Goal: Task Accomplishment & Management: Complete application form

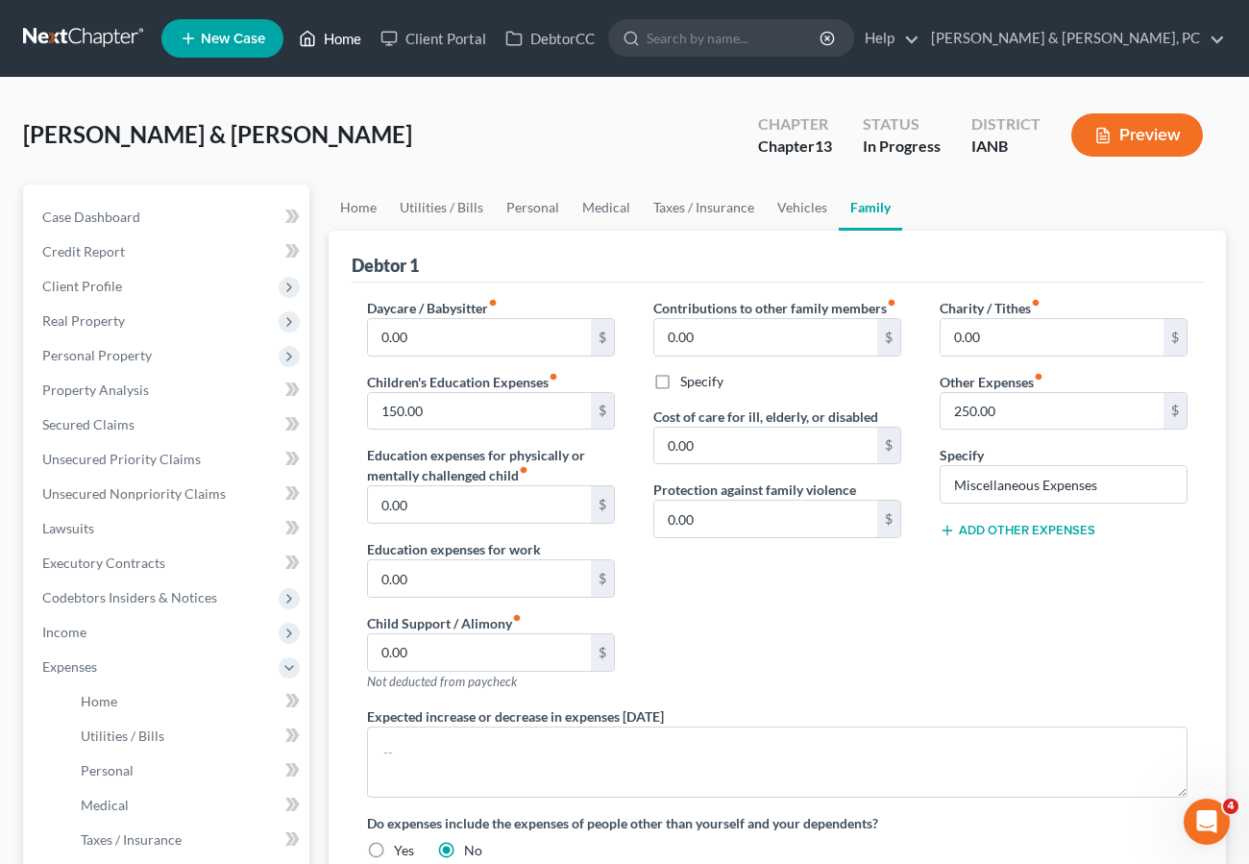
click at [330, 33] on link "Home" at bounding box center [330, 38] width 82 height 35
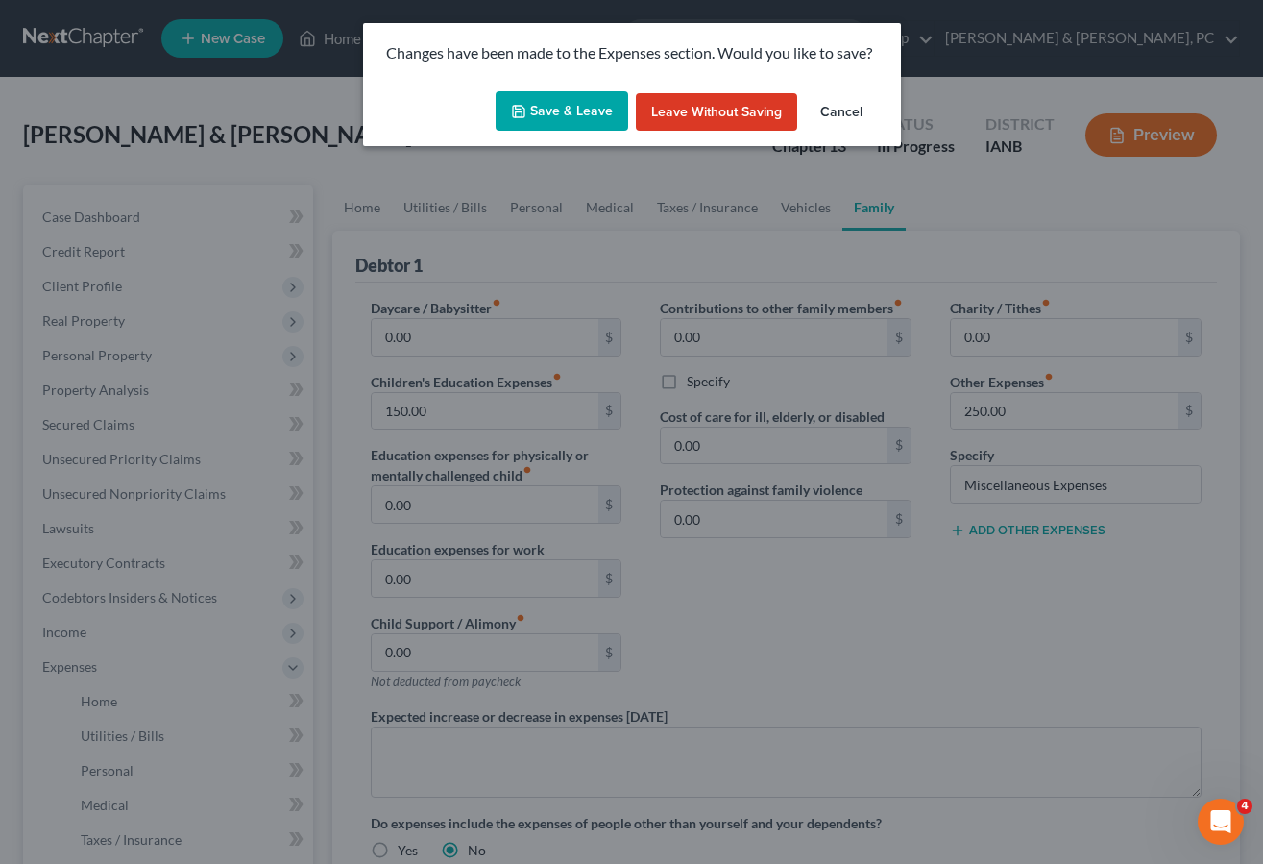
click at [841, 108] on button "Cancel" at bounding box center [841, 112] width 73 height 38
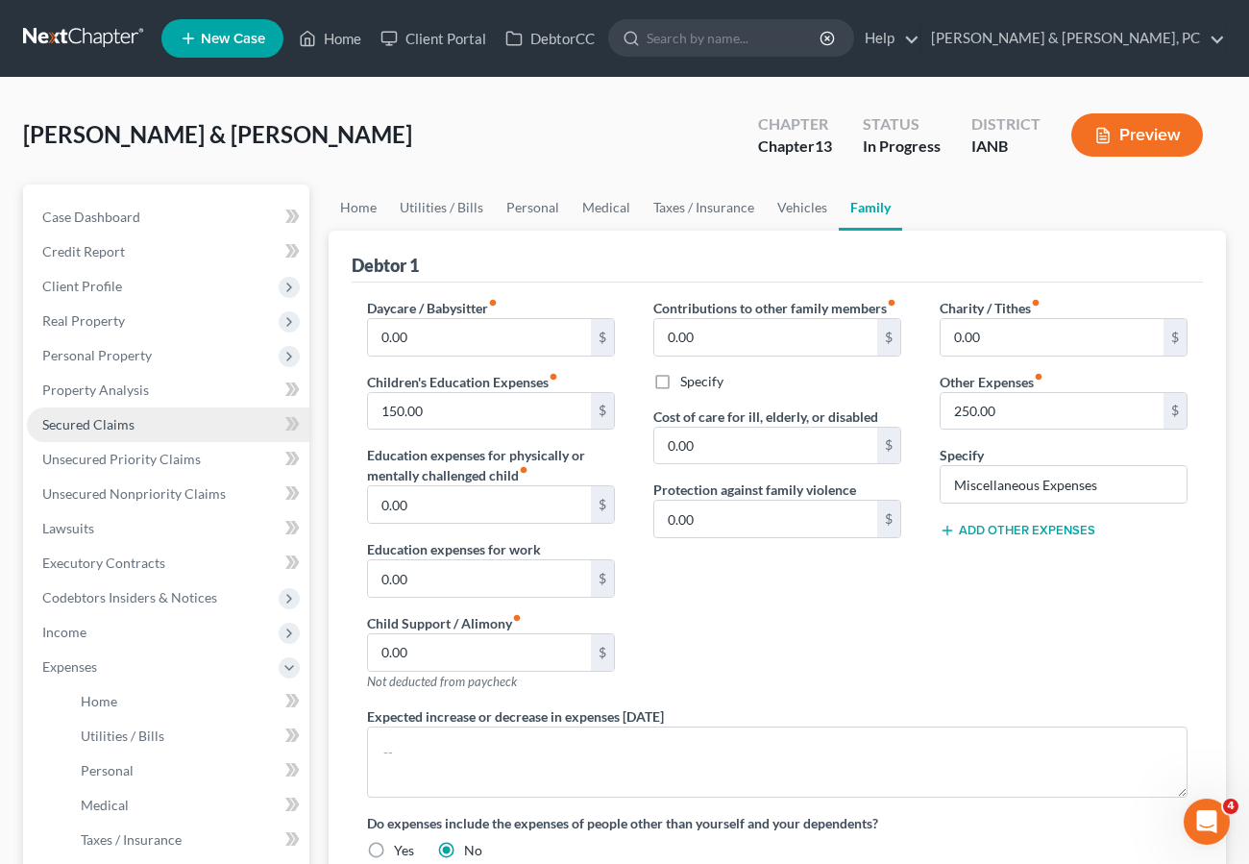
click at [101, 423] on span "Secured Claims" at bounding box center [88, 424] width 92 height 16
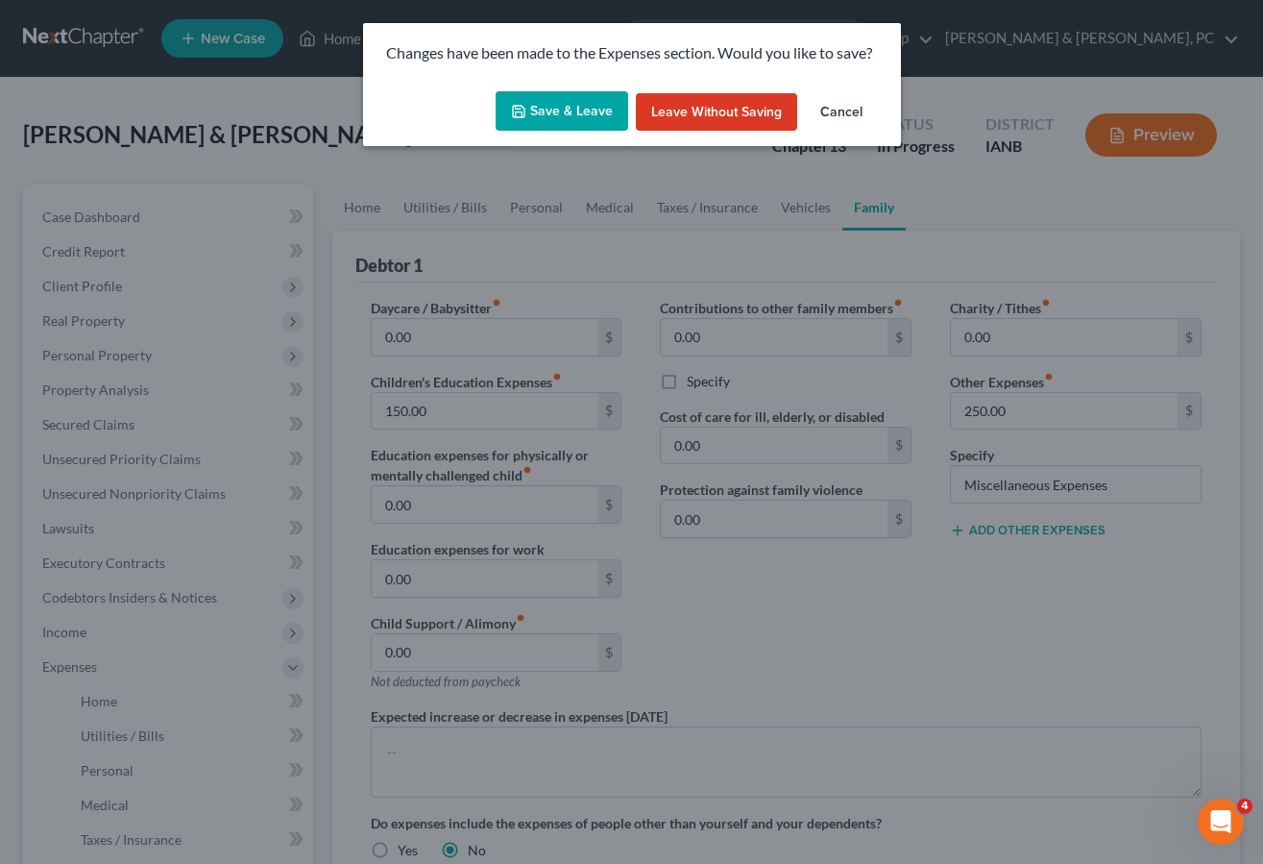
click at [580, 110] on button "Save & Leave" at bounding box center [562, 111] width 133 height 40
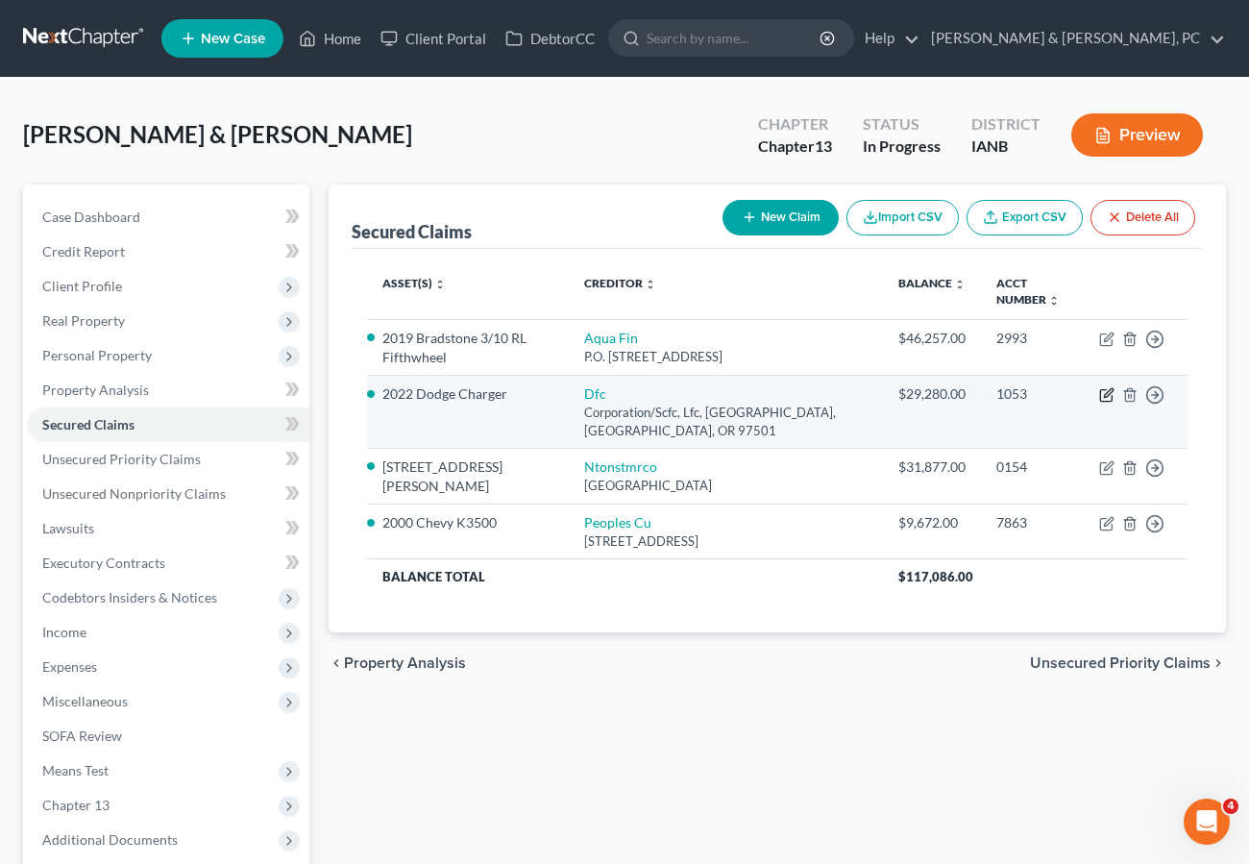
click at [1103, 389] on icon "button" at bounding box center [1106, 394] width 15 height 15
select select "38"
select select "0"
select select "2"
select select "0"
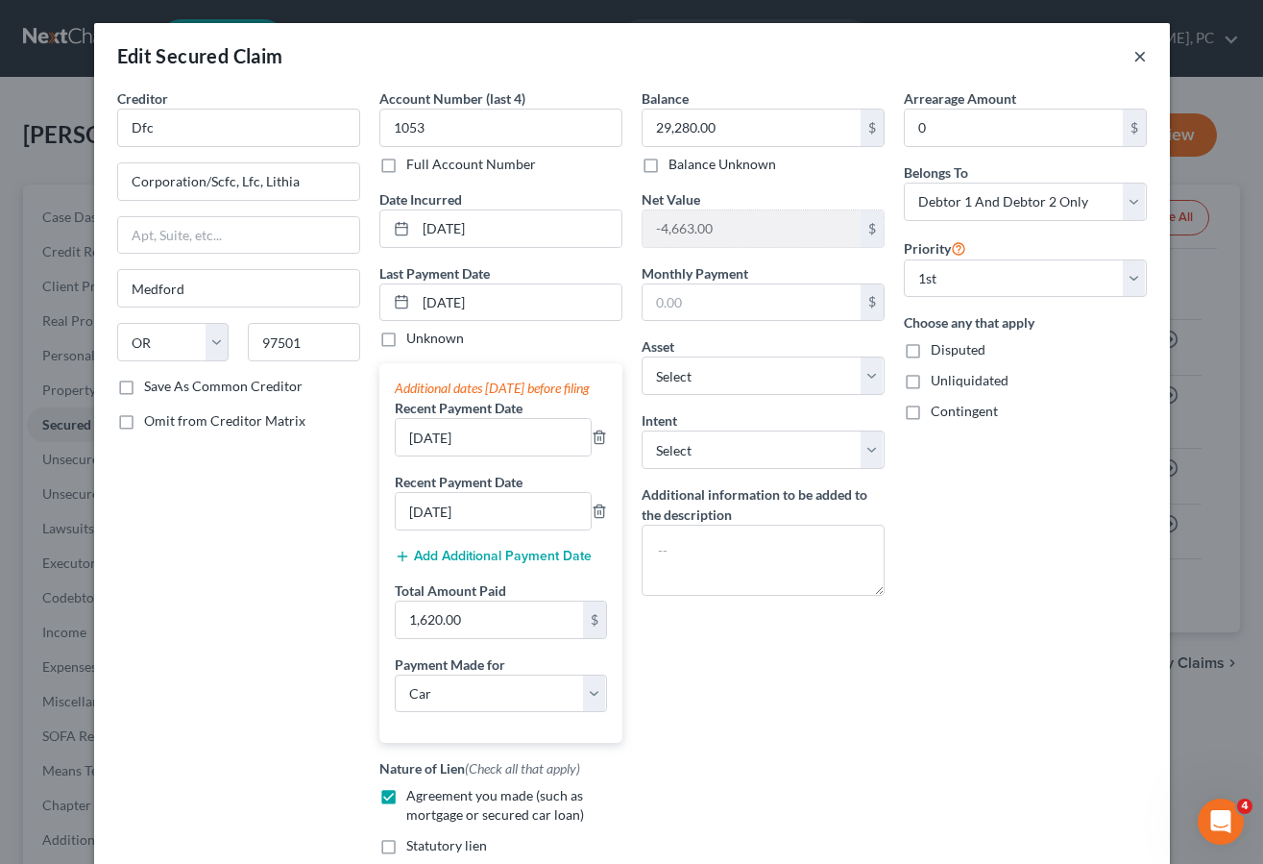
click at [1134, 53] on button "×" at bounding box center [1140, 55] width 13 height 23
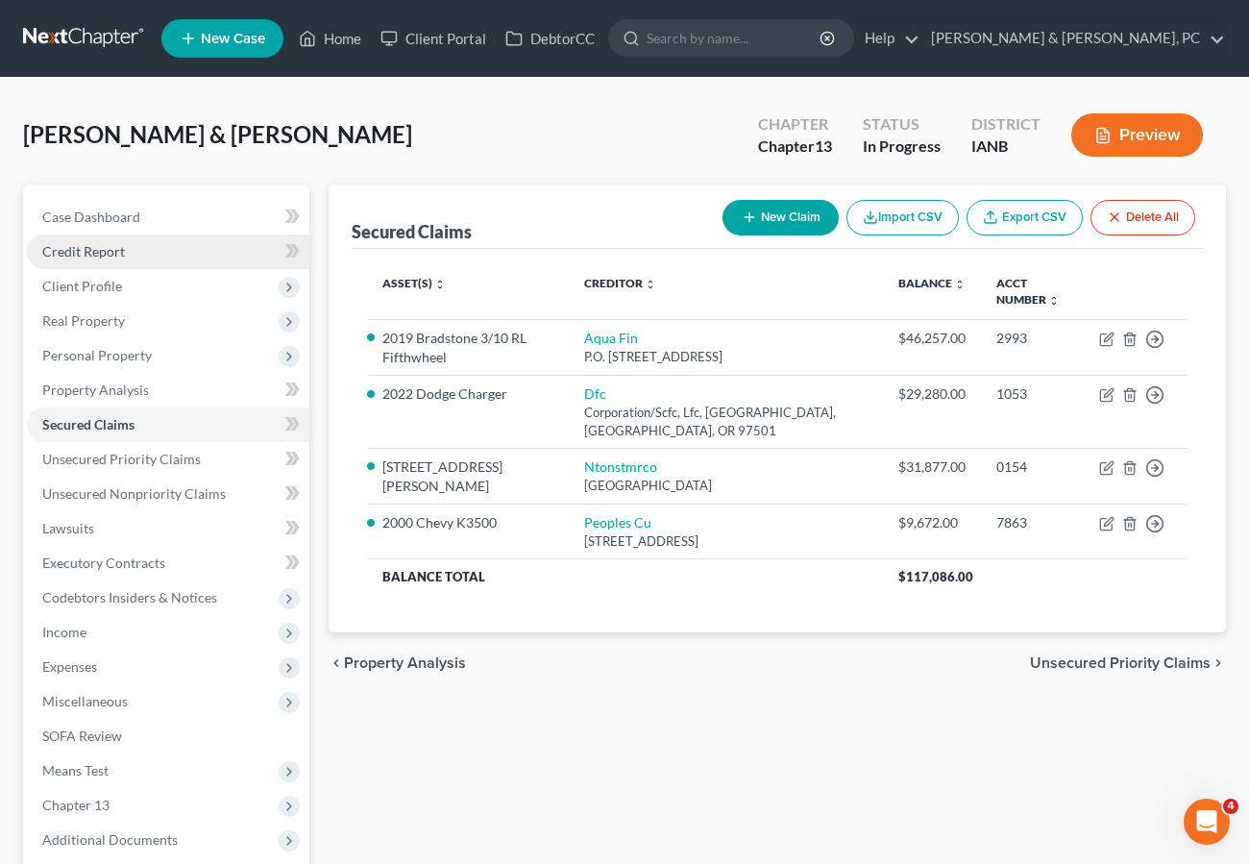
click at [108, 249] on span "Credit Report" at bounding box center [83, 251] width 83 height 16
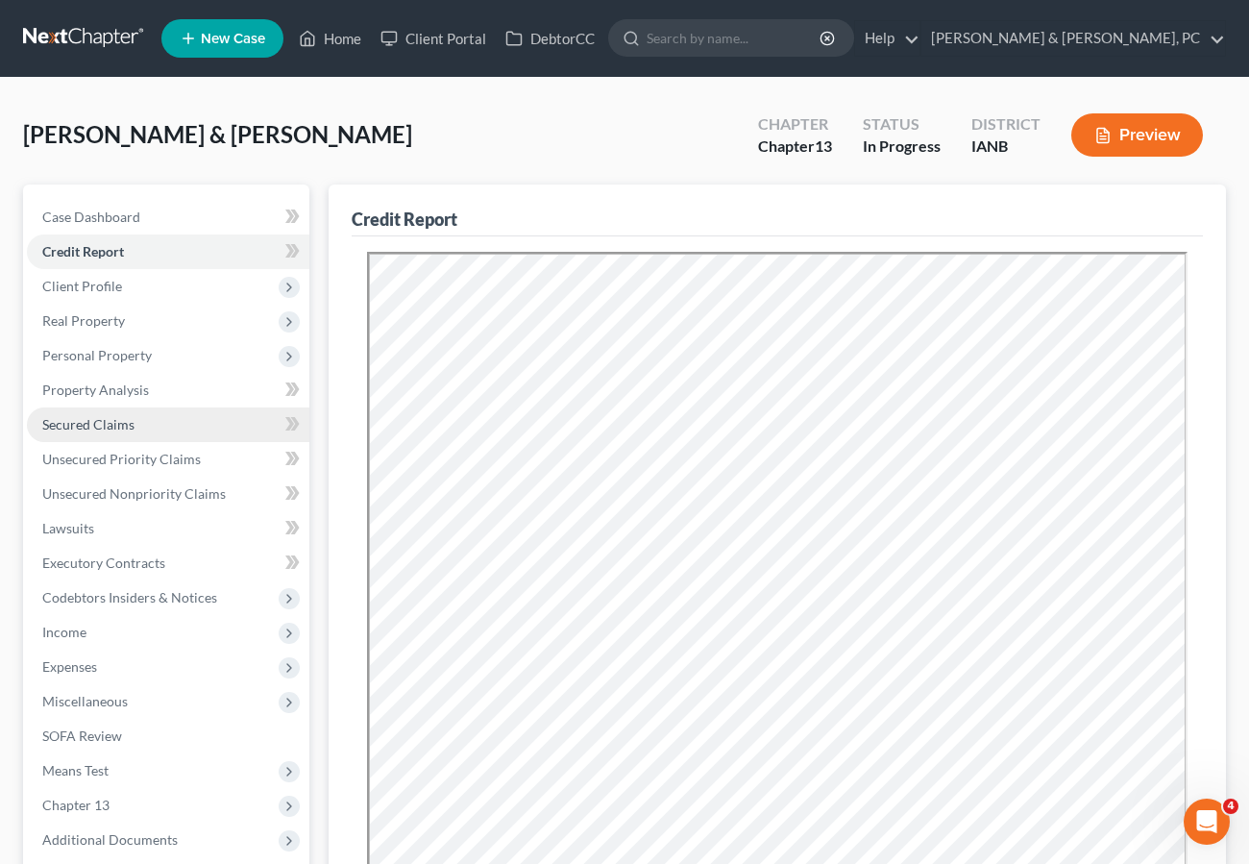
click at [134, 424] on link "Secured Claims" at bounding box center [168, 424] width 282 height 35
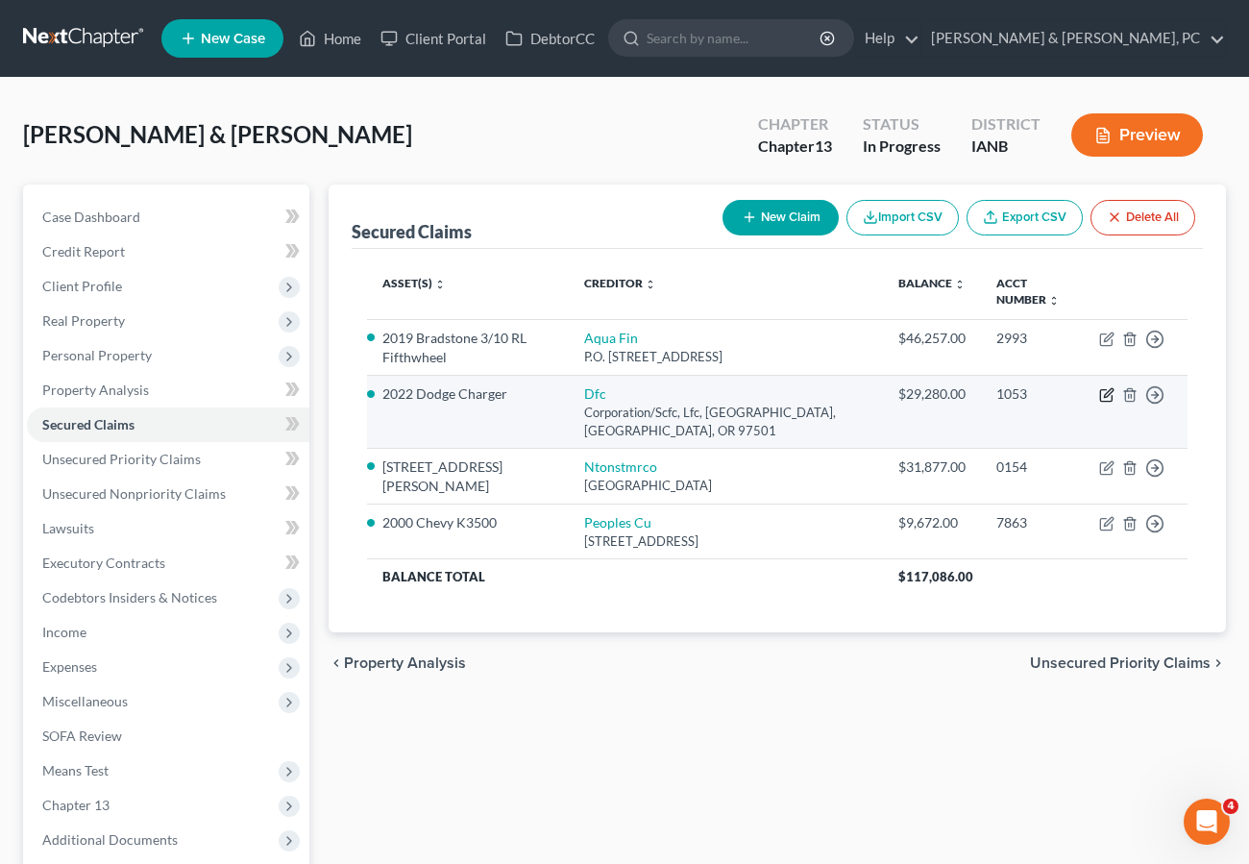
click at [1108, 394] on icon "button" at bounding box center [1106, 394] width 15 height 15
select select "38"
select select "0"
select select "12"
select select "2"
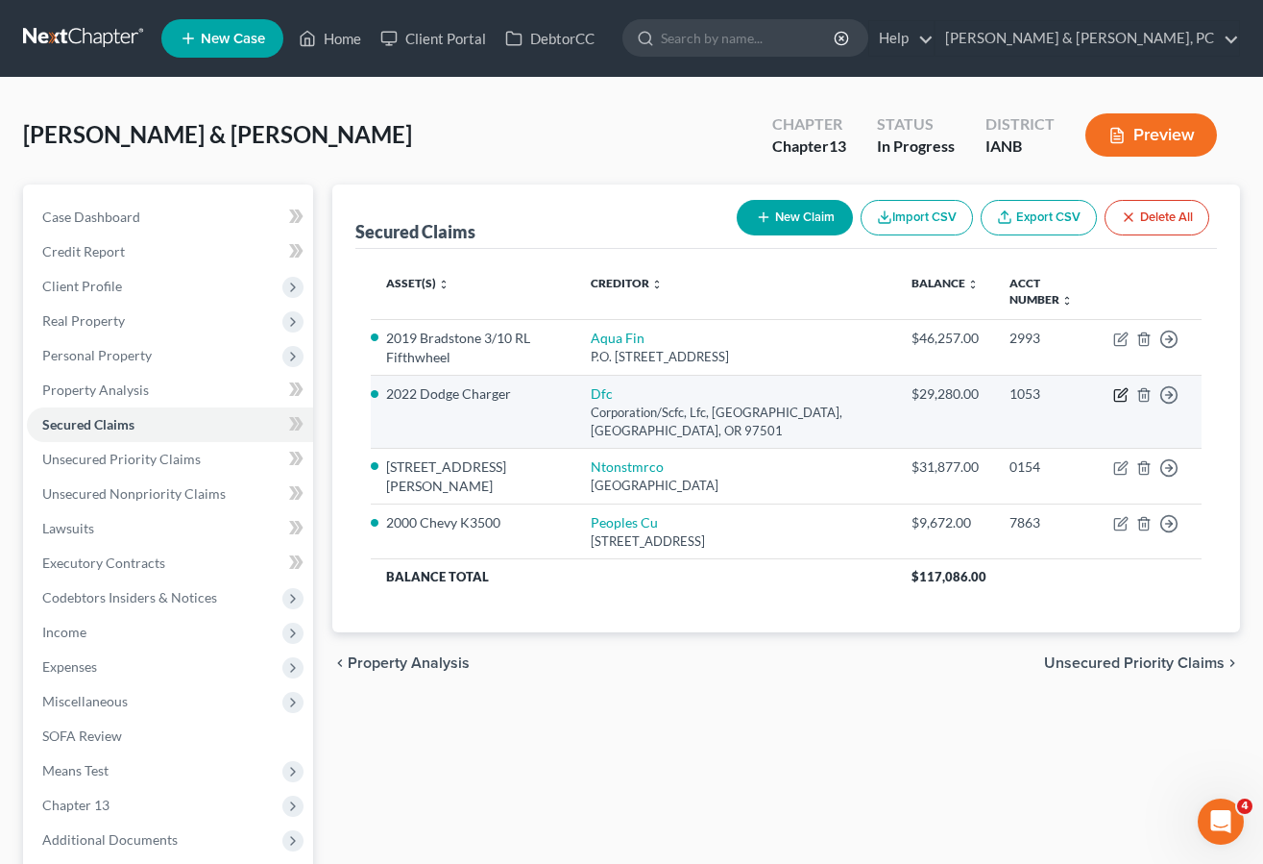
select select "0"
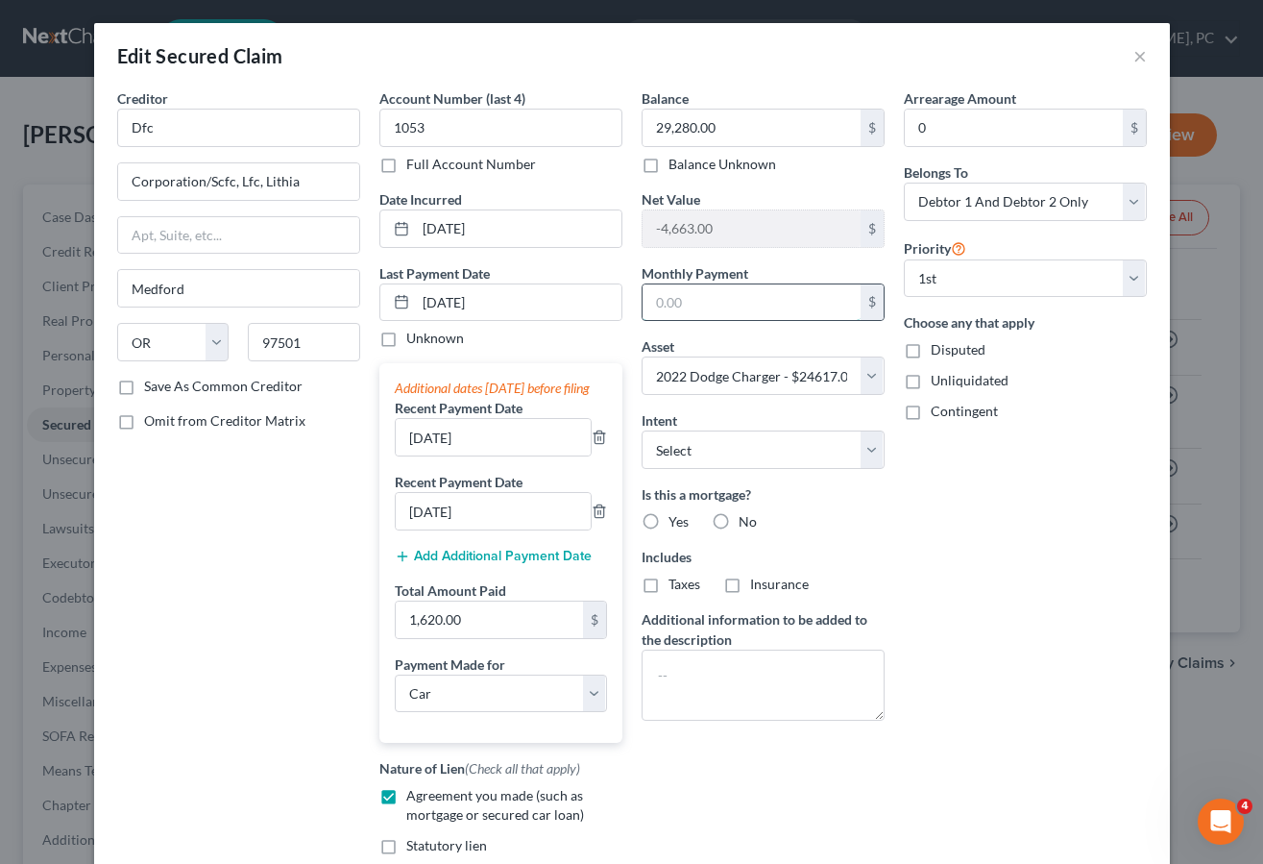
click at [716, 308] on input "text" at bounding box center [752, 302] width 218 height 37
type input "540.00"
drag, startPoint x: 1017, startPoint y: 604, endPoint x: 793, endPoint y: 528, distance: 237.3
click at [1016, 604] on div "Arrearage Amount 0 $ Belongs To * Select Debtor 1 Only Debtor 2 Only Debtor 1 A…" at bounding box center [1025, 510] width 262 height 844
click at [739, 517] on label "No" at bounding box center [748, 521] width 18 height 19
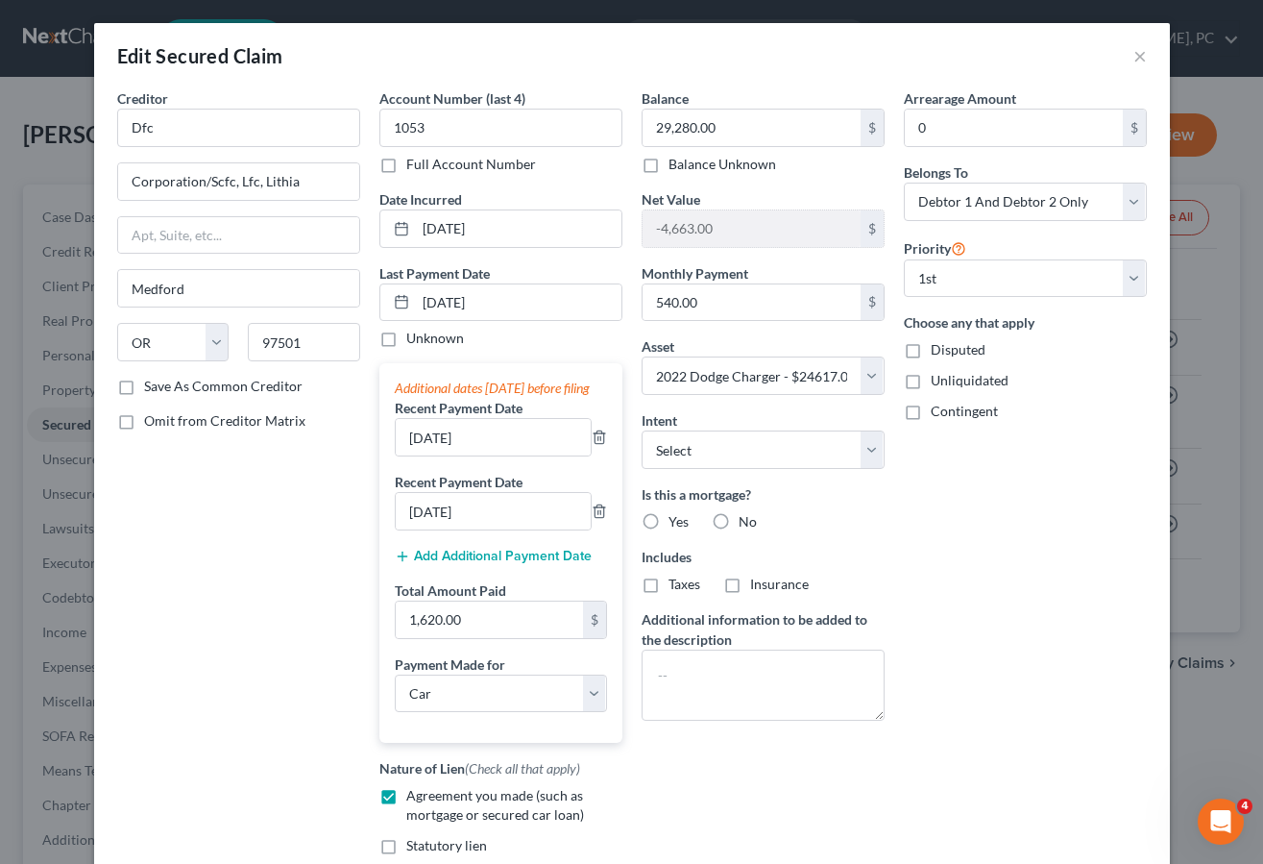
click at [746, 517] on input "No" at bounding box center [752, 518] width 12 height 12
radio input "true"
click at [714, 441] on select "Select Surrender Redeem Reaffirm Avoid Other" at bounding box center [763, 449] width 243 height 38
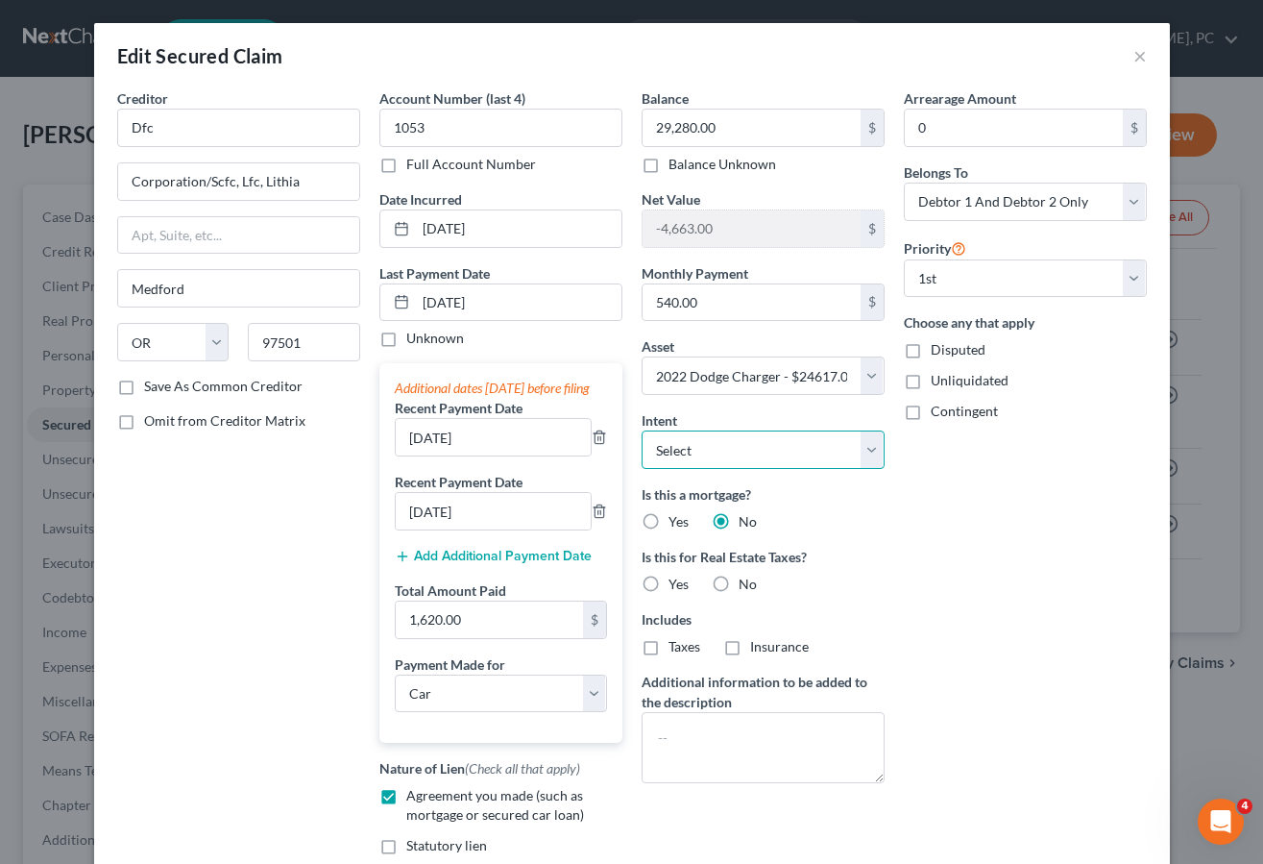
select select "1"
click at [642, 430] on select "Select Surrender Redeem Reaffirm Avoid Other" at bounding box center [763, 449] width 243 height 38
click at [739, 583] on label "No" at bounding box center [748, 584] width 18 height 19
click at [746, 583] on input "No" at bounding box center [752, 581] width 12 height 12
radio input "true"
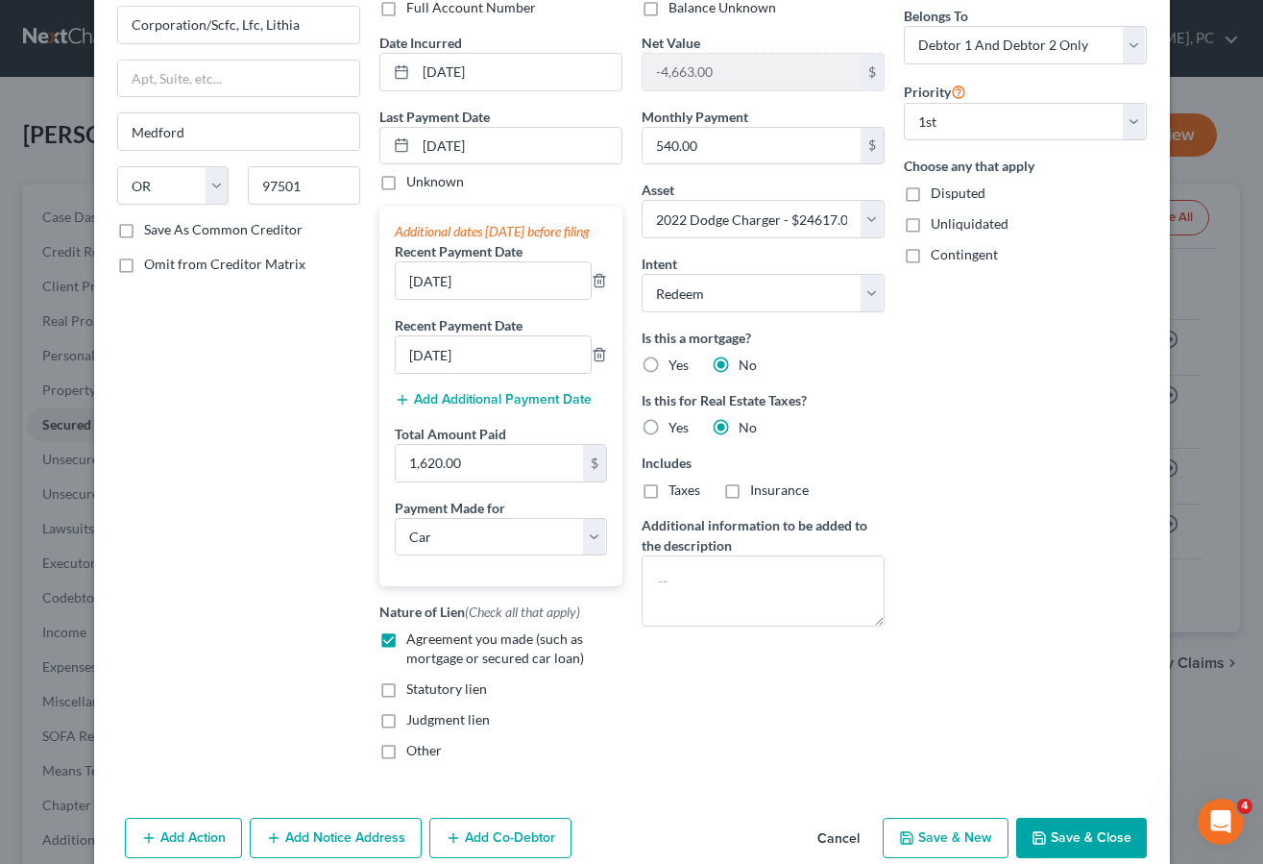
scroll to position [264, 0]
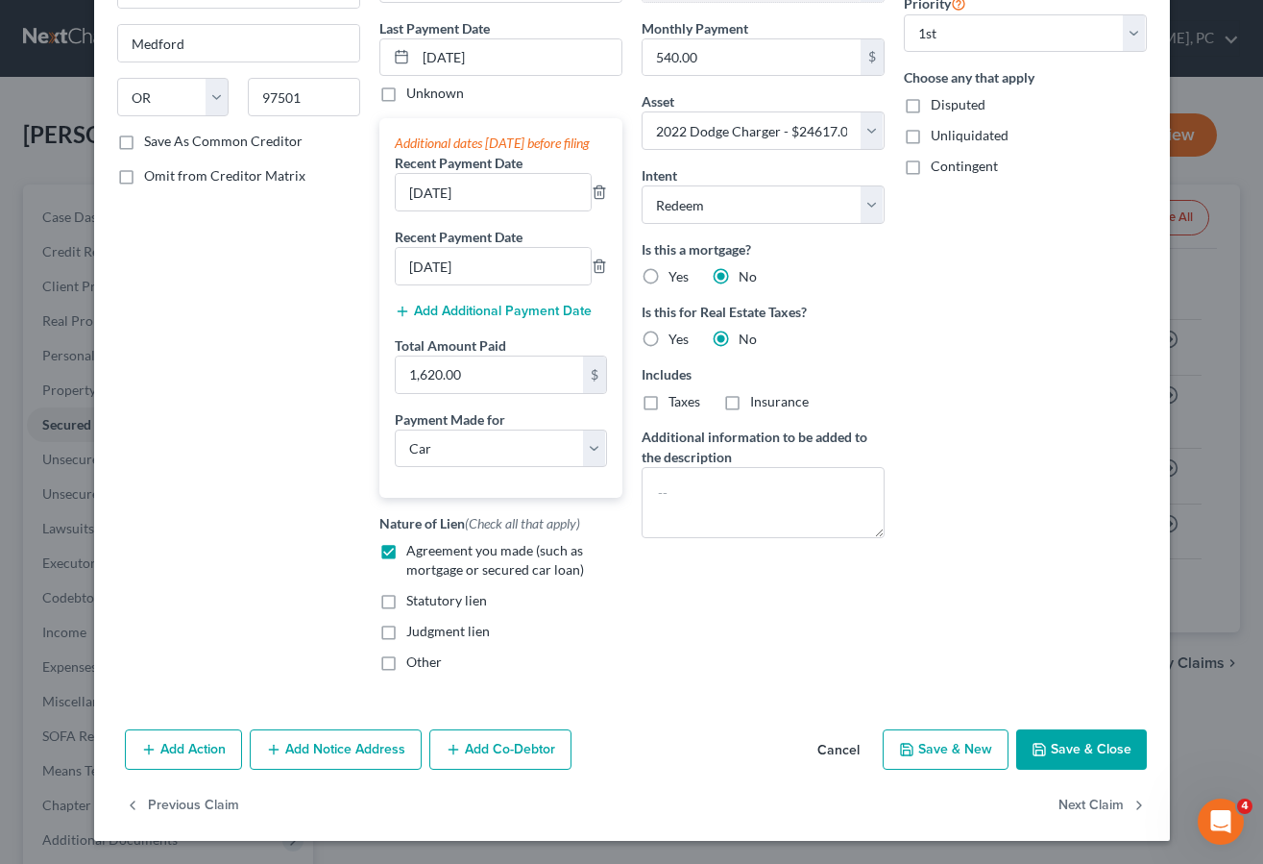
click at [1069, 744] on button "Save & Close" at bounding box center [1081, 749] width 131 height 40
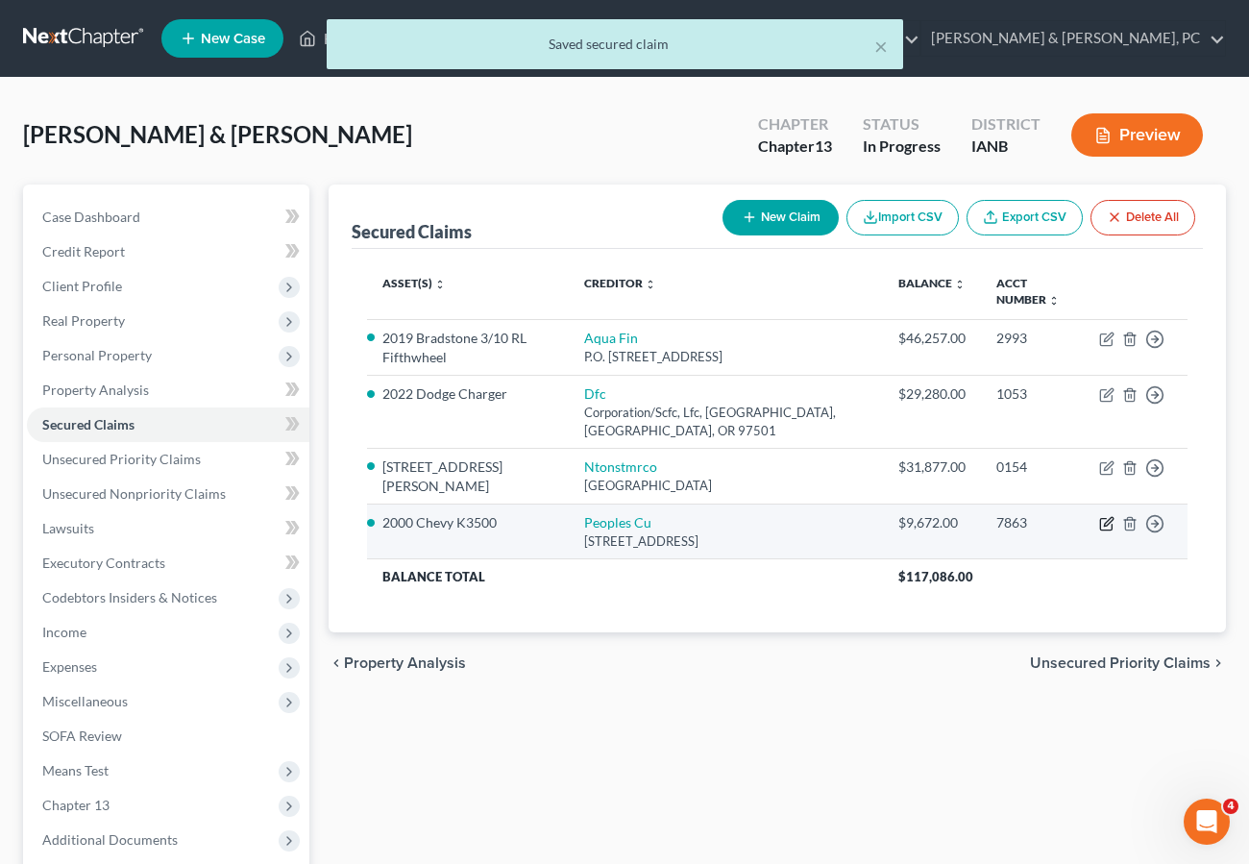
click at [1104, 521] on icon "button" at bounding box center [1106, 523] width 15 height 15
select select "16"
select select "0"
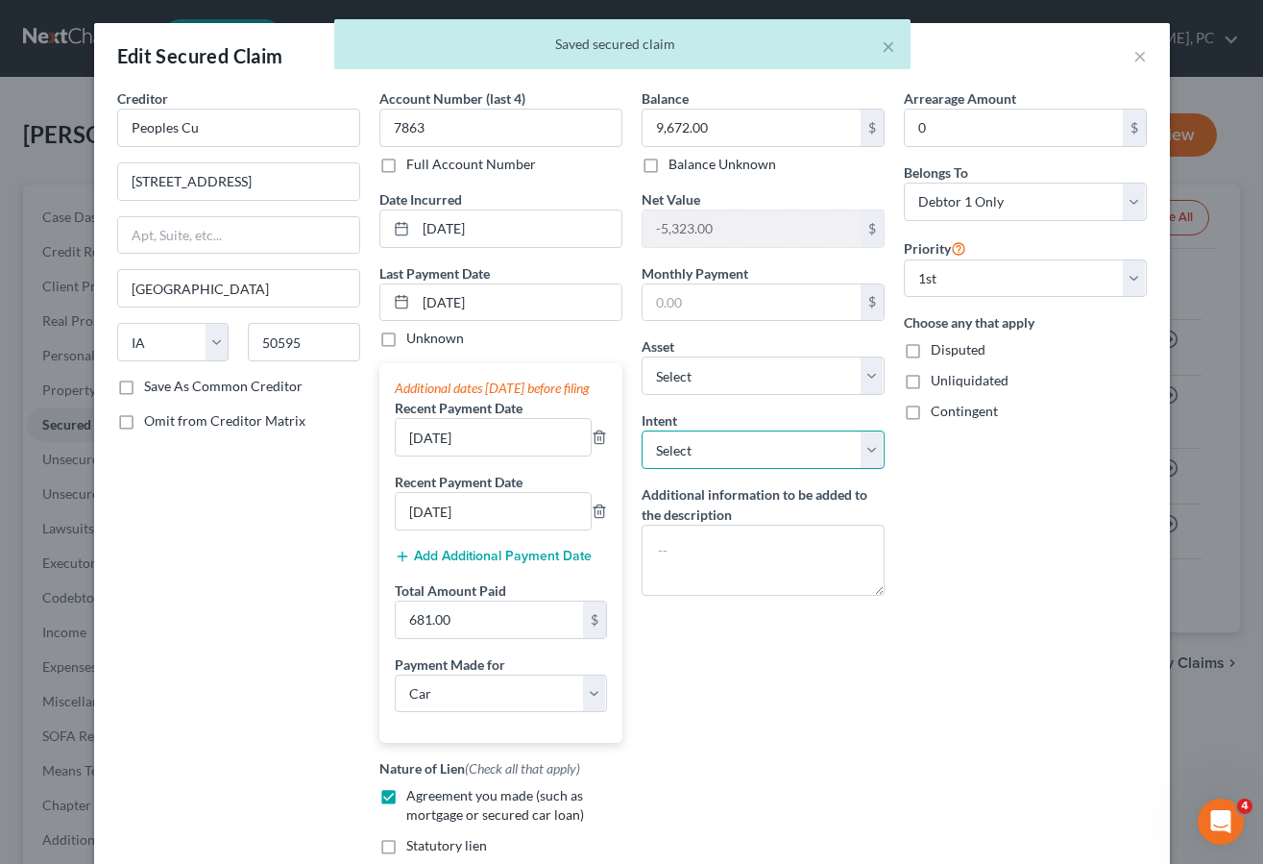
drag, startPoint x: 704, startPoint y: 452, endPoint x: 701, endPoint y: 463, distance: 11.0
click at [704, 452] on select "Select Surrender Redeem Reaffirm Avoid Other" at bounding box center [763, 449] width 243 height 38
select select "1"
click at [642, 430] on select "Select Surrender Redeem Reaffirm Avoid Other" at bounding box center [763, 449] width 243 height 38
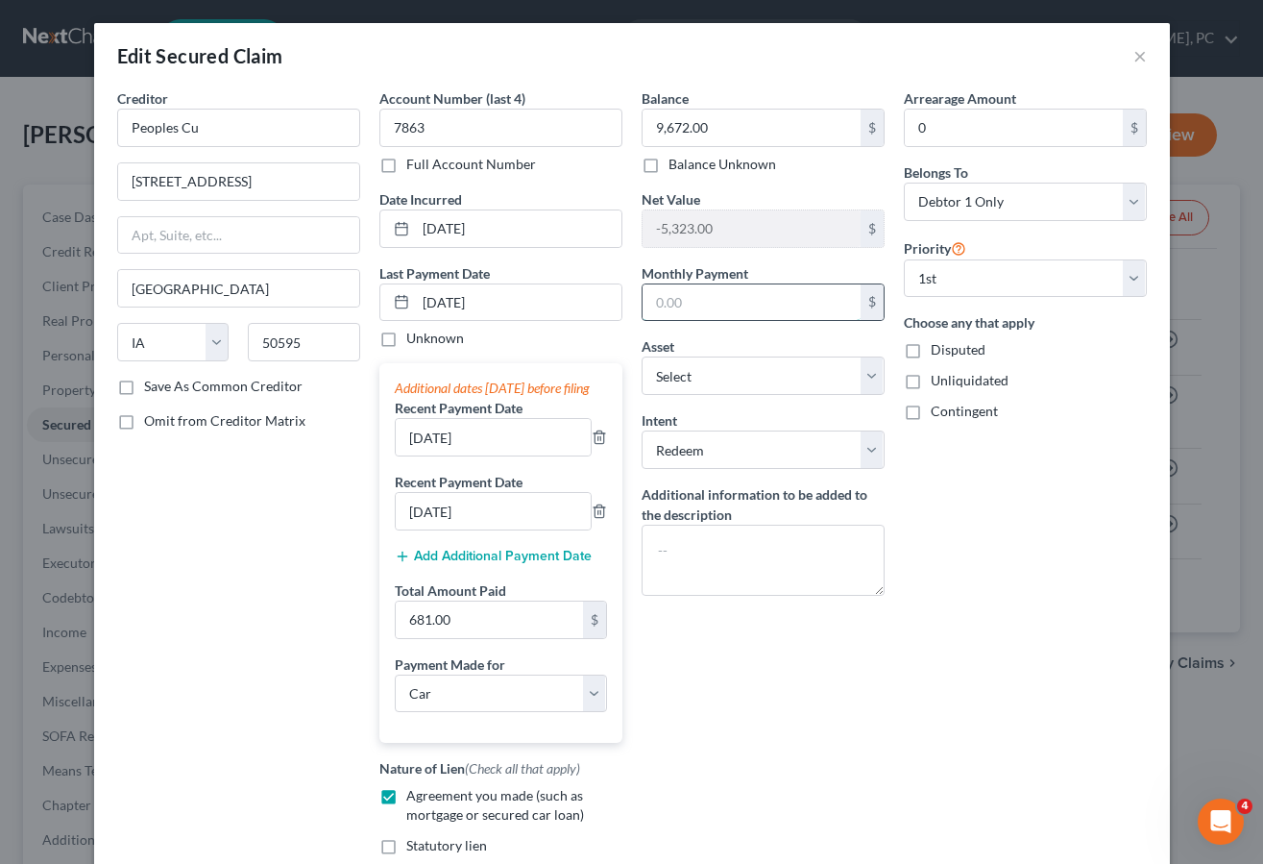
drag, startPoint x: 662, startPoint y: 300, endPoint x: 767, endPoint y: 299, distance: 104.7
click at [662, 300] on input "text" at bounding box center [752, 302] width 218 height 37
type input "227.00"
click at [999, 588] on div "Arrearage Amount 0 $ Belongs To * Select Debtor 1 Only Debtor 2 Only Debtor 1 A…" at bounding box center [1025, 510] width 262 height 844
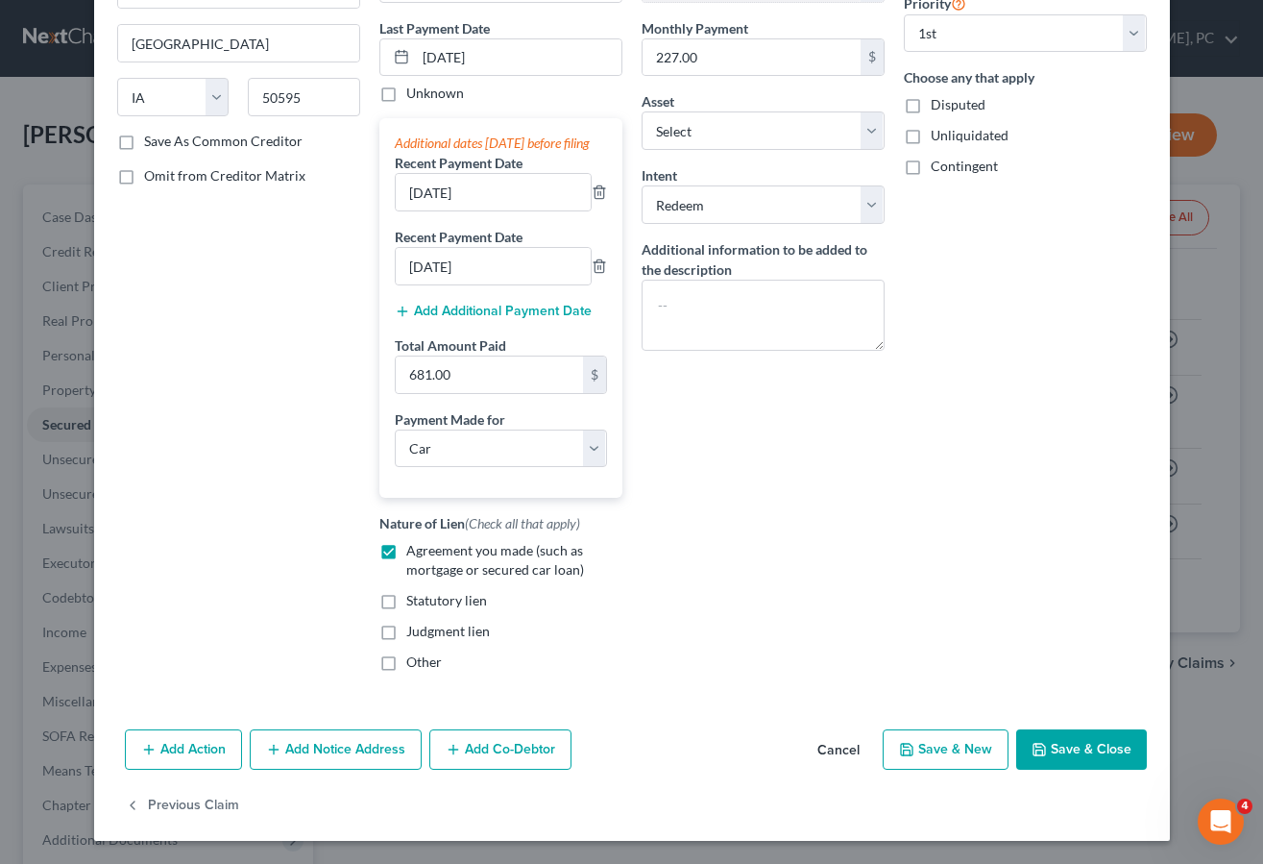
click at [1057, 744] on button "Save & Close" at bounding box center [1081, 749] width 131 height 40
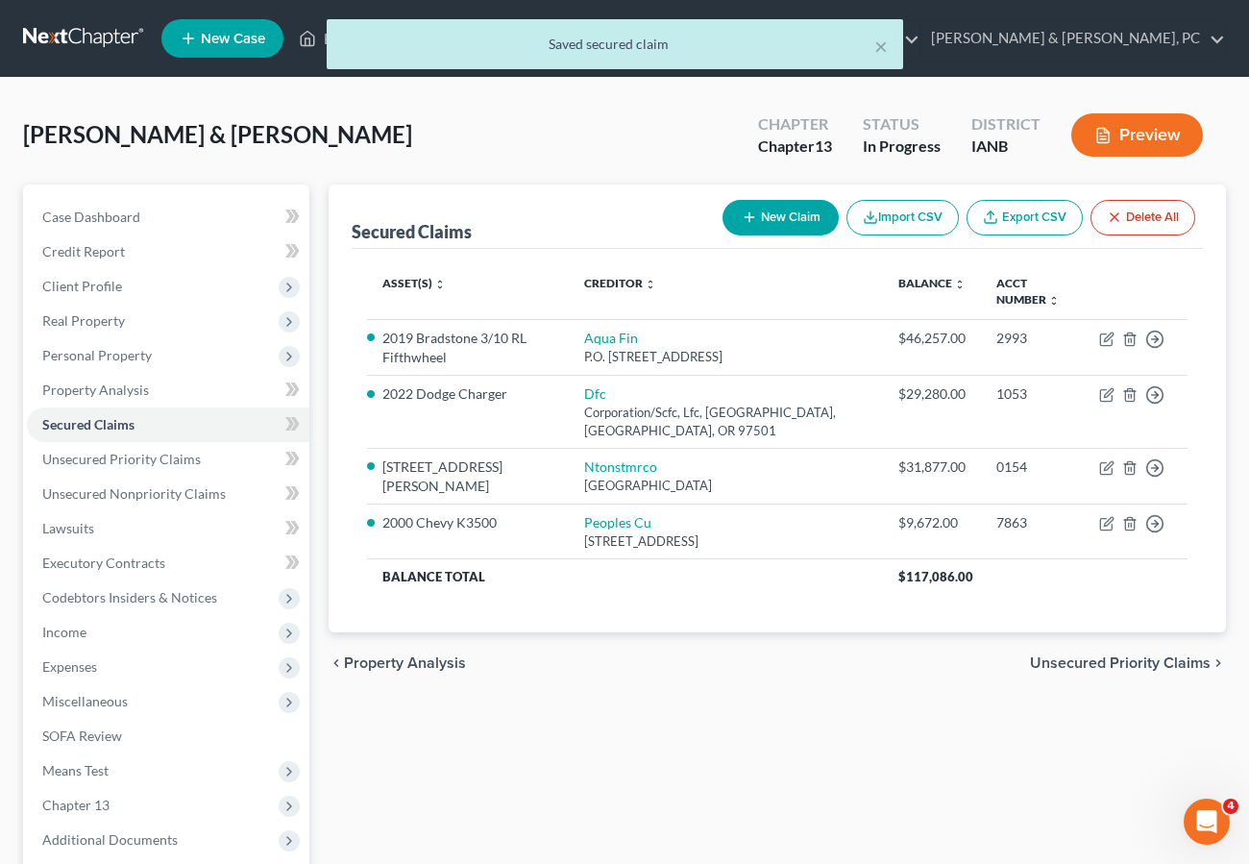
click at [309, 34] on div "× Saved secured claim" at bounding box center [614, 49] width 1249 height 60
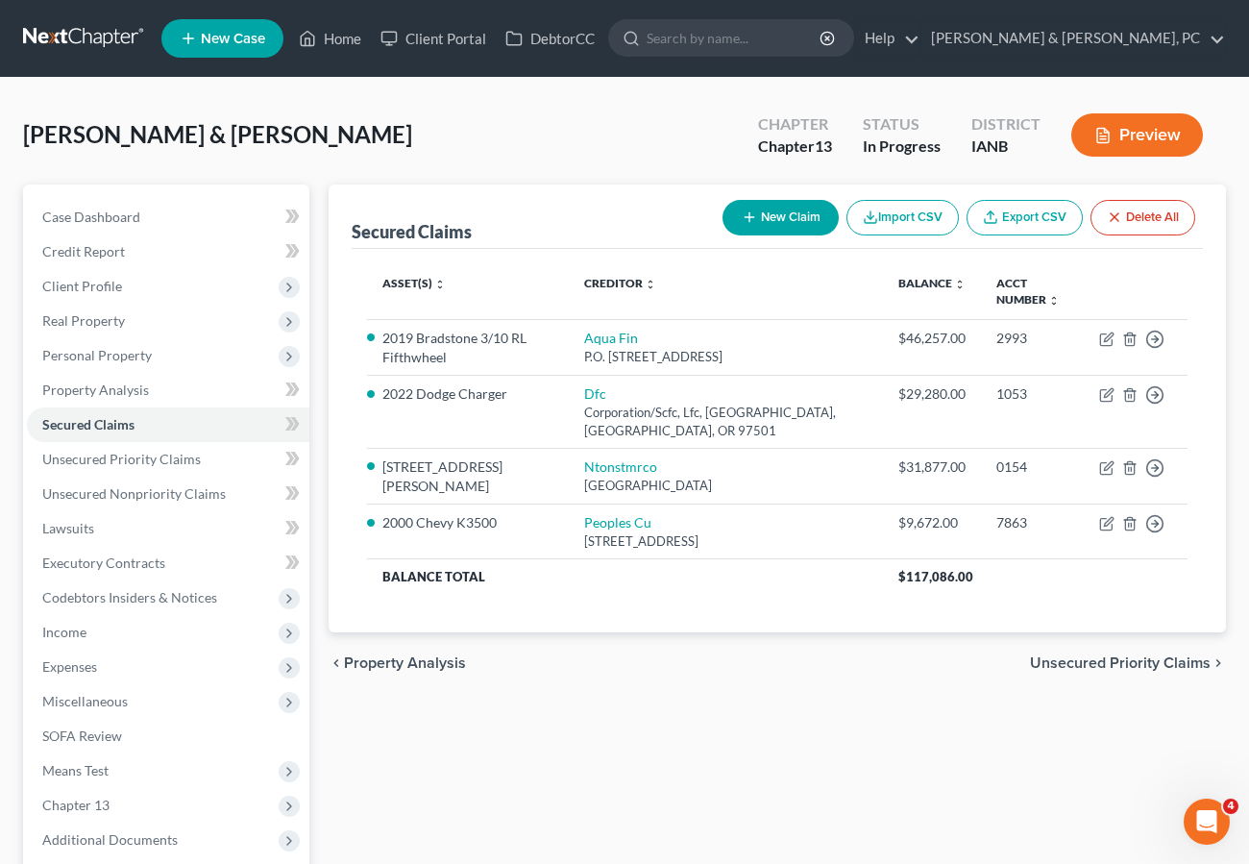
click at [648, 733] on div "Secured Claims New Claim Import CSV Export CSV Delete All Asset(s) expand_more …" at bounding box center [777, 600] width 917 height 833
click at [324, 42] on link "Home" at bounding box center [330, 38] width 82 height 35
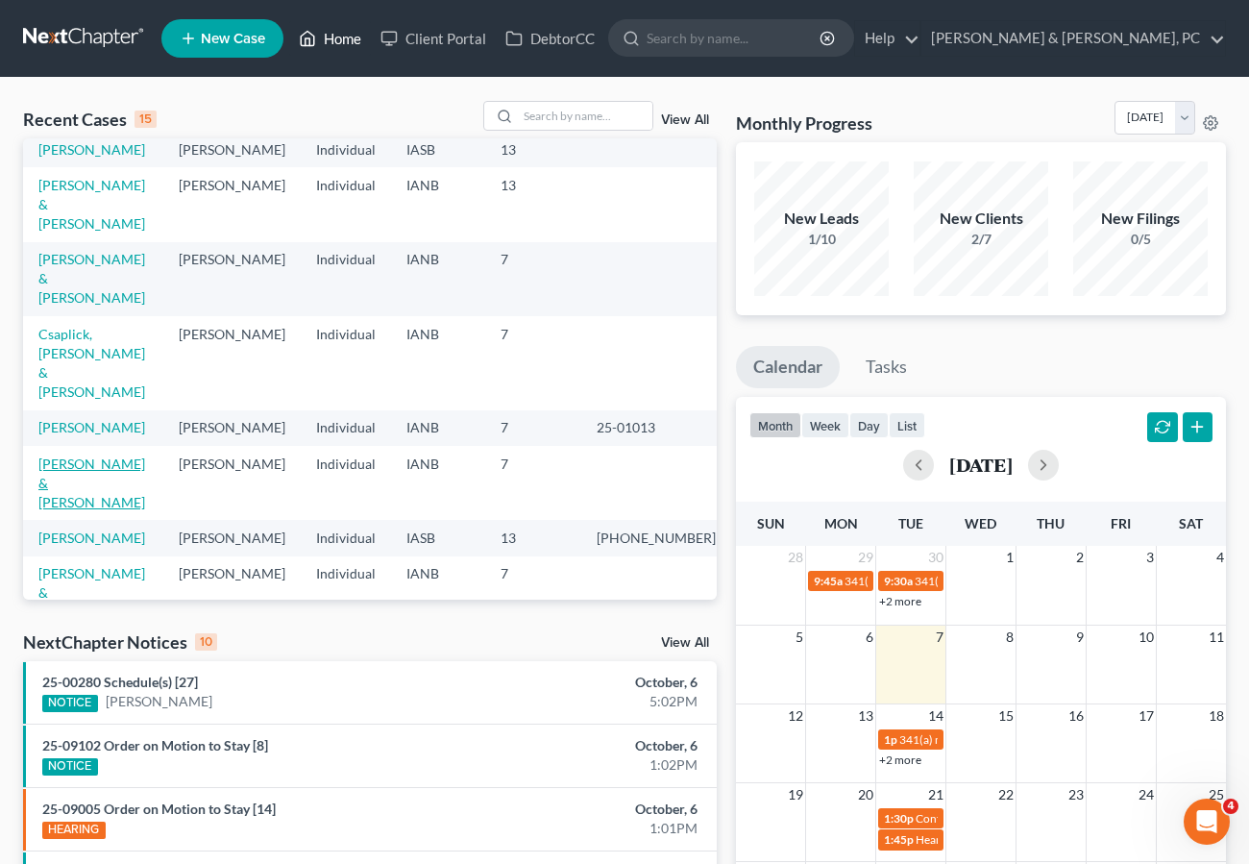
scroll to position [405, 0]
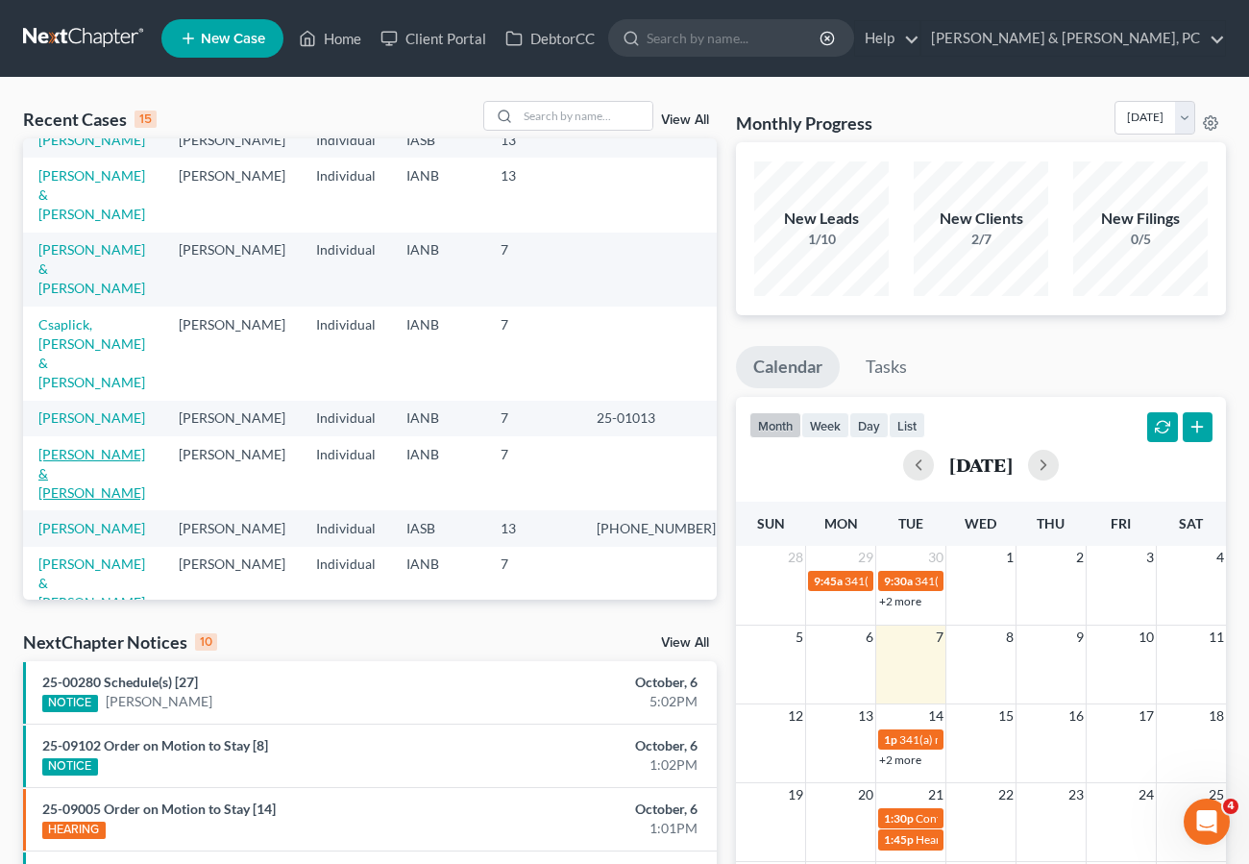
click at [85, 446] on link "[PERSON_NAME] & [PERSON_NAME]" at bounding box center [91, 473] width 107 height 55
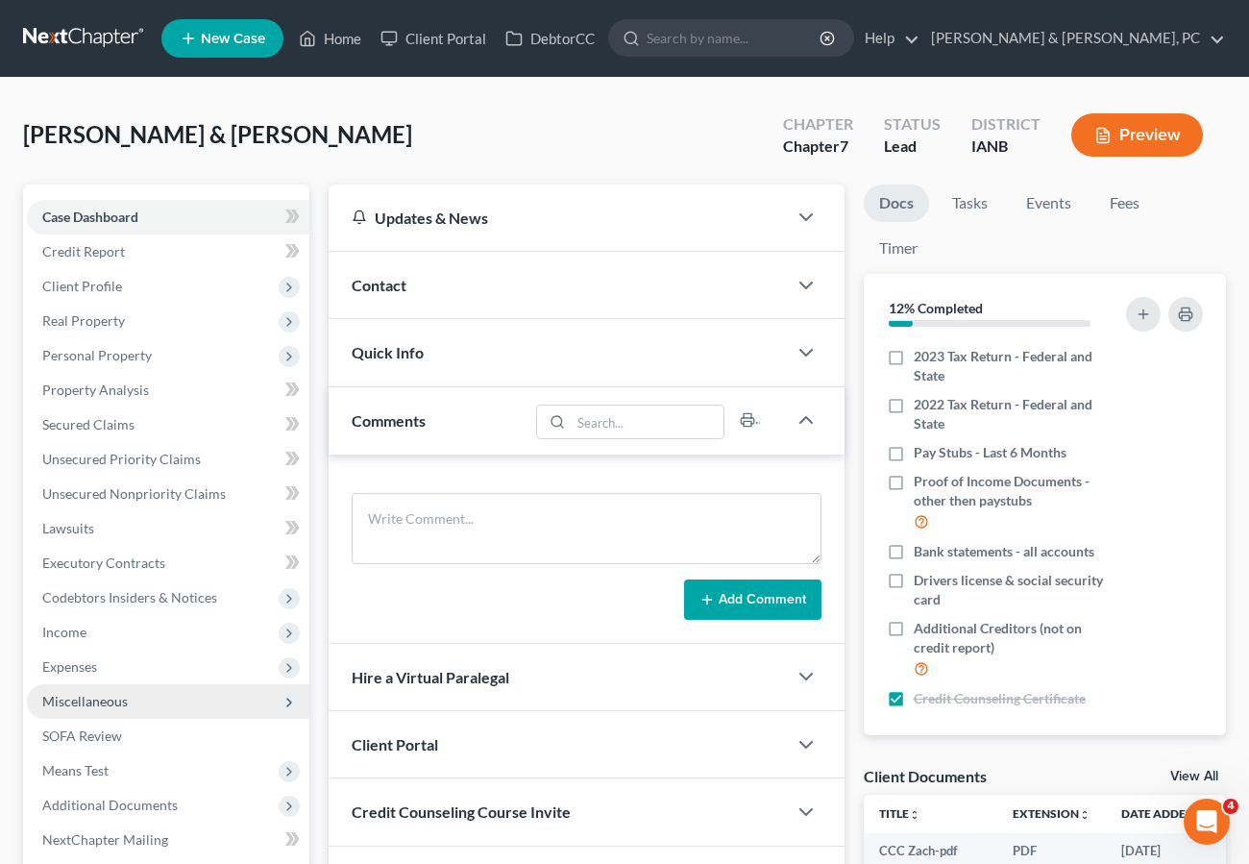
drag, startPoint x: 265, startPoint y: 164, endPoint x: 114, endPoint y: 685, distance: 542.1
click at [265, 164] on div "[PERSON_NAME] & [PERSON_NAME] Upgraded Chapter Chapter 7 Status Lead District I…" at bounding box center [624, 143] width 1203 height 84
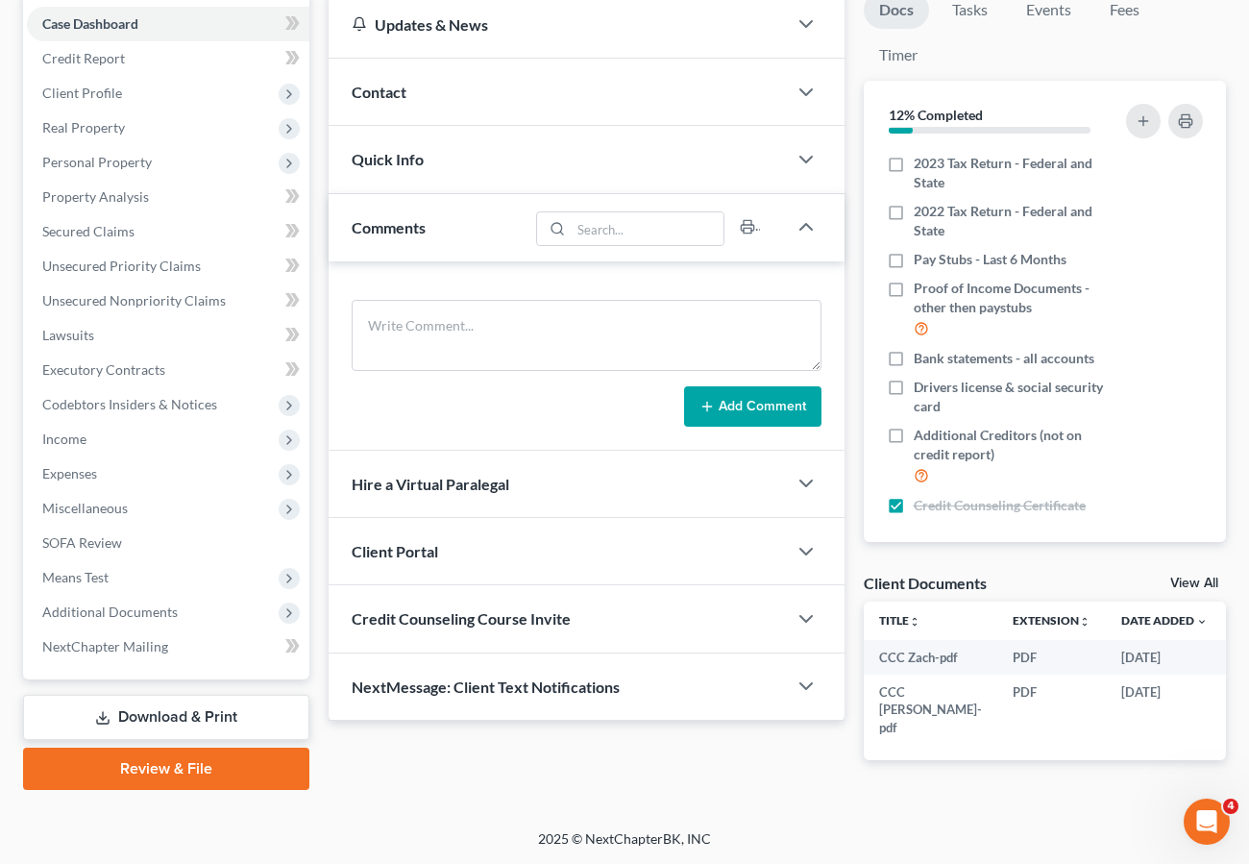
click at [146, 695] on link "Download & Print" at bounding box center [166, 717] width 286 height 45
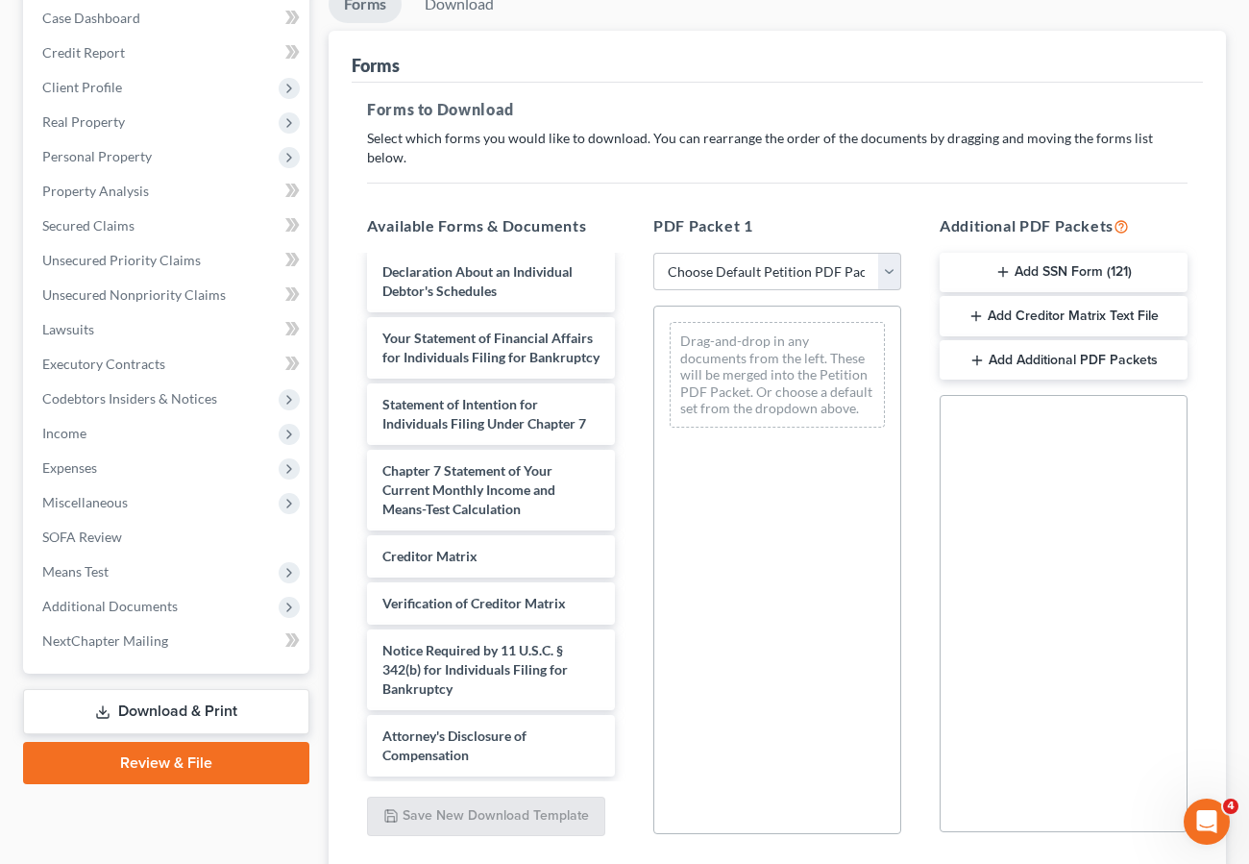
scroll to position [323, 0]
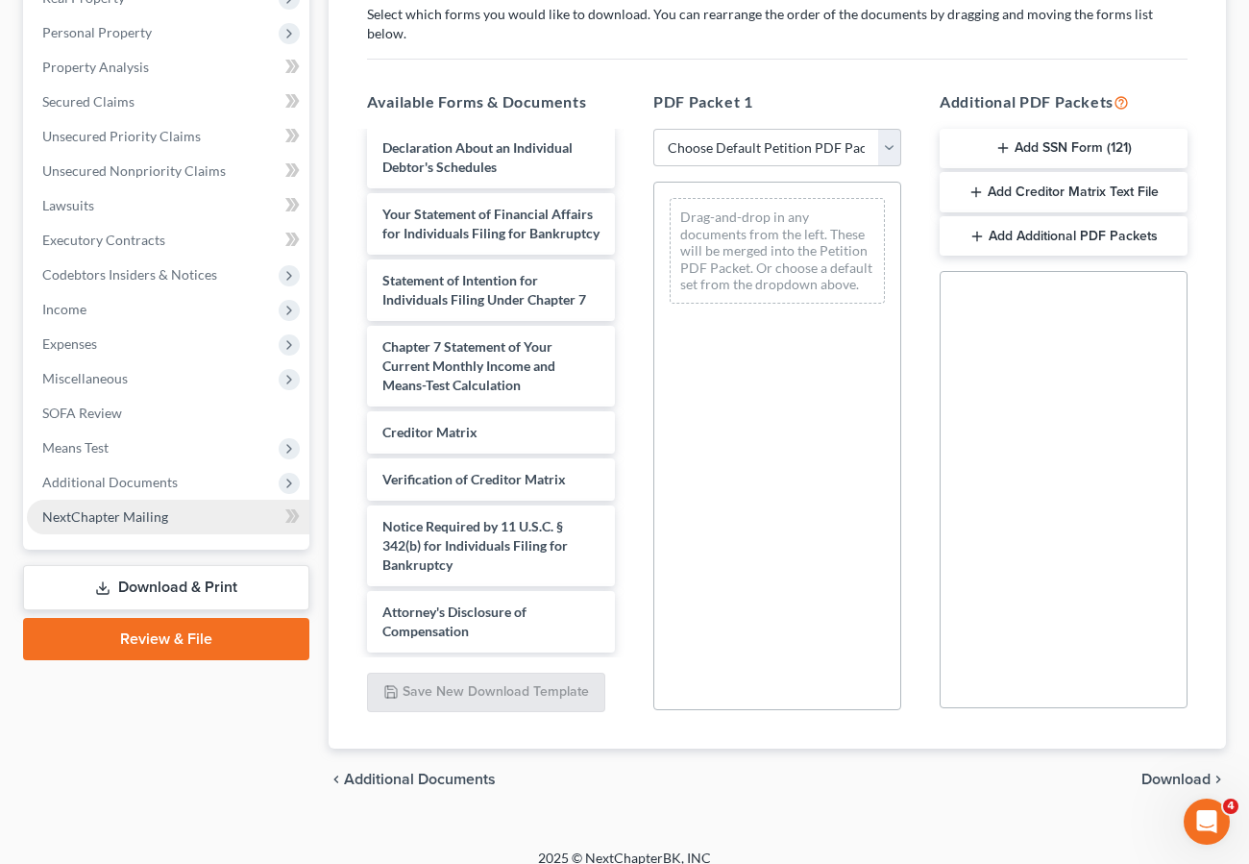
click at [146, 515] on span "NextChapter Mailing" at bounding box center [105, 516] width 126 height 16
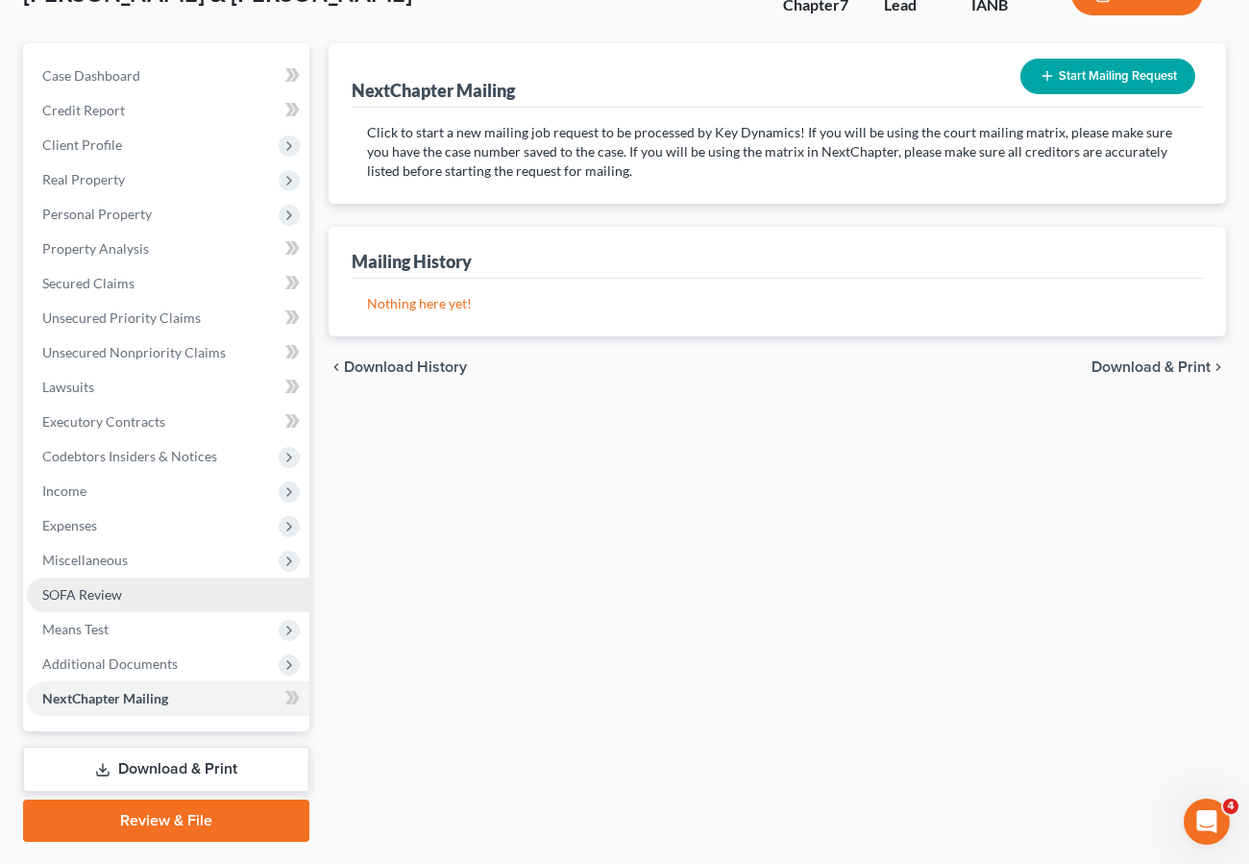
scroll to position [192, 0]
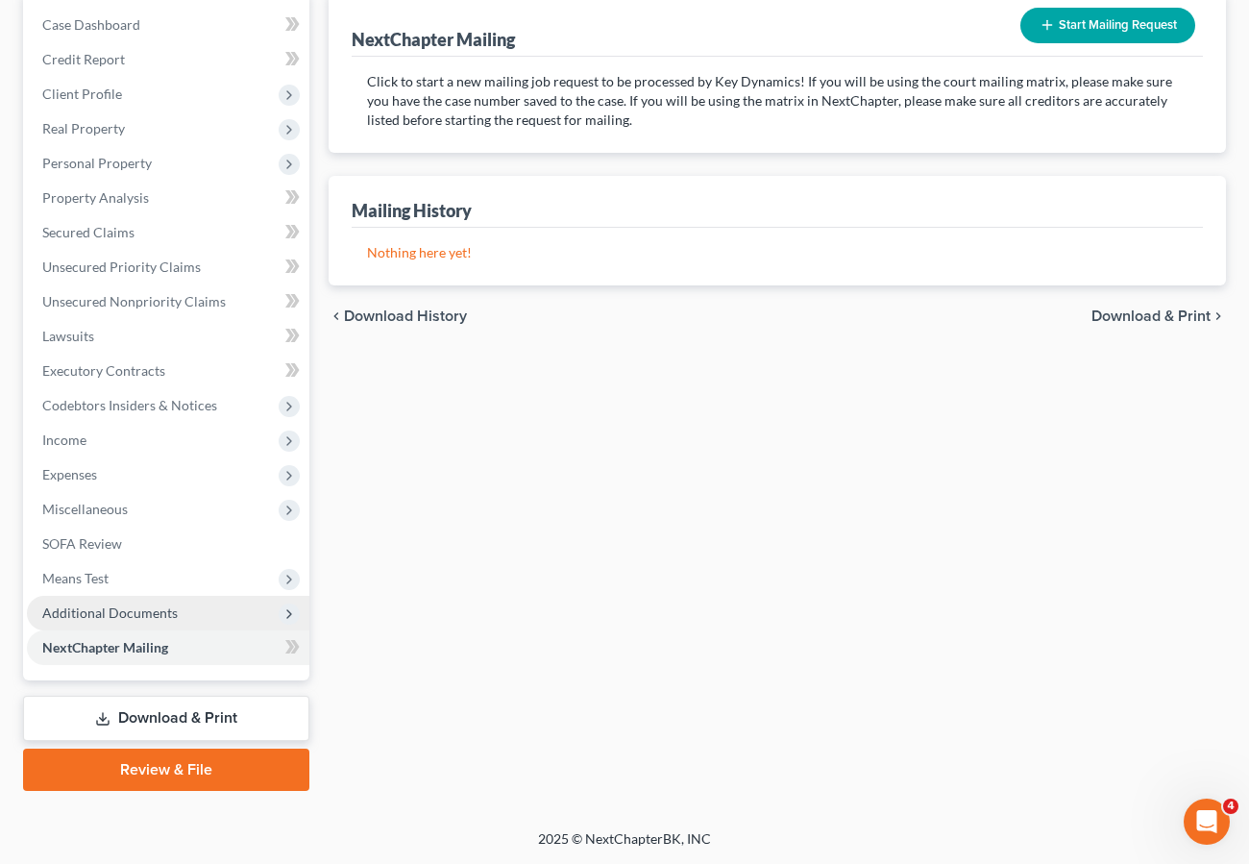
click at [132, 621] on span "Additional Documents" at bounding box center [168, 613] width 282 height 35
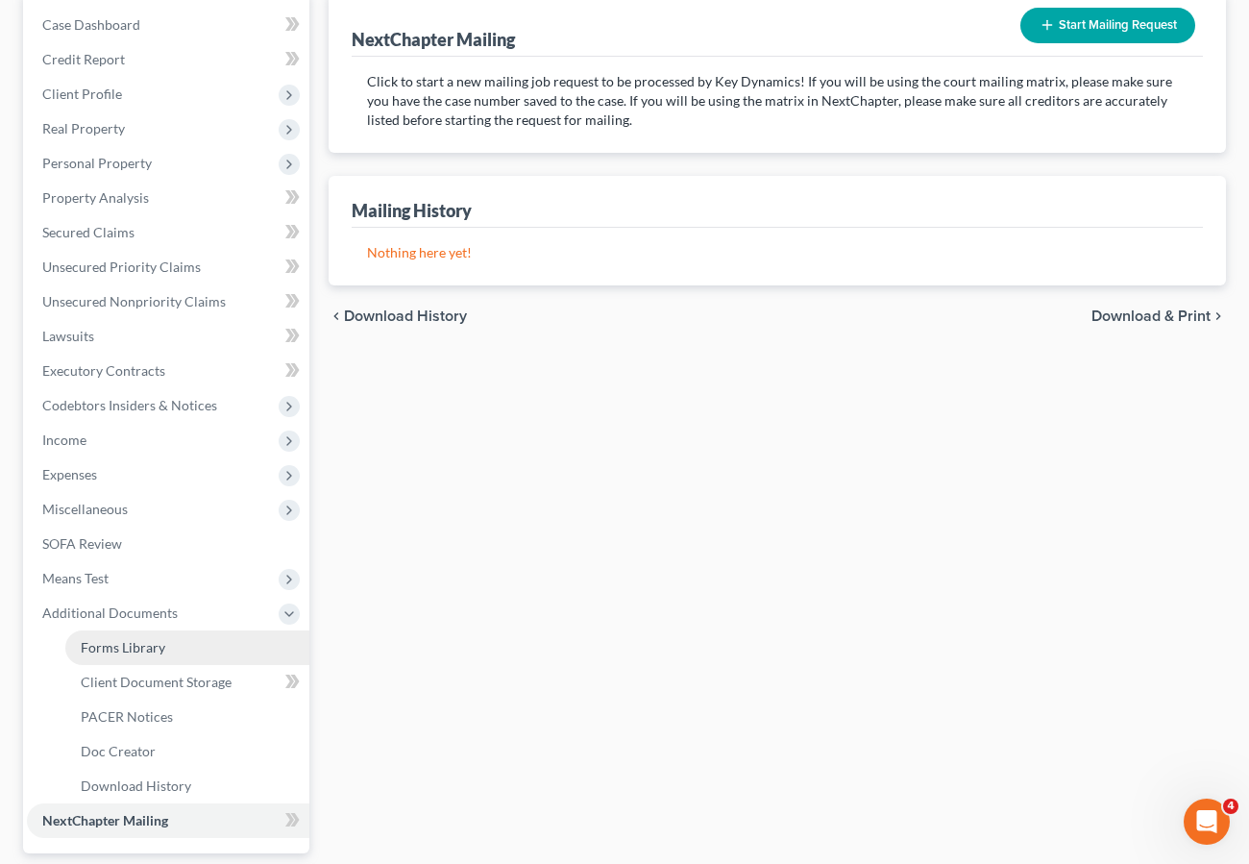
click at [120, 642] on span "Forms Library" at bounding box center [123, 647] width 85 height 16
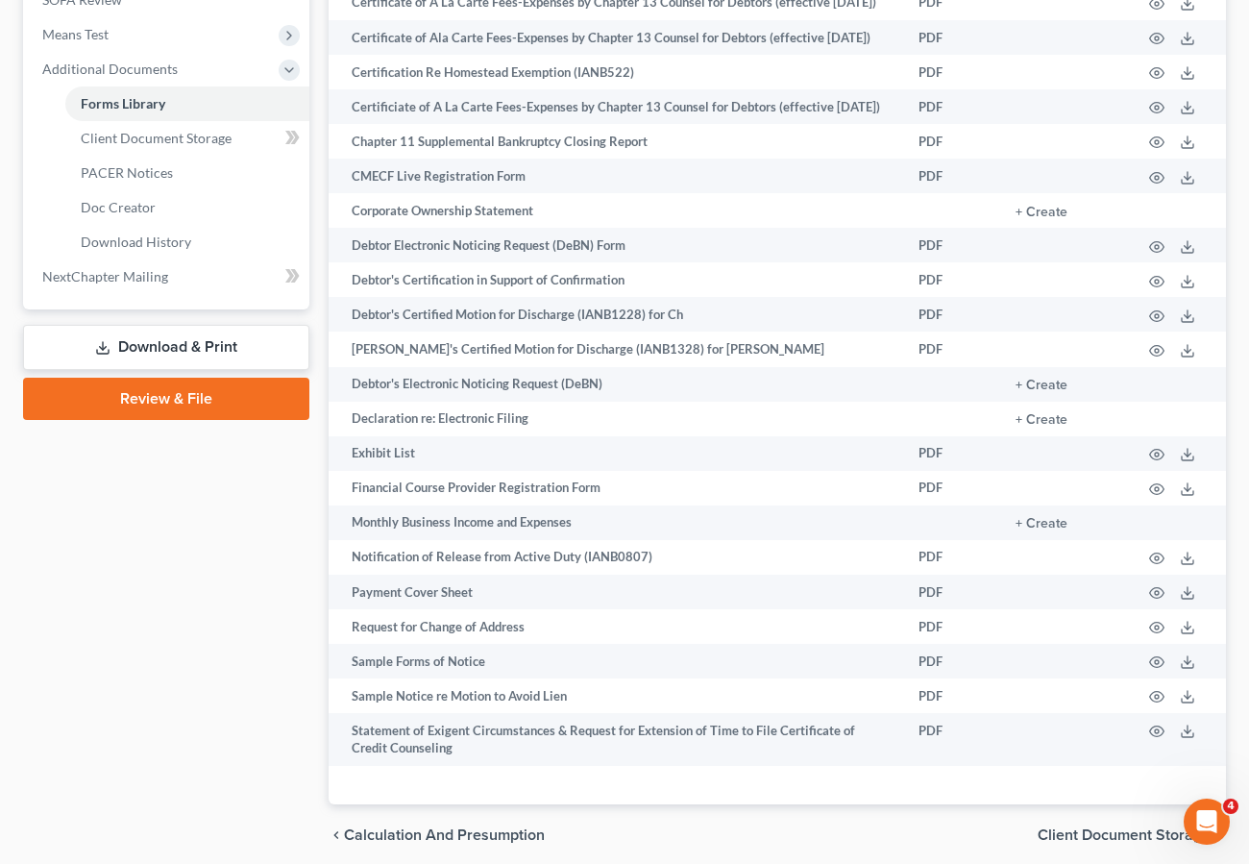
scroll to position [737, 0]
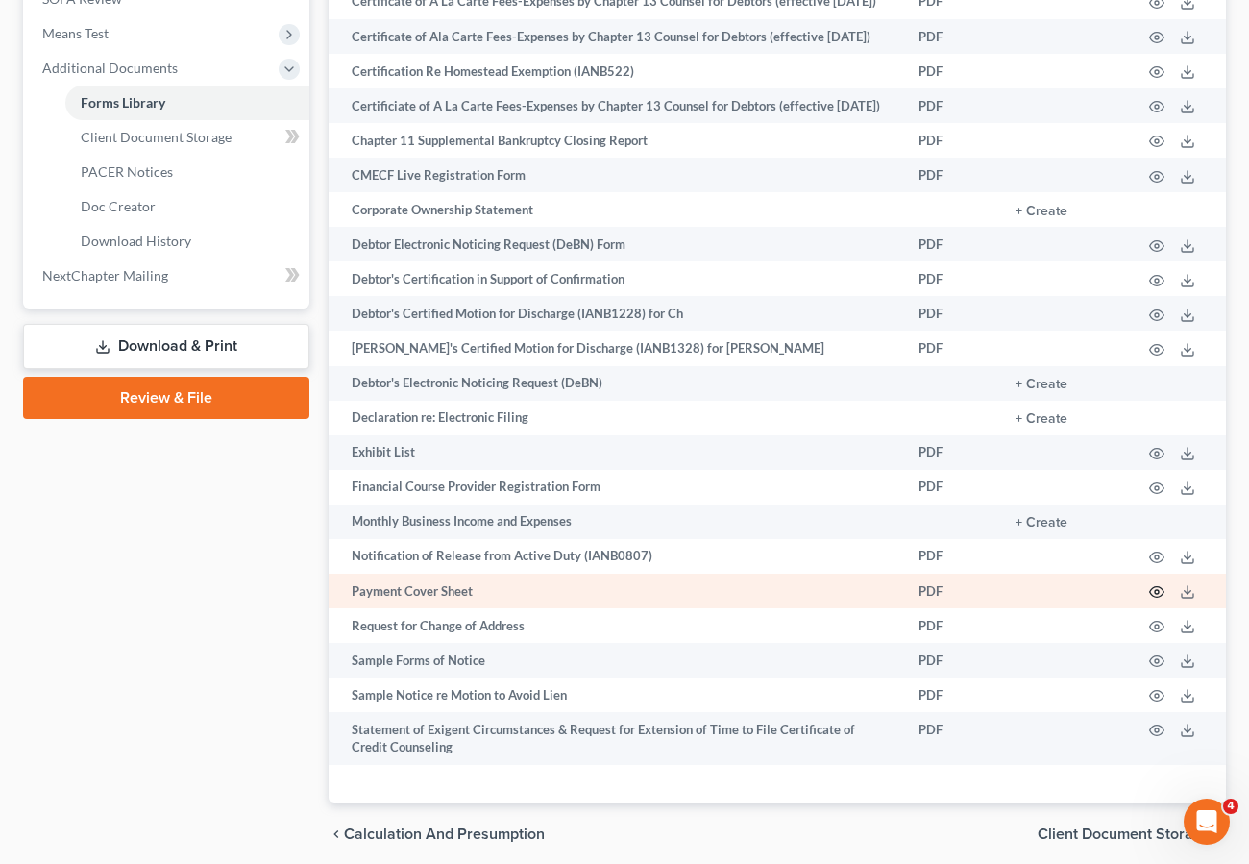
click at [1160, 599] on icon "button" at bounding box center [1156, 591] width 15 height 15
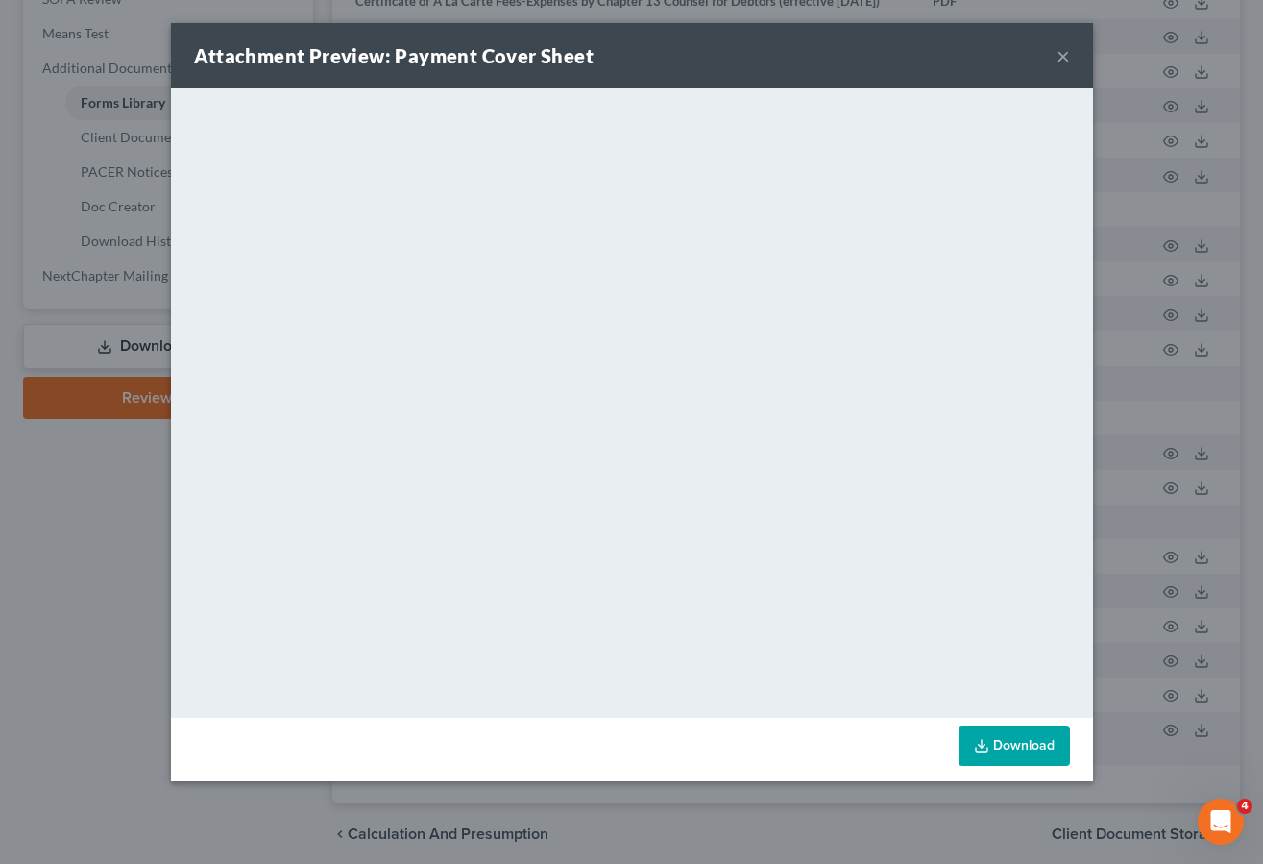
click at [1025, 745] on link "Download" at bounding box center [1014, 745] width 111 height 40
click at [1060, 54] on button "×" at bounding box center [1063, 55] width 13 height 23
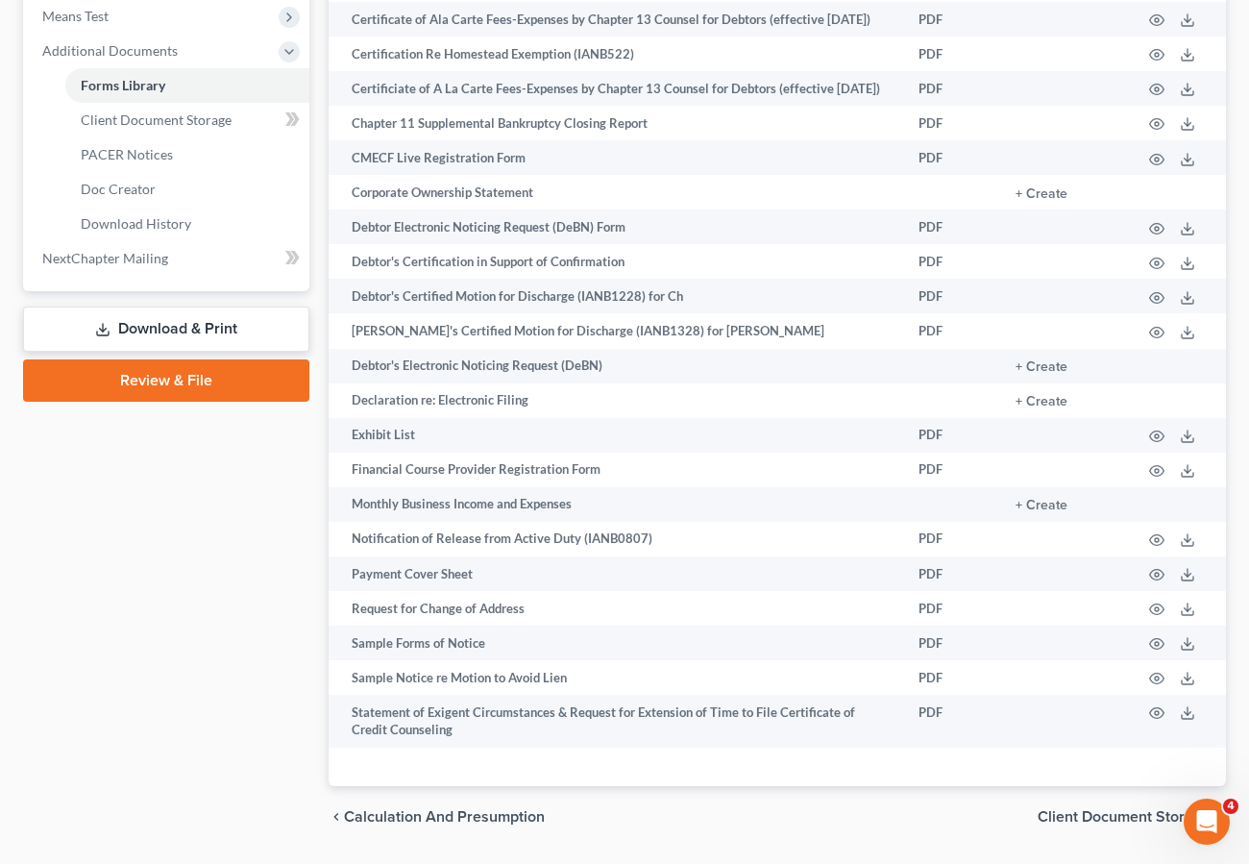
scroll to position [751, 0]
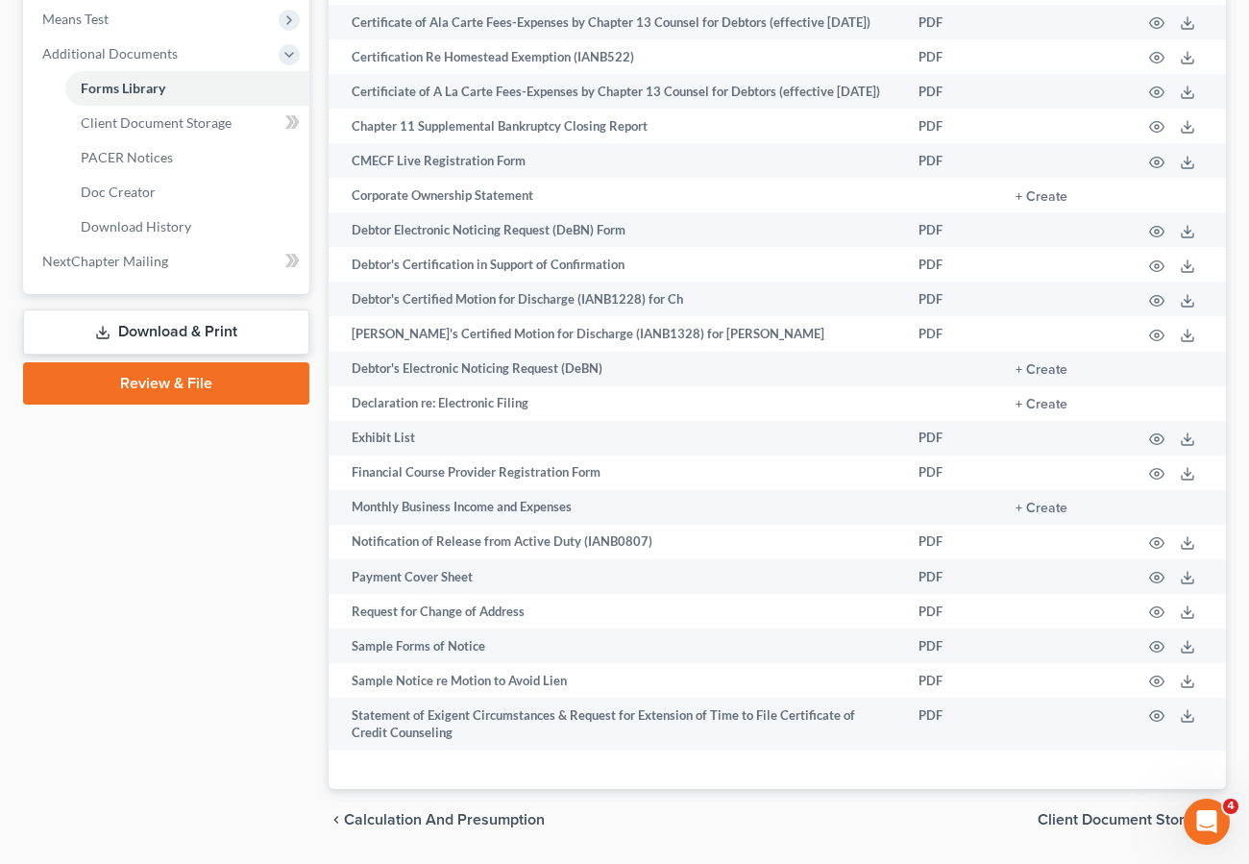
click at [227, 329] on link "Download & Print" at bounding box center [166, 331] width 286 height 45
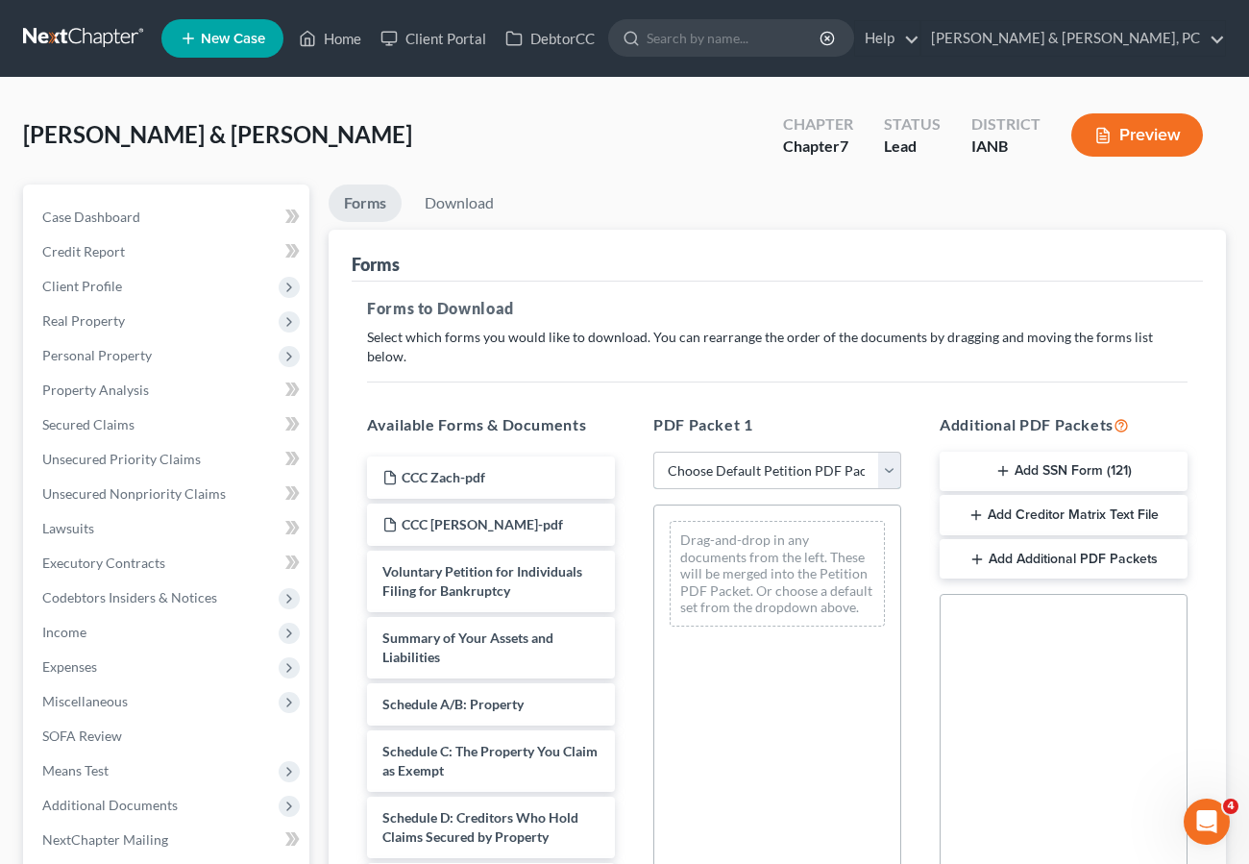
click at [763, 452] on select "Choose Default Petition PDF Packet Complete Bankruptcy Petition (all forms and …" at bounding box center [777, 471] width 248 height 38
select select "0"
click at [653, 452] on select "Choose Default Petition PDF Packet Complete Bankruptcy Petition (all forms and …" at bounding box center [777, 471] width 248 height 38
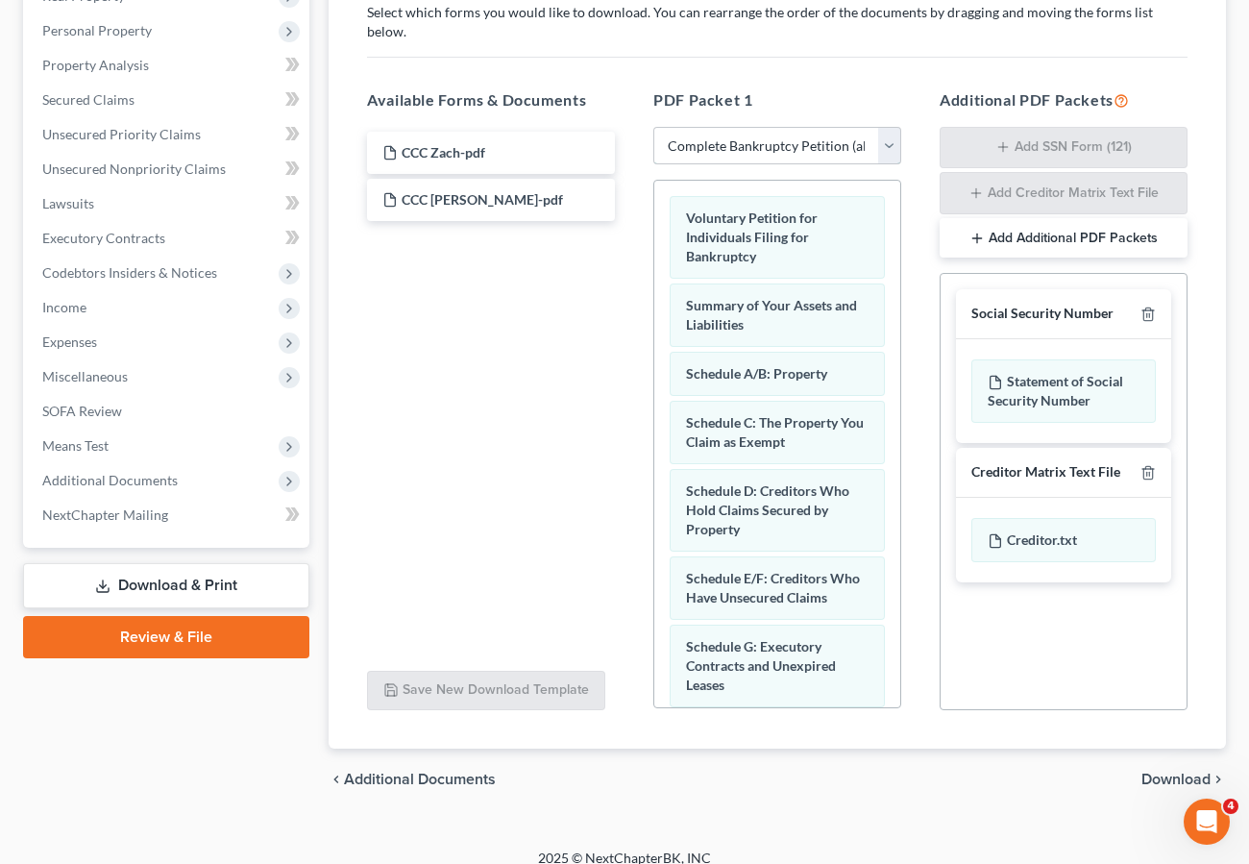
scroll to position [30, 0]
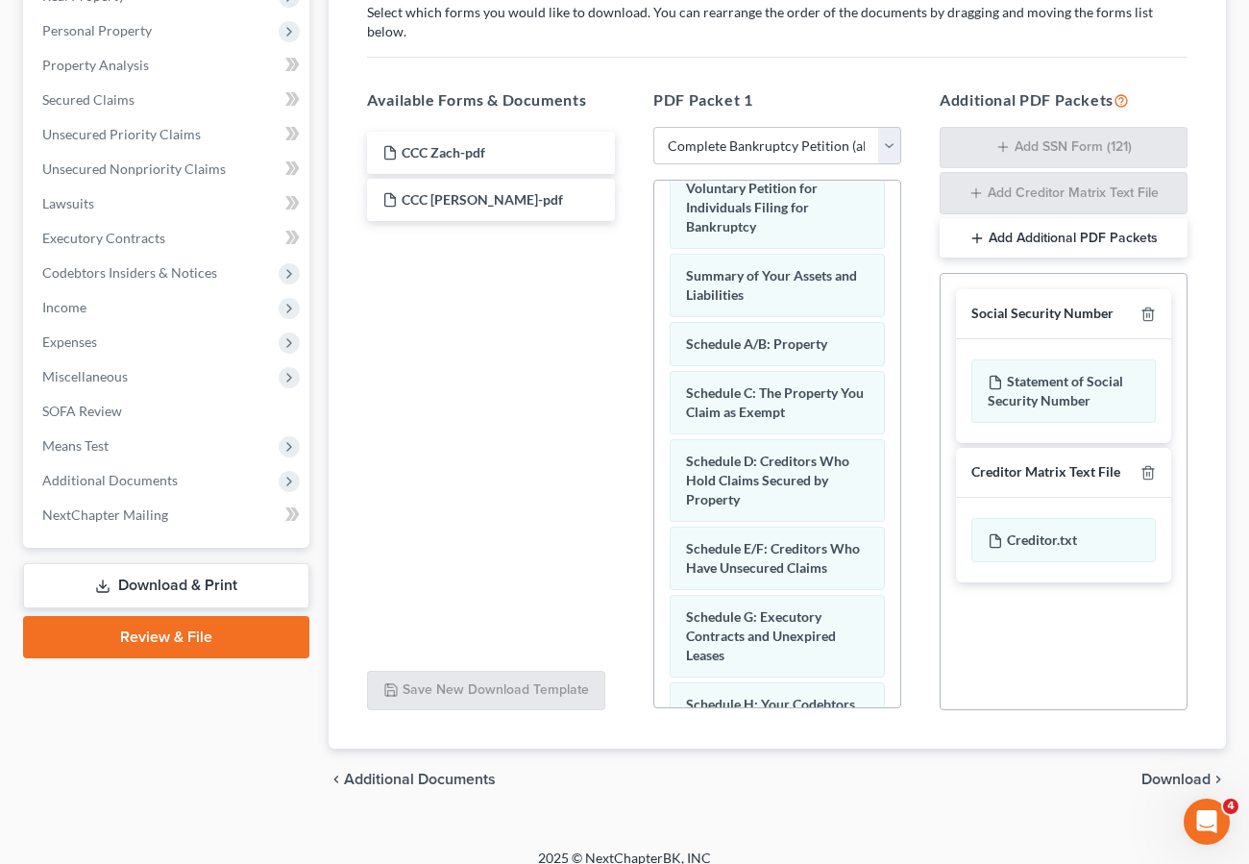
click at [1181, 771] on span "Download" at bounding box center [1175, 778] width 69 height 15
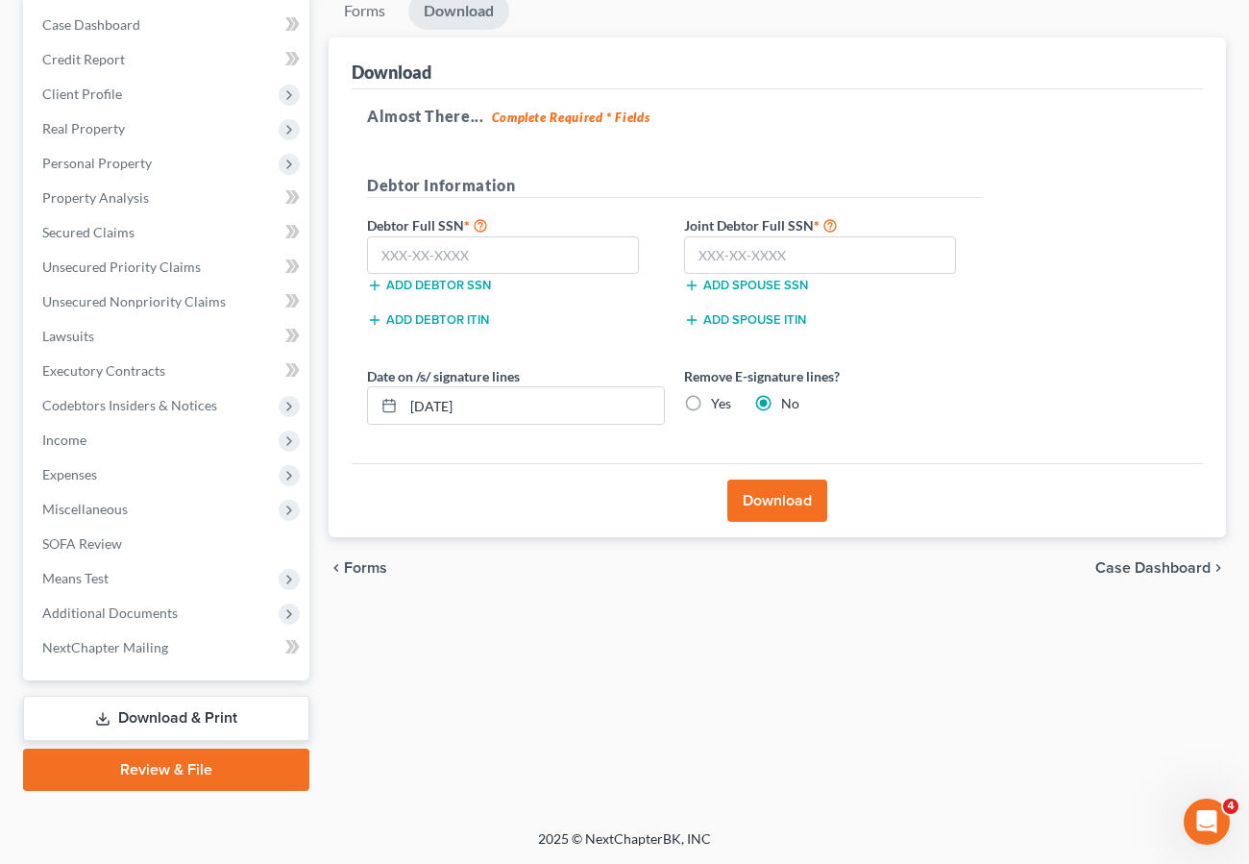
scroll to position [192, 0]
click at [470, 780] on div "Forms Download Forms Forms to Download Select which forms you would like to dow…" at bounding box center [777, 391] width 917 height 798
click at [241, 770] on link "Review & File" at bounding box center [166, 769] width 286 height 42
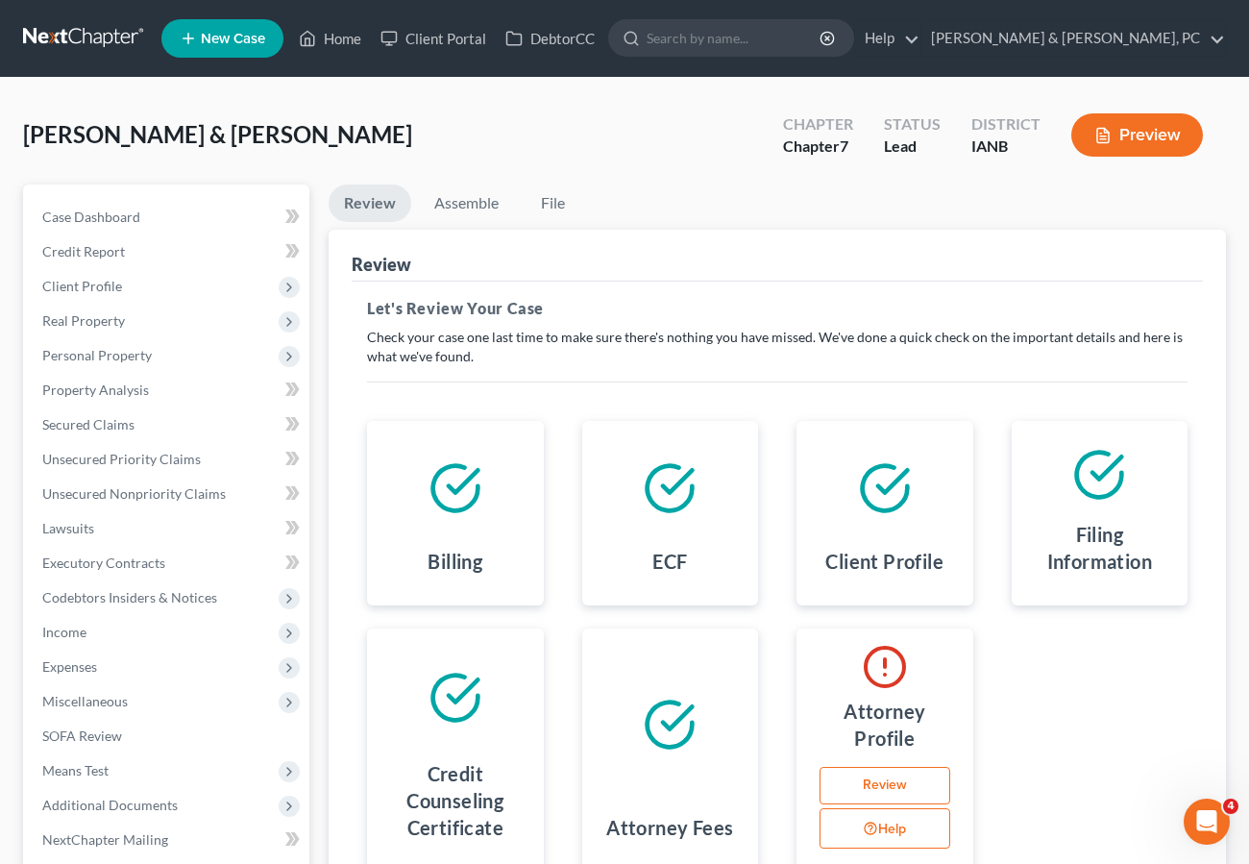
click at [914, 786] on link "Review" at bounding box center [884, 786] width 131 height 38
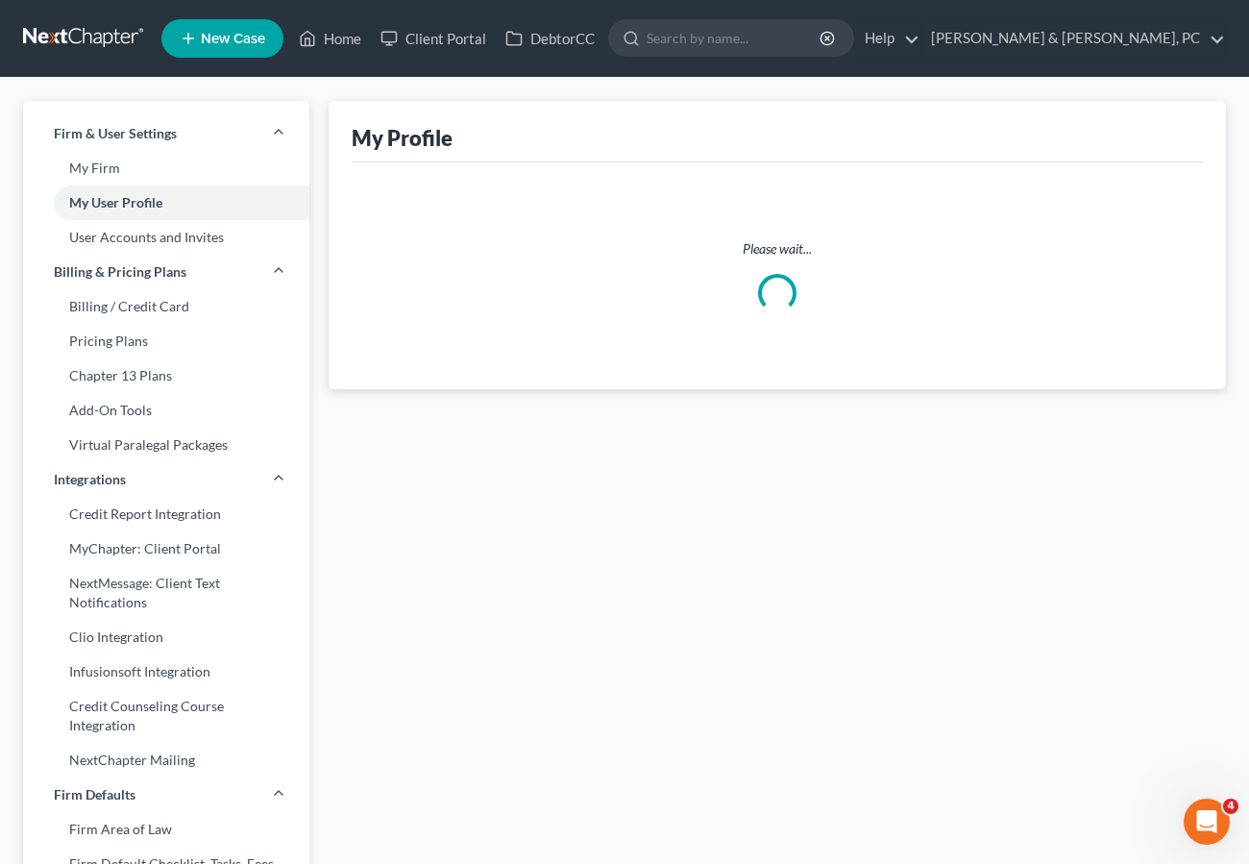
scroll to position [4, 0]
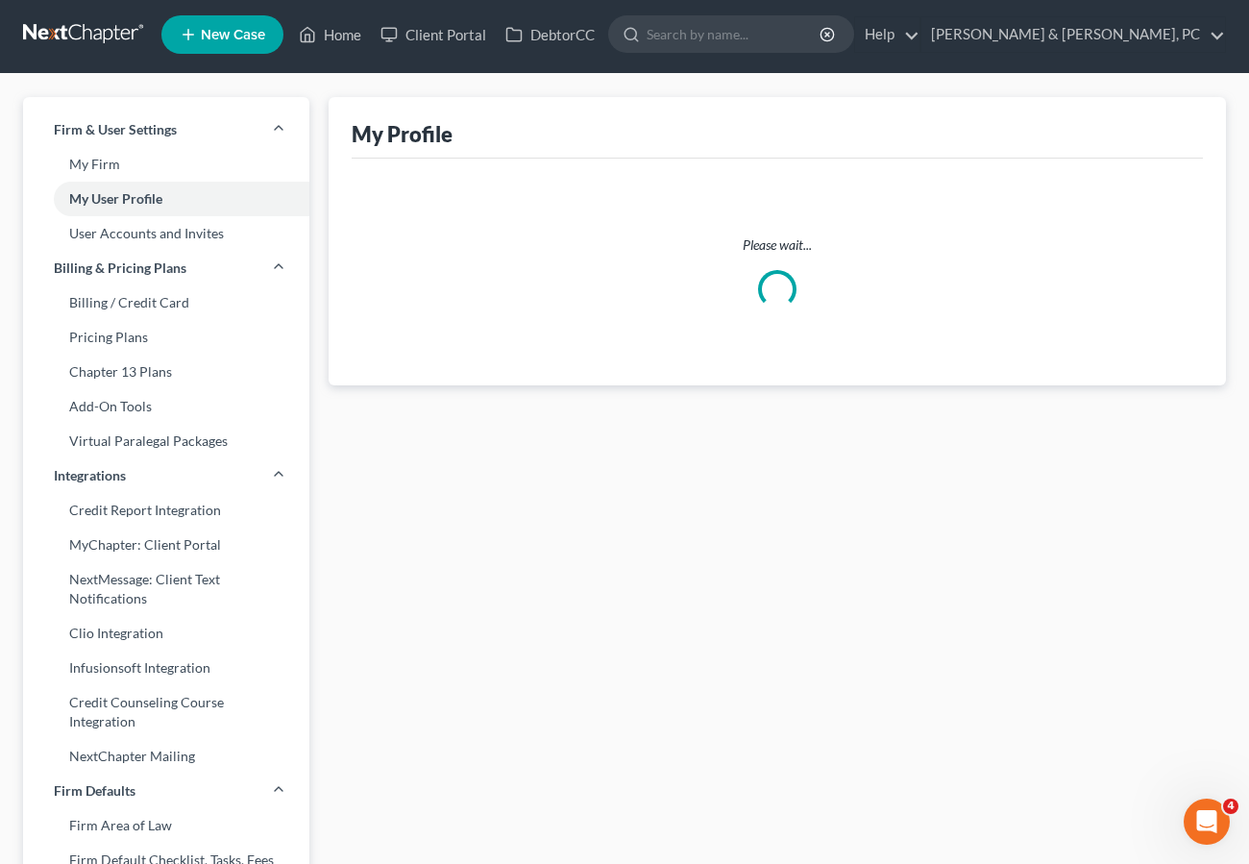
select select "16"
select select "29"
select select "paralegal"
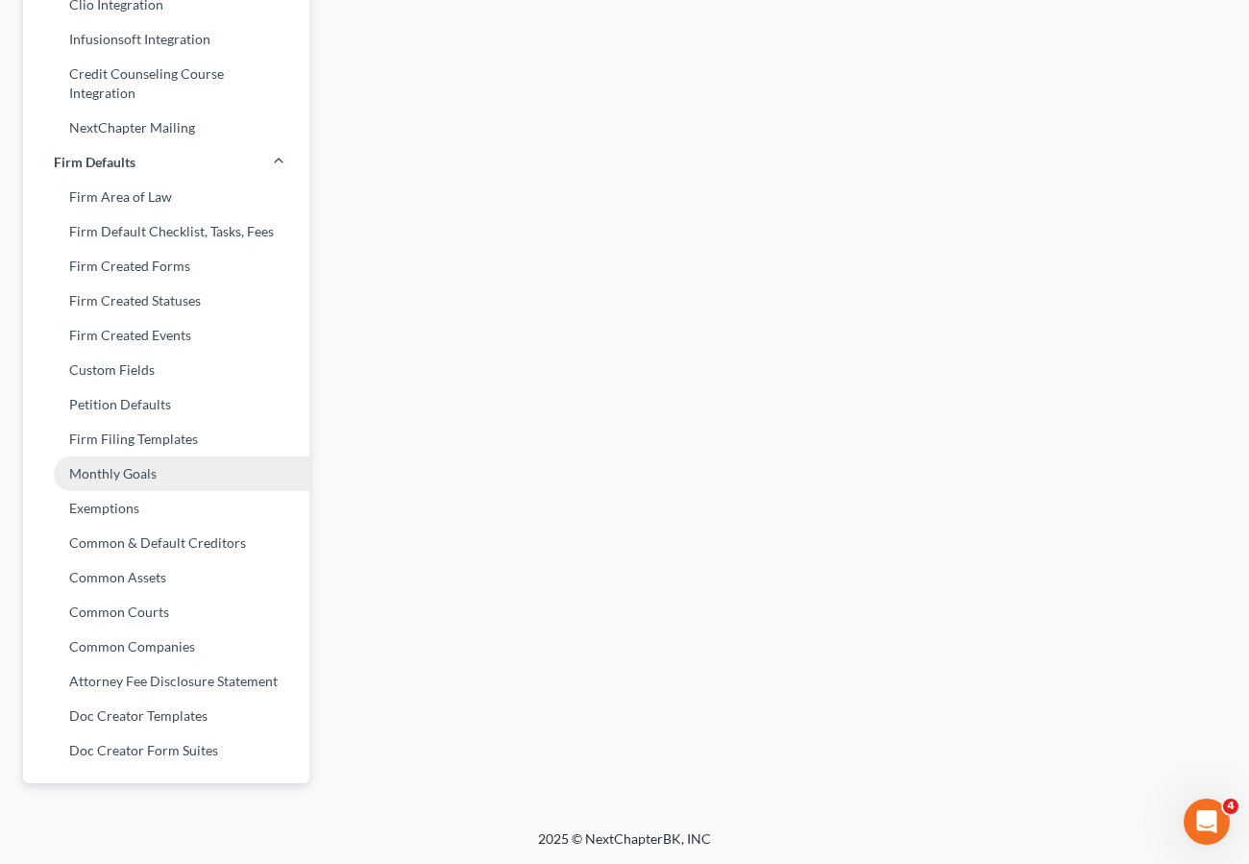
scroll to position [0, 0]
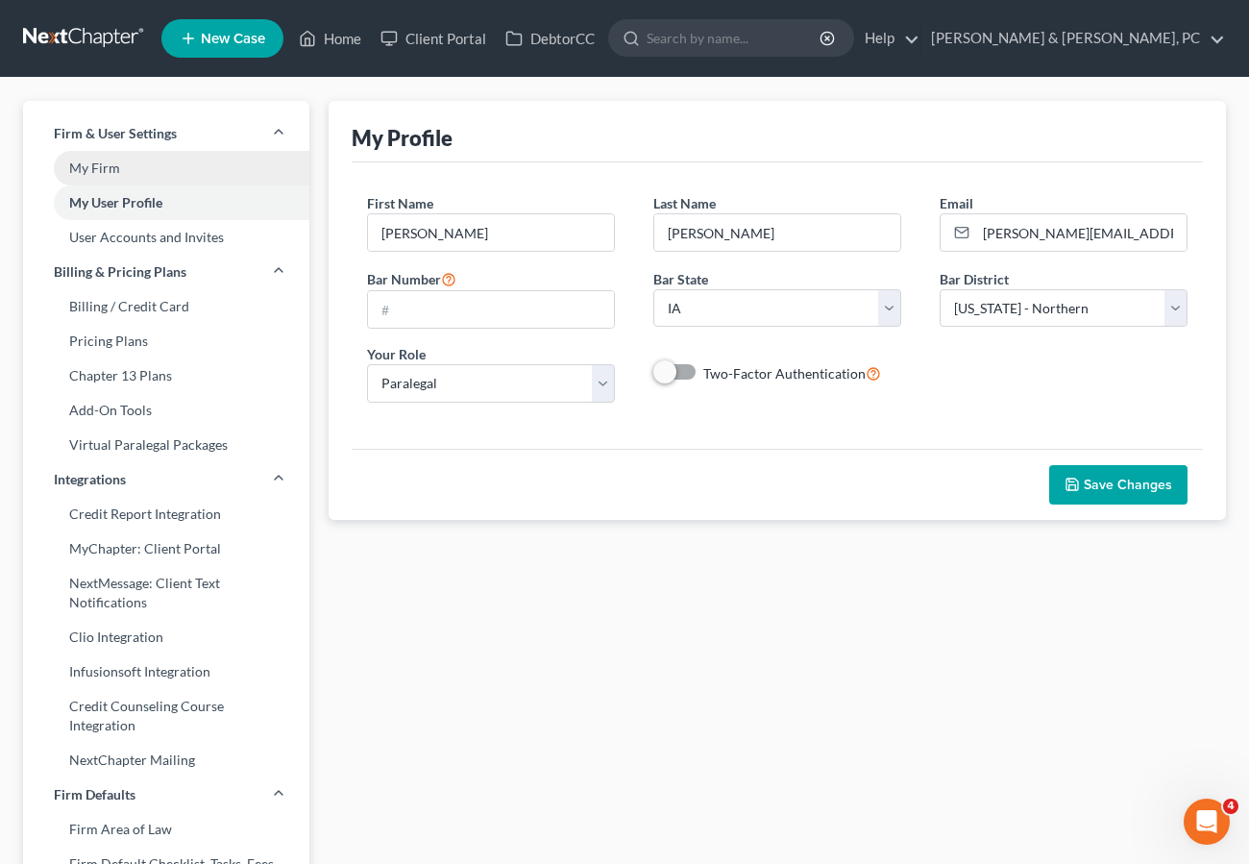
click at [153, 152] on link "My Firm" at bounding box center [166, 168] width 286 height 35
select select "29"
select select "23"
select select "16"
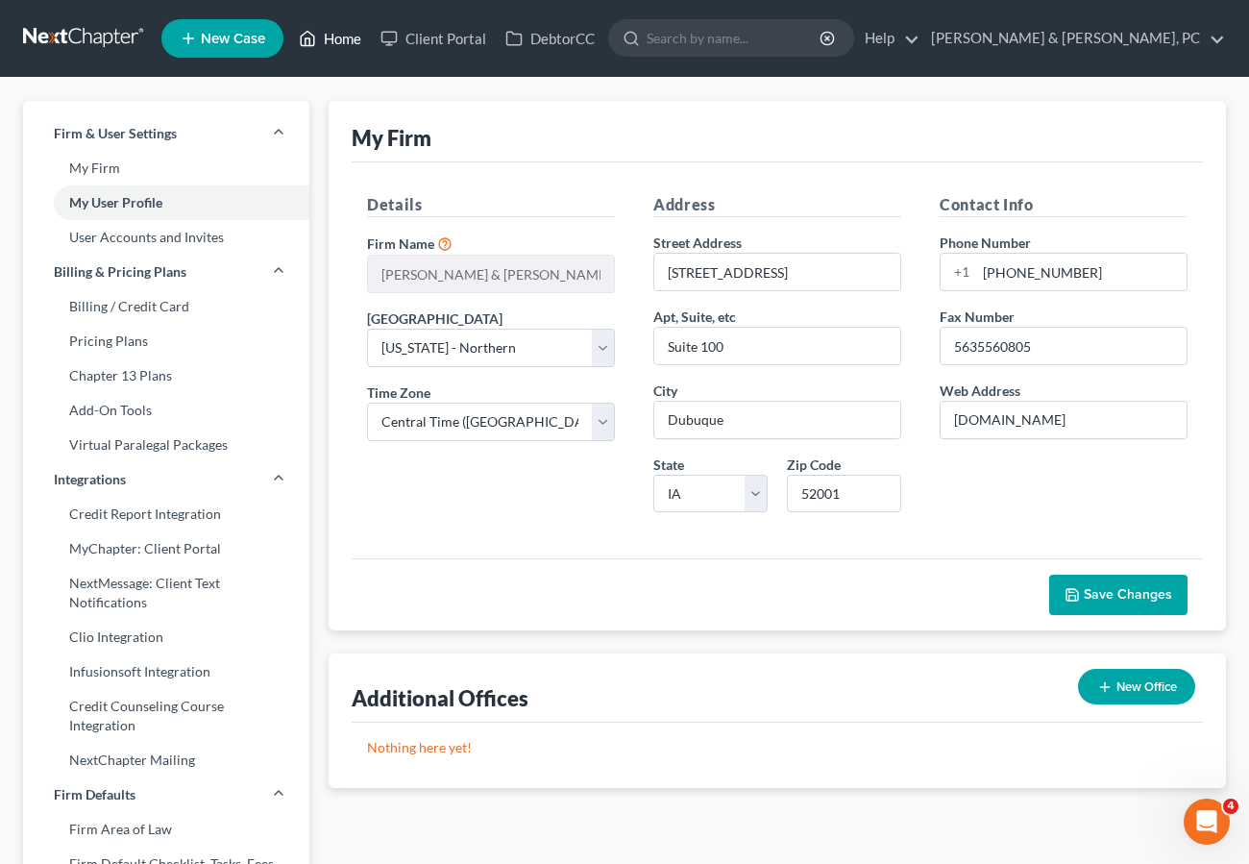
click at [330, 37] on link "Home" at bounding box center [330, 38] width 82 height 35
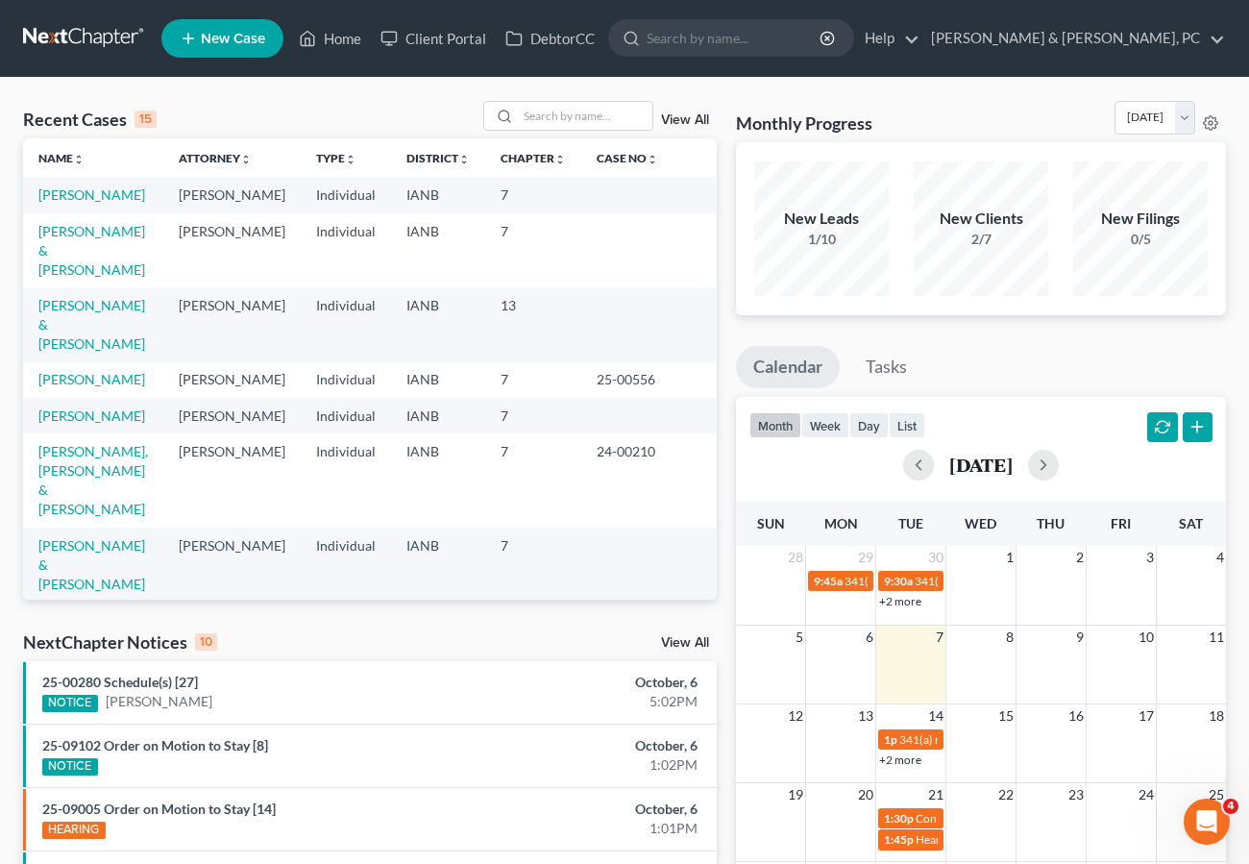
click at [659, 48] on ul "New Case Home Client Portal DebtorCC - No Result - See all results Or Press Ent…" at bounding box center [693, 38] width 1064 height 50
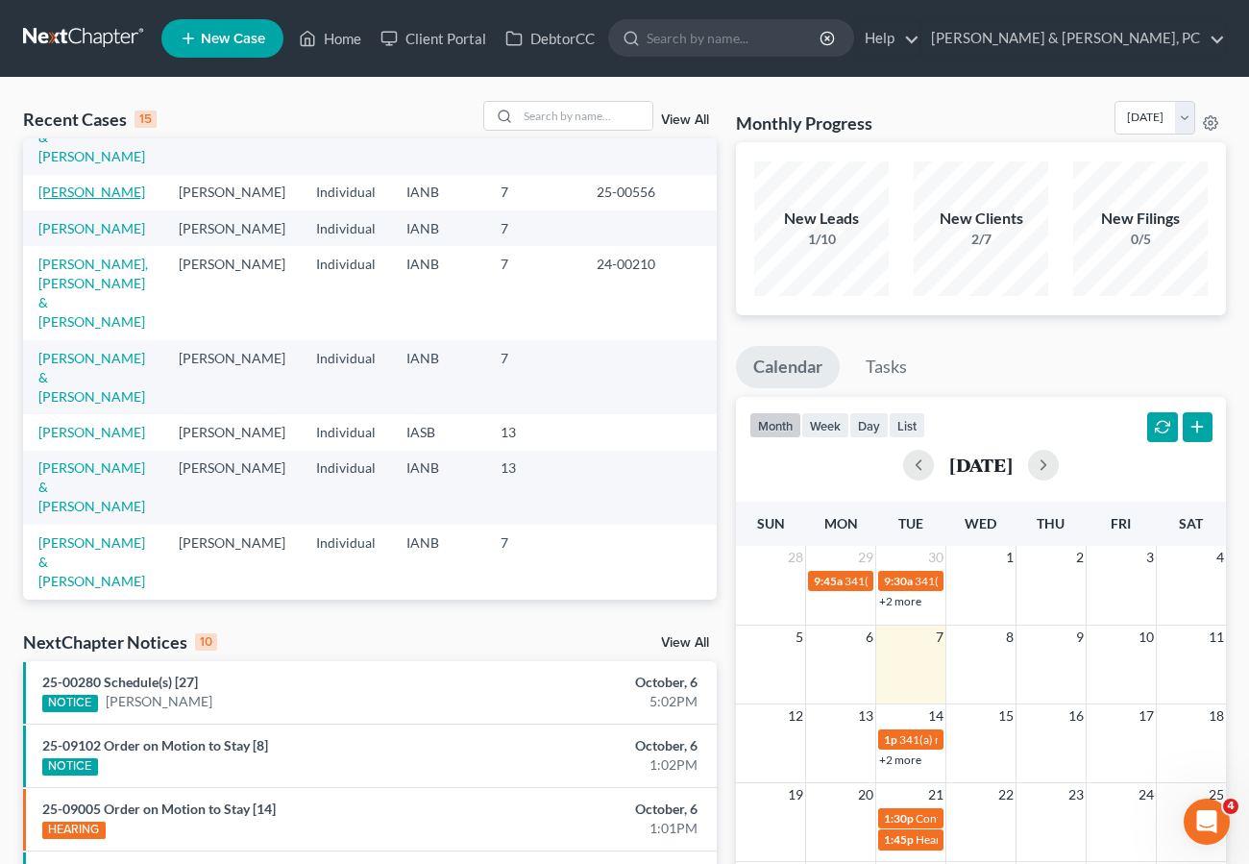
scroll to position [192, 0]
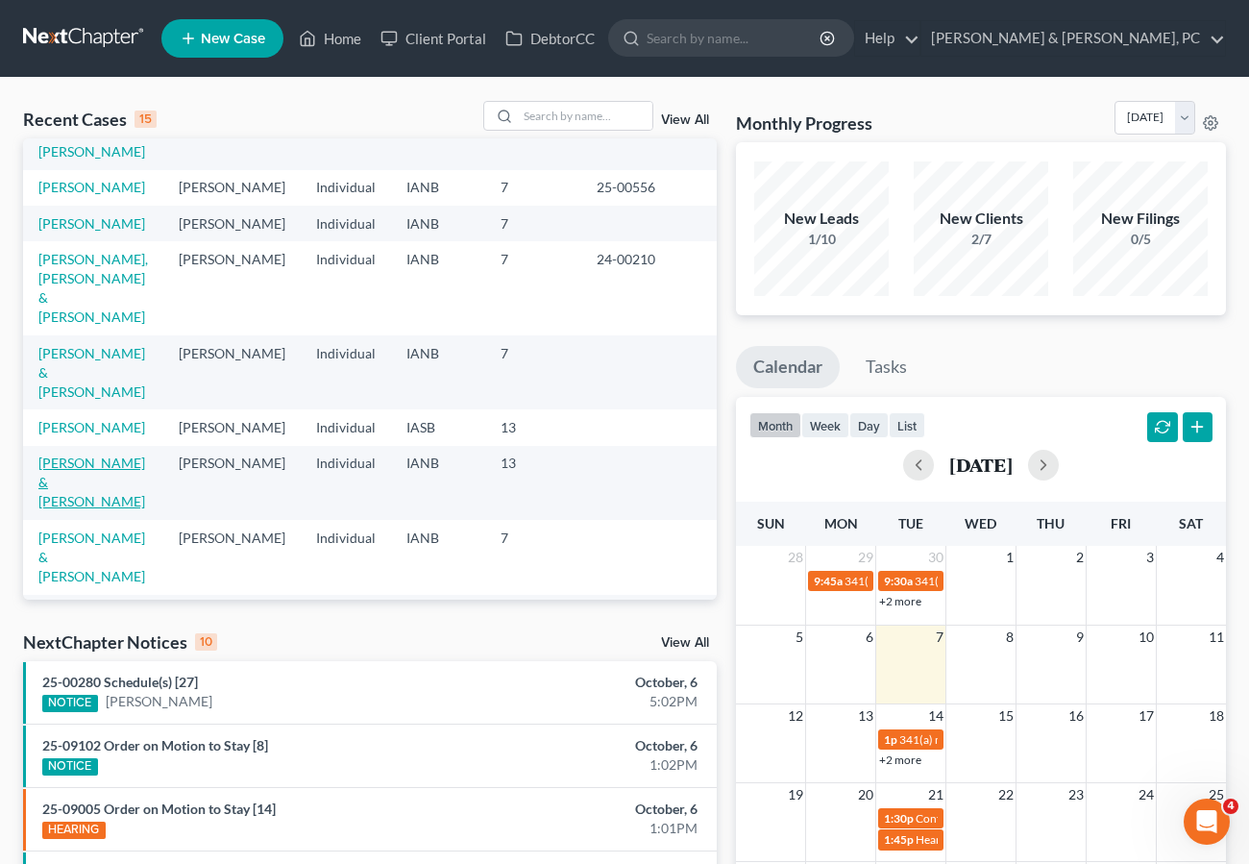
click at [103, 454] on link "[PERSON_NAME] & [PERSON_NAME]" at bounding box center [91, 481] width 107 height 55
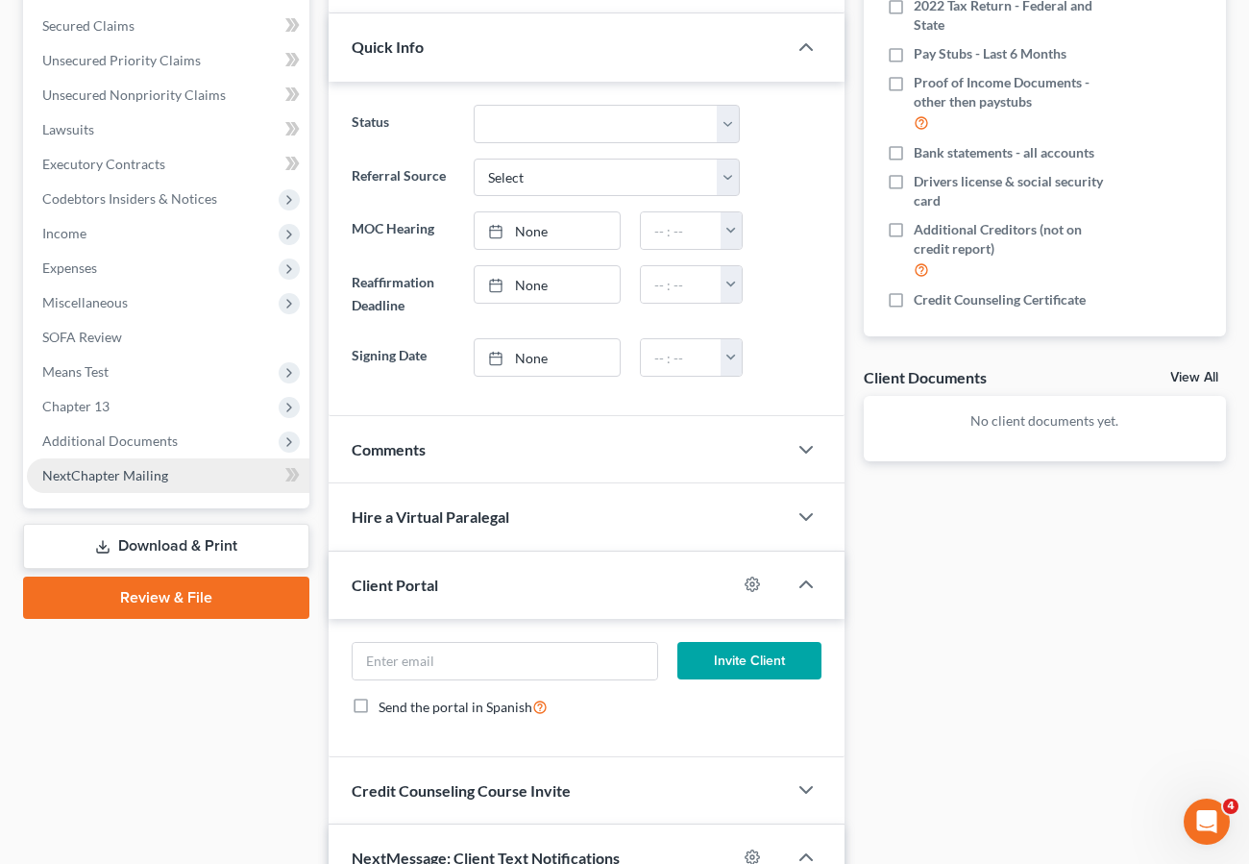
scroll to position [402, 0]
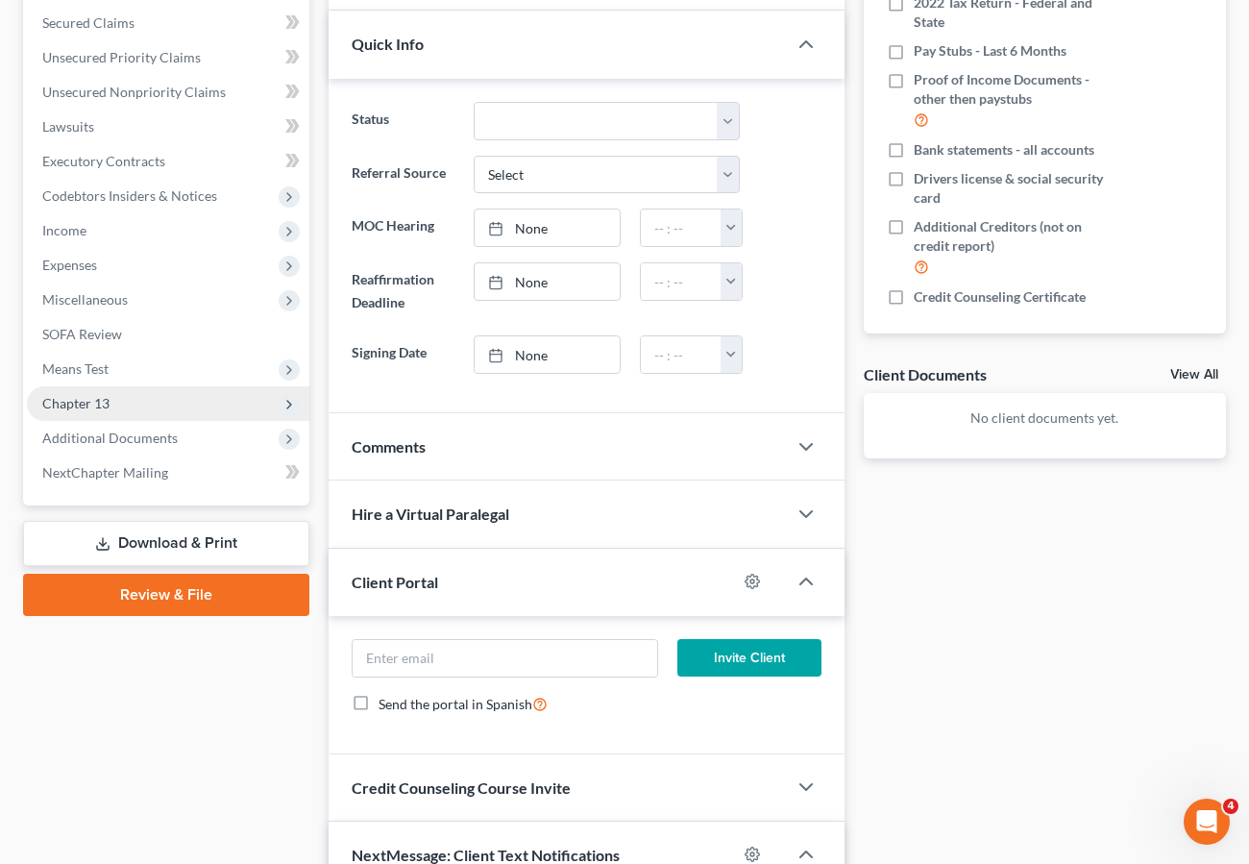
click at [121, 400] on span "Chapter 13" at bounding box center [168, 403] width 282 height 35
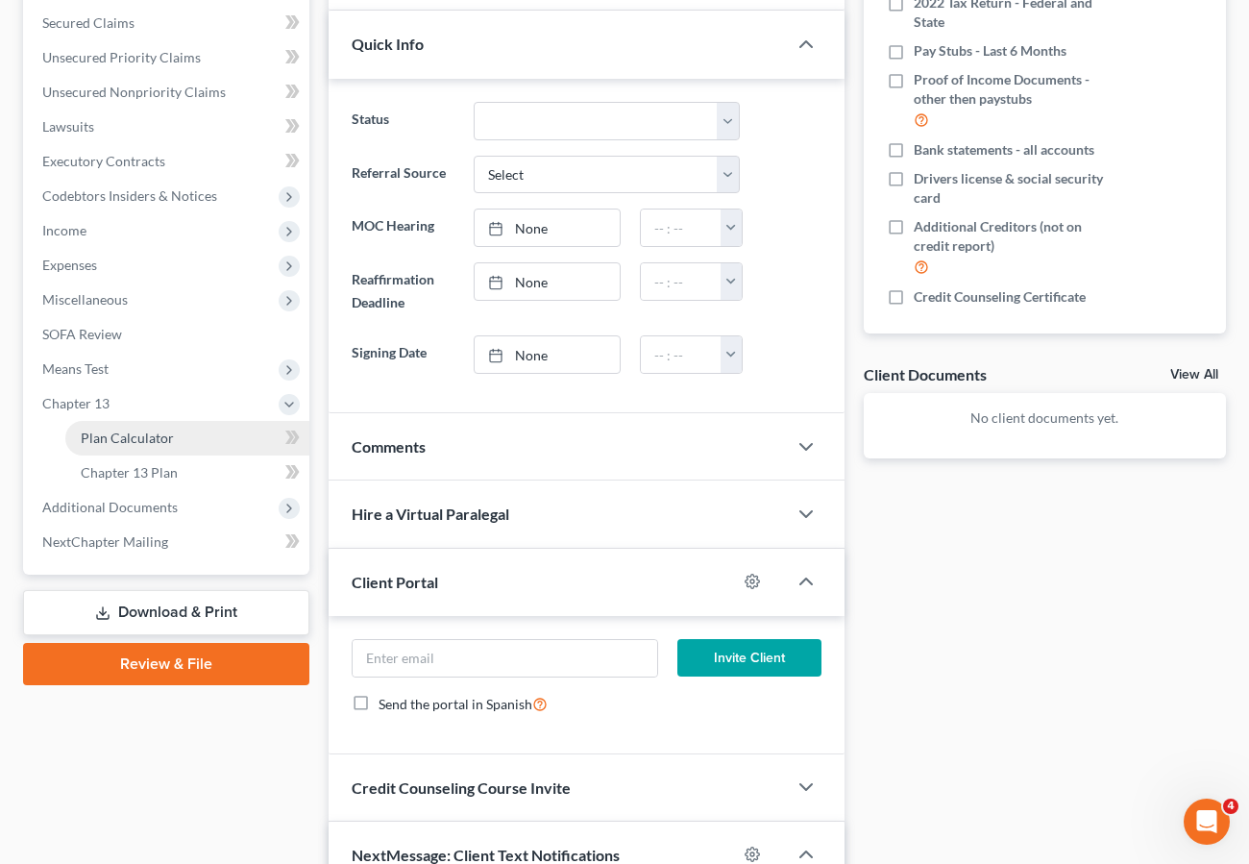
click at [117, 438] on span "Plan Calculator" at bounding box center [127, 437] width 93 height 16
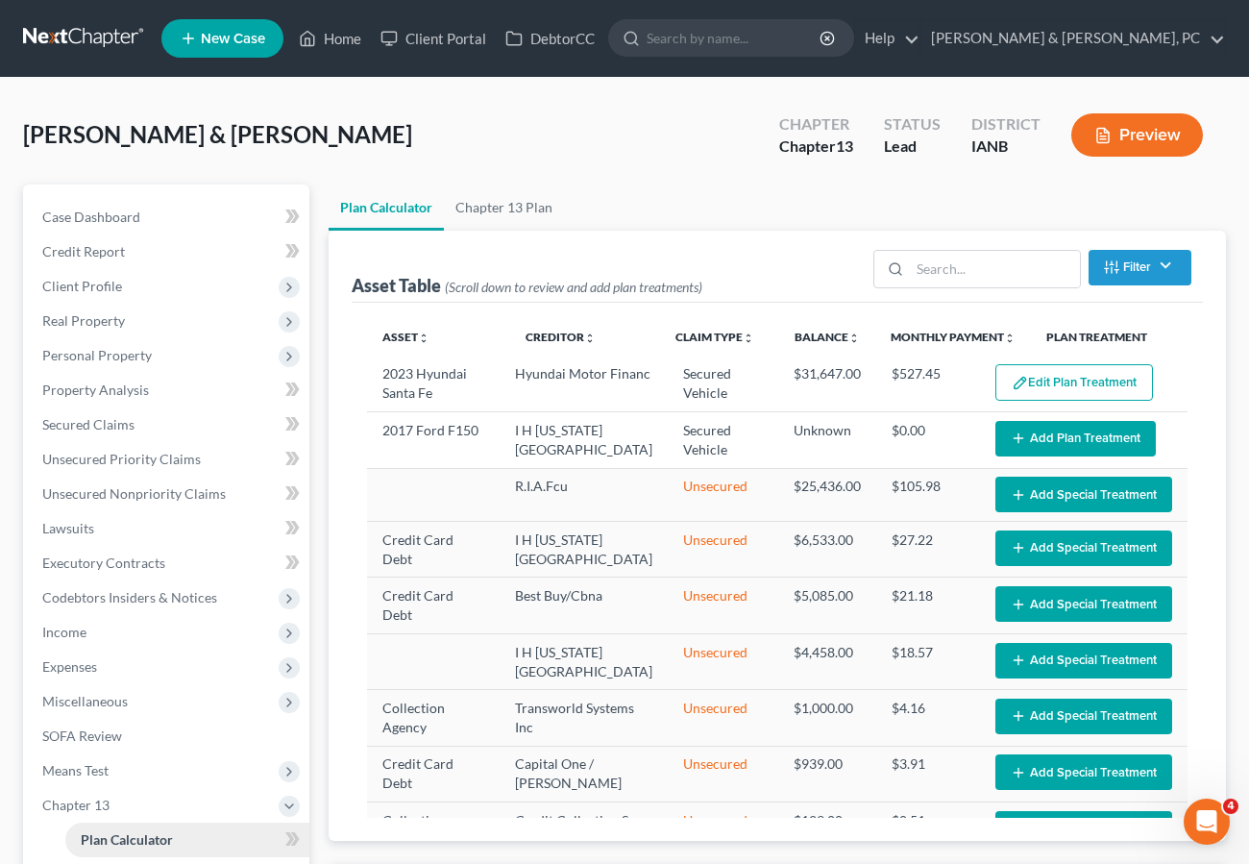
select select "59"
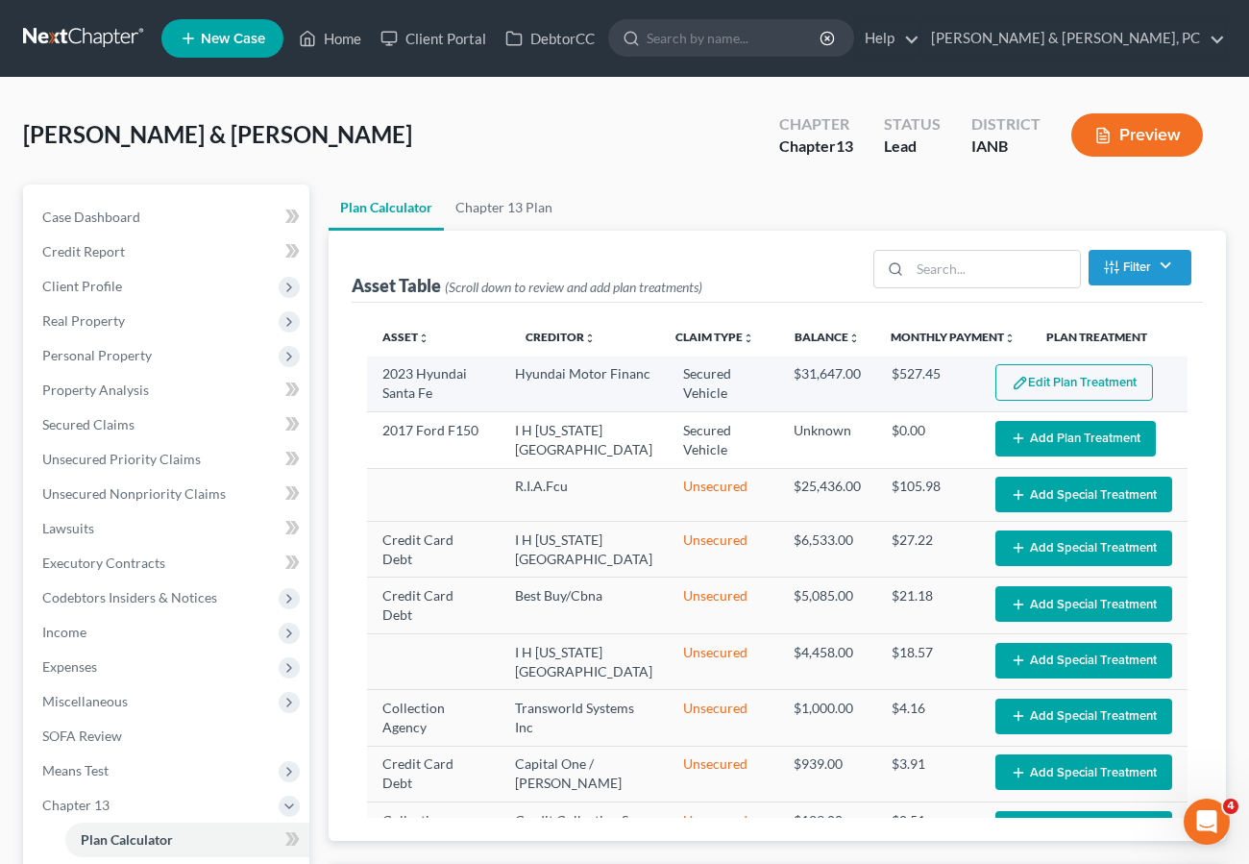
click at [1059, 379] on button "Edit Plan Treatment" at bounding box center [1074, 382] width 158 height 37
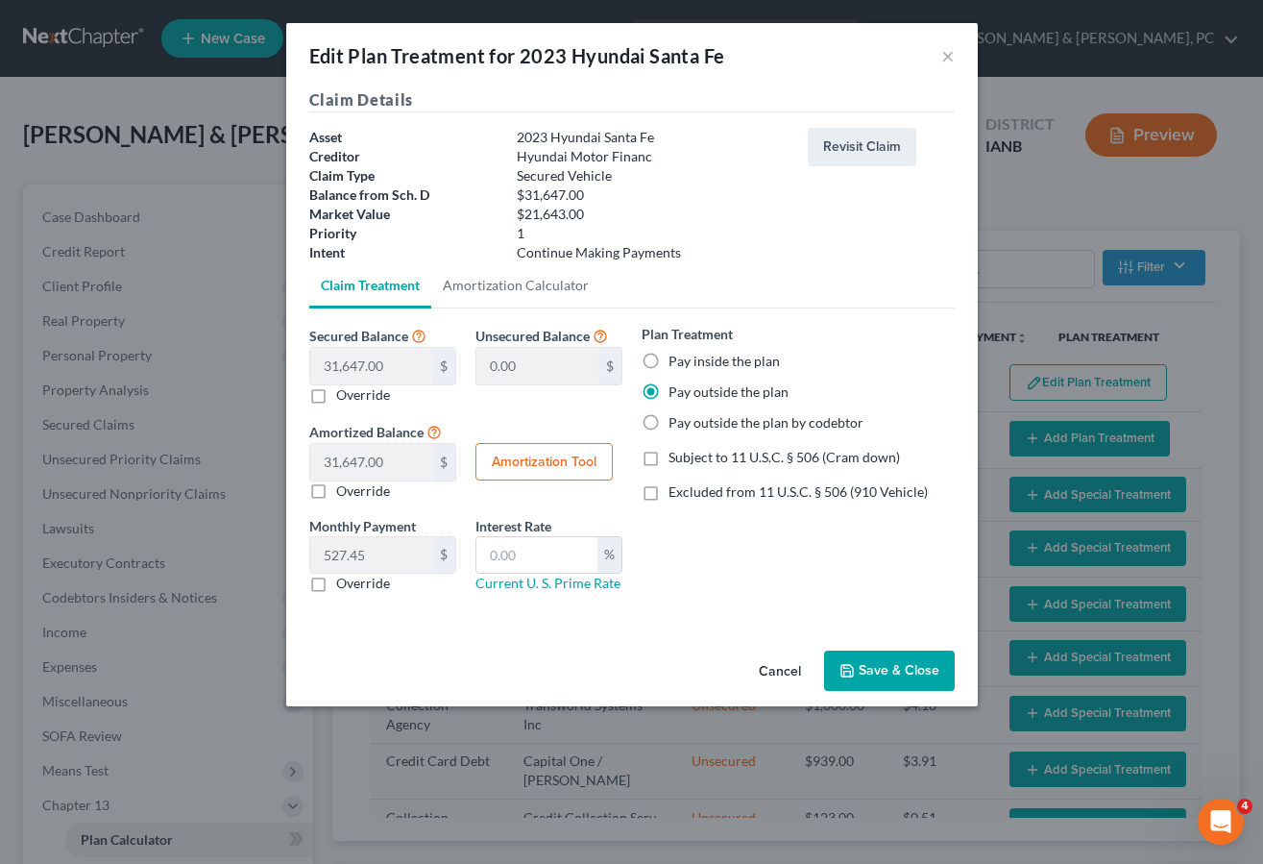
click at [897, 664] on button "Save & Close" at bounding box center [889, 670] width 131 height 40
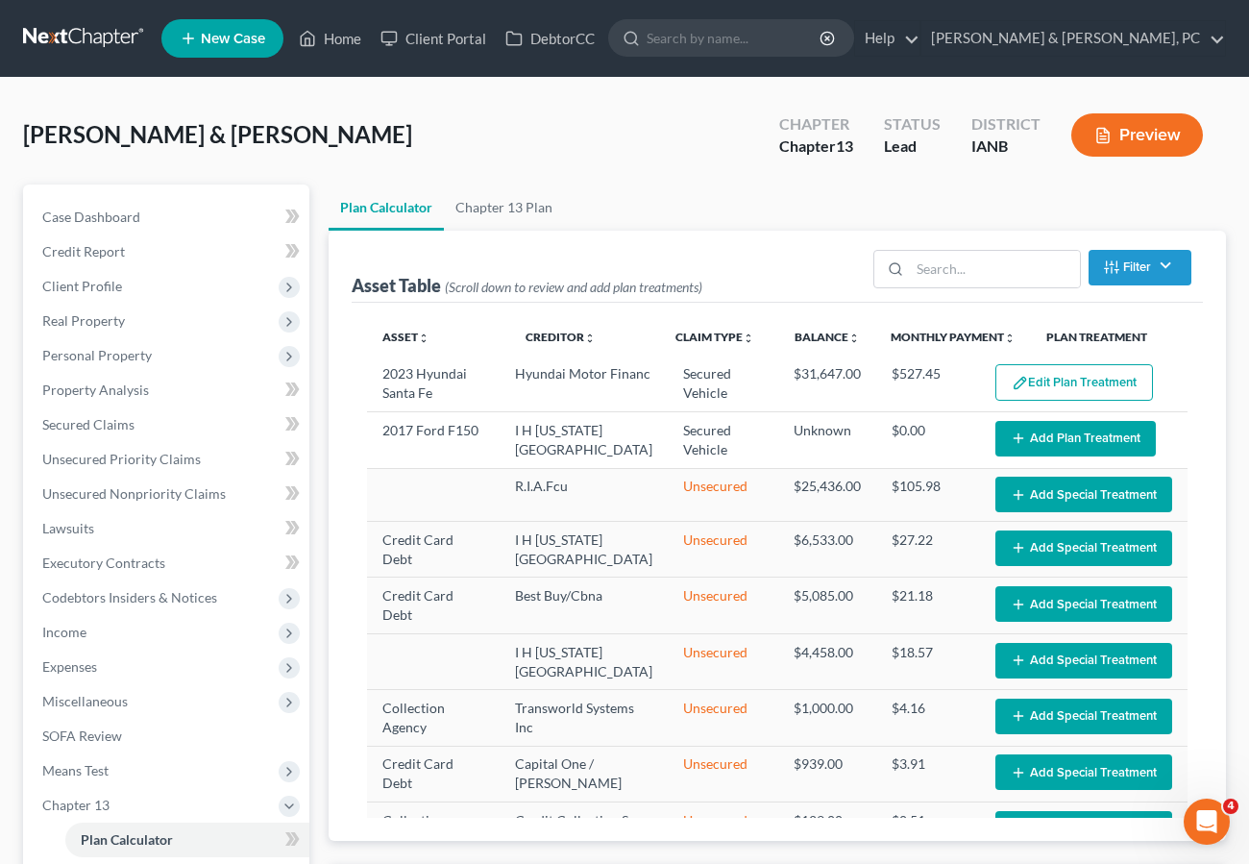
select select "59"
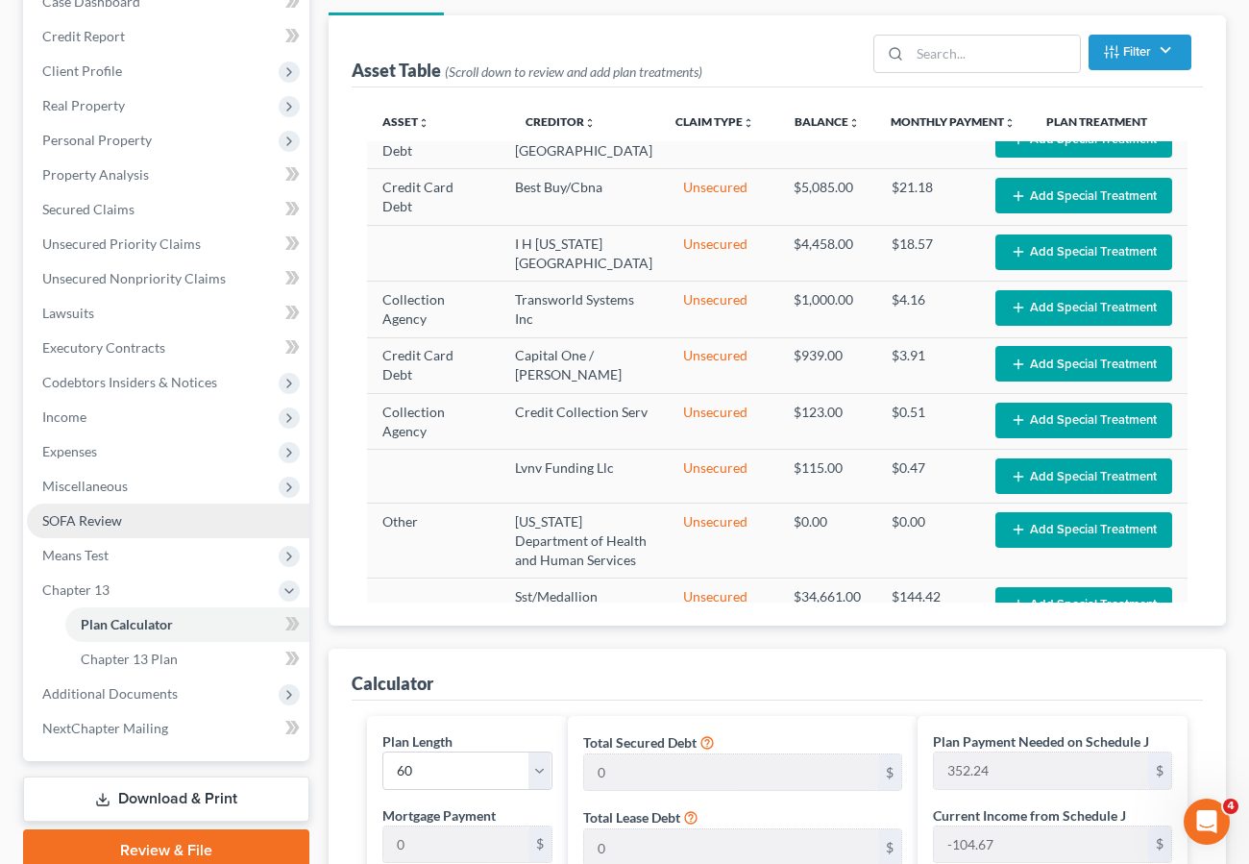
scroll to position [214, 0]
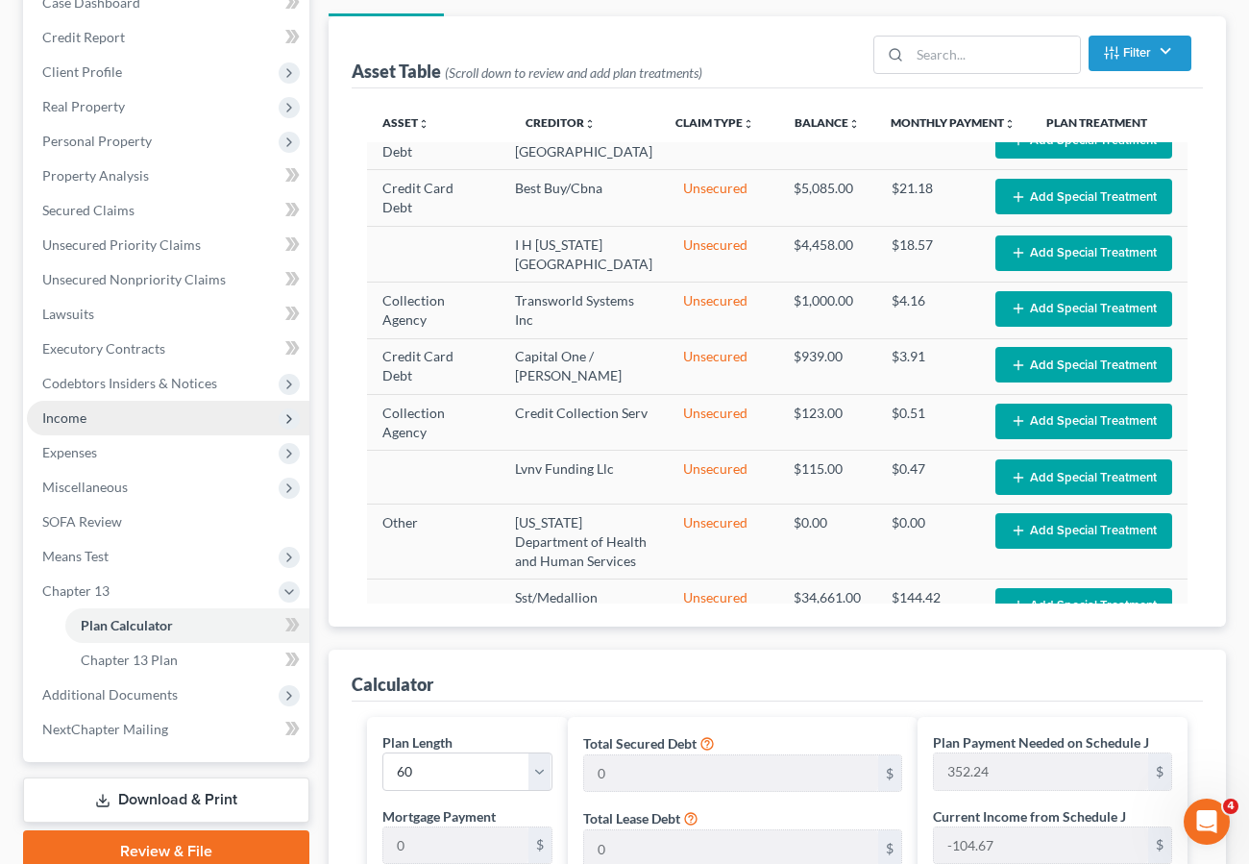
click at [61, 416] on span "Income" at bounding box center [64, 417] width 44 height 16
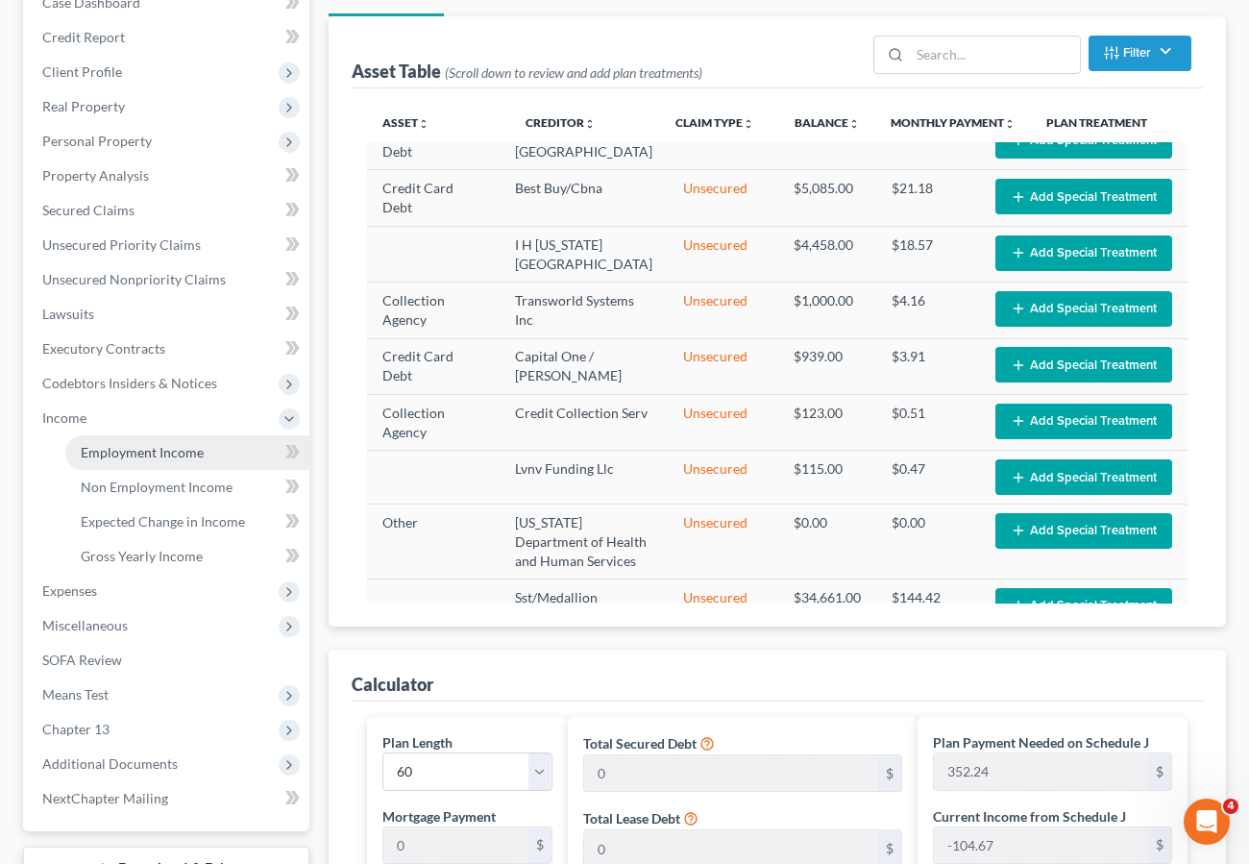
click at [120, 445] on span "Employment Income" at bounding box center [142, 452] width 123 height 16
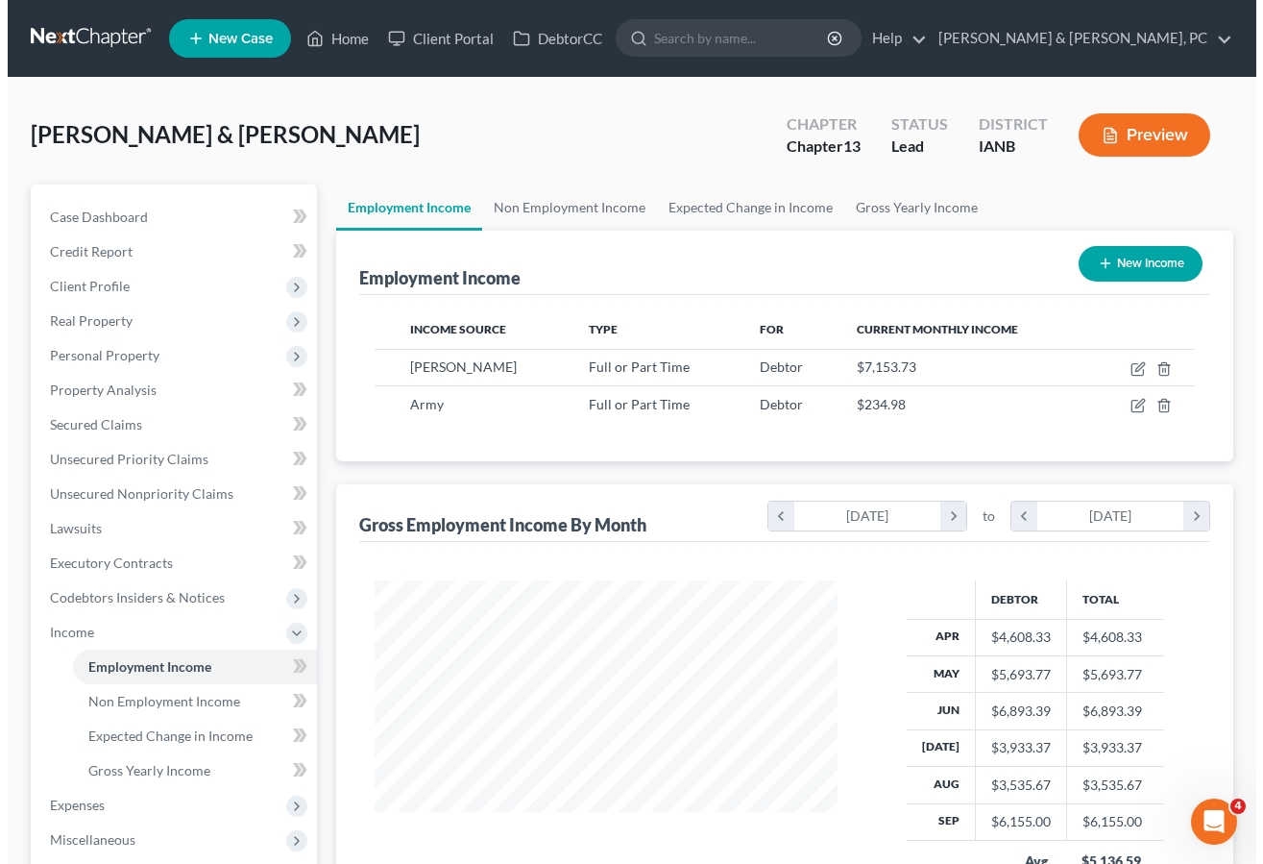
scroll to position [345, 501]
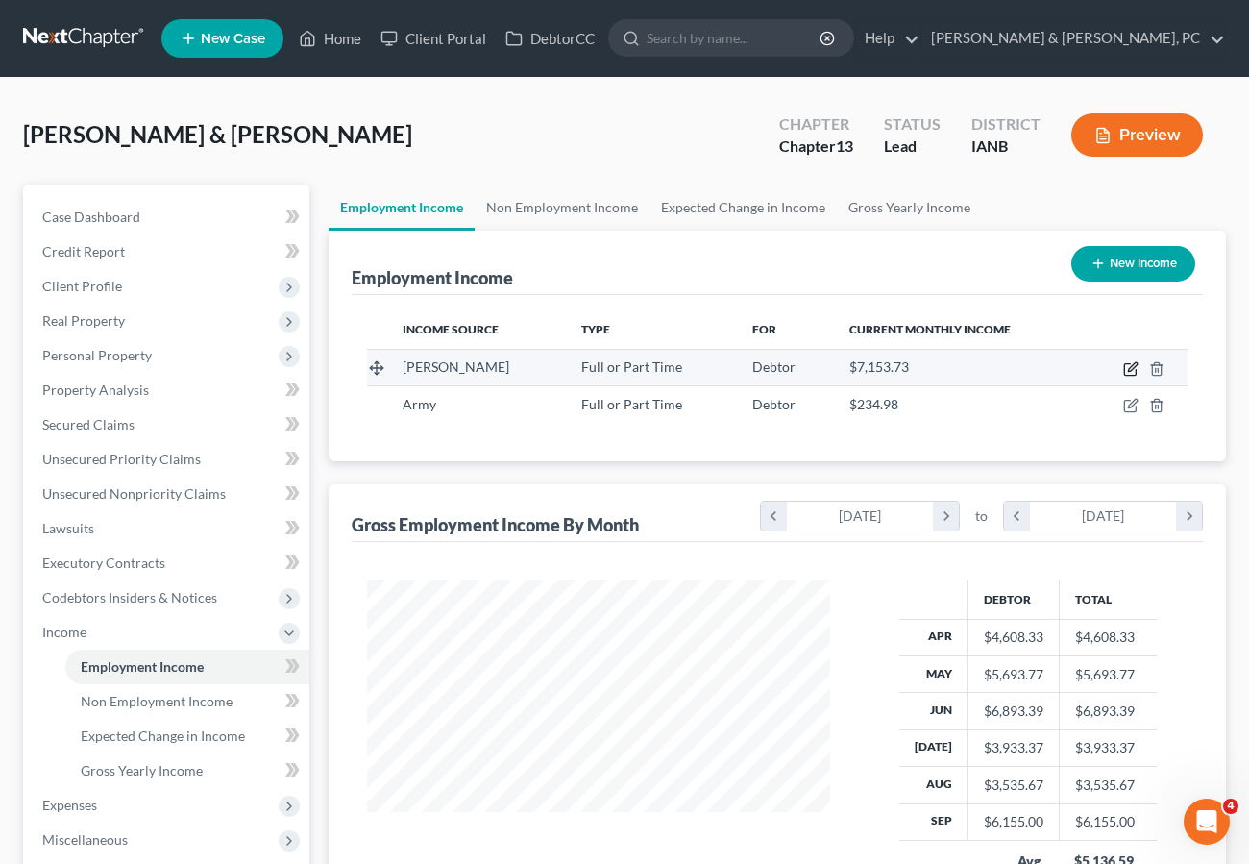
click at [1132, 365] on icon "button" at bounding box center [1130, 368] width 15 height 15
select select "0"
select select "16"
select select "3"
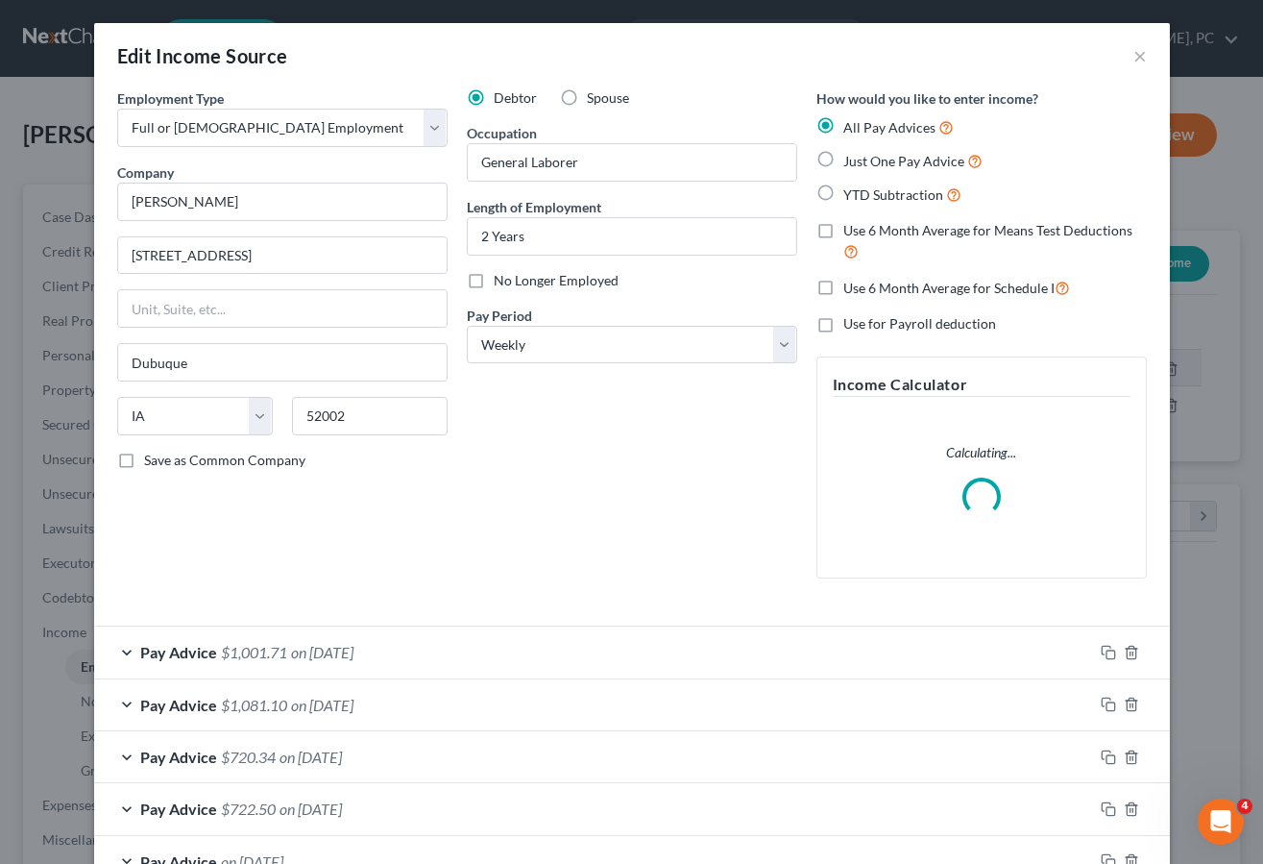
scroll to position [345, 507]
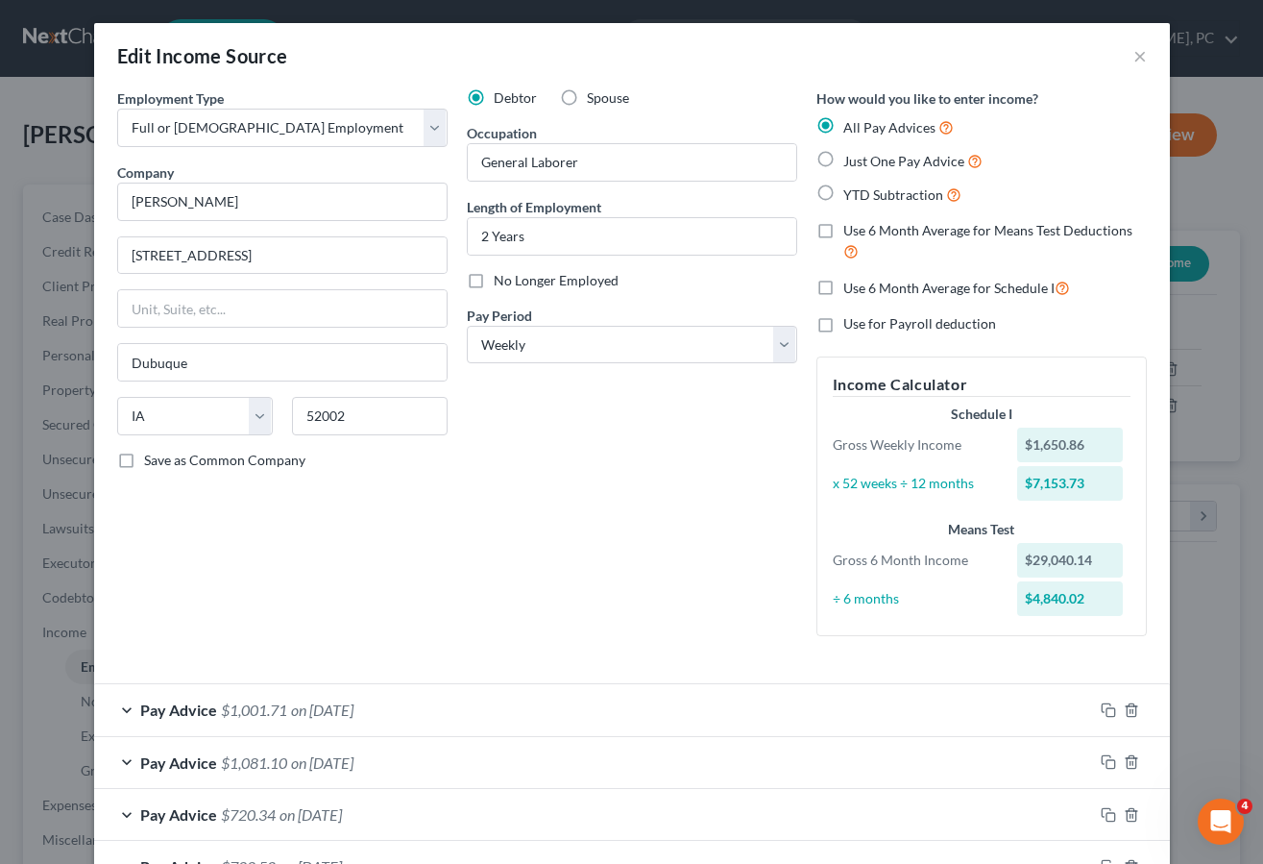
click at [844, 227] on label "Use 6 Month Average for Means Test Deductions" at bounding box center [996, 241] width 304 height 41
click at [851, 227] on input "Use 6 Month Average for Means Test Deductions" at bounding box center [857, 227] width 12 height 12
checkbox input "true"
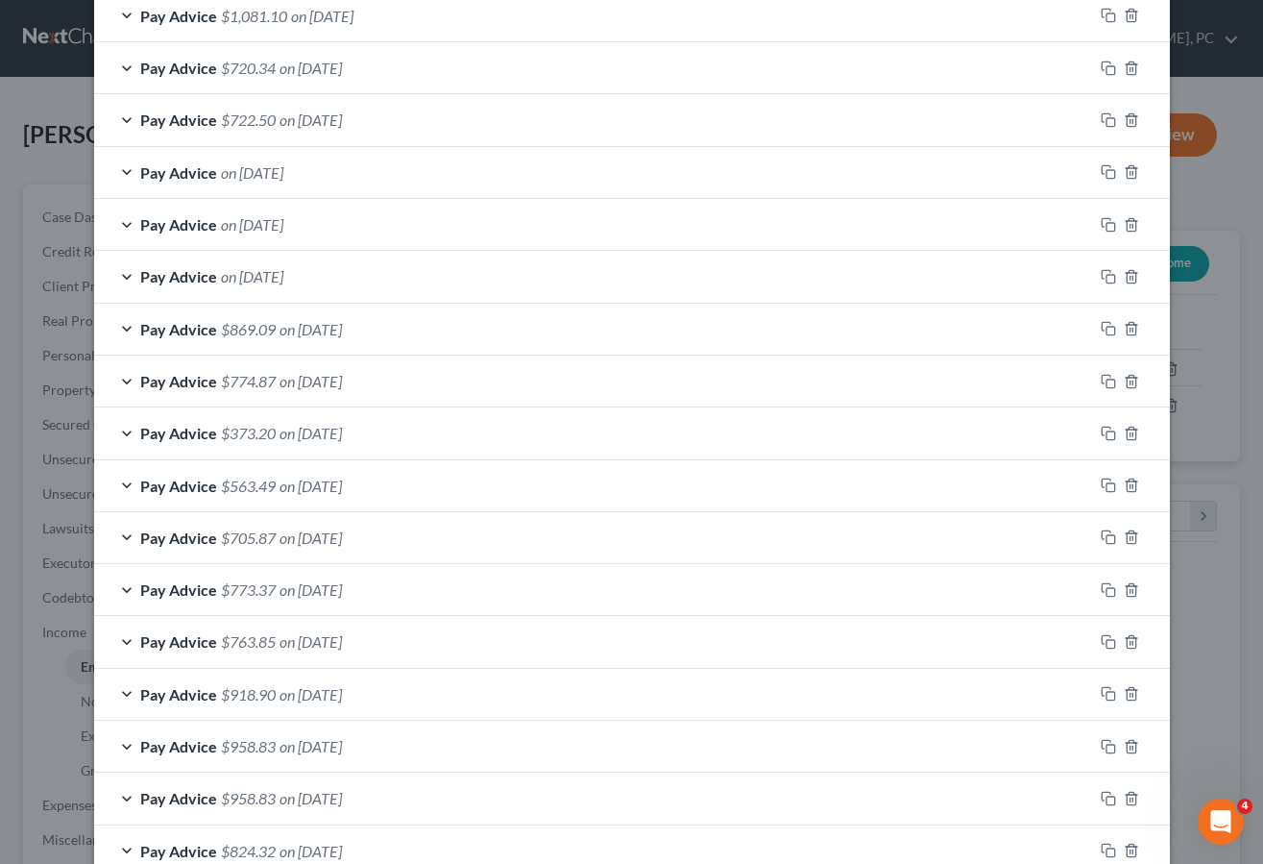
scroll to position [743, 0]
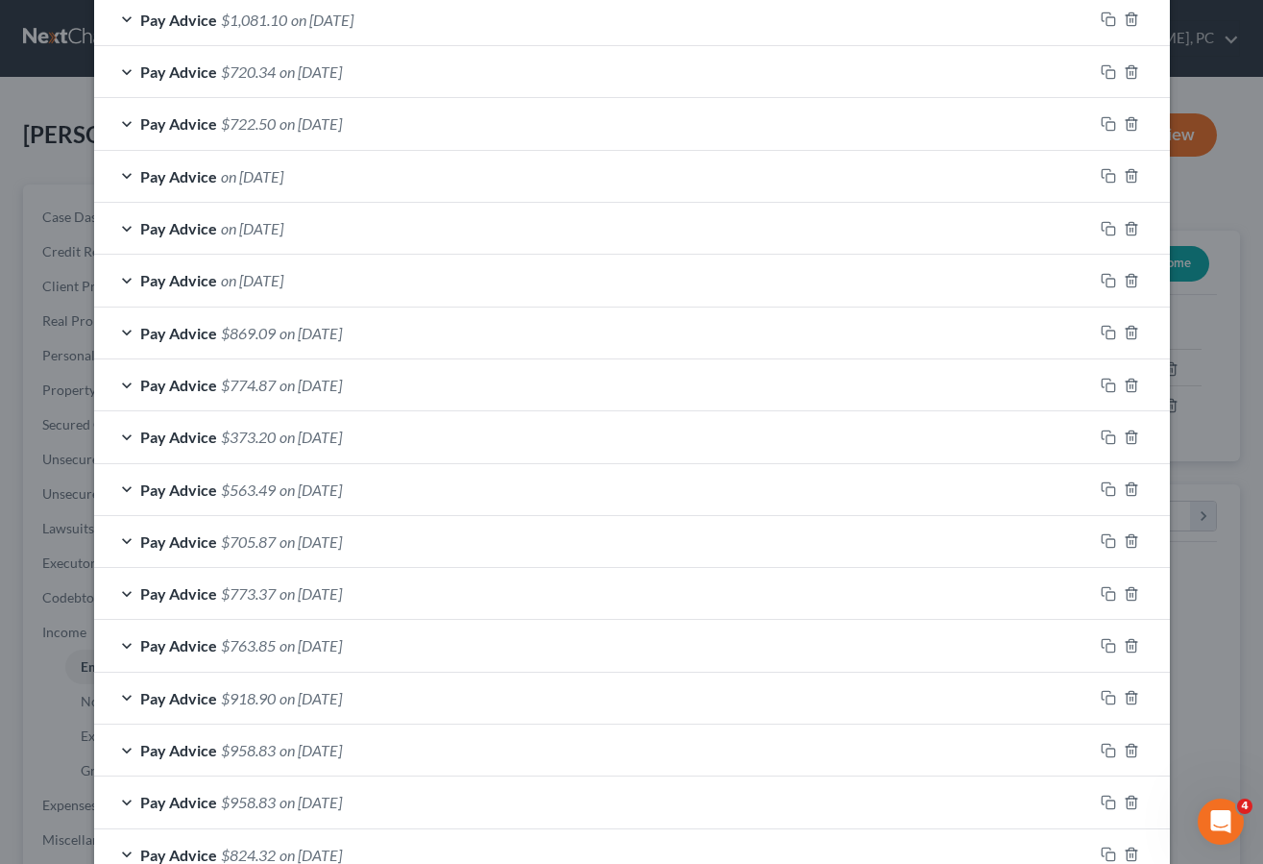
click at [184, 284] on span "Pay Advice" at bounding box center [178, 280] width 77 height 18
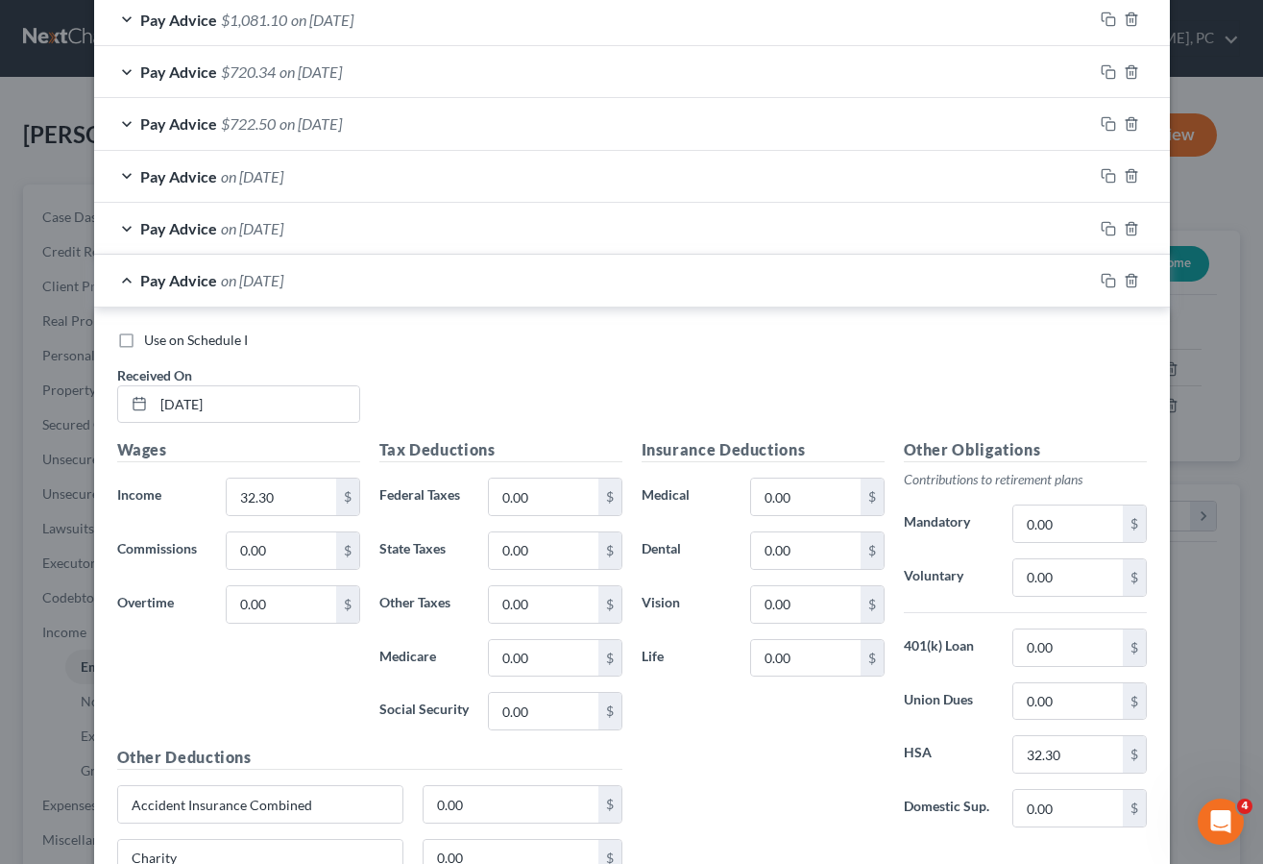
click at [151, 278] on span "Pay Advice" at bounding box center [178, 280] width 77 height 18
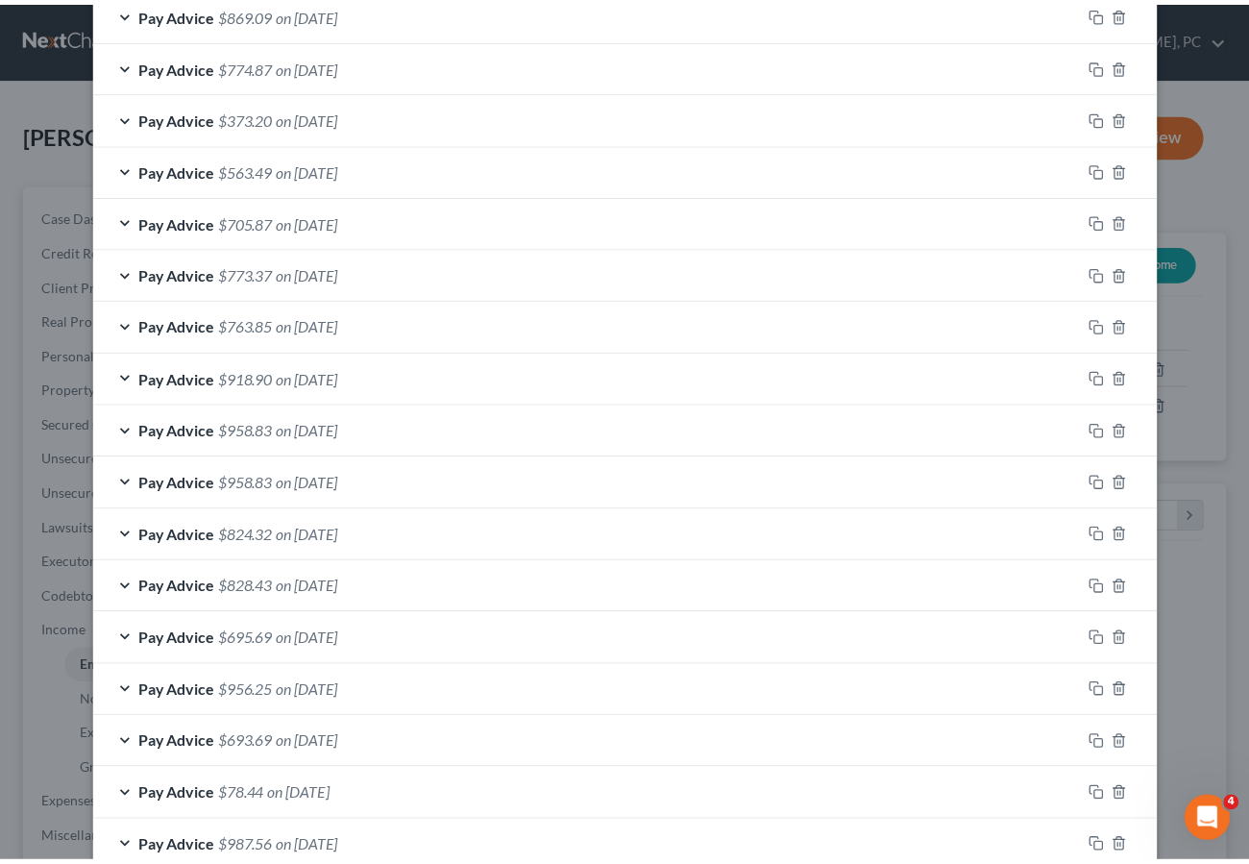
scroll to position [1283, 0]
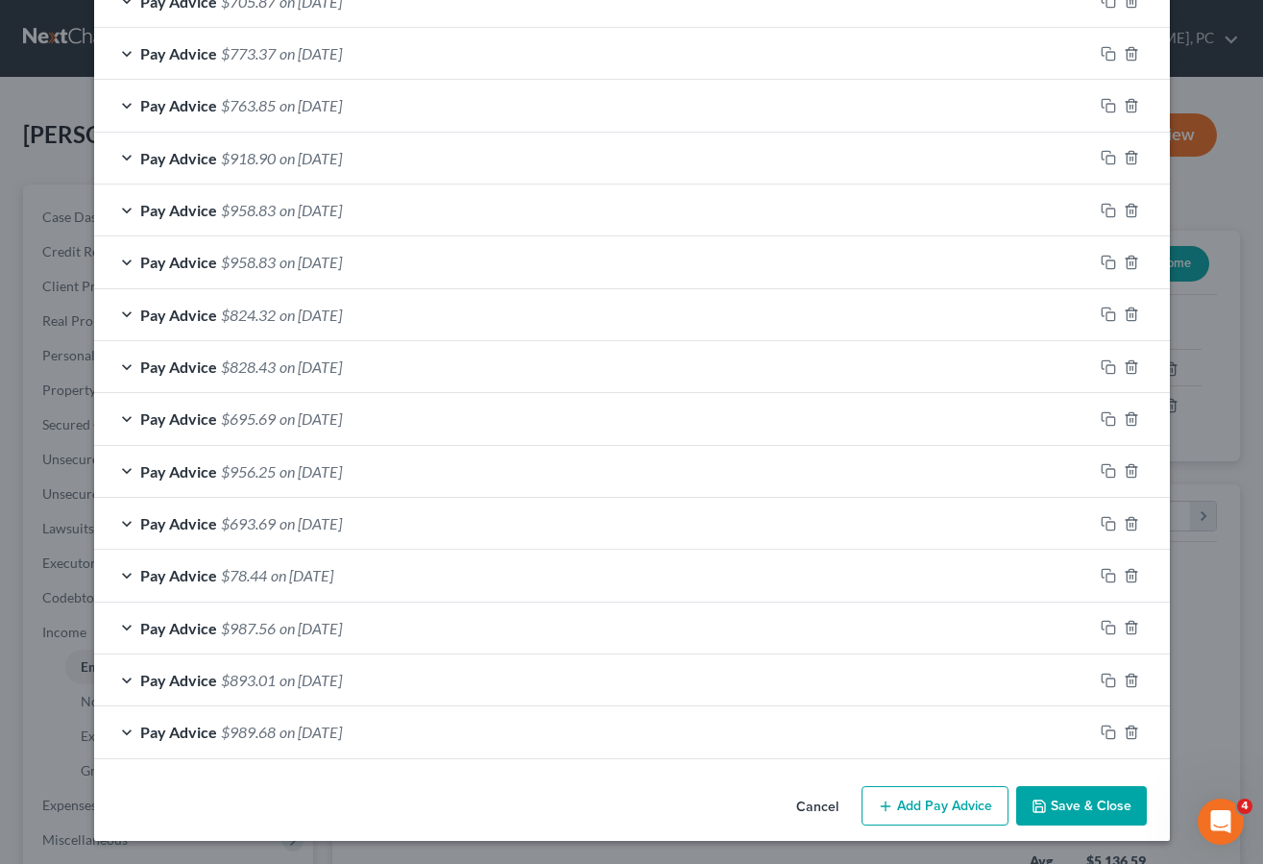
click at [1077, 813] on button "Save & Close" at bounding box center [1081, 806] width 131 height 40
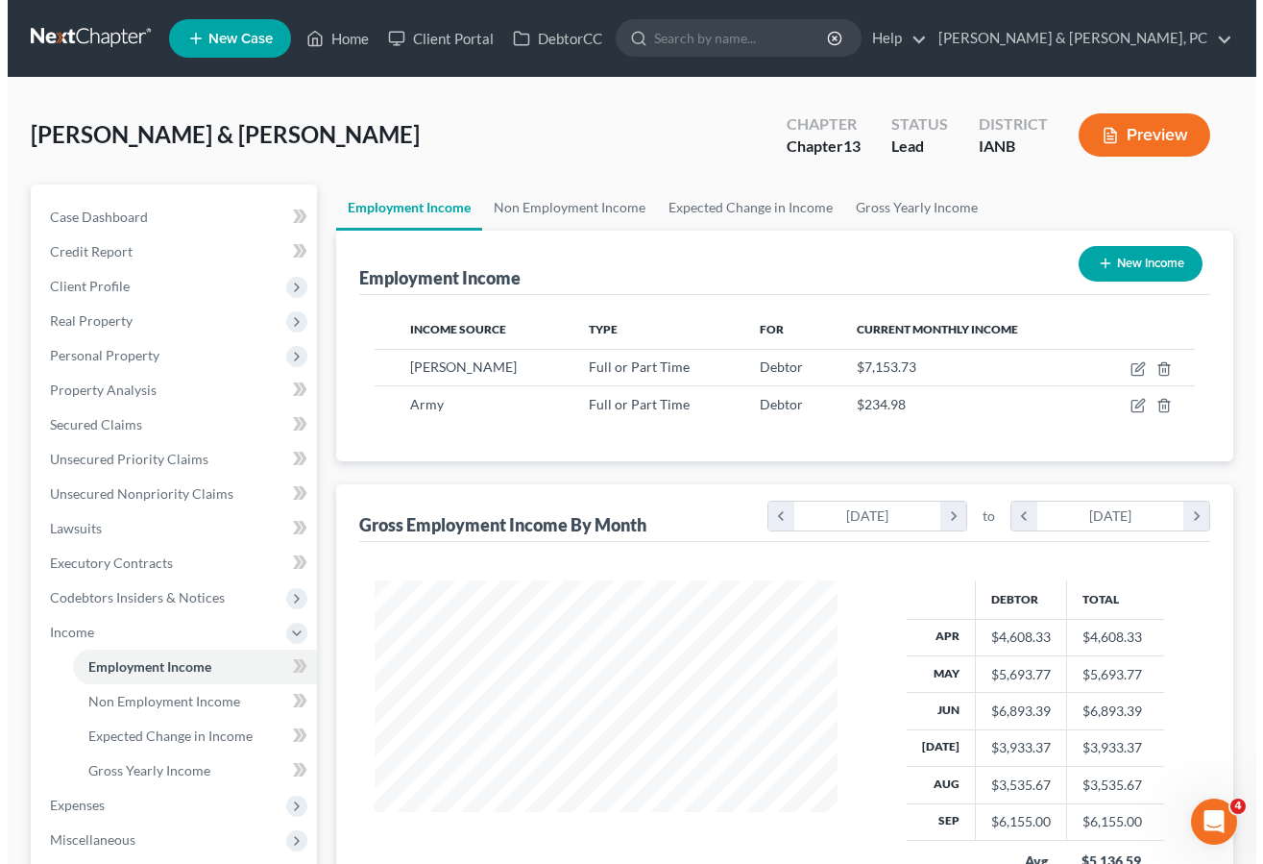
scroll to position [960376, 960219]
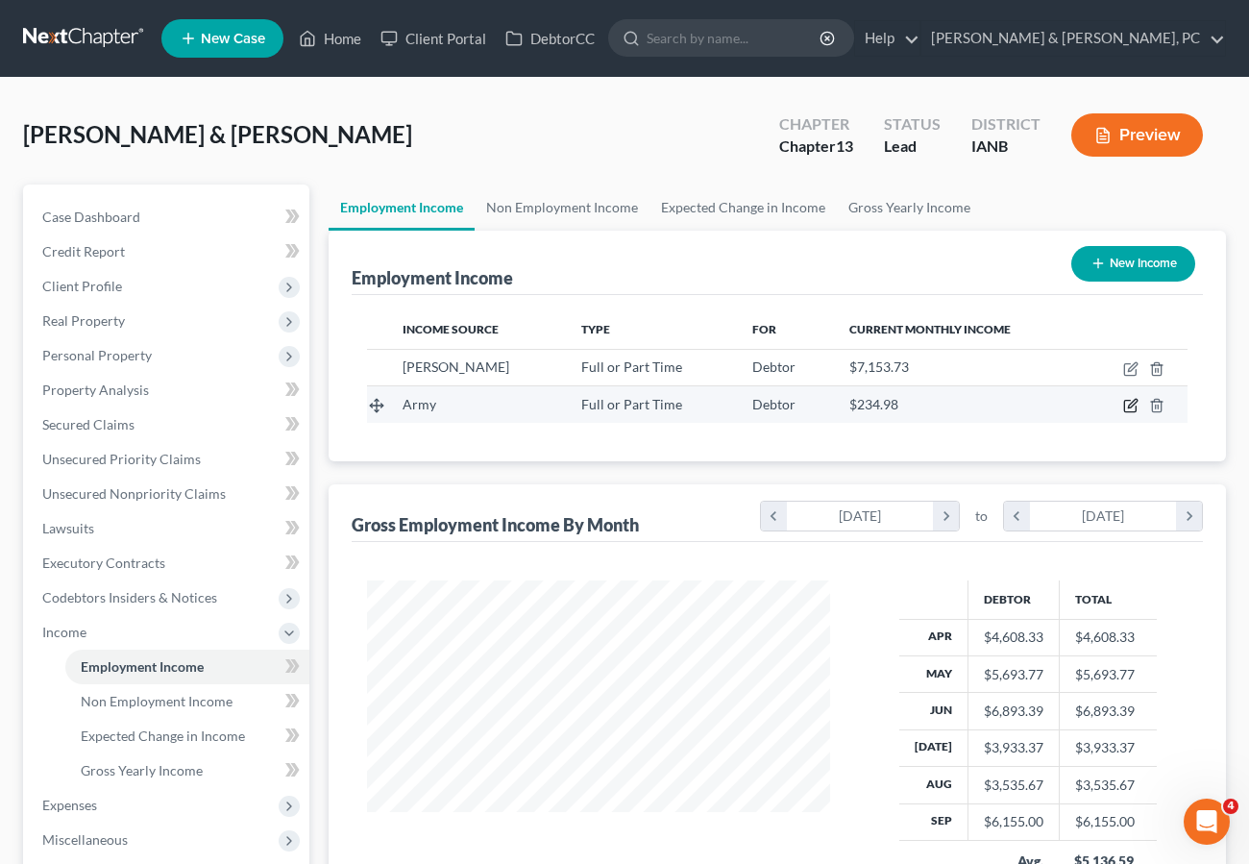
click at [1131, 404] on icon "button" at bounding box center [1132, 404] width 9 height 9
select select "0"
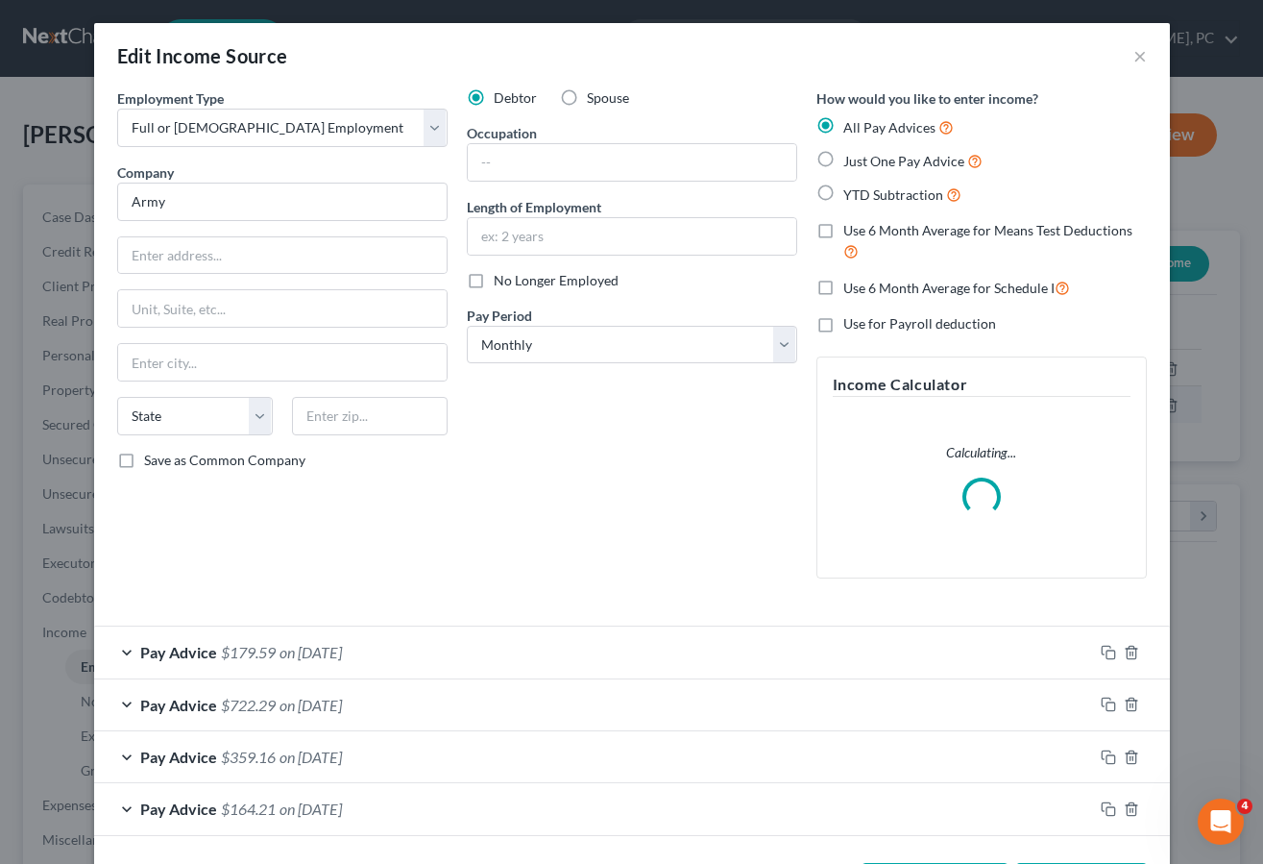
scroll to position [345, 507]
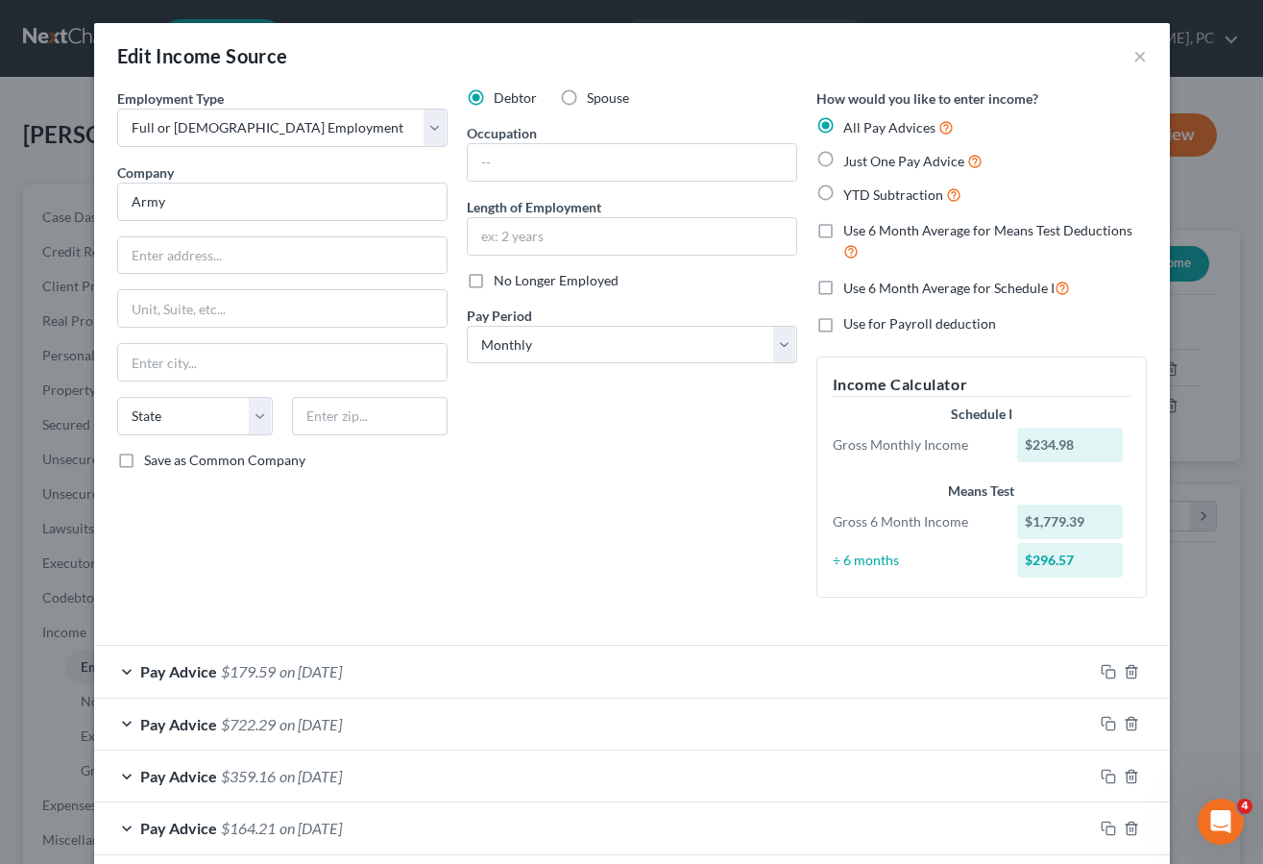
click at [844, 244] on label "Use 6 Month Average for Means Test Deductions" at bounding box center [996, 241] width 304 height 41
click at [851, 233] on input "Use 6 Month Average for Means Test Deductions" at bounding box center [857, 227] width 12 height 12
checkbox input "true"
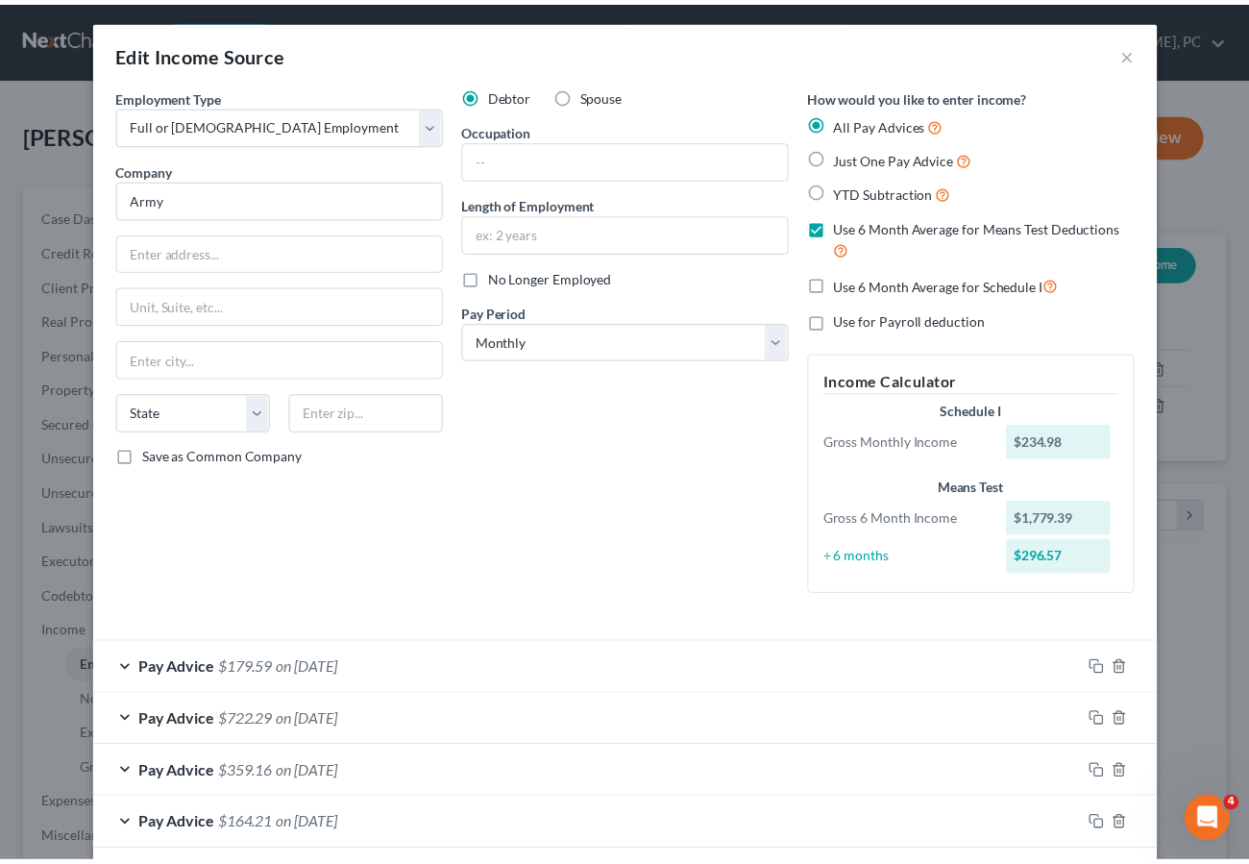
scroll to position [96, 0]
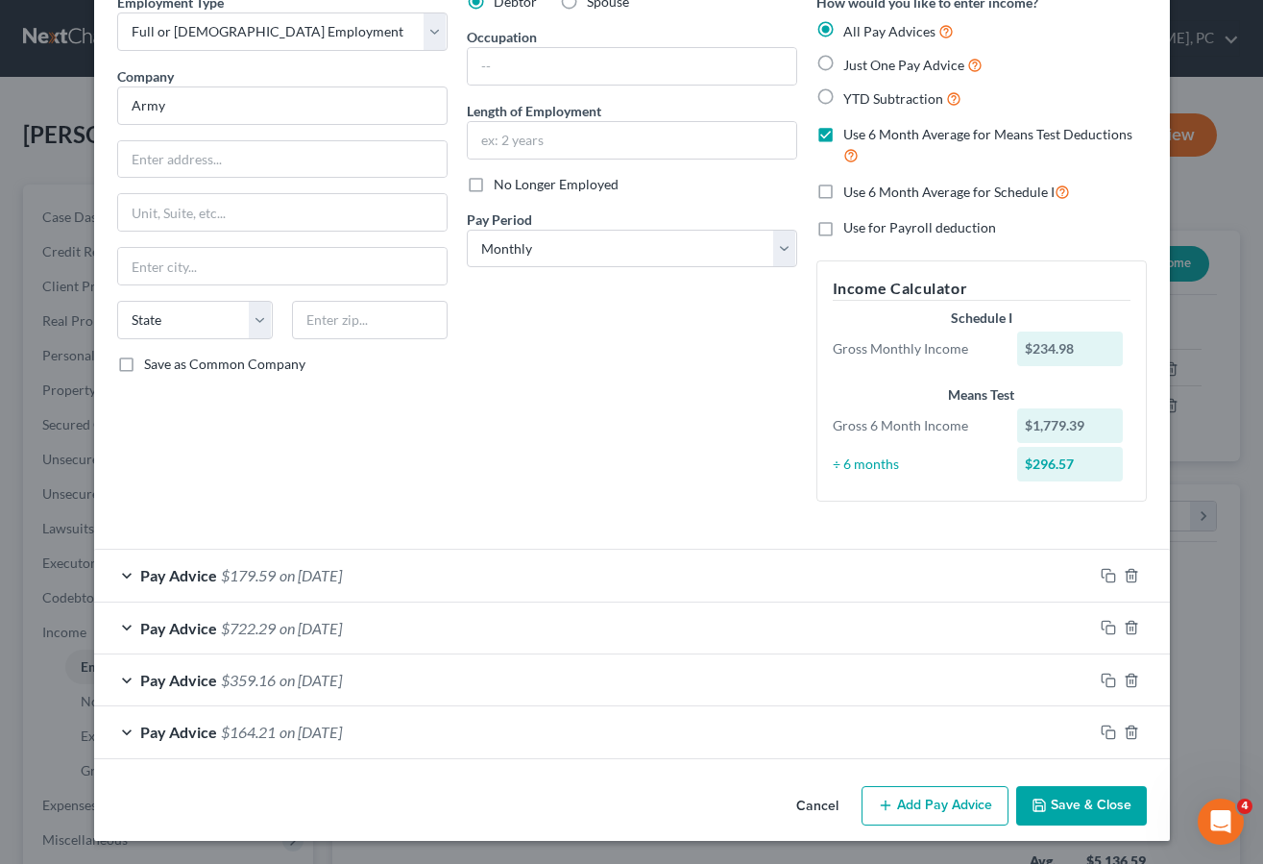
click at [1060, 800] on button "Save & Close" at bounding box center [1081, 806] width 131 height 40
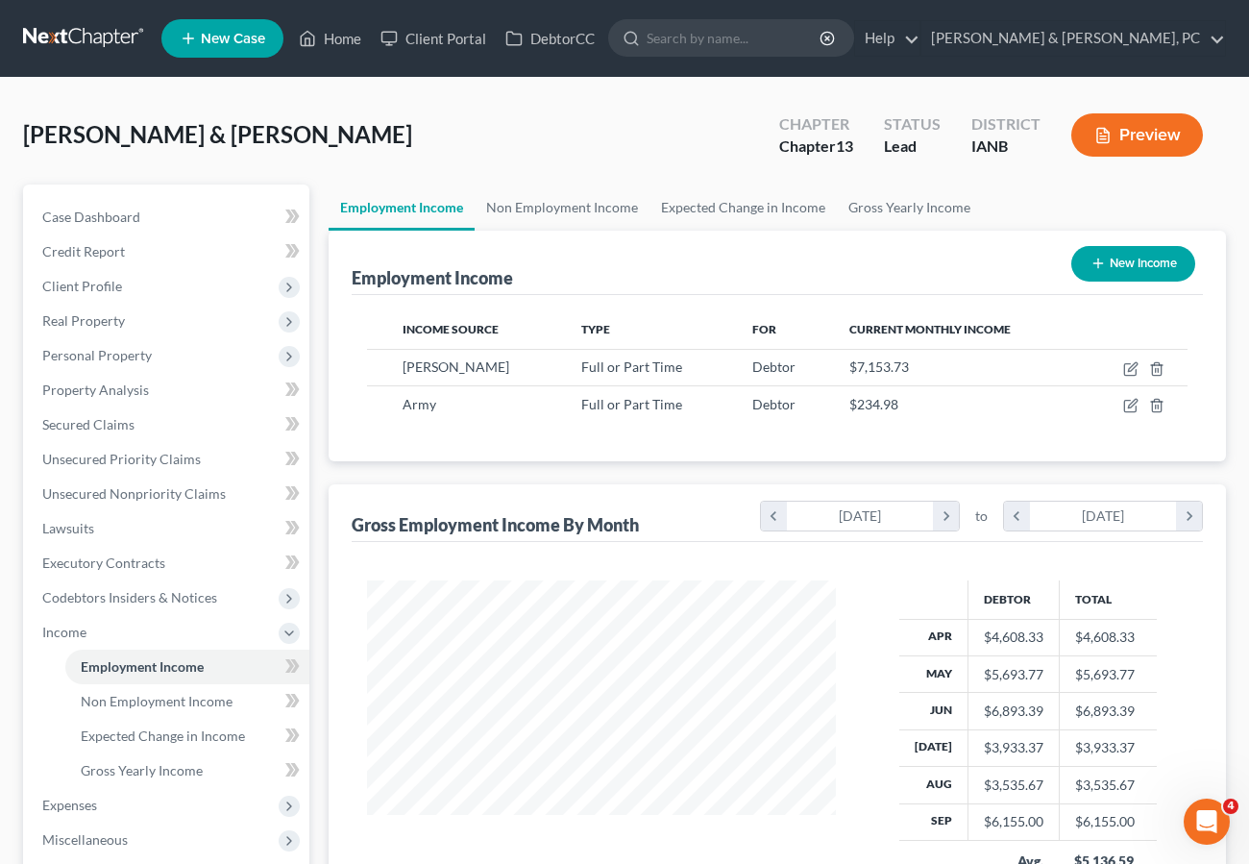
scroll to position [960376, 960219]
click at [96, 418] on span "Secured Claims" at bounding box center [88, 424] width 92 height 16
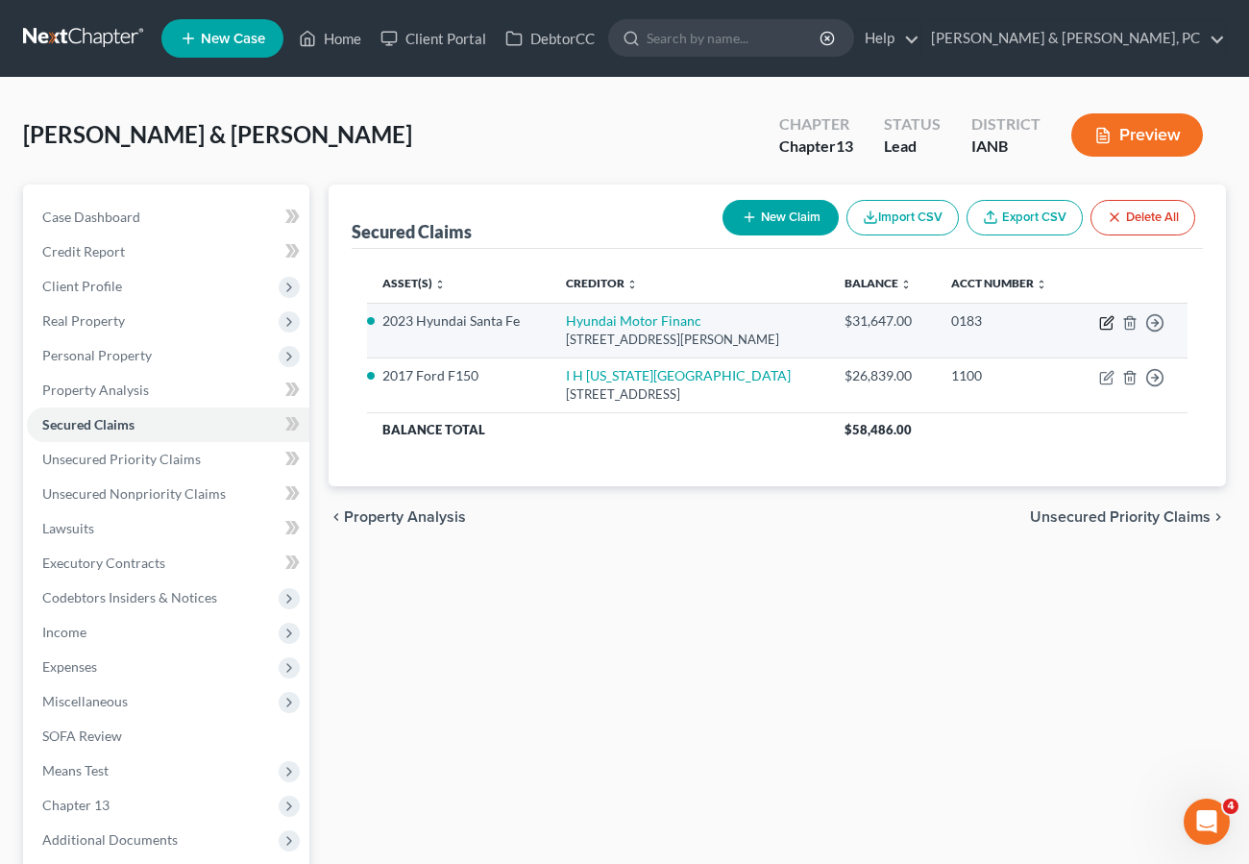
click at [1104, 320] on icon "button" at bounding box center [1106, 322] width 15 height 15
select select "4"
select select "0"
select select "4"
select select "2"
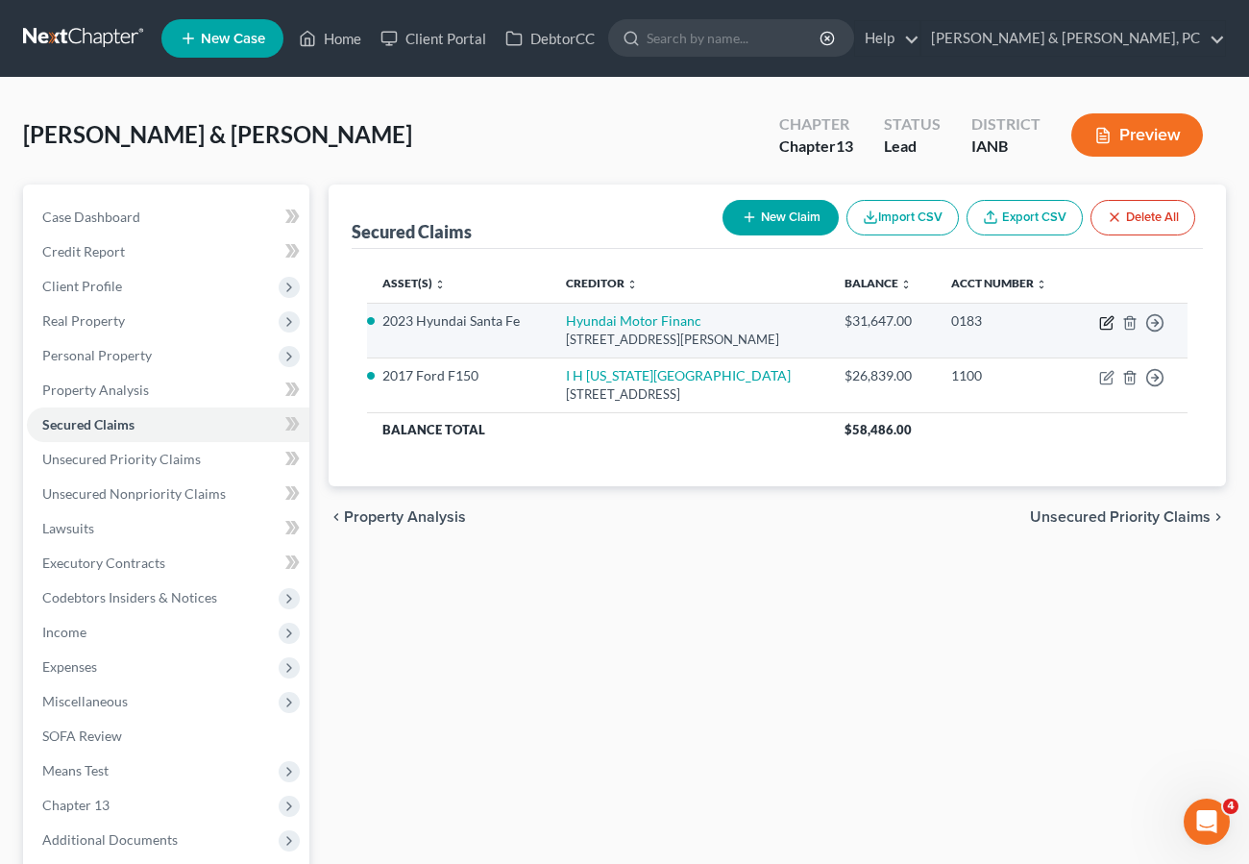
select select "0"
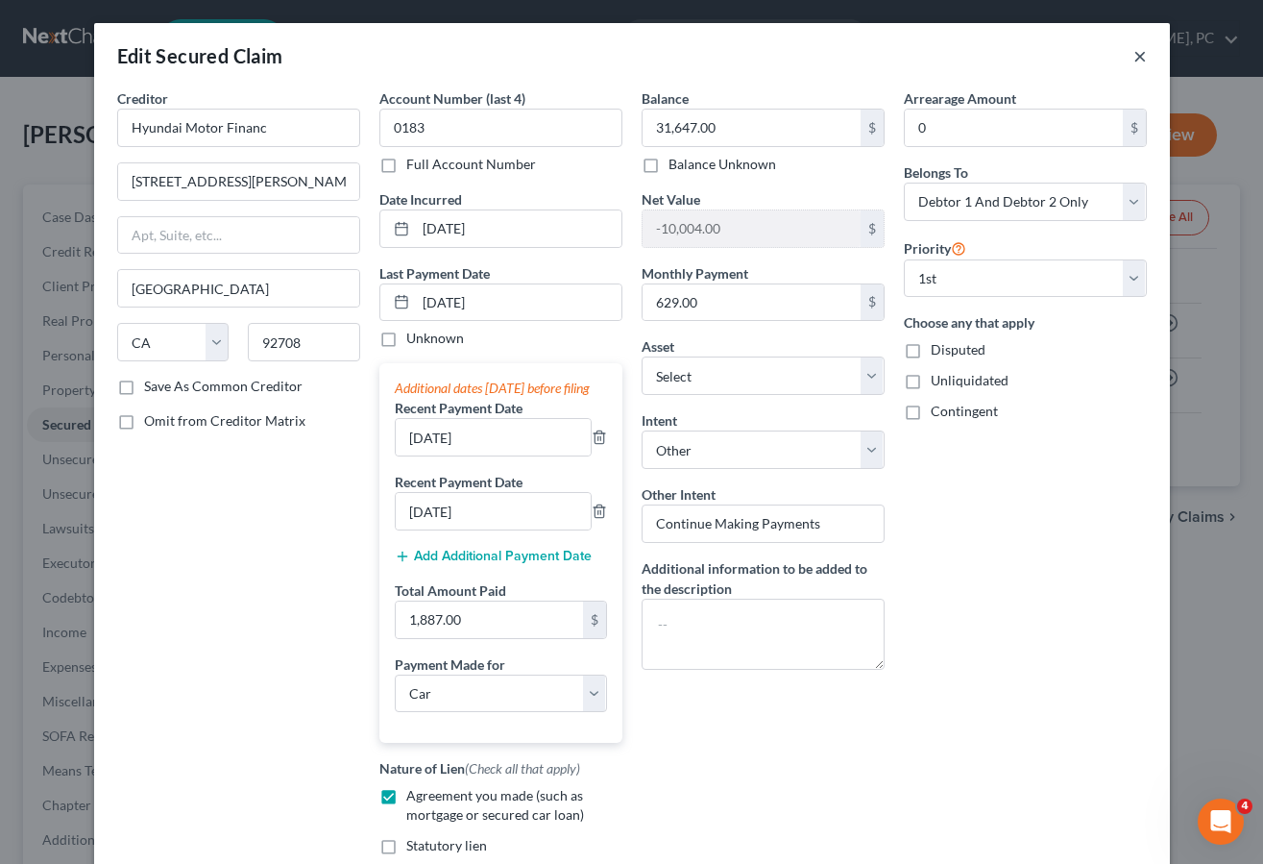
click at [1134, 57] on button "×" at bounding box center [1140, 55] width 13 height 23
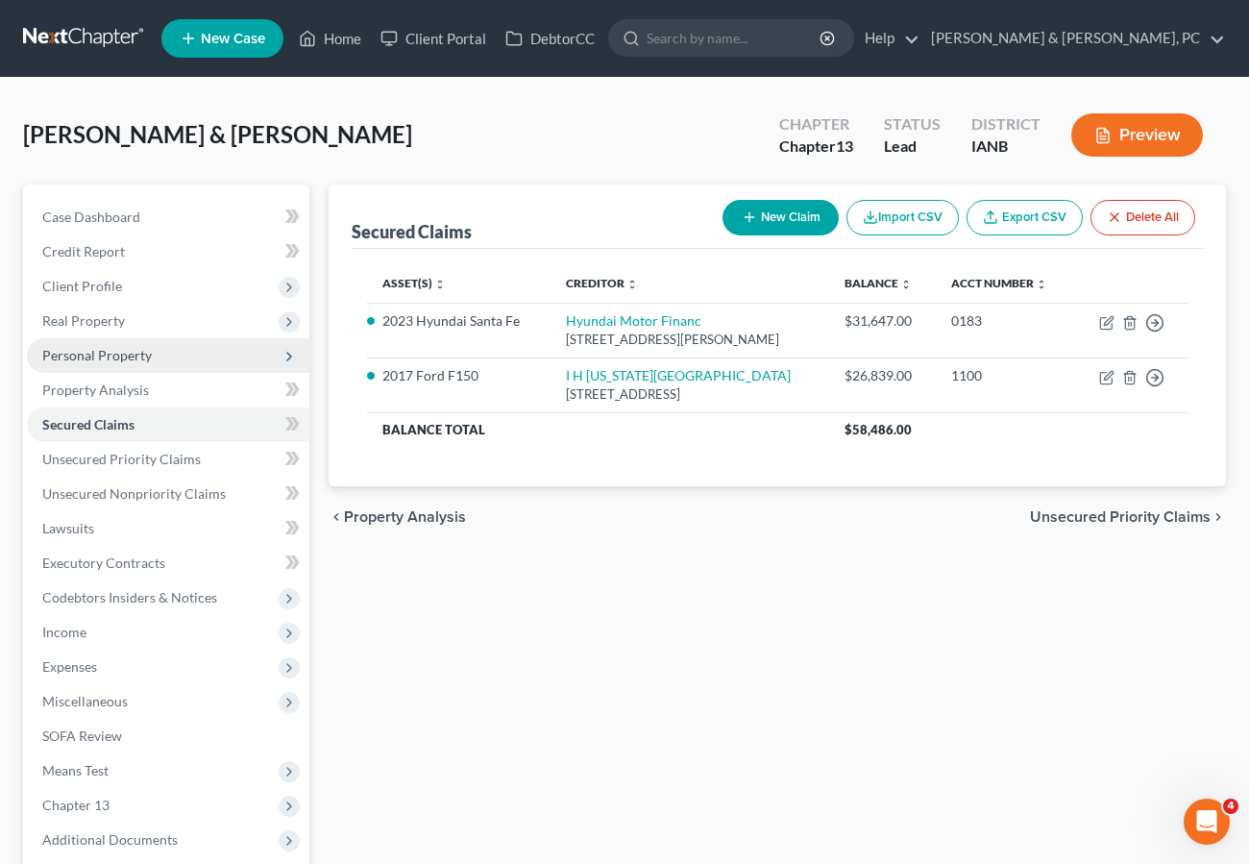
click at [149, 355] on span "Personal Property" at bounding box center [97, 355] width 110 height 16
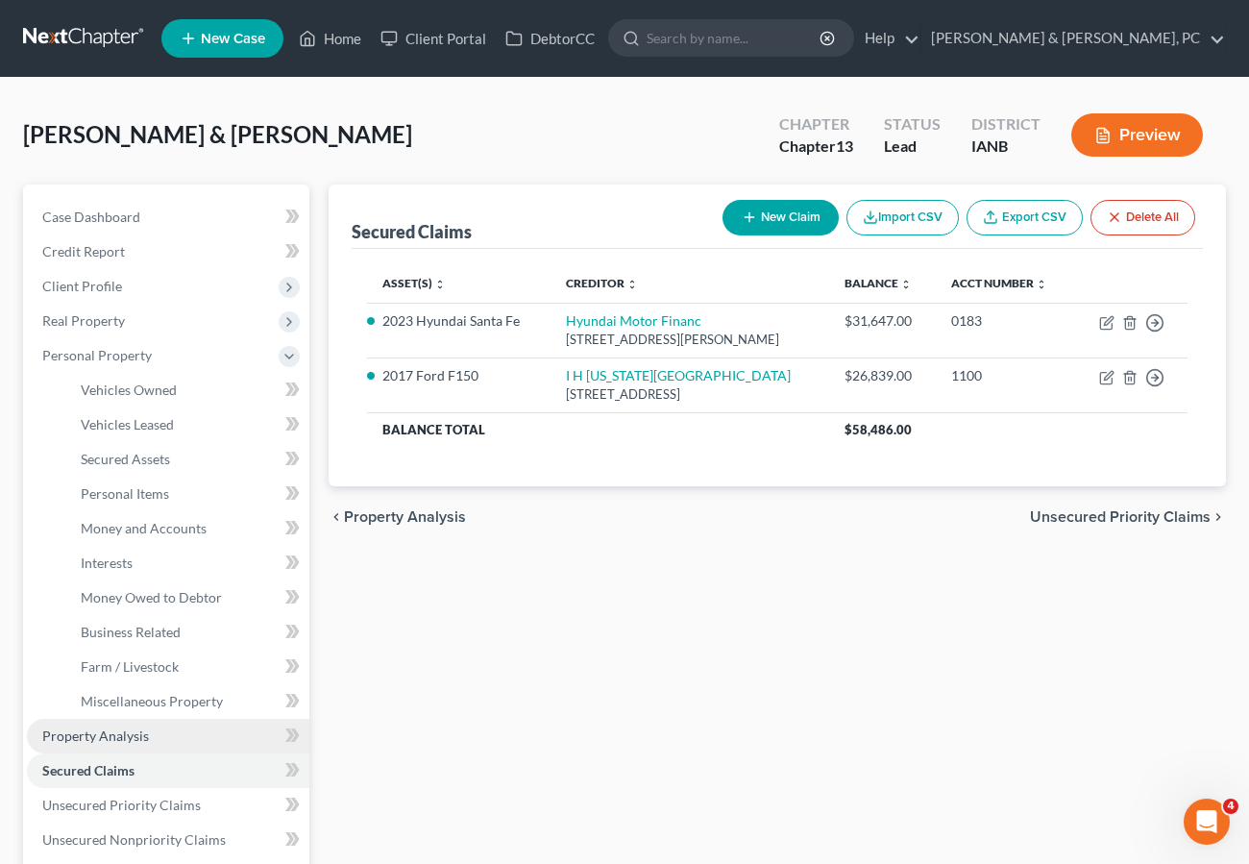
click at [103, 732] on span "Property Analysis" at bounding box center [95, 735] width 107 height 16
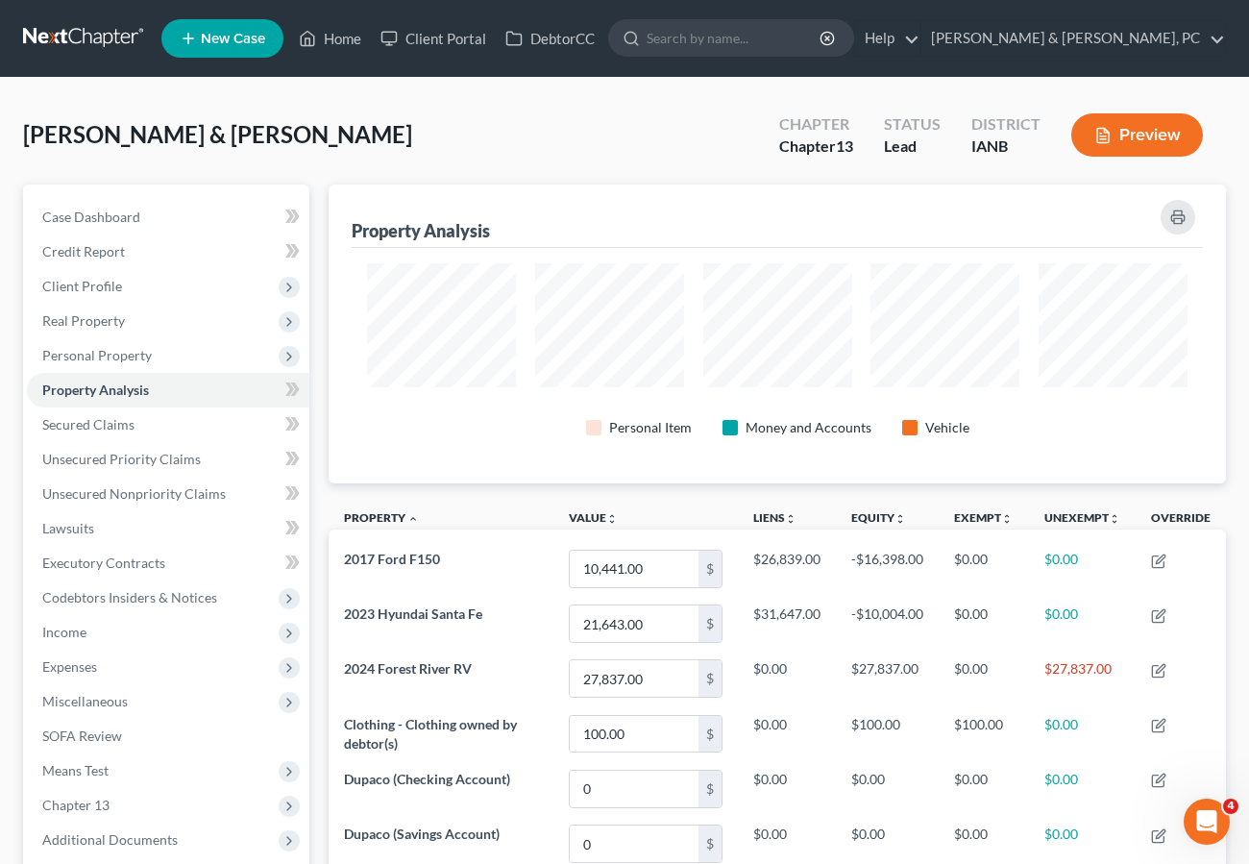
click at [316, 597] on div "Case Dashboard Payments Invoices Payments Payments Credit Report Client Profile" at bounding box center [166, 797] width 306 height 1226
click at [80, 770] on span "Means Test" at bounding box center [75, 770] width 66 height 16
click at [98, 807] on span "Means Test Qualifier" at bounding box center [142, 804] width 122 height 16
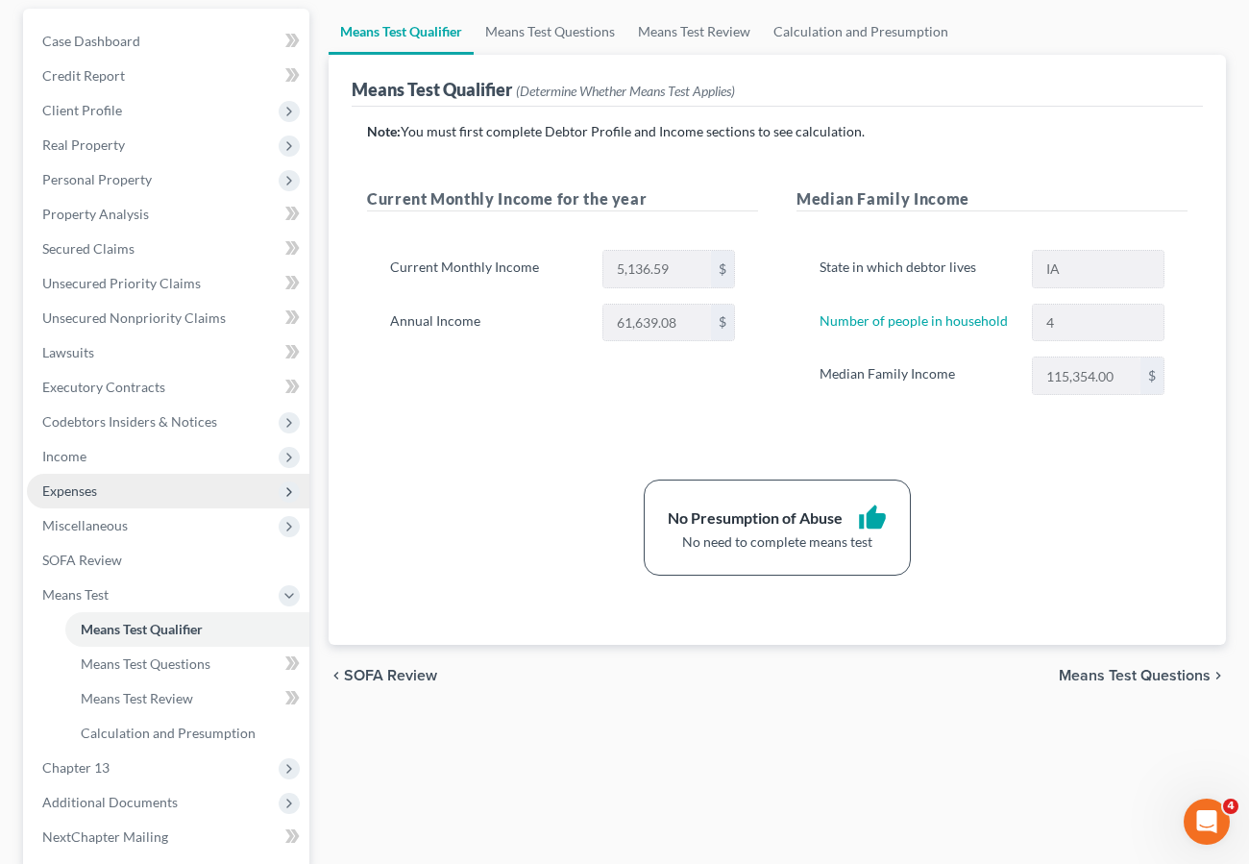
scroll to position [187, 0]
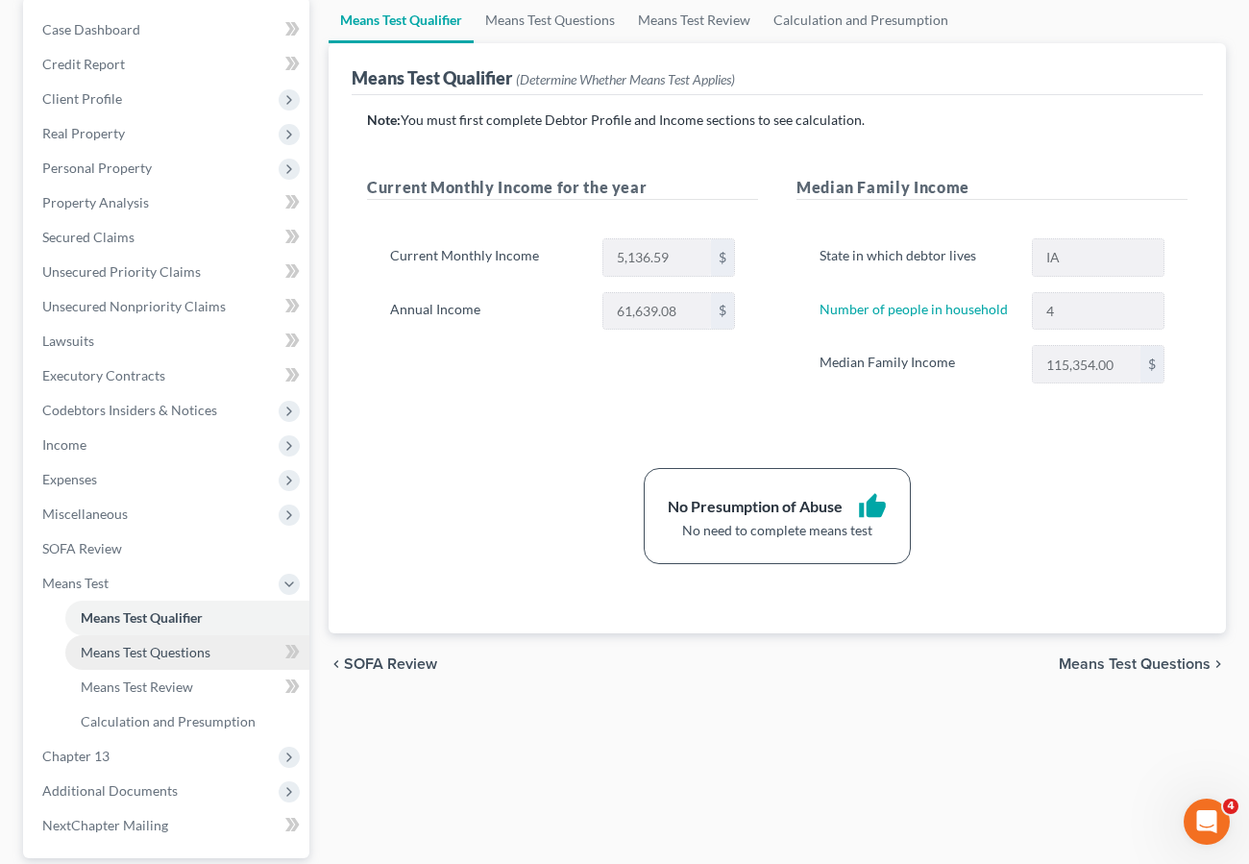
click at [132, 644] on span "Means Test Questions" at bounding box center [146, 652] width 130 height 16
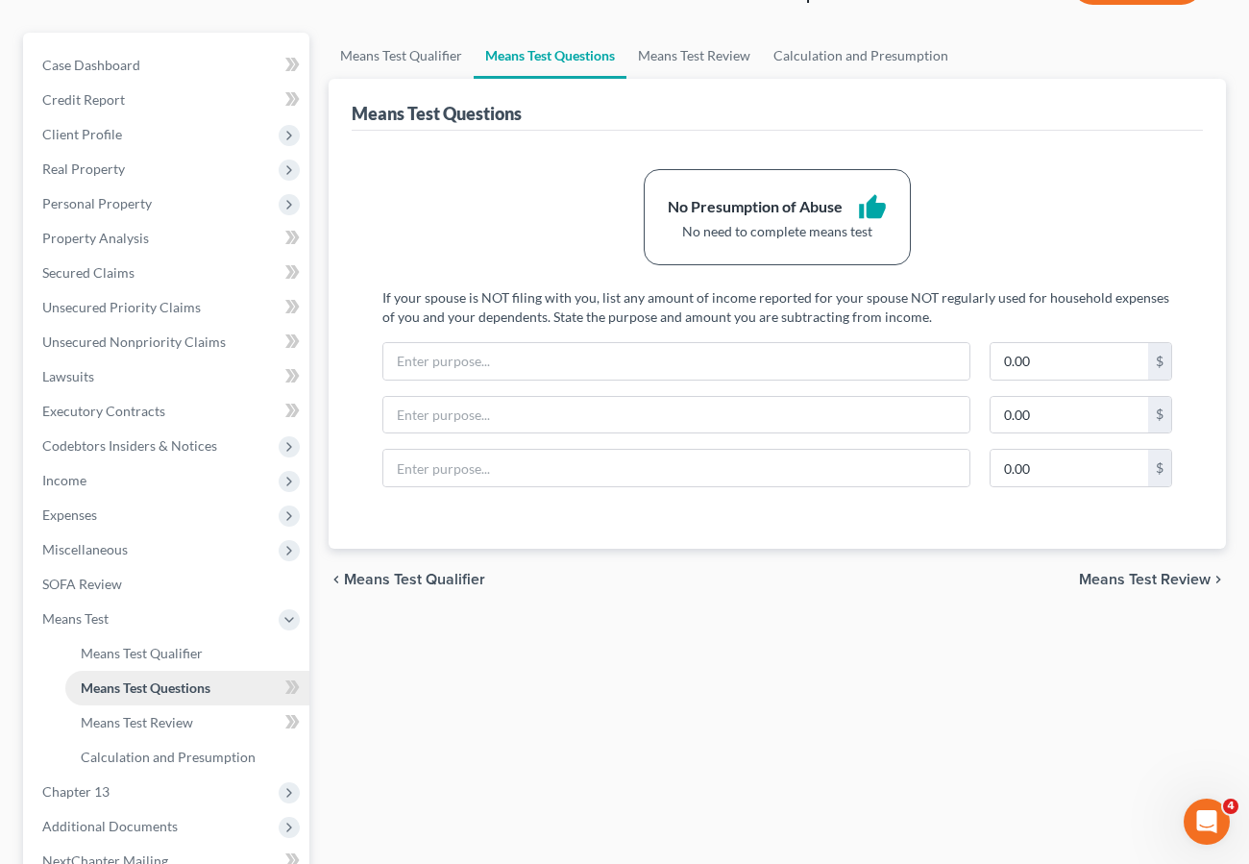
scroll to position [189, 0]
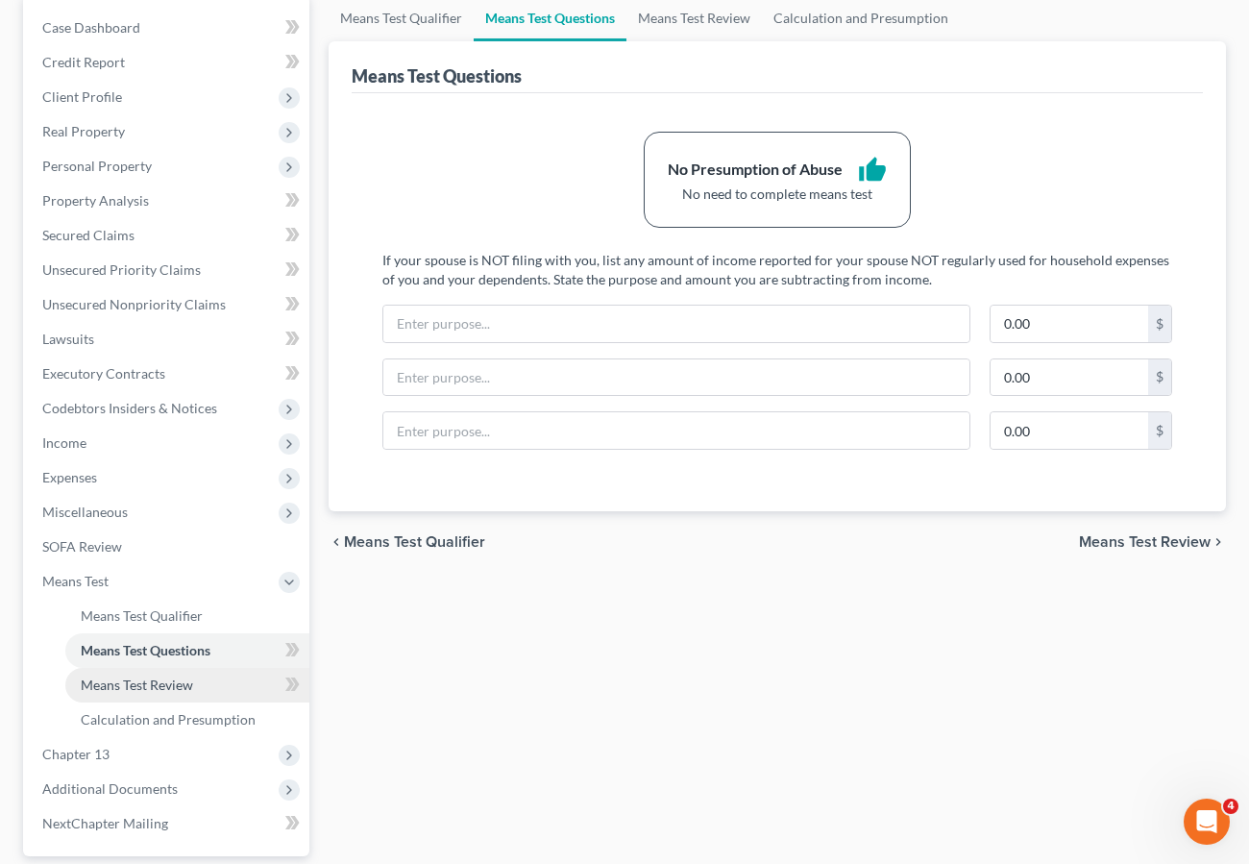
click at [174, 682] on span "Means Test Review" at bounding box center [137, 684] width 112 height 16
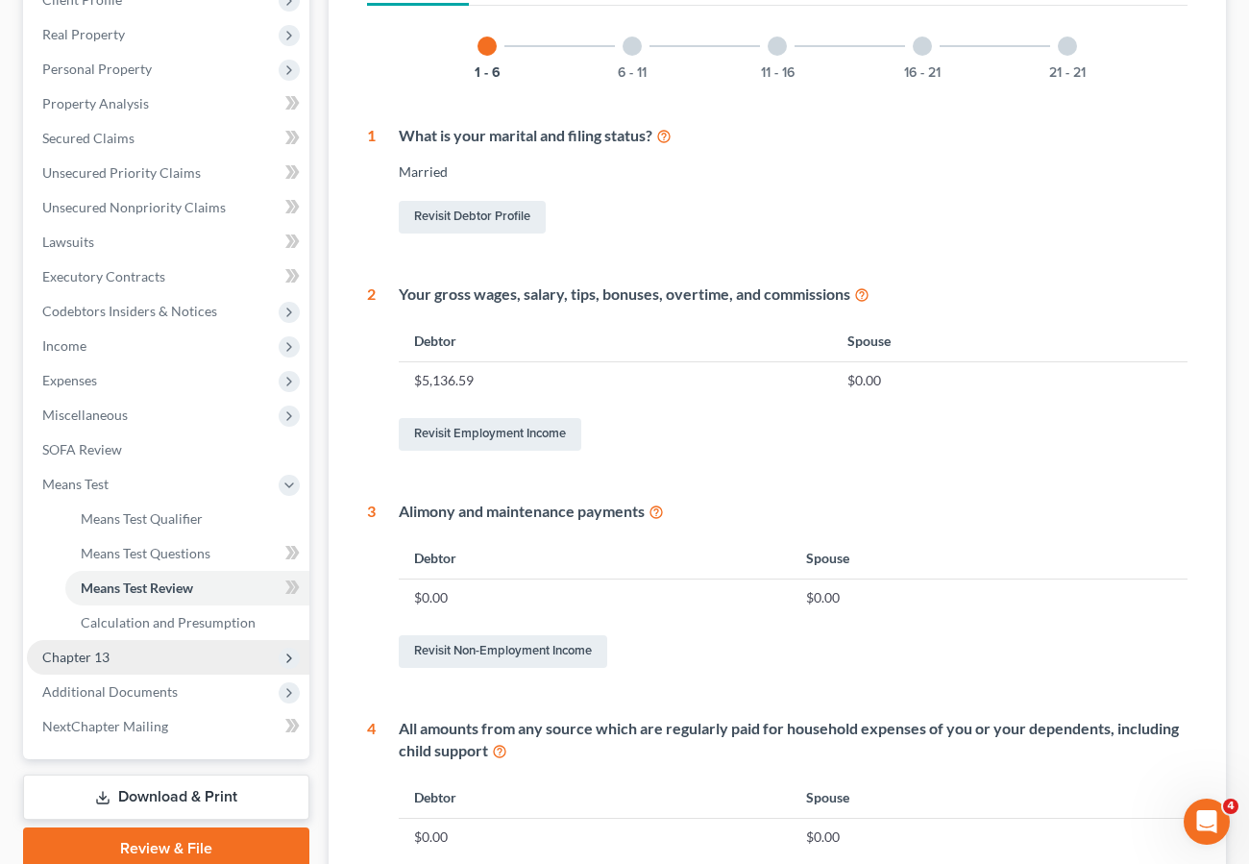
scroll to position [295, 0]
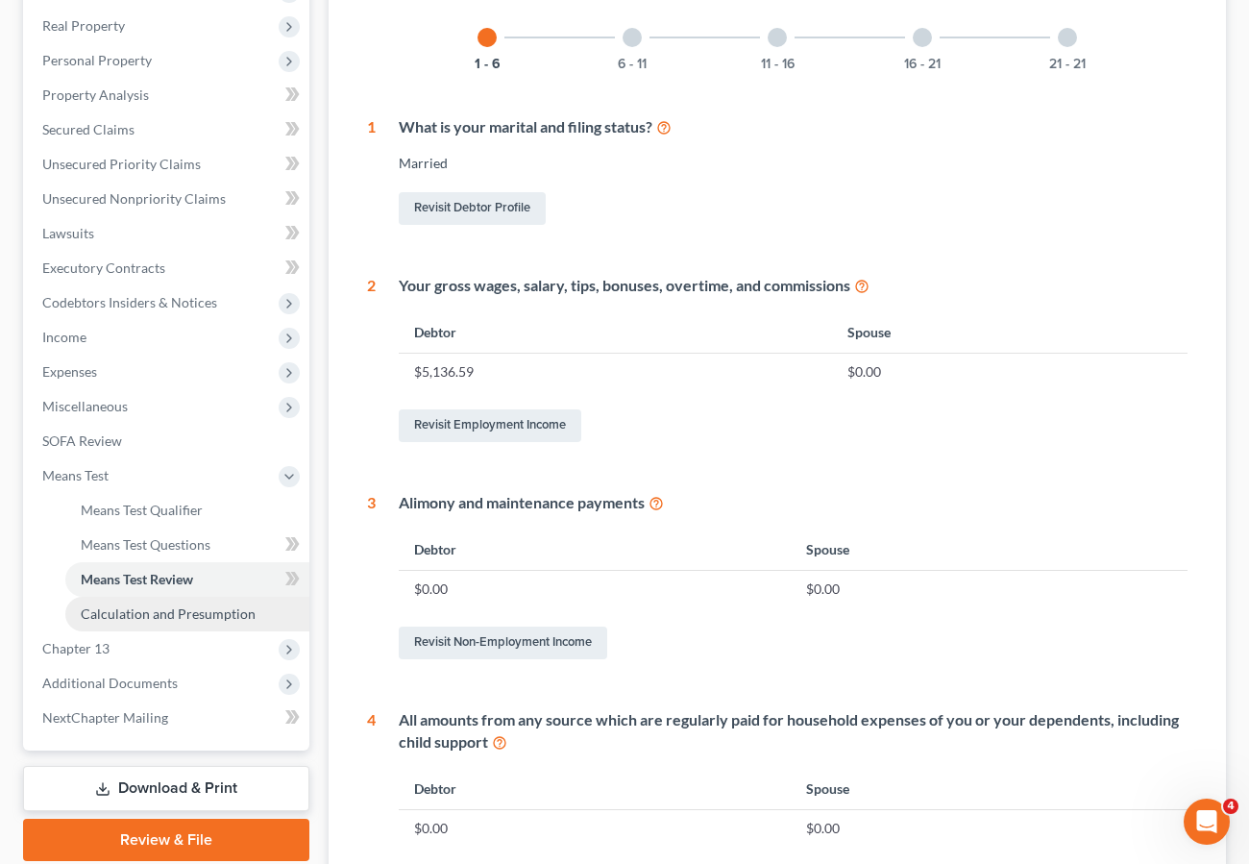
click at [140, 618] on span "Calculation and Presumption" at bounding box center [168, 613] width 175 height 16
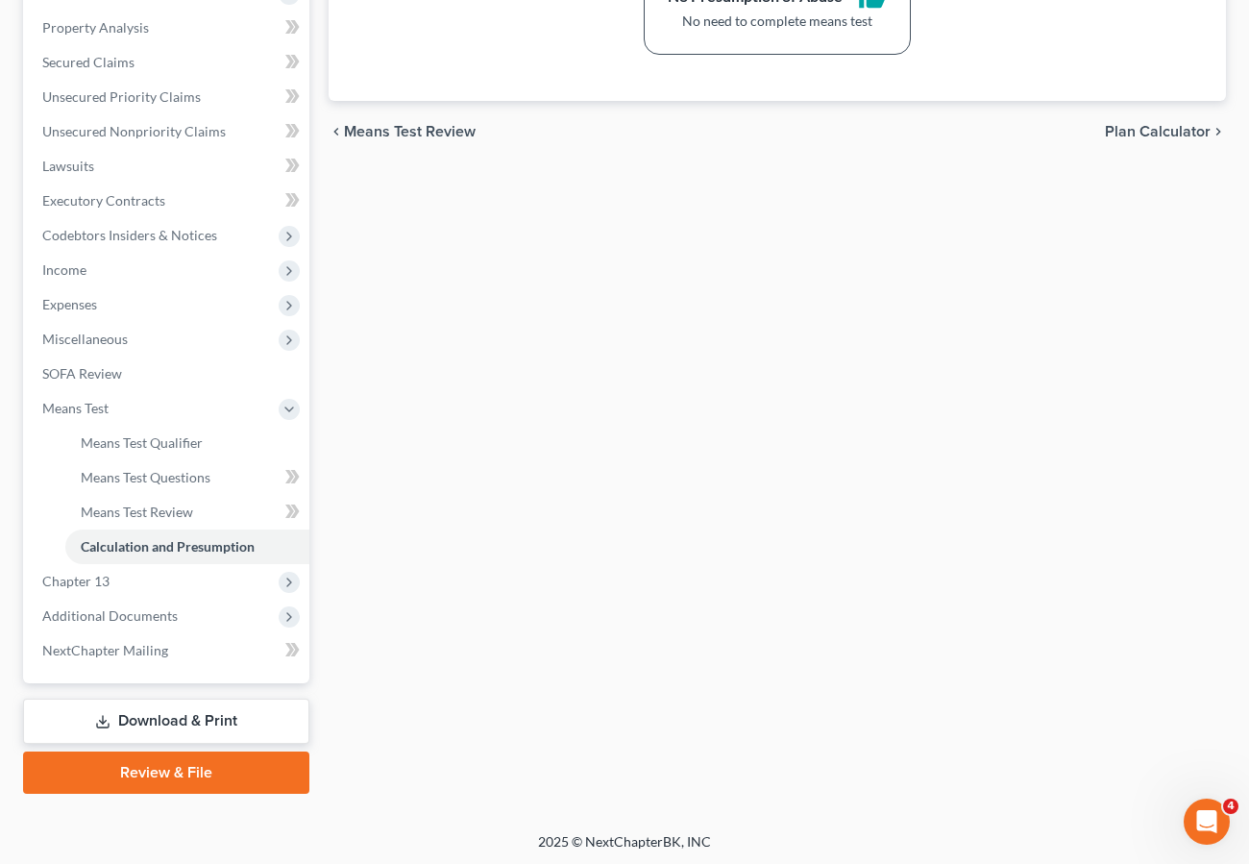
scroll to position [365, 0]
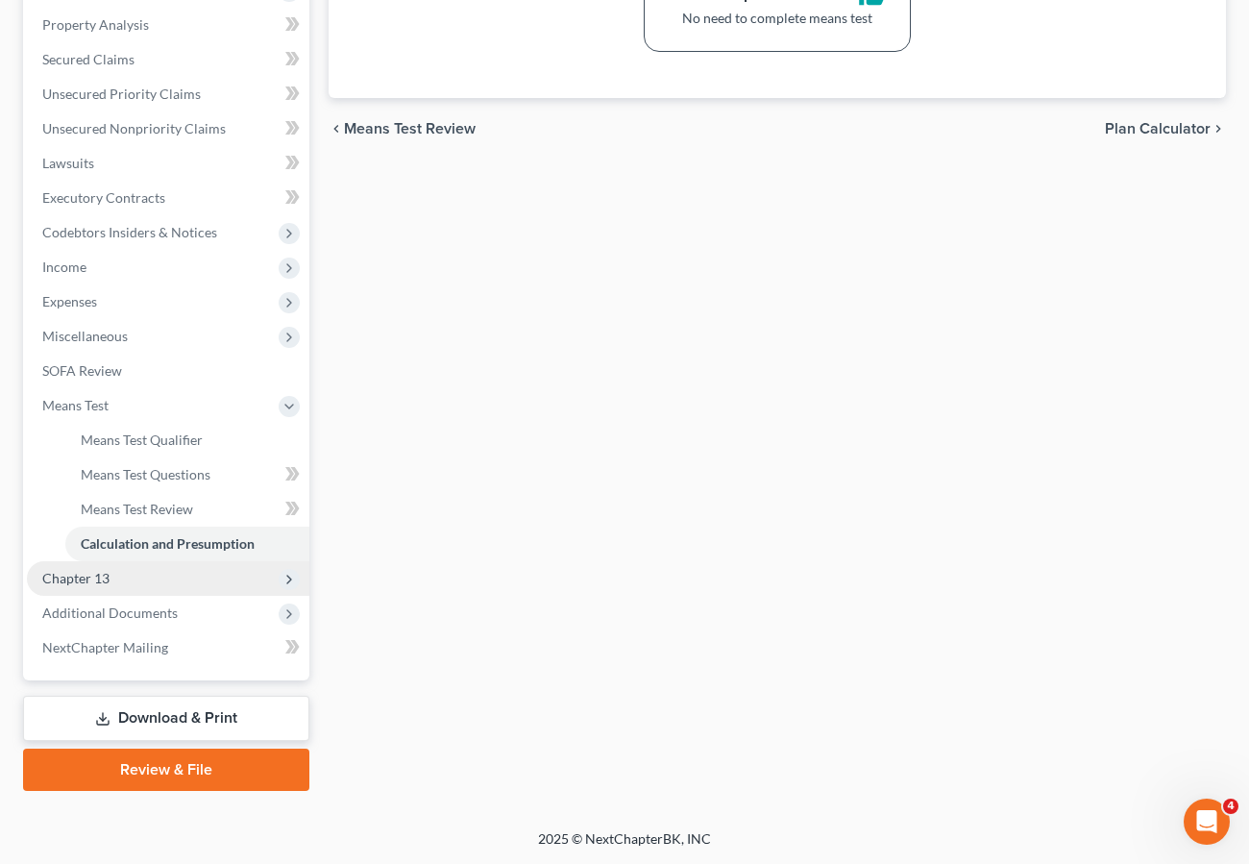
click at [76, 578] on span "Chapter 13" at bounding box center [75, 578] width 67 height 16
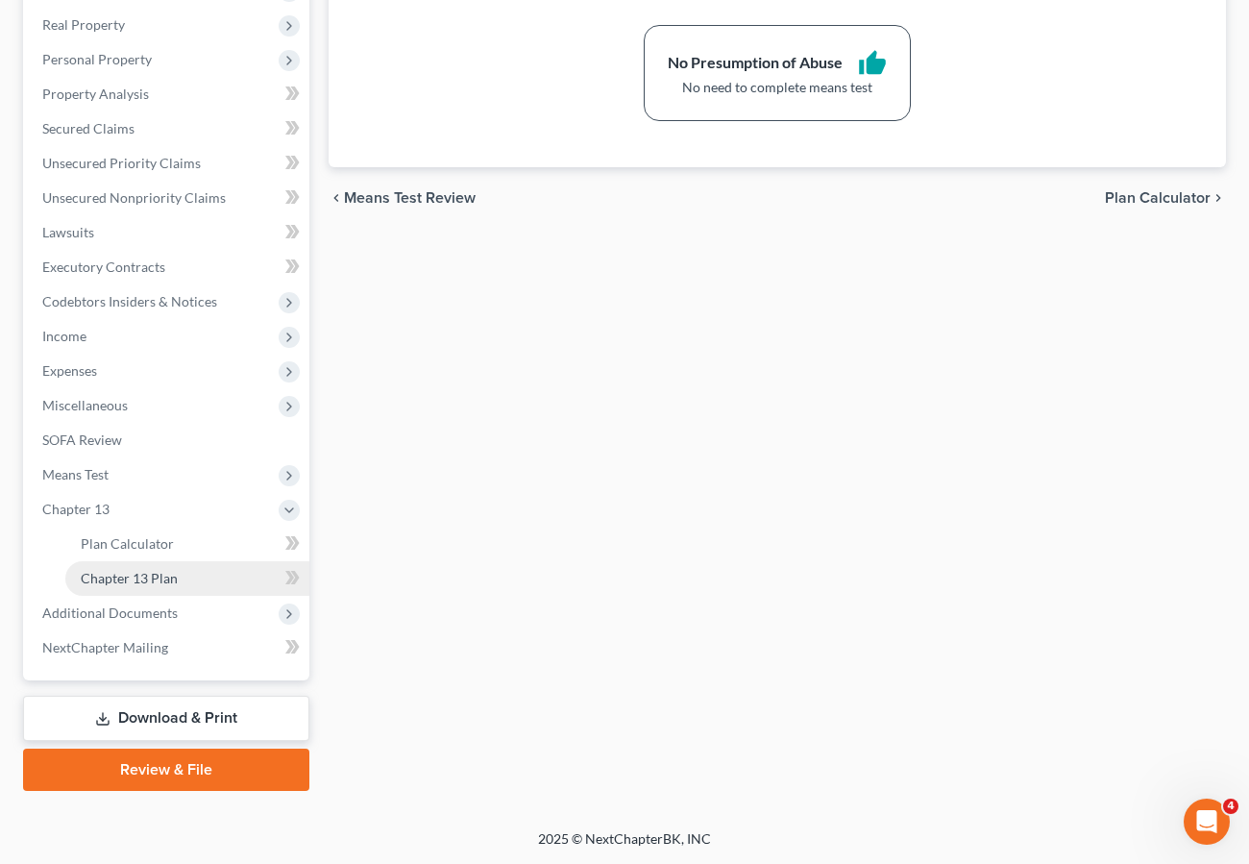
scroll to position [296, 0]
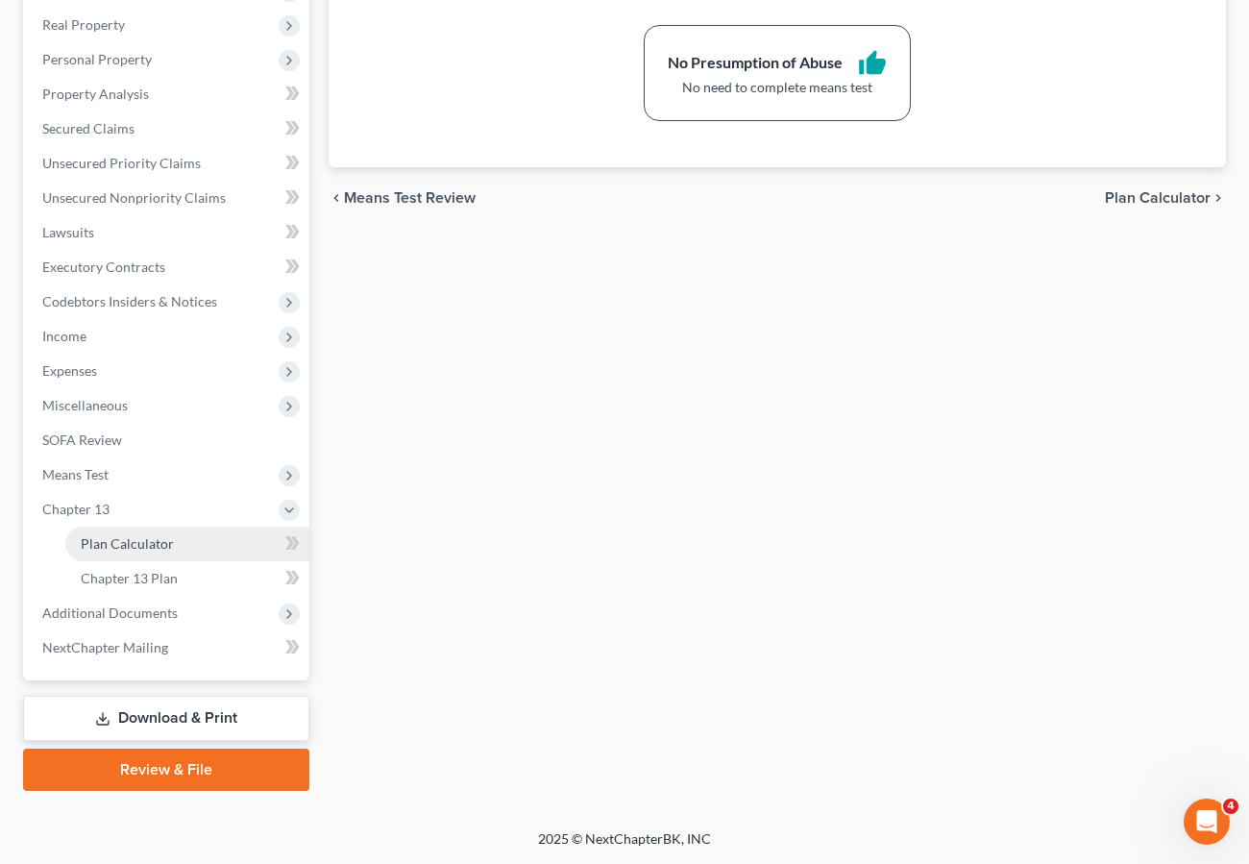
click at [135, 543] on span "Plan Calculator" at bounding box center [127, 543] width 93 height 16
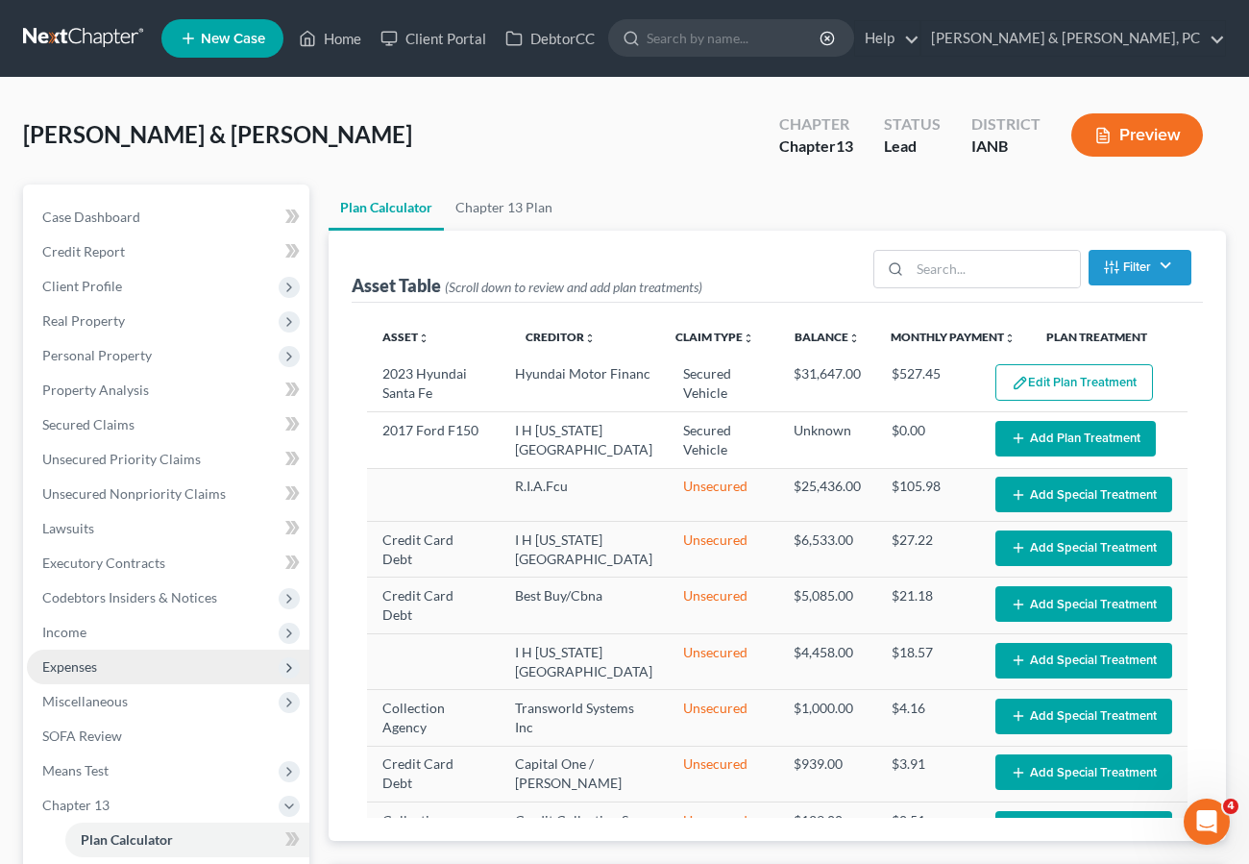
select select "59"
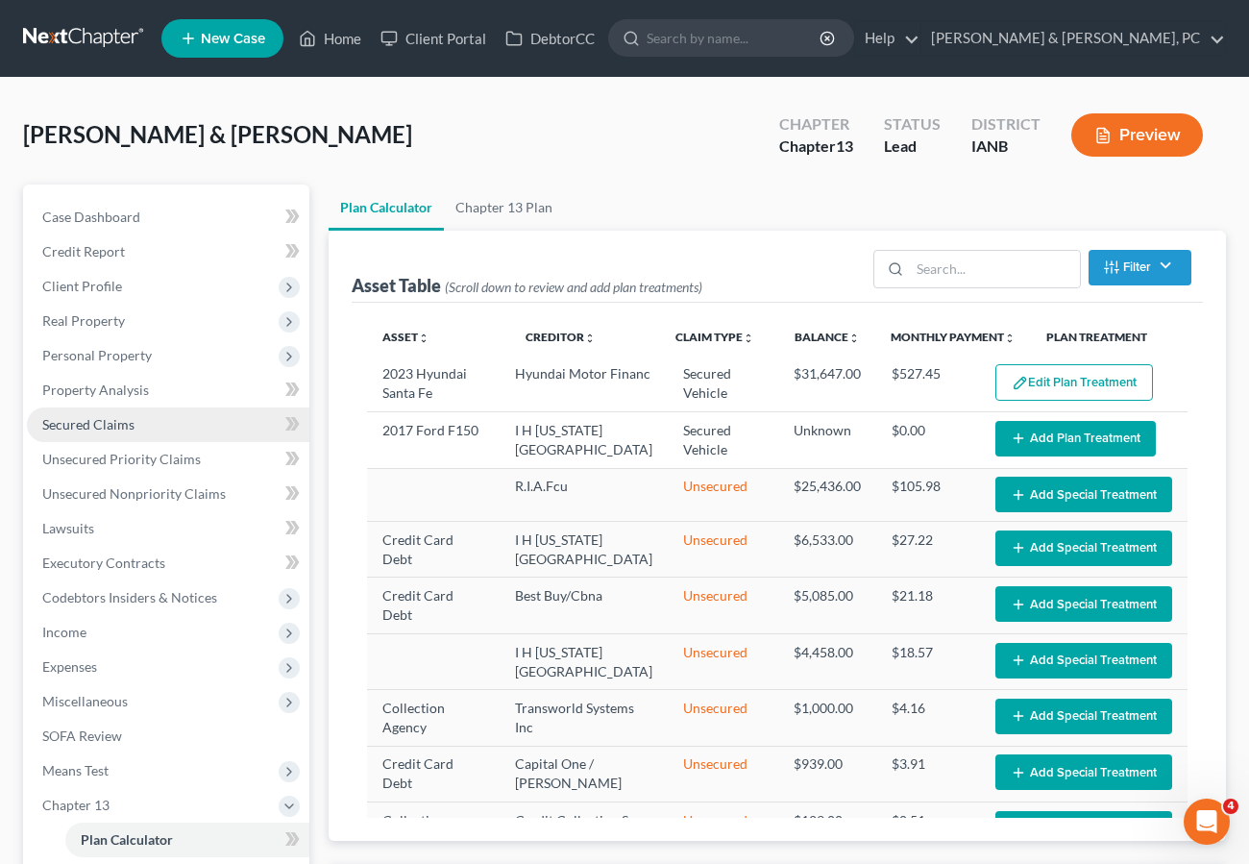
click at [97, 422] on span "Secured Claims" at bounding box center [88, 424] width 92 height 16
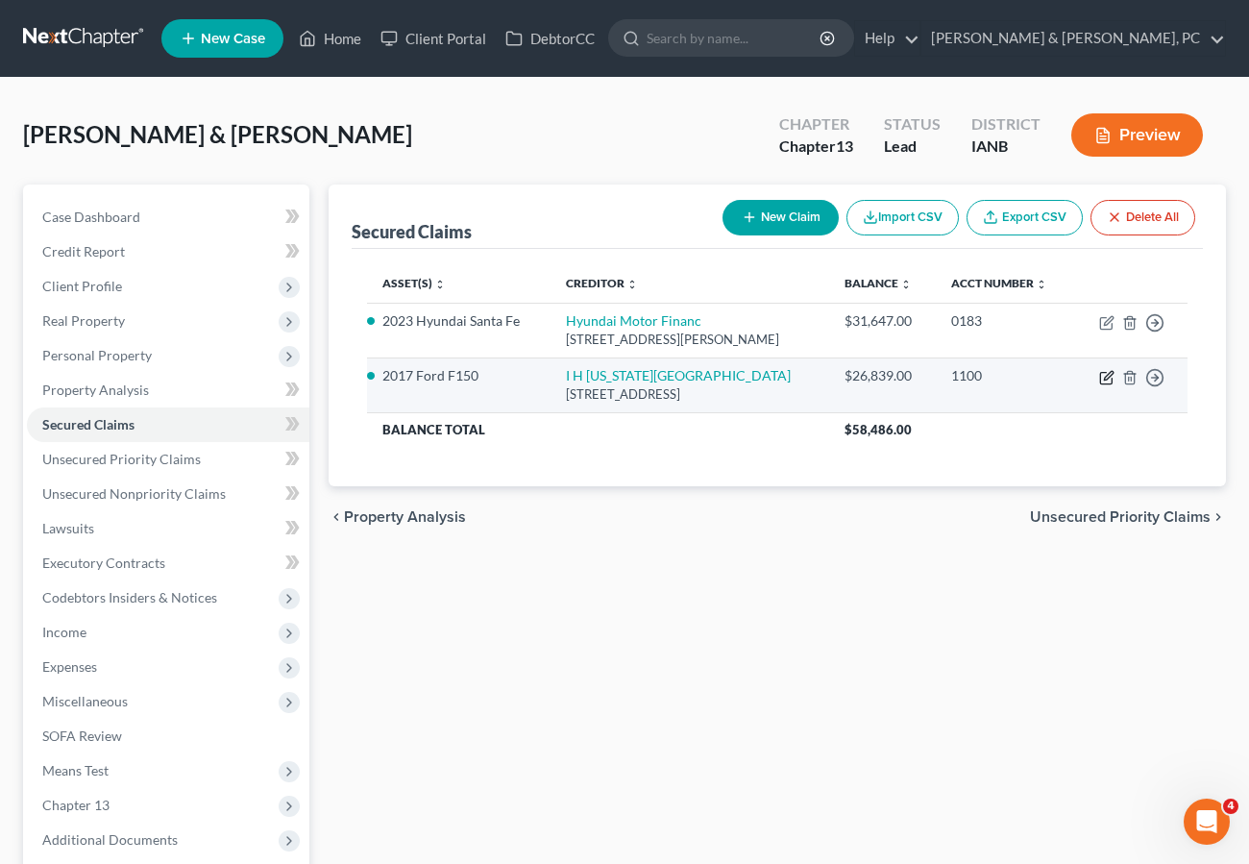
click at [1104, 376] on icon "button" at bounding box center [1106, 377] width 15 height 15
select select "14"
select select "8"
select select "0"
select select "2"
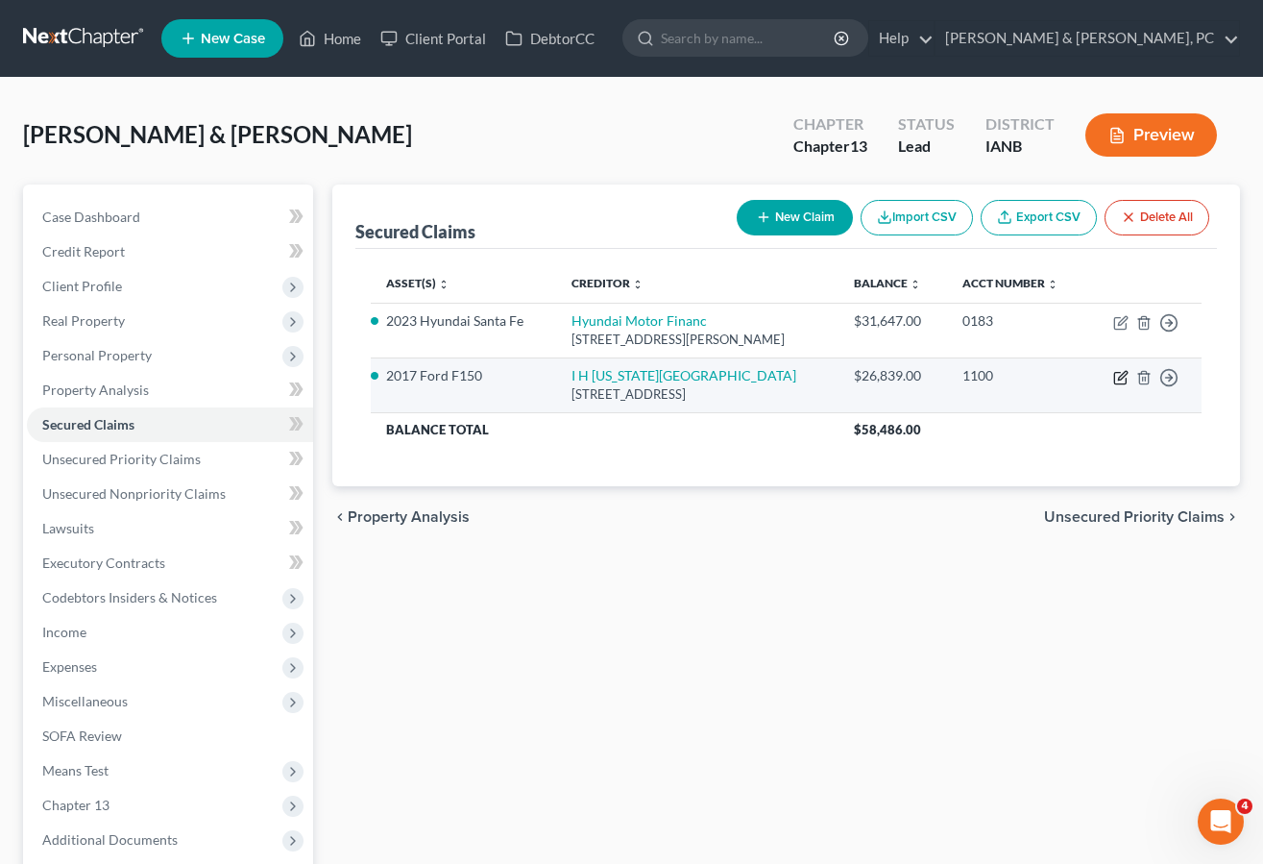
select select "0"
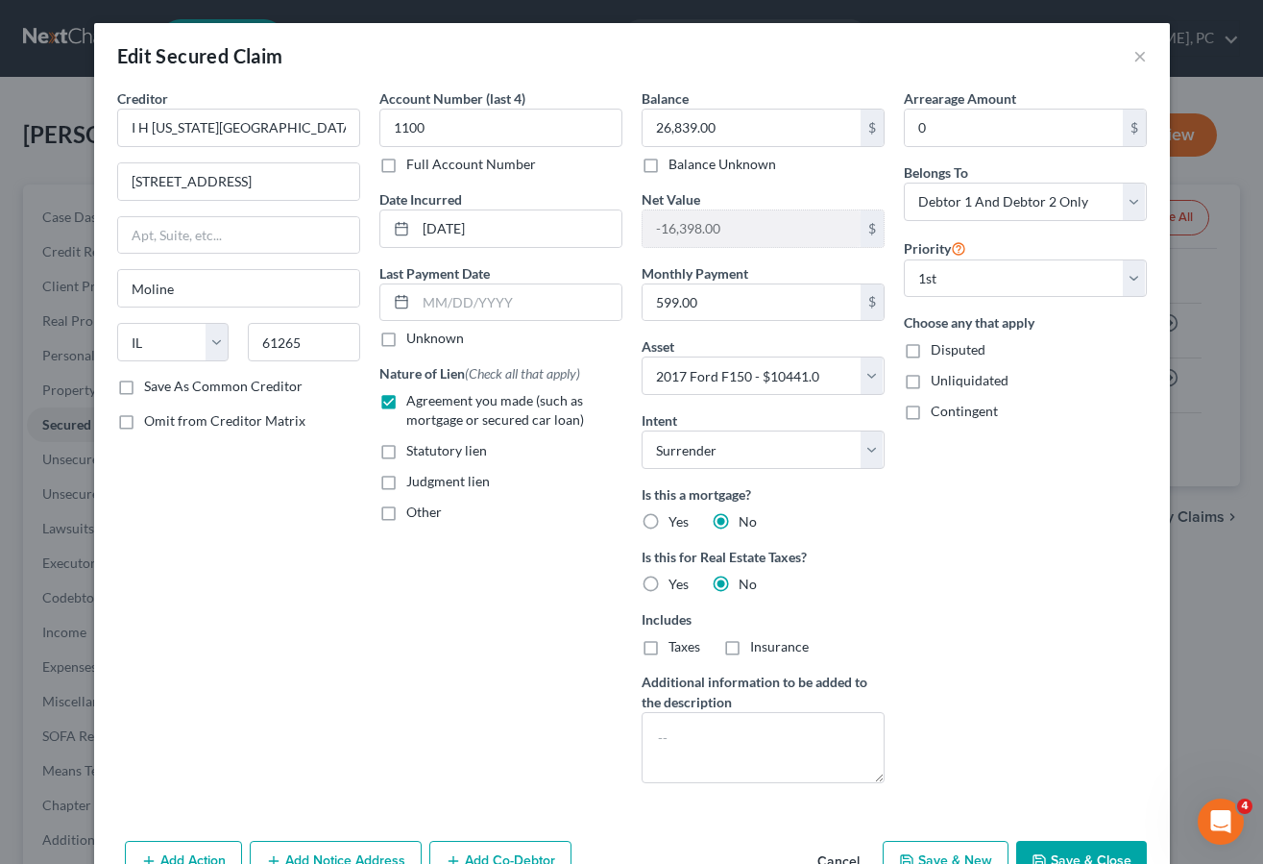
drag, startPoint x: 288, startPoint y: 640, endPoint x: 604, endPoint y: 367, distance: 417.6
click at [300, 624] on div "Creditor * I H [US_STATE][GEOGRAPHIC_DATA] 2121 47th [GEOGRAPHIC_DATA] [US_STAT…" at bounding box center [239, 443] width 262 height 710
click at [1134, 56] on button "×" at bounding box center [1140, 55] width 13 height 23
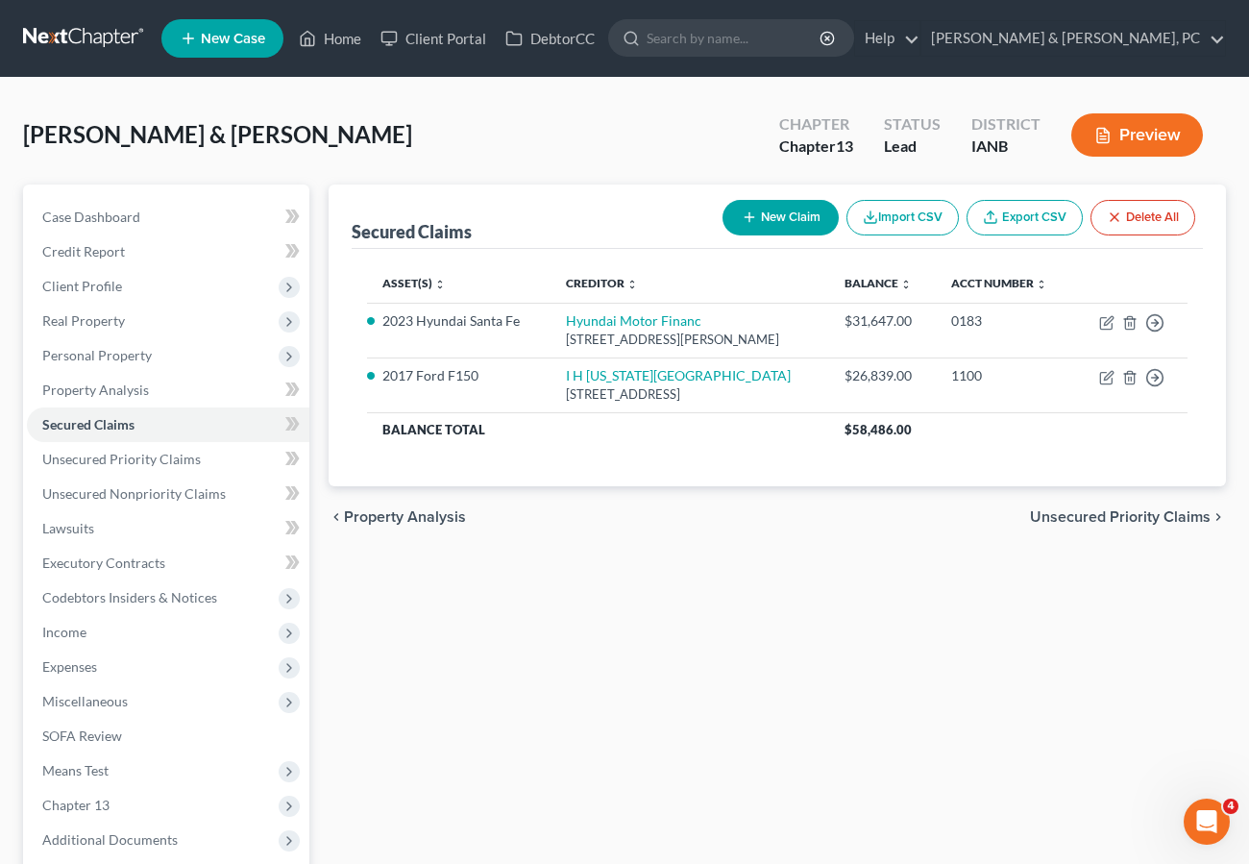
drag, startPoint x: 726, startPoint y: 714, endPoint x: 679, endPoint y: 662, distance: 70.1
click at [725, 714] on div "Secured Claims New Claim Import CSV Export CSV Delete All Asset(s) expand_more …" at bounding box center [777, 600] width 917 height 833
drag, startPoint x: 823, startPoint y: 693, endPoint x: 801, endPoint y: 684, distance: 23.7
click at [820, 691] on div "Secured Claims New Claim Import CSV Export CSV Delete All Asset(s) expand_more …" at bounding box center [777, 599] width 917 height 833
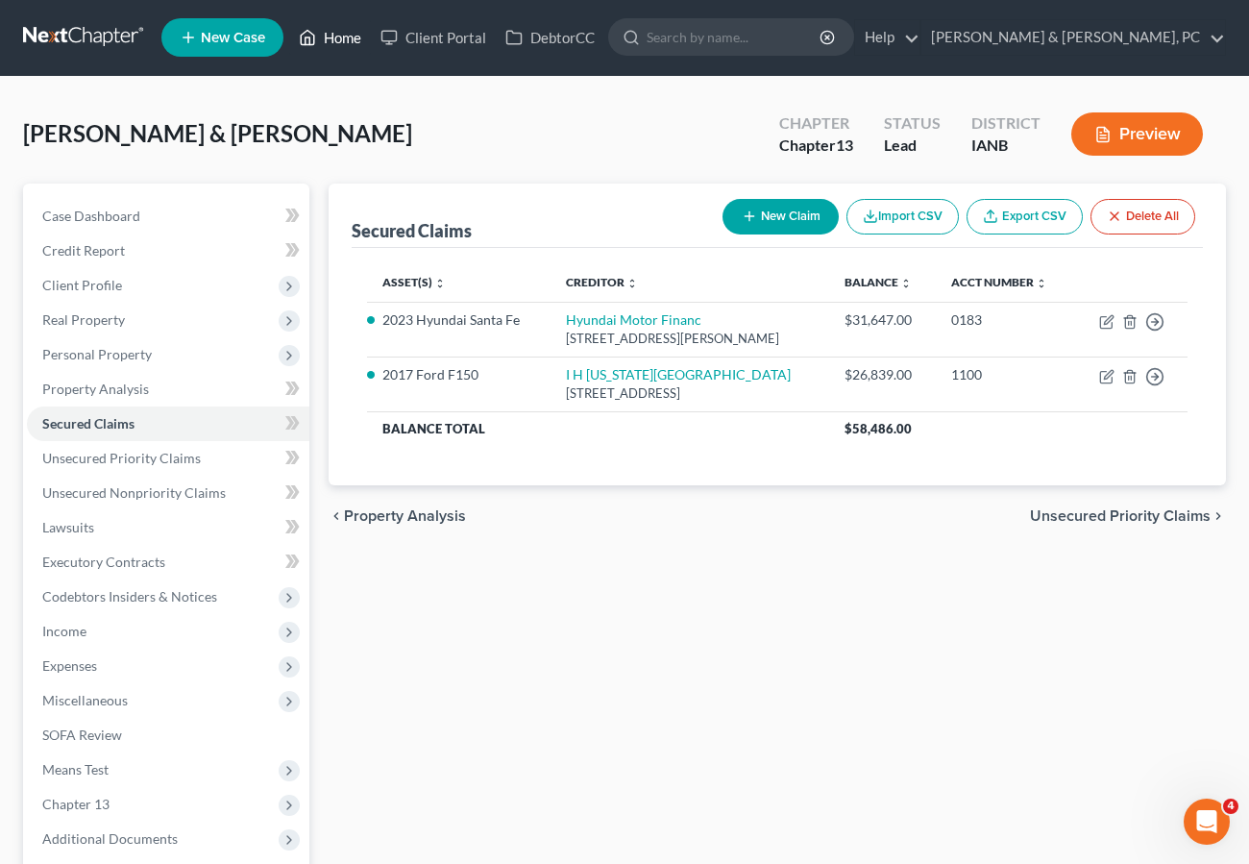
click at [337, 34] on link "Home" at bounding box center [330, 37] width 82 height 35
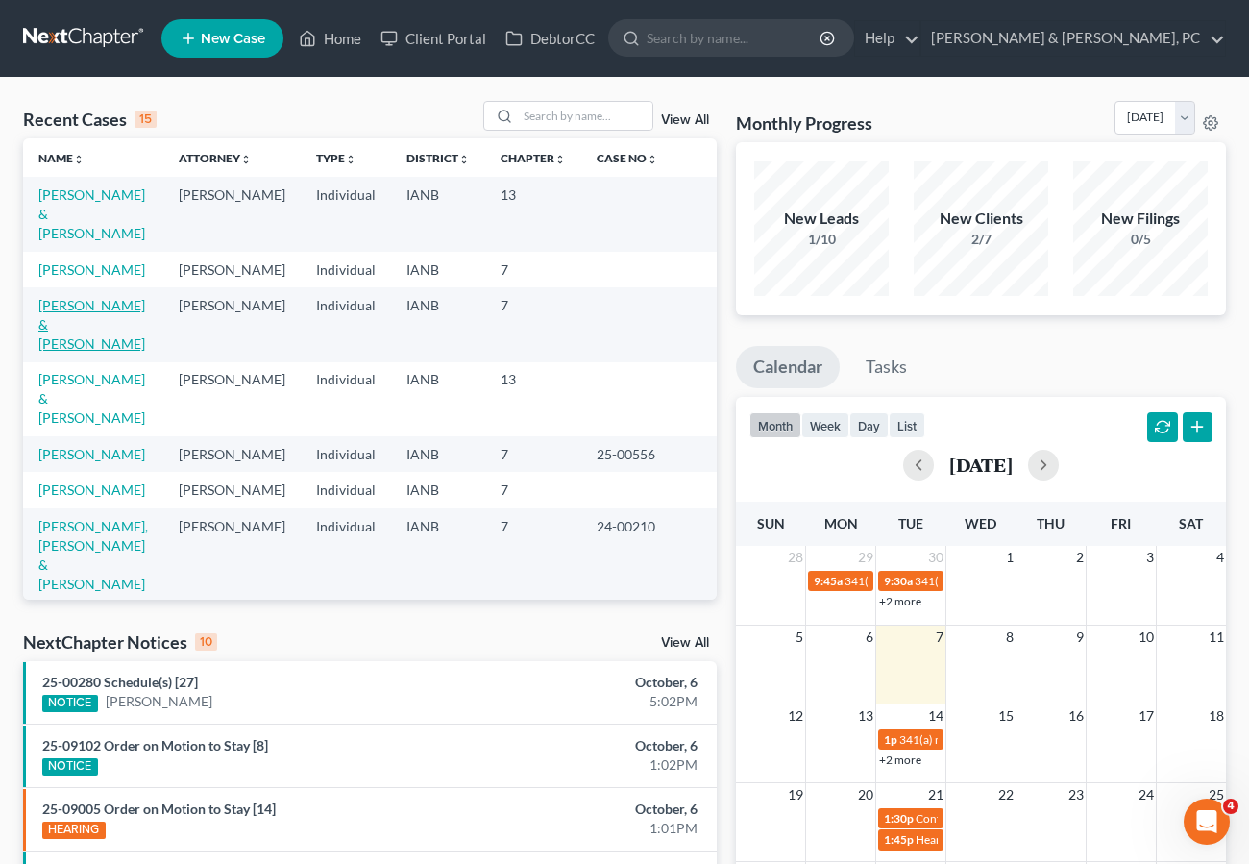
click at [95, 302] on link "[PERSON_NAME] & [PERSON_NAME]" at bounding box center [91, 324] width 107 height 55
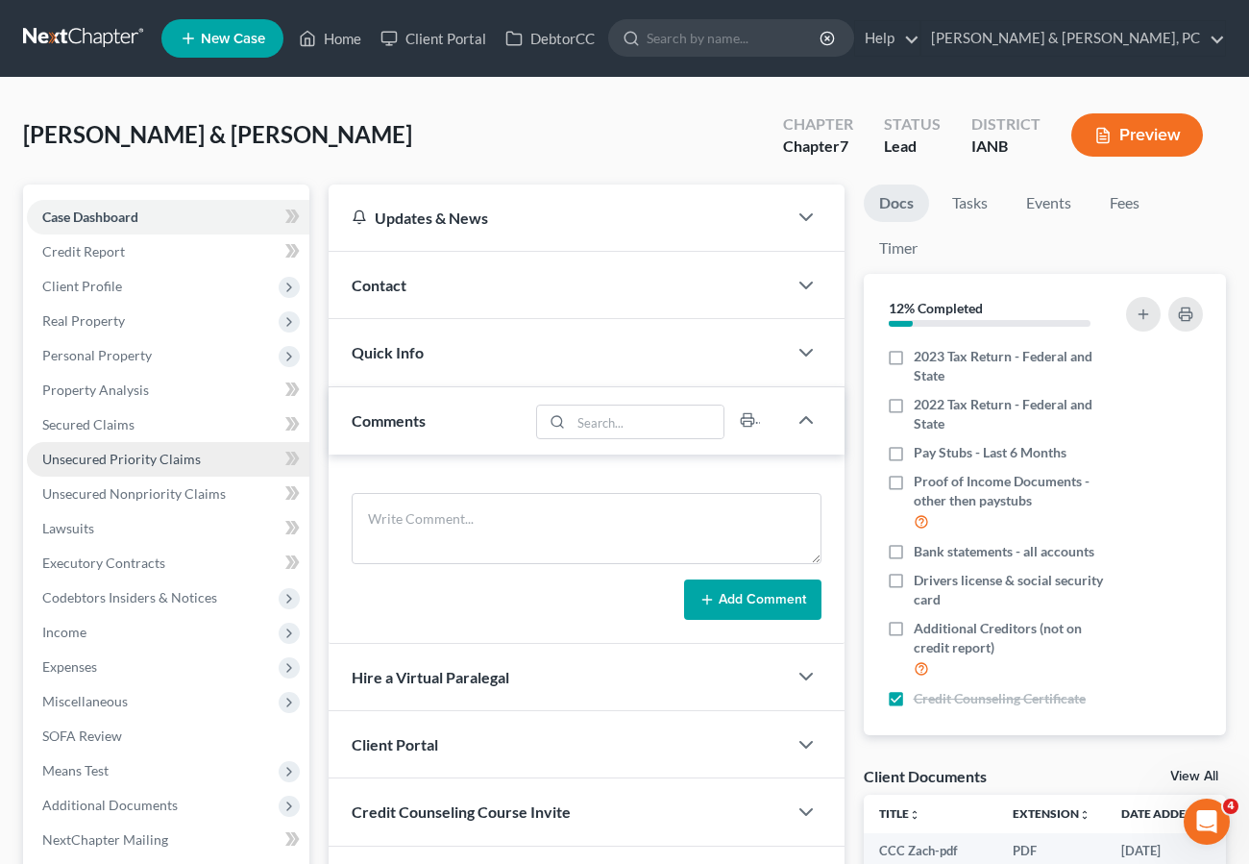
scroll to position [210, 0]
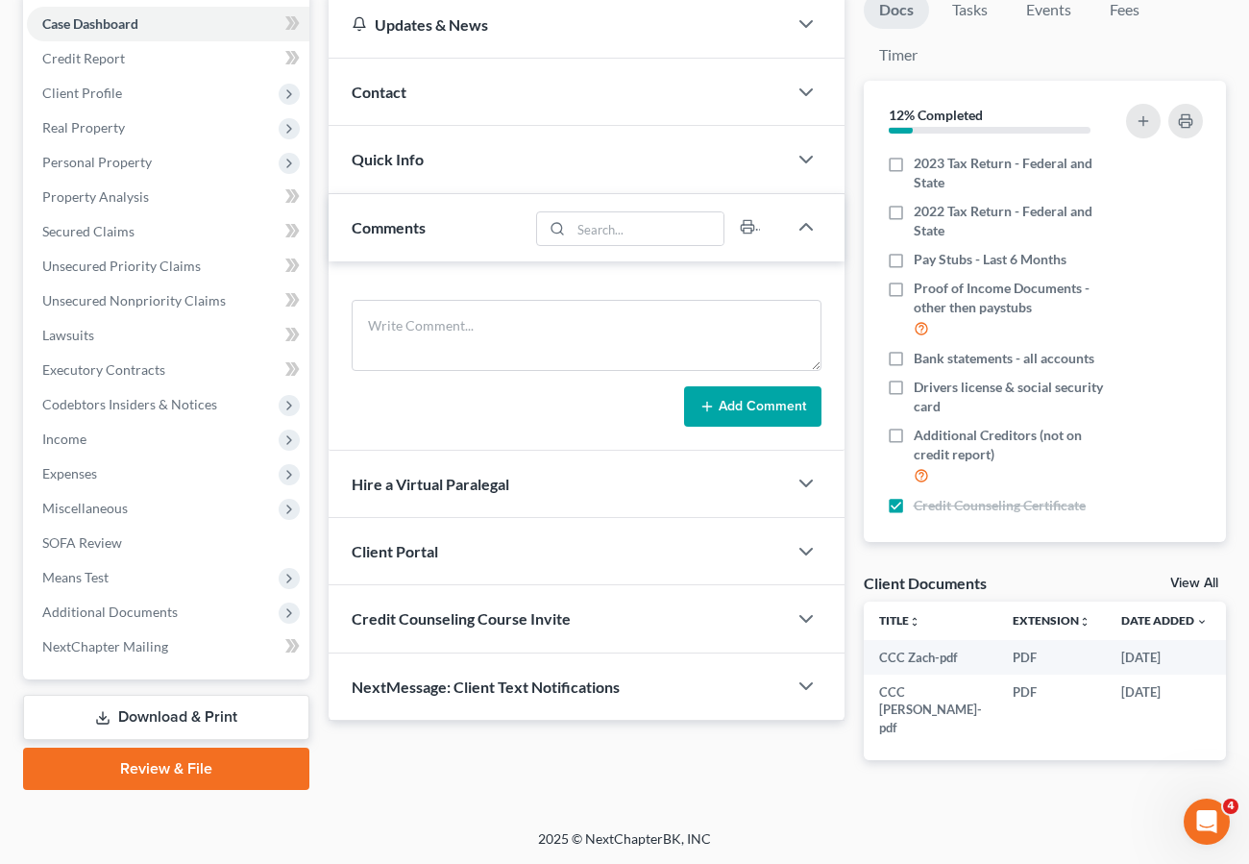
click at [234, 699] on link "Download & Print" at bounding box center [166, 717] width 286 height 45
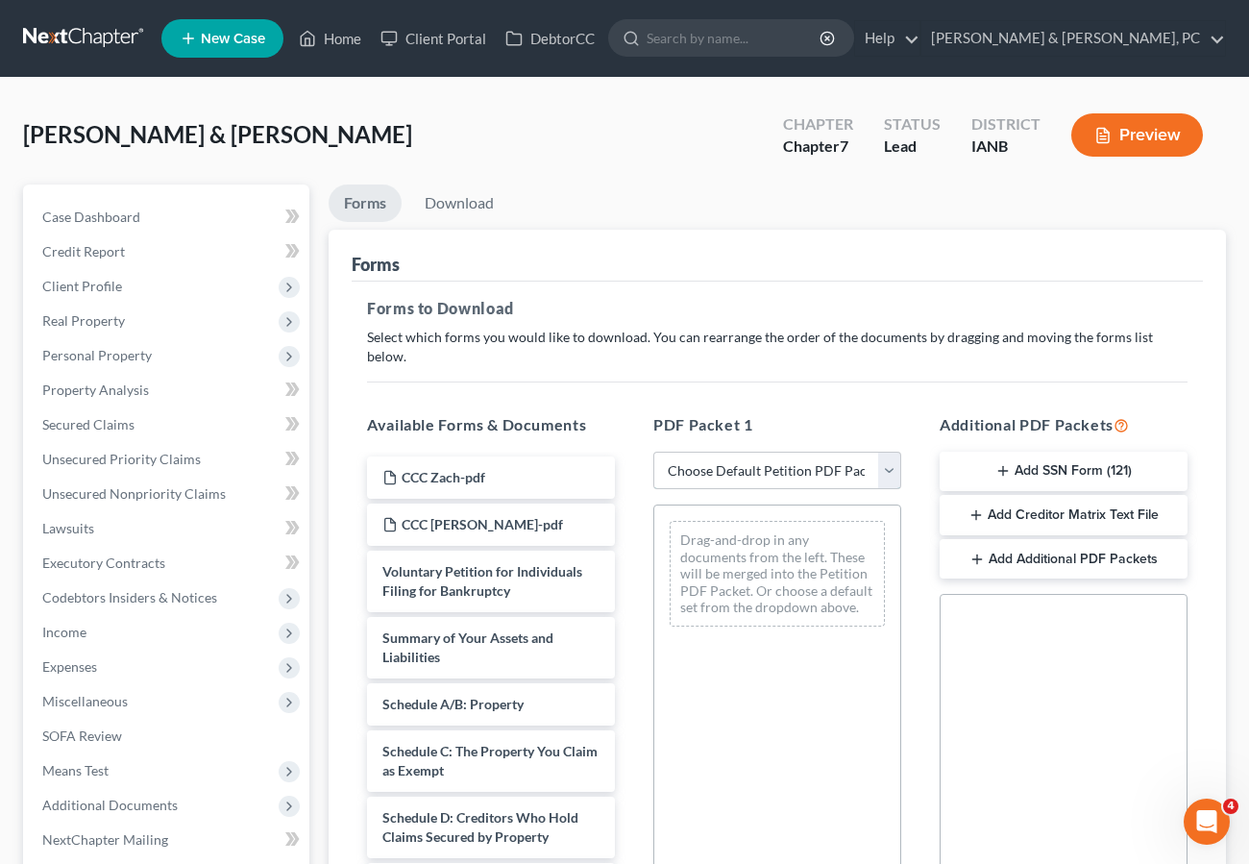
click at [736, 452] on select "Choose Default Petition PDF Packet Complete Bankruptcy Petition (all forms and …" at bounding box center [777, 471] width 248 height 38
select select "0"
click at [653, 452] on select "Choose Default Petition PDF Packet Complete Bankruptcy Petition (all forms and …" at bounding box center [777, 471] width 248 height 38
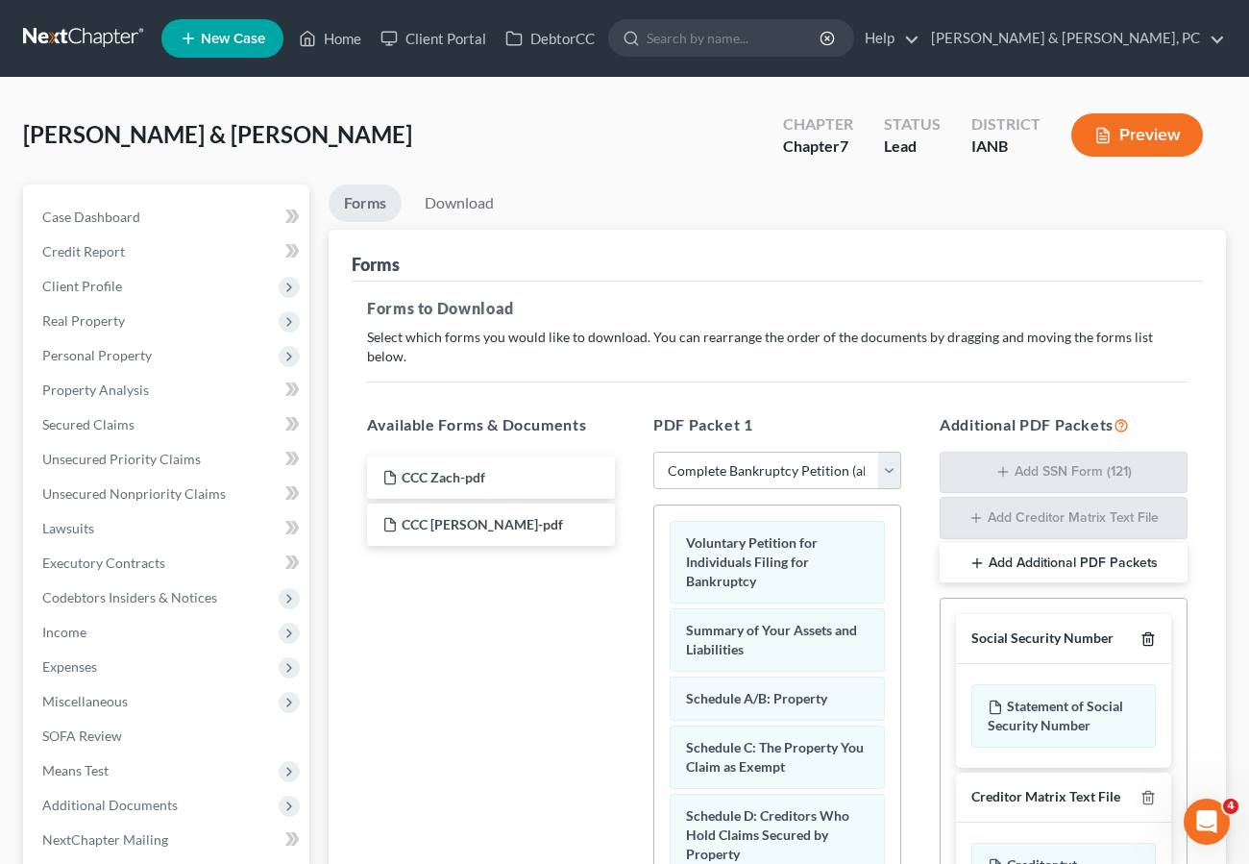
click at [1147, 635] on polyline "button" at bounding box center [1148, 635] width 12 height 0
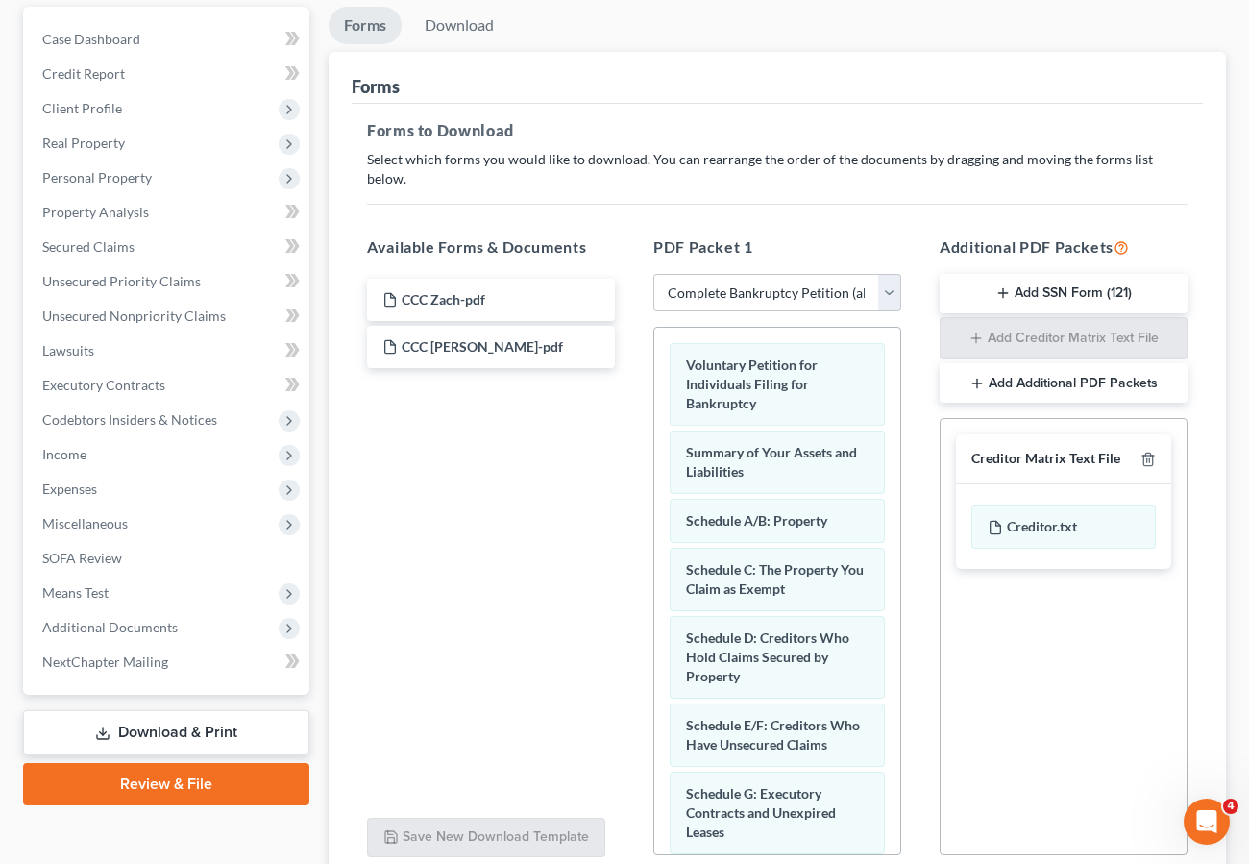
scroll to position [323, 0]
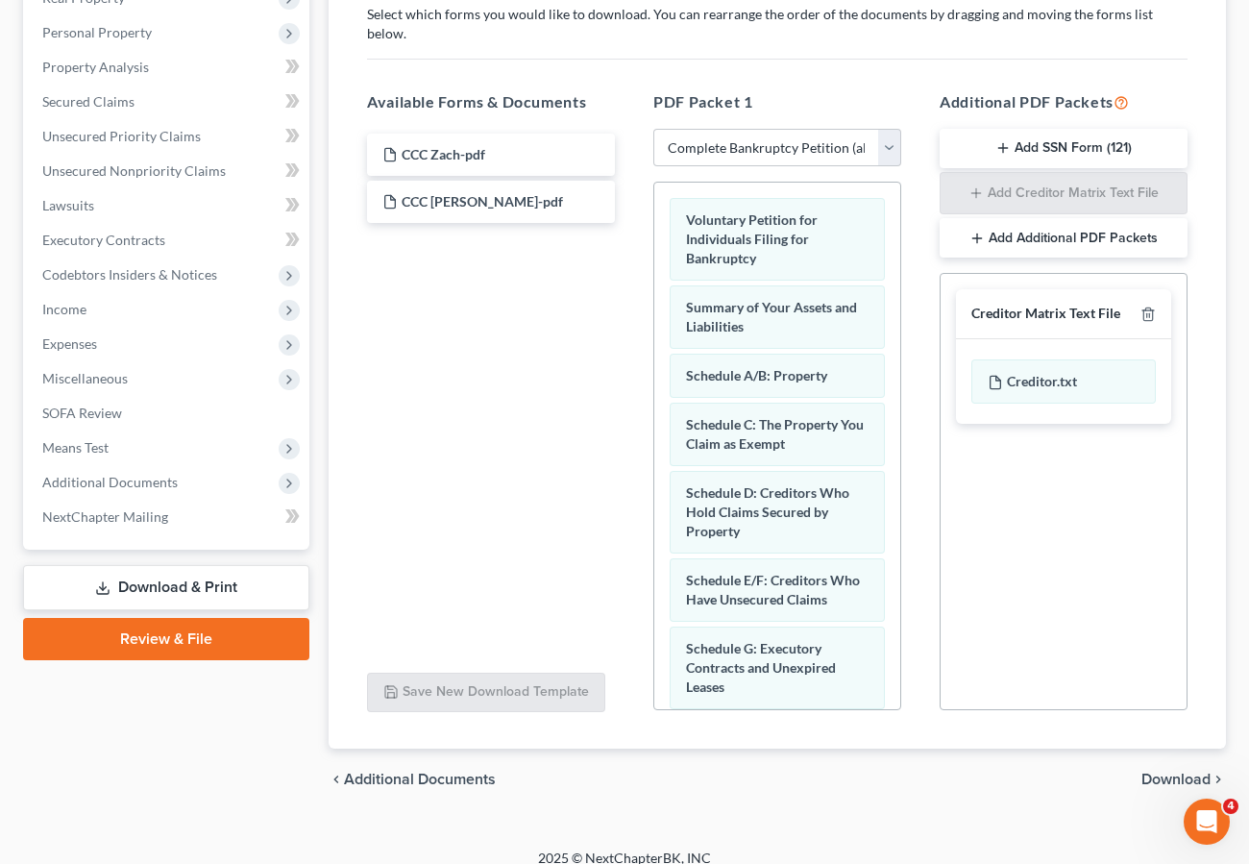
click at [1161, 771] on span "Download" at bounding box center [1175, 778] width 69 height 15
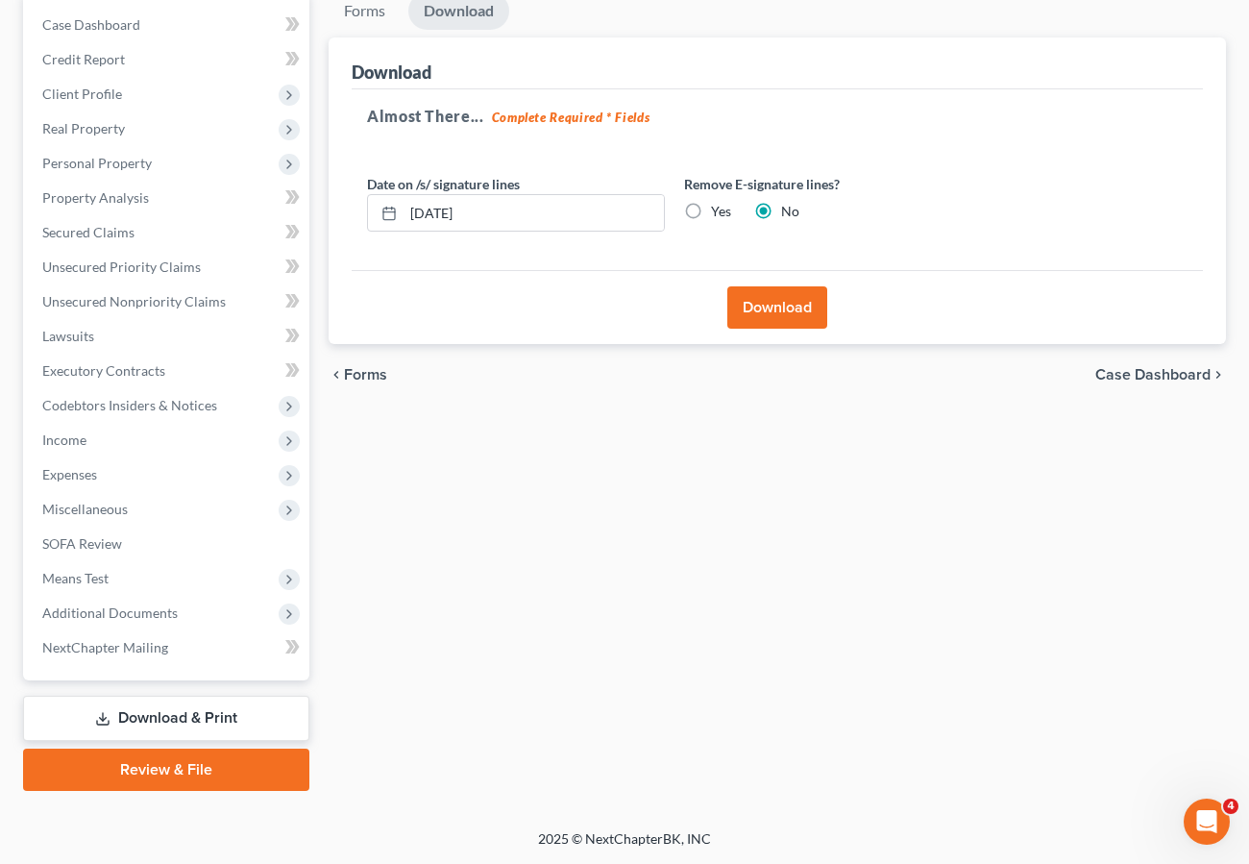
scroll to position [192, 0]
click at [763, 293] on button "Download" at bounding box center [777, 307] width 100 height 42
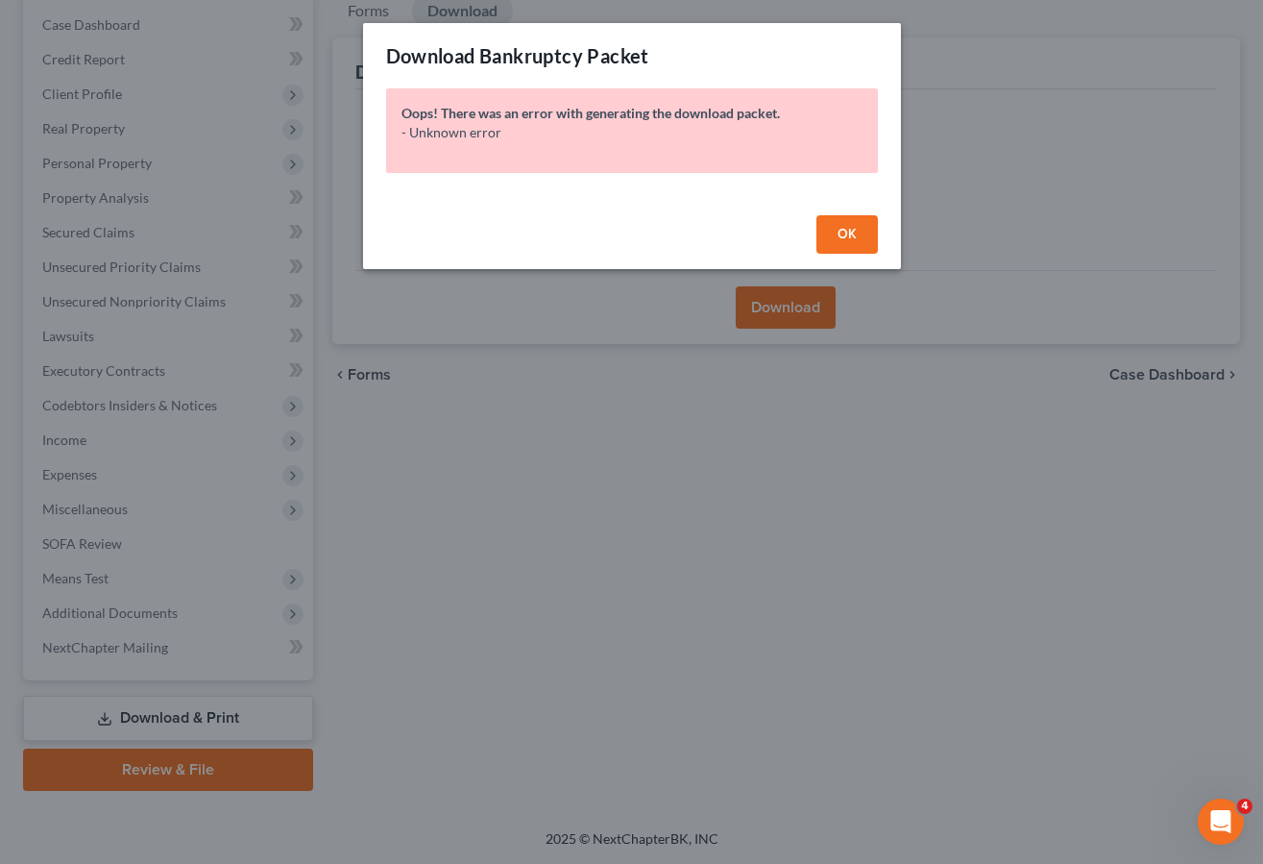
click at [843, 224] on button "OK" at bounding box center [847, 234] width 61 height 38
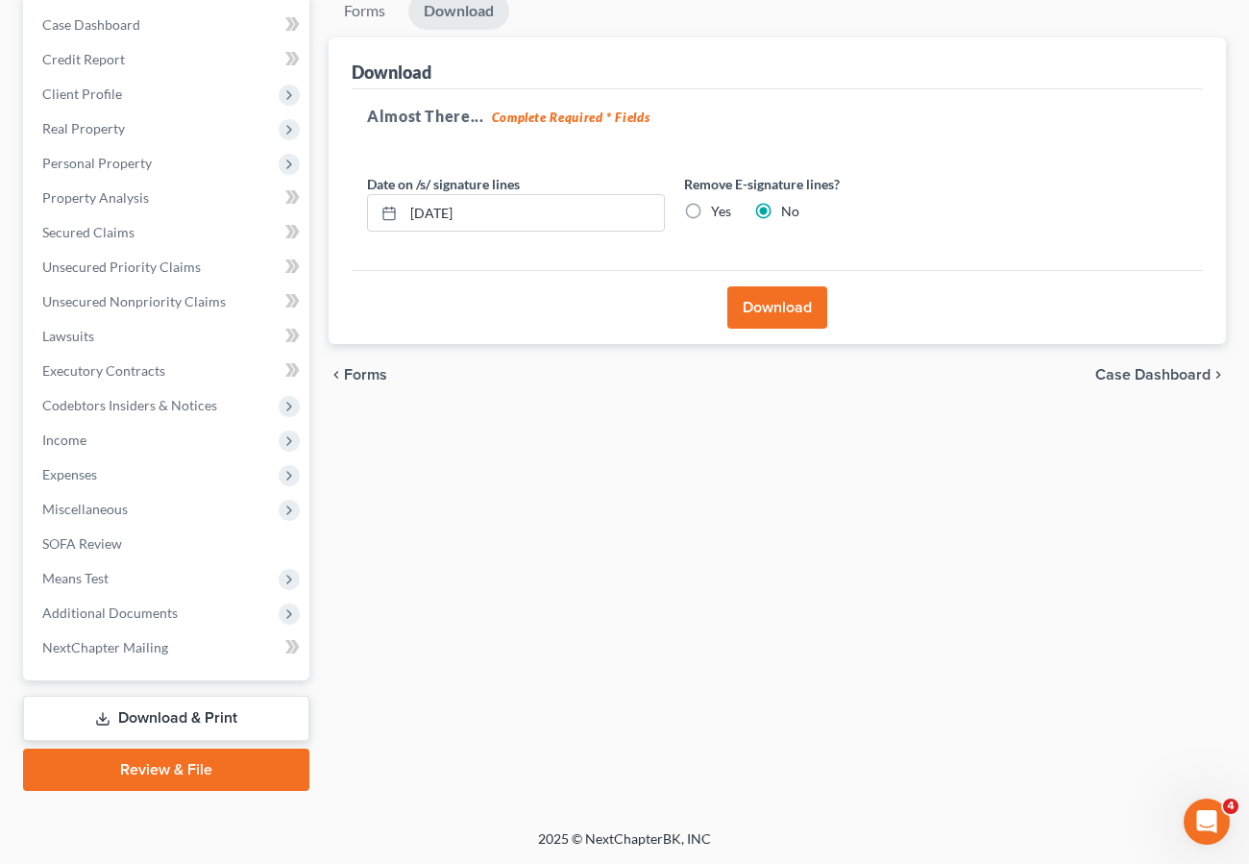
click at [769, 307] on button "Download" at bounding box center [777, 307] width 100 height 42
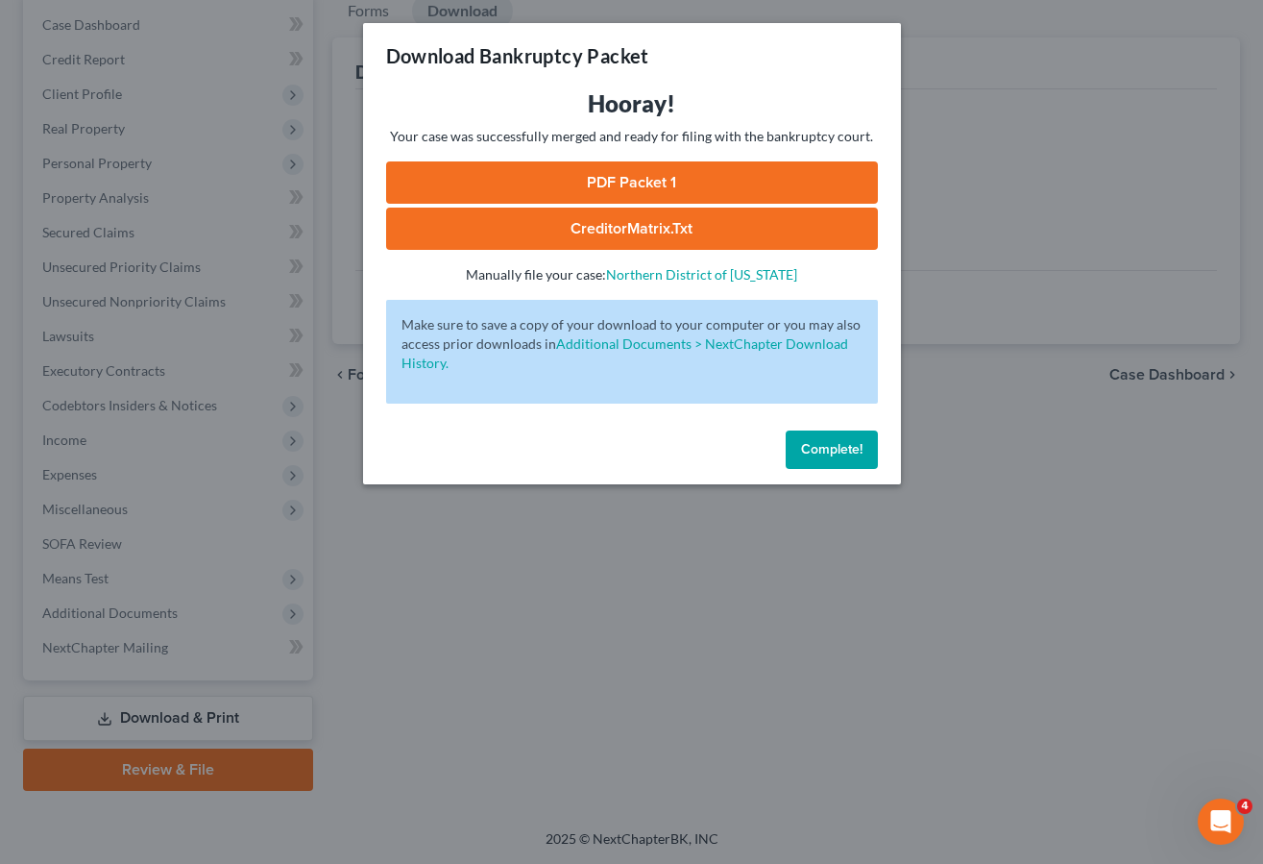
click at [653, 182] on link "PDF Packet 1" at bounding box center [632, 182] width 492 height 42
drag, startPoint x: 834, startPoint y: 442, endPoint x: 115, endPoint y: 363, distance: 722.9
click at [826, 441] on span "Complete!" at bounding box center [831, 449] width 61 height 16
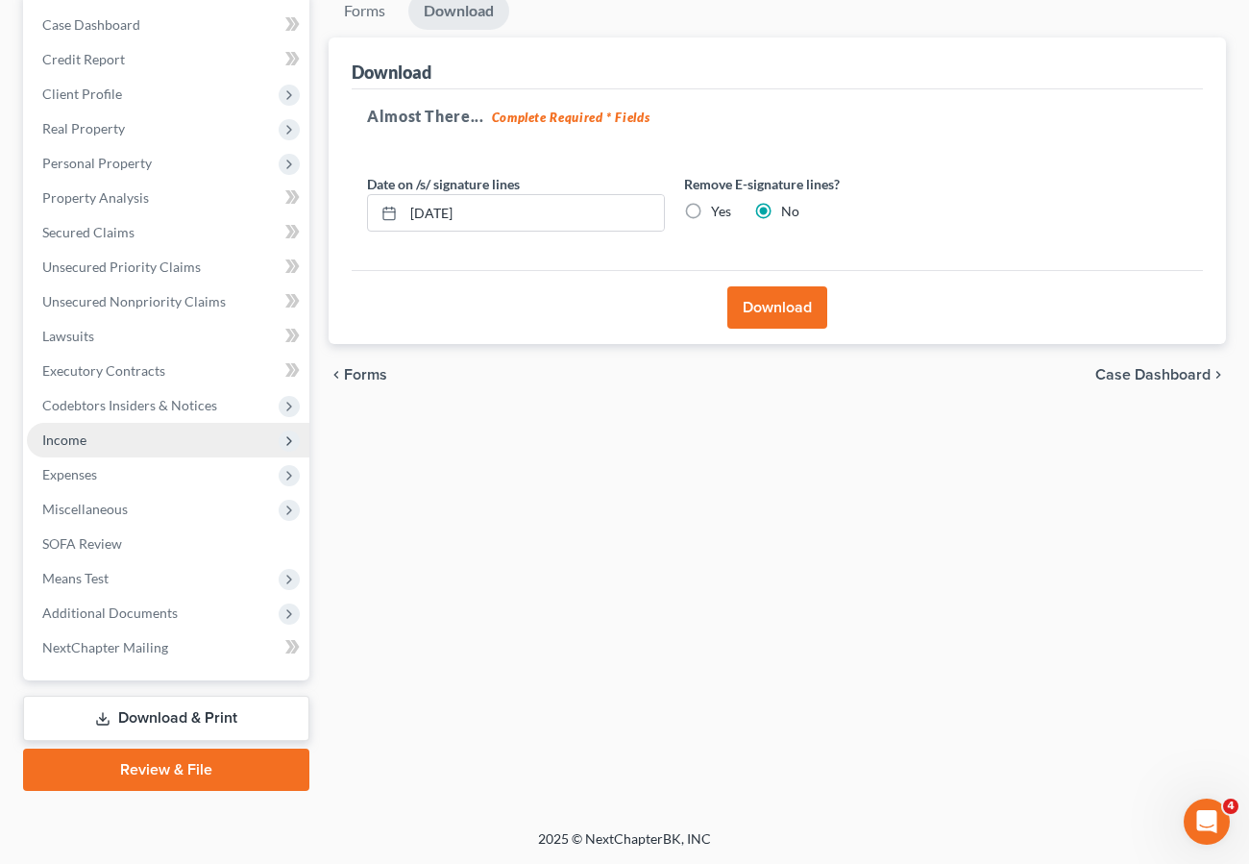
click at [74, 440] on span "Income" at bounding box center [64, 439] width 44 height 16
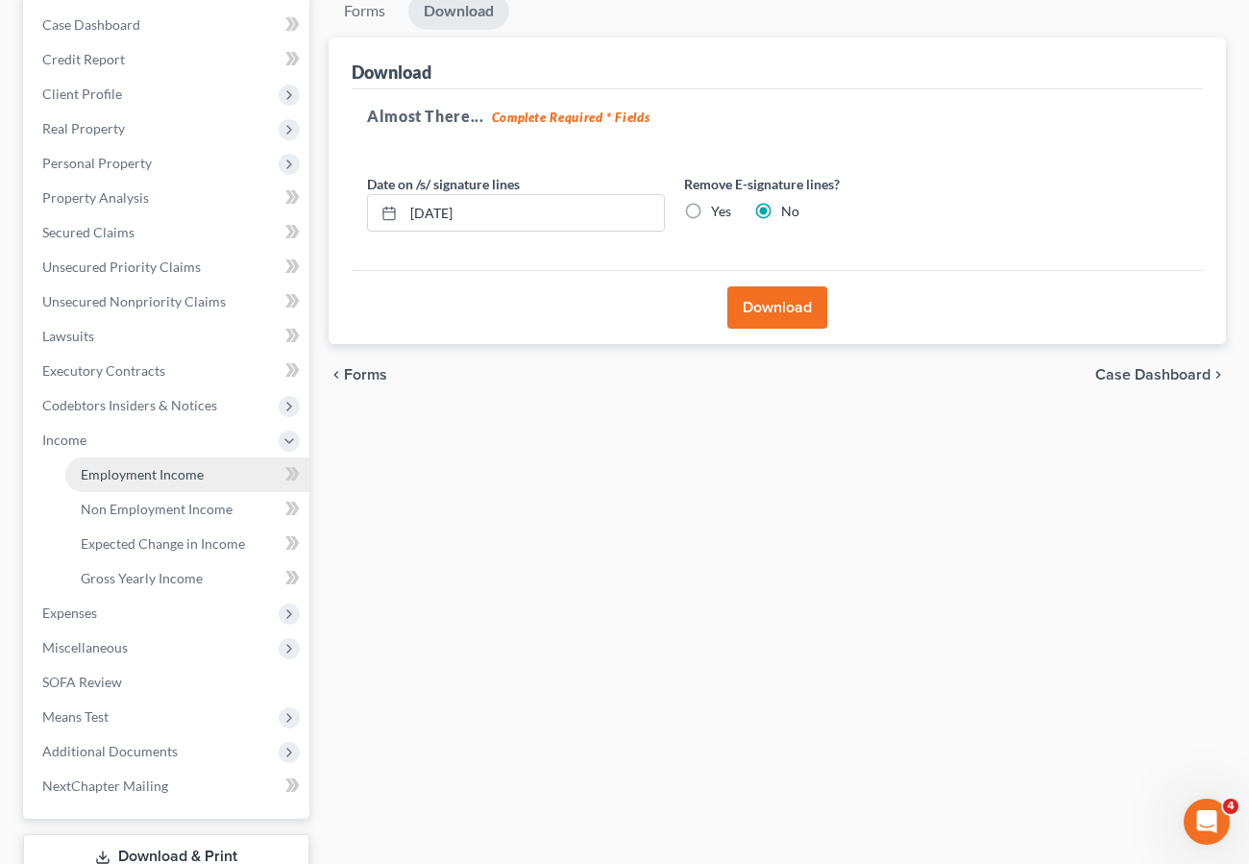
drag, startPoint x: 94, startPoint y: 476, endPoint x: 192, endPoint y: 478, distance: 98.0
click at [94, 476] on span "Employment Income" at bounding box center [142, 474] width 123 height 16
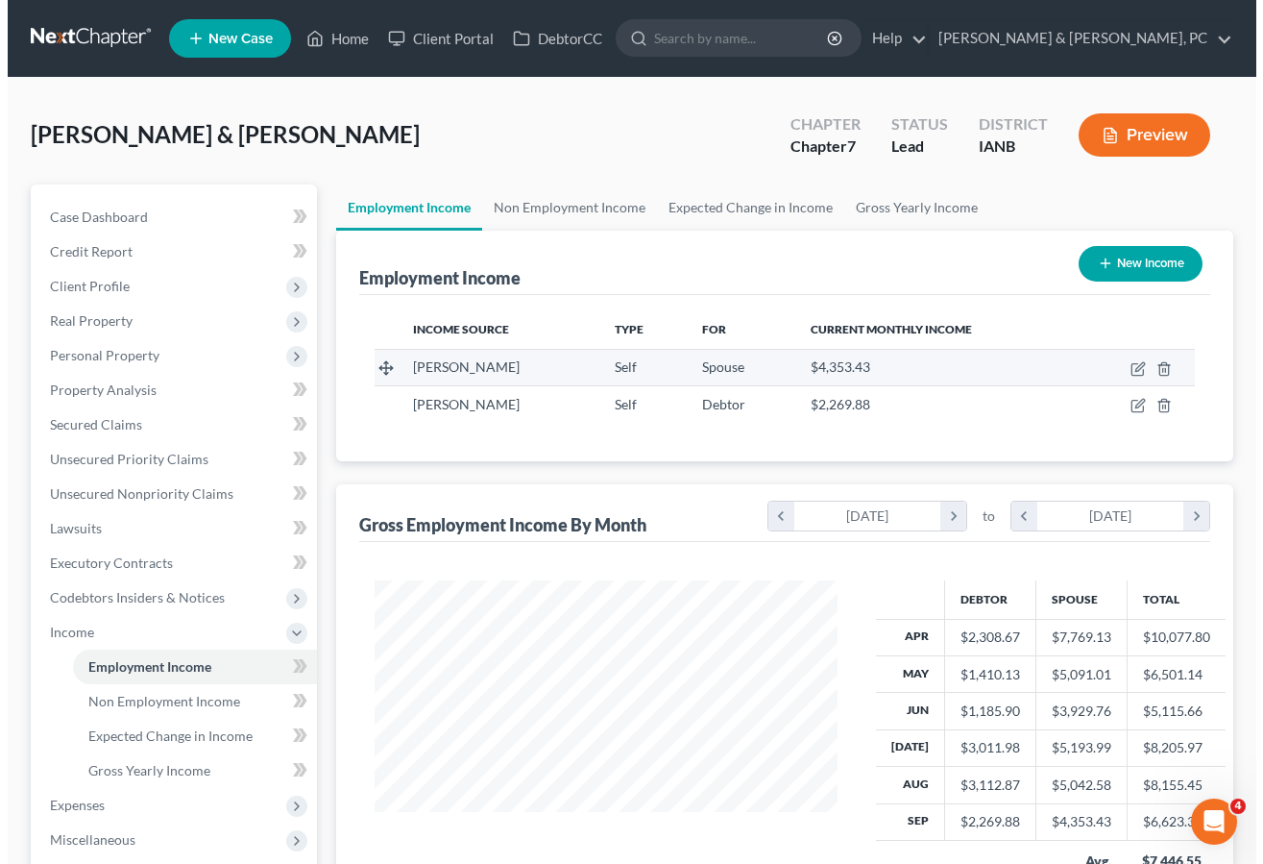
scroll to position [345, 501]
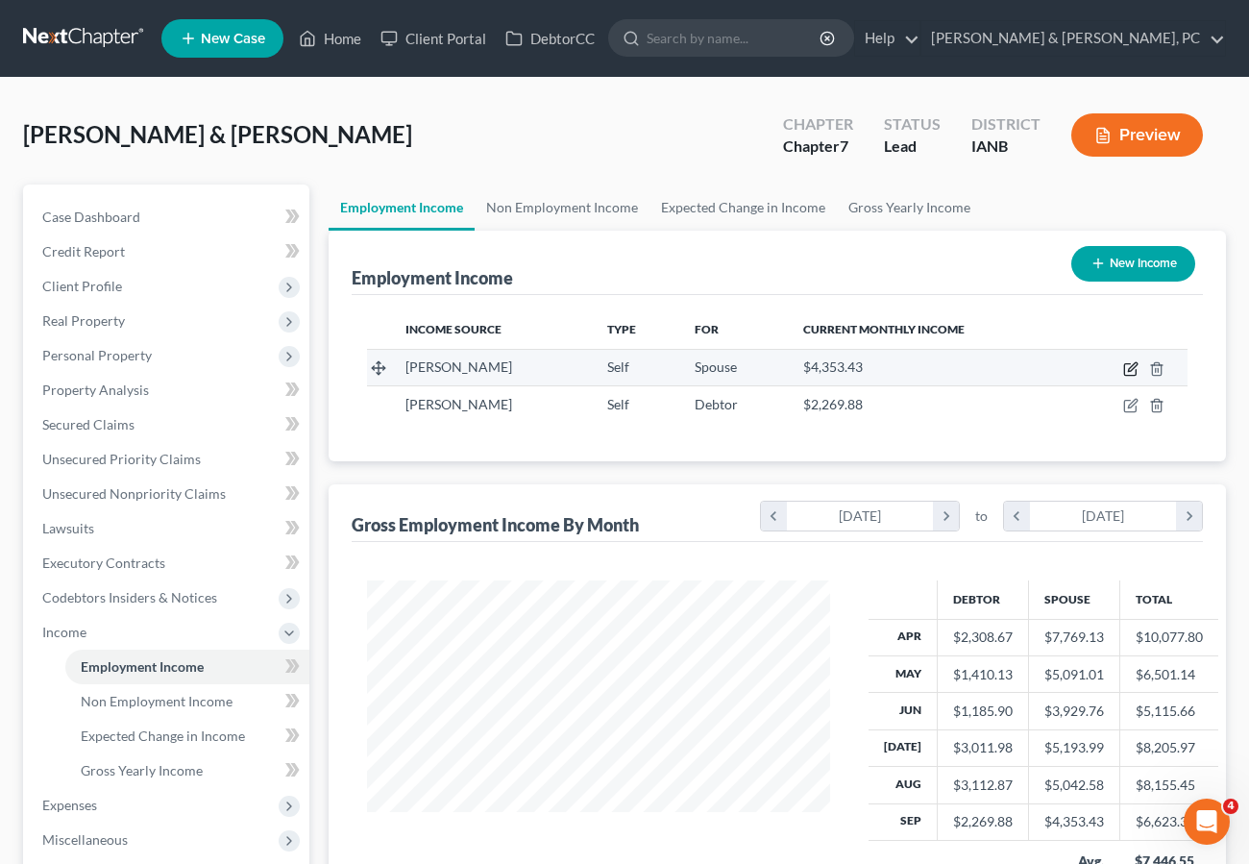
click at [1128, 373] on icon "button" at bounding box center [1130, 368] width 15 height 15
select select "1"
select select "16"
select select "0"
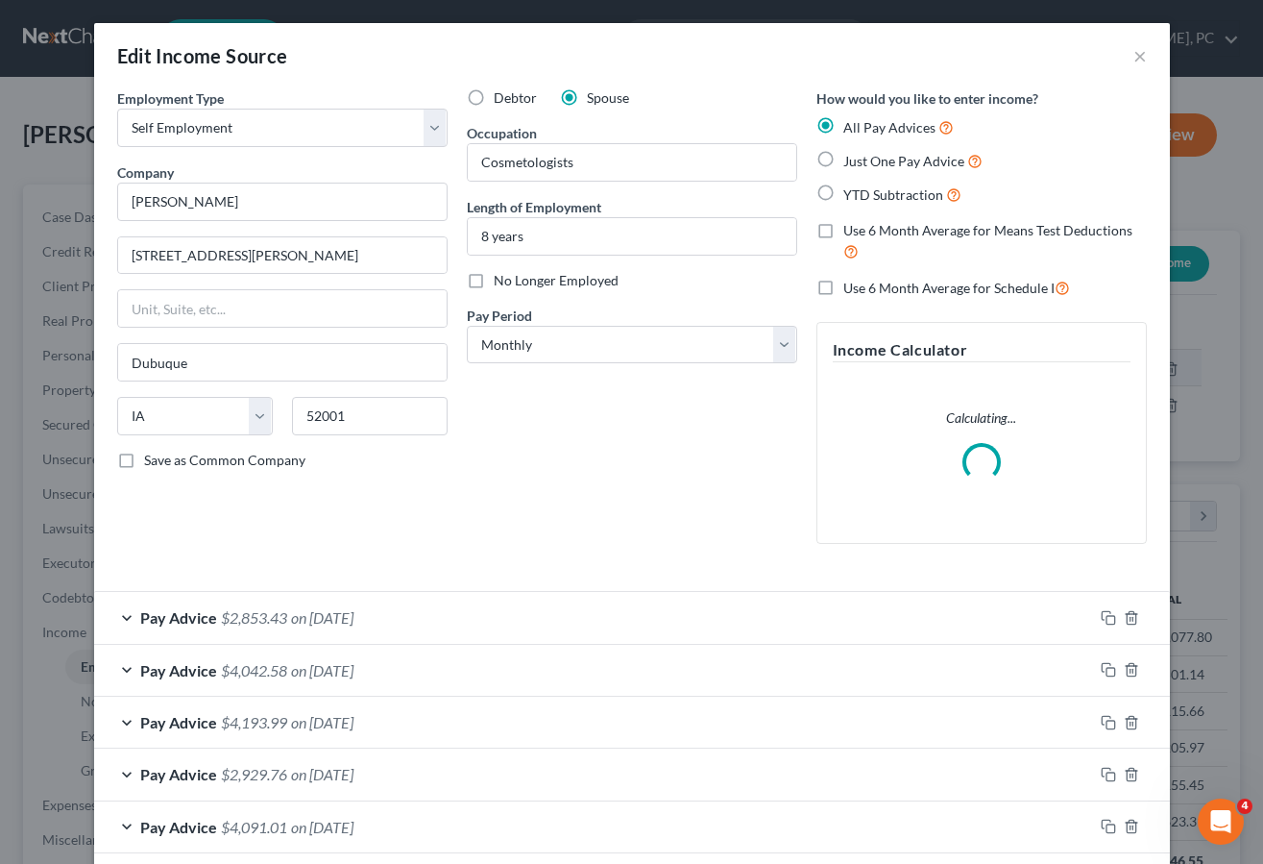
scroll to position [345, 507]
click at [629, 167] on input "Cosmetologists" at bounding box center [632, 162] width 329 height 37
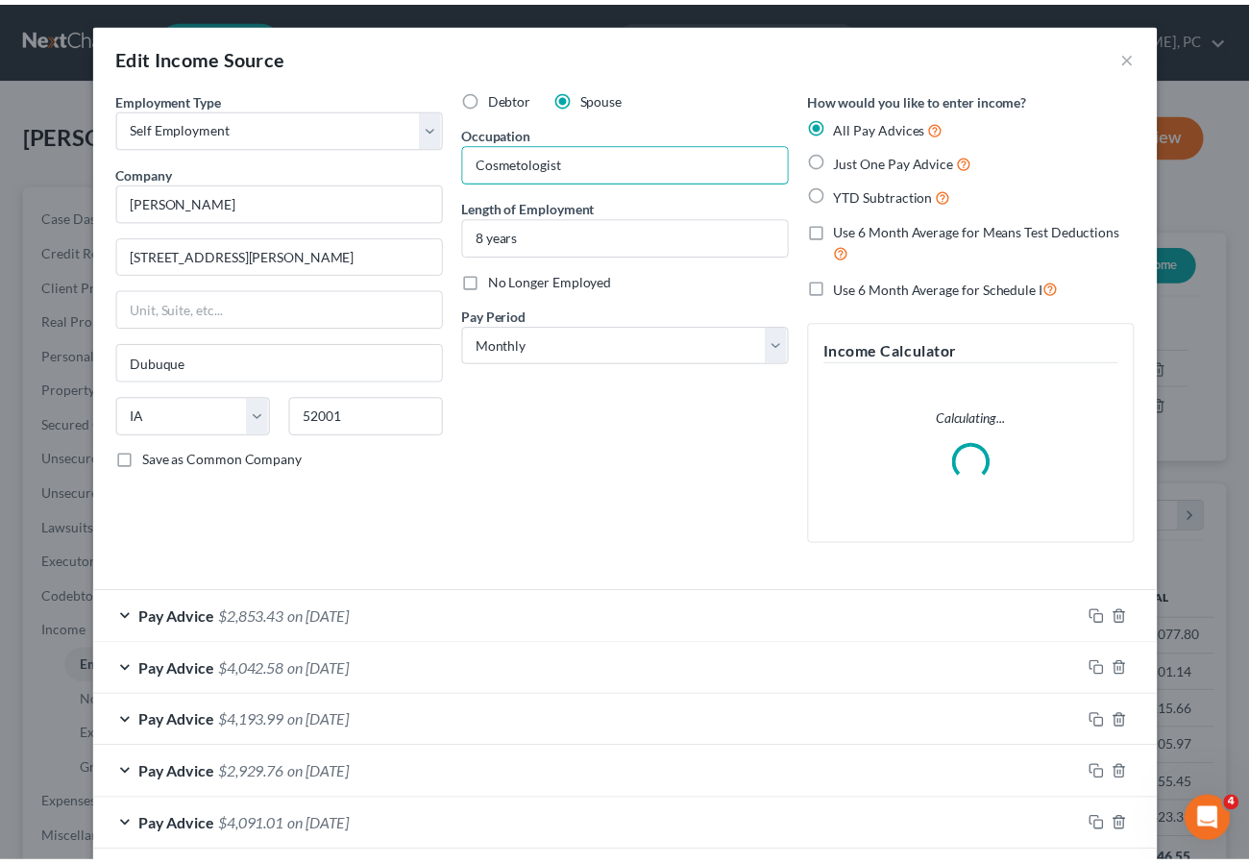
scroll to position [199, 0]
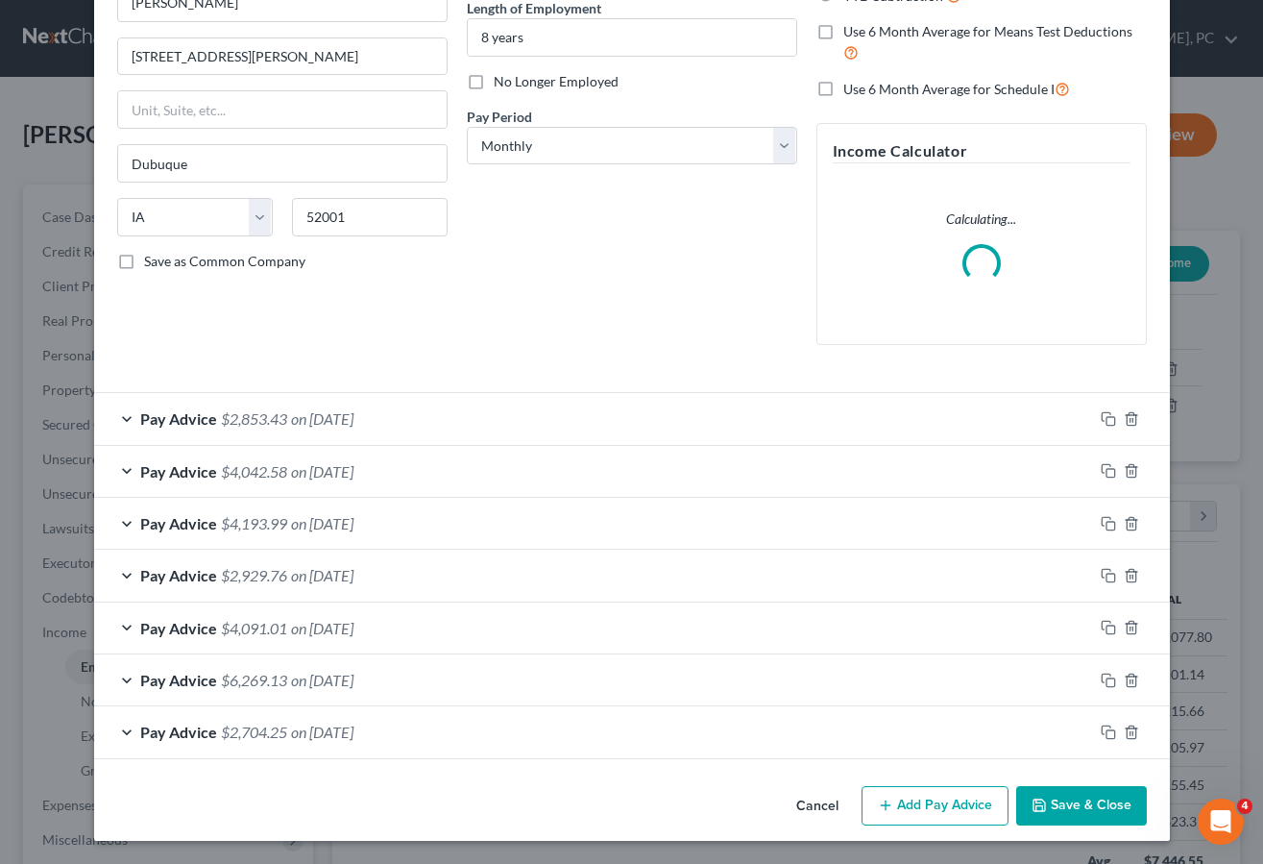
type input "Cosmetologist"
drag, startPoint x: 1092, startPoint y: 813, endPoint x: 1076, endPoint y: 811, distance: 16.4
click at [1089, 813] on button "Save & Close" at bounding box center [1081, 806] width 131 height 40
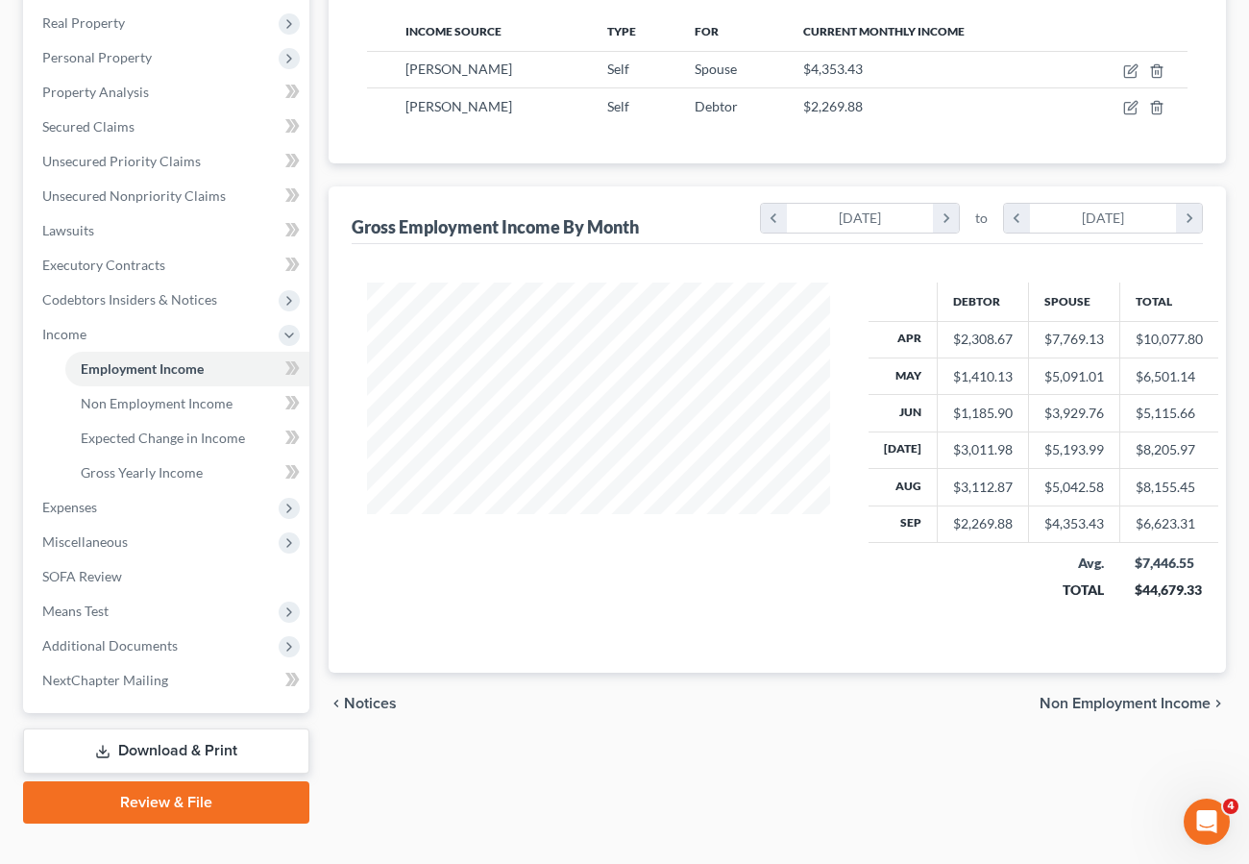
scroll to position [301, 0]
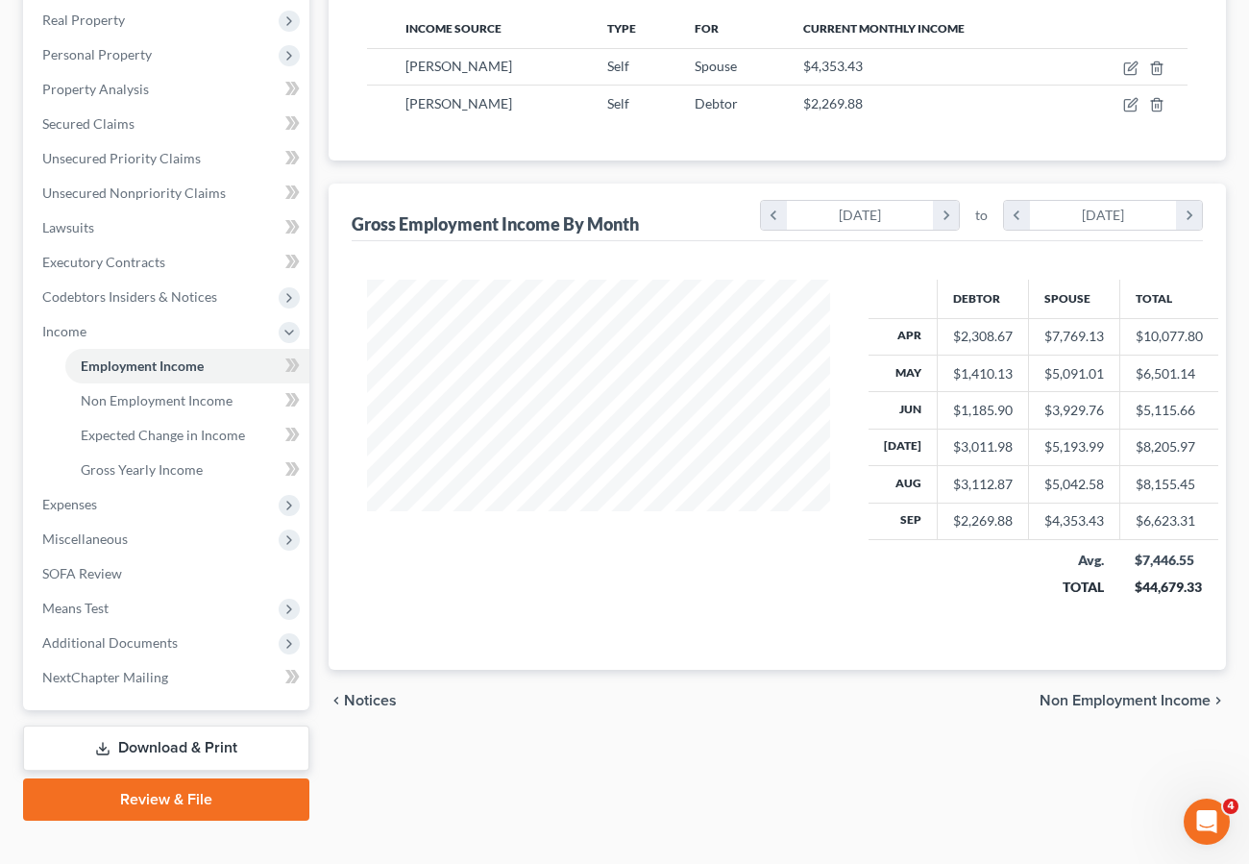
click at [187, 800] on link "Review & File" at bounding box center [166, 799] width 286 height 42
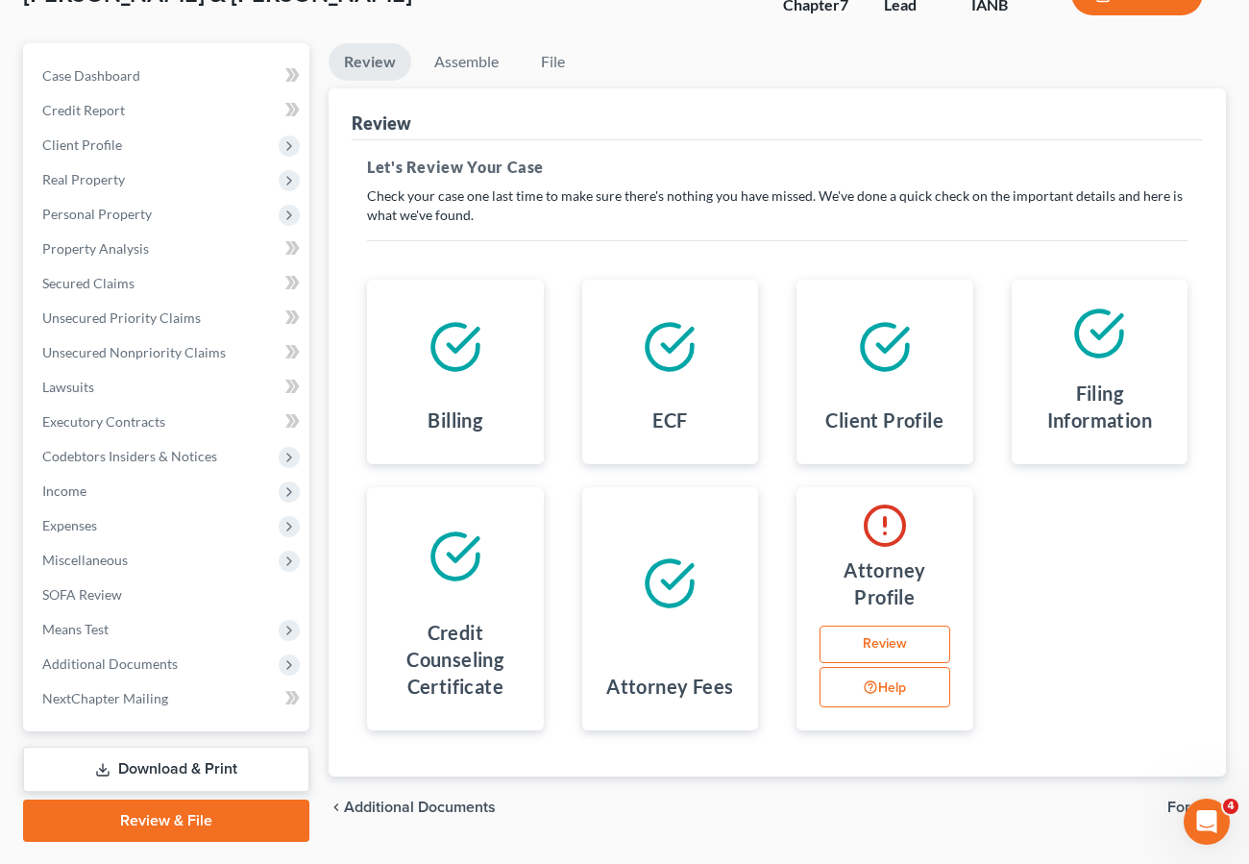
scroll to position [192, 0]
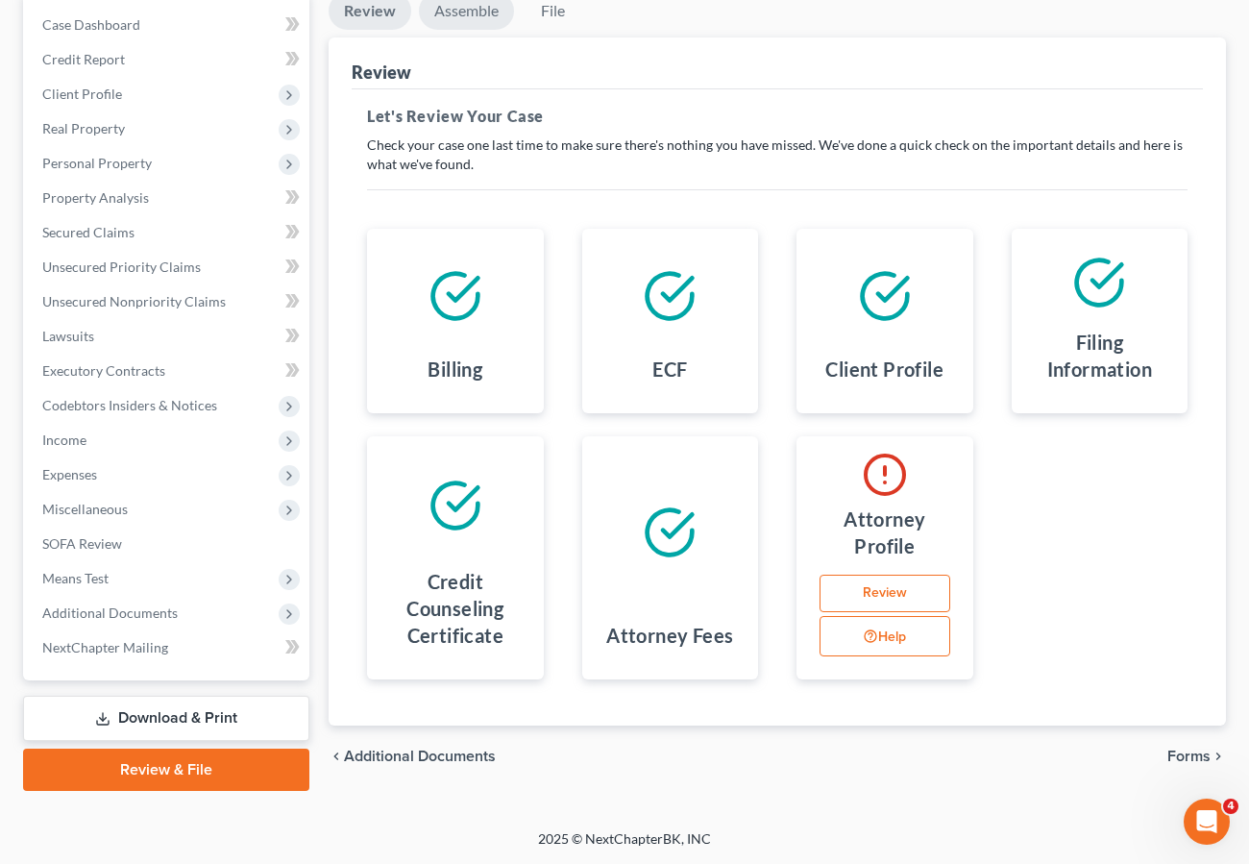
click at [465, 12] on link "Assemble" at bounding box center [466, 10] width 95 height 37
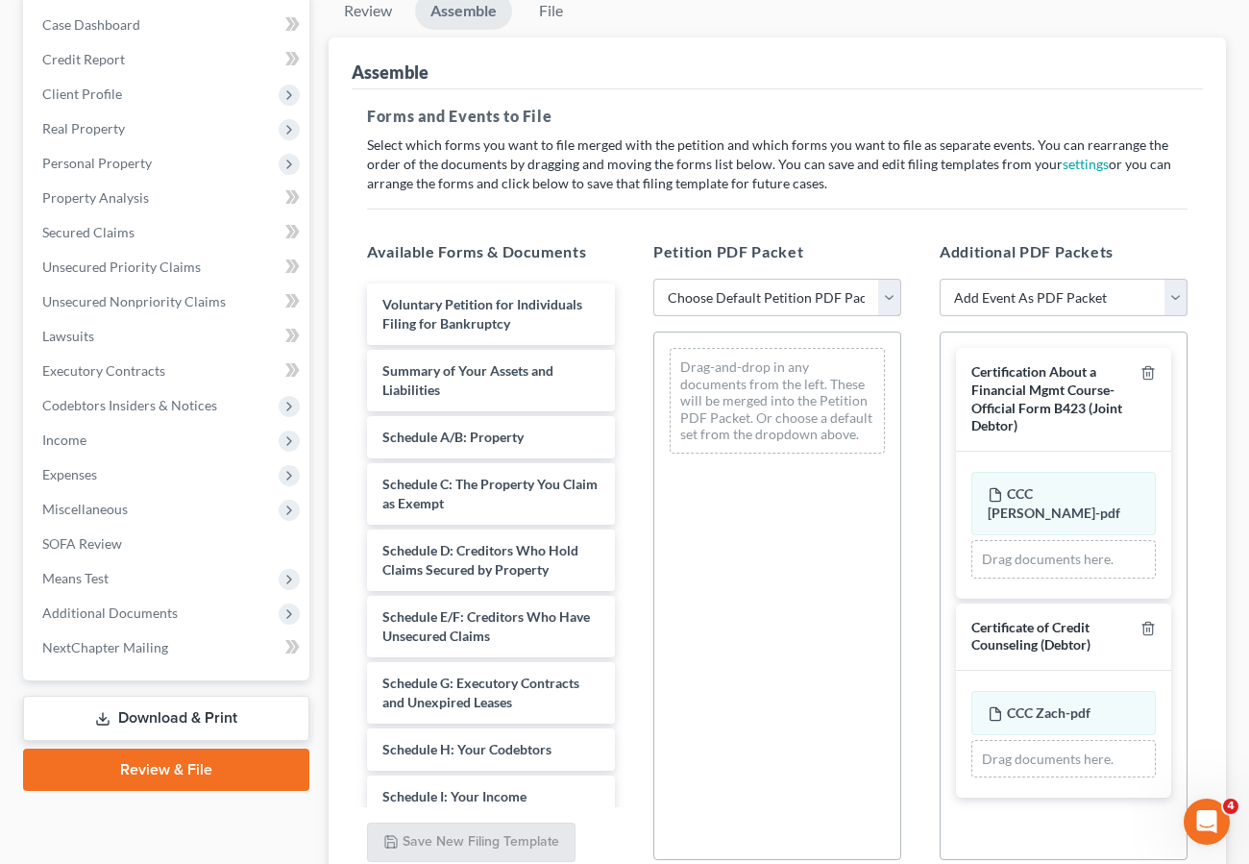
click at [721, 299] on select "Choose Default Petition PDF Packet Complete Bankruptcy Petition (all forms and …" at bounding box center [777, 298] width 248 height 38
select select "0"
click at [653, 279] on select "Choose Default Petition PDF Packet Complete Bankruptcy Petition (all forms and …" at bounding box center [777, 298] width 248 height 38
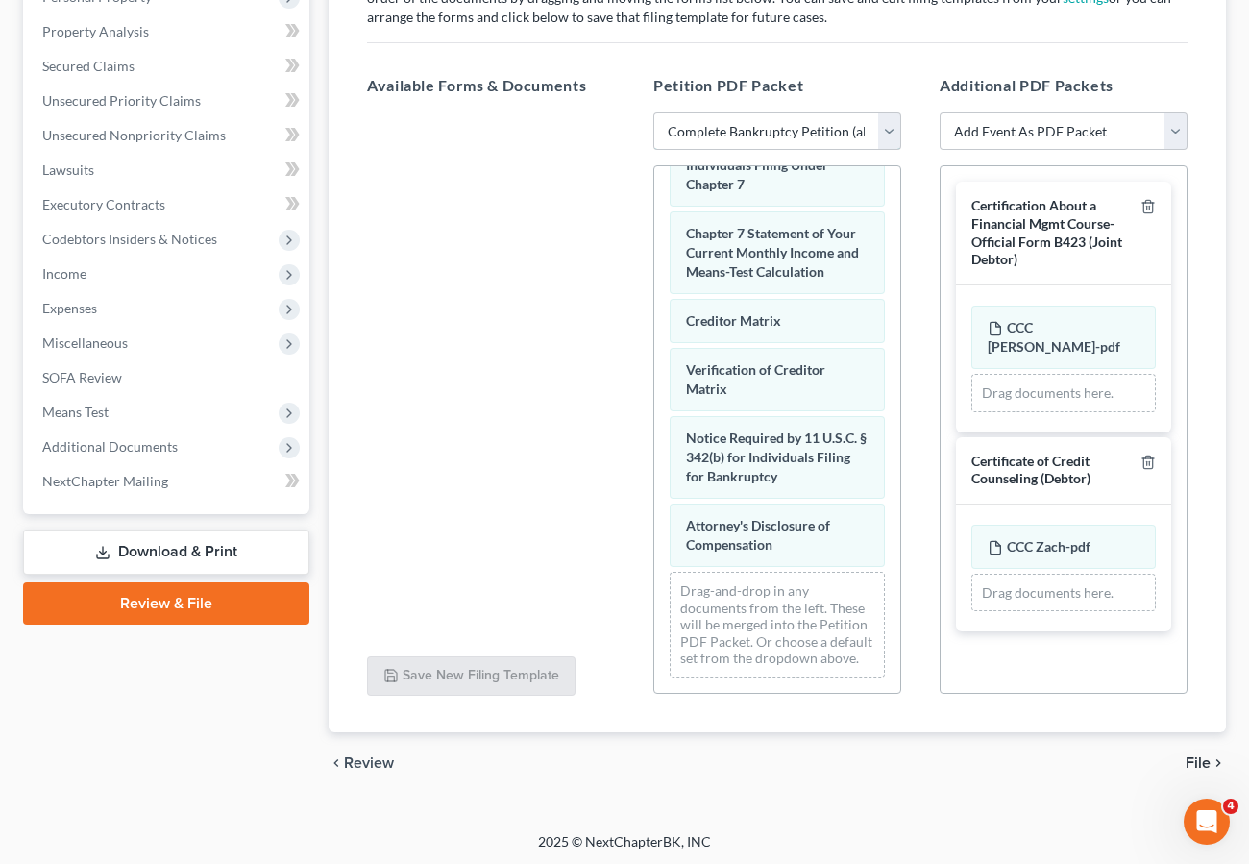
scroll to position [361, 0]
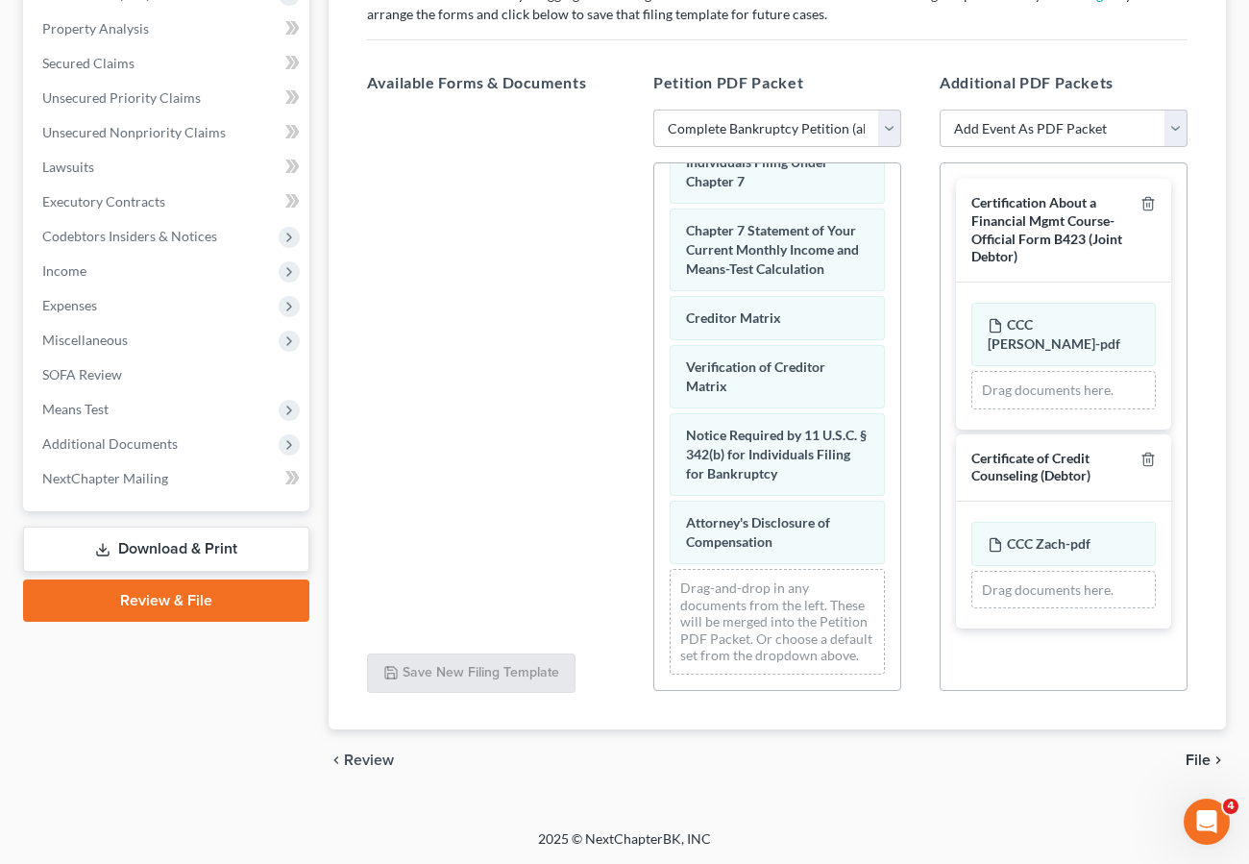
click at [1207, 762] on span "File" at bounding box center [1198, 759] width 25 height 15
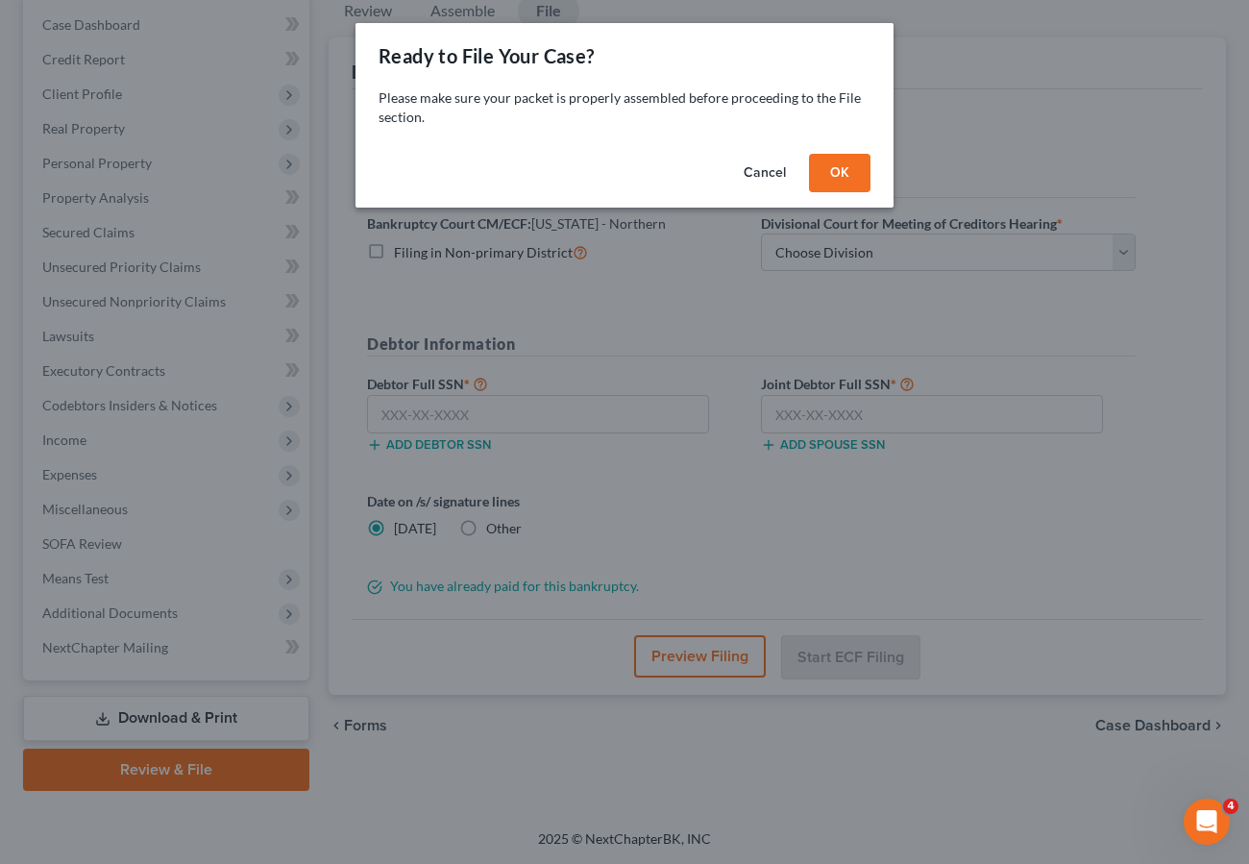
scroll to position [192, 0]
click at [832, 172] on button "OK" at bounding box center [847, 173] width 61 height 38
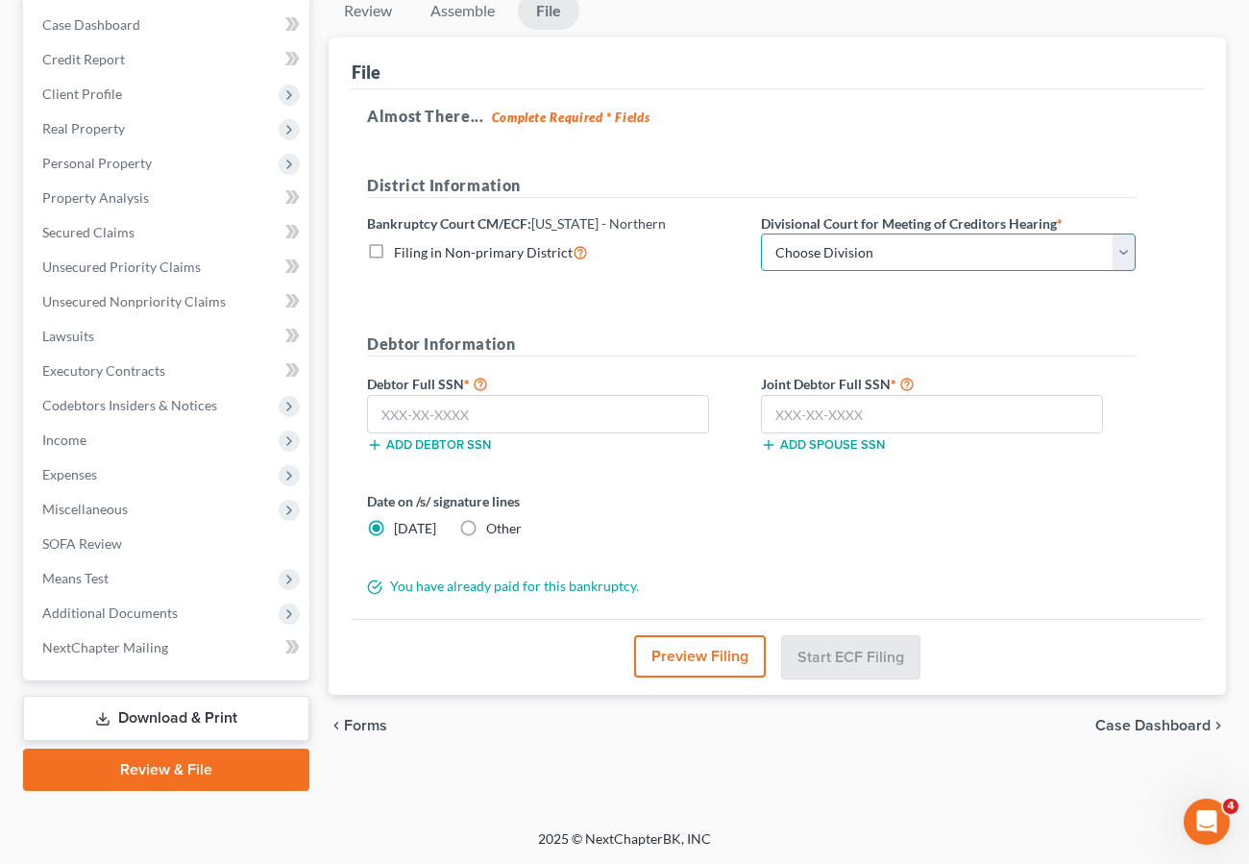
click at [847, 252] on select "Choose Division [GEOGRAPHIC_DATA] [GEOGRAPHIC_DATA] [GEOGRAPHIC_DATA] [GEOGRAPH…" at bounding box center [948, 252] width 375 height 38
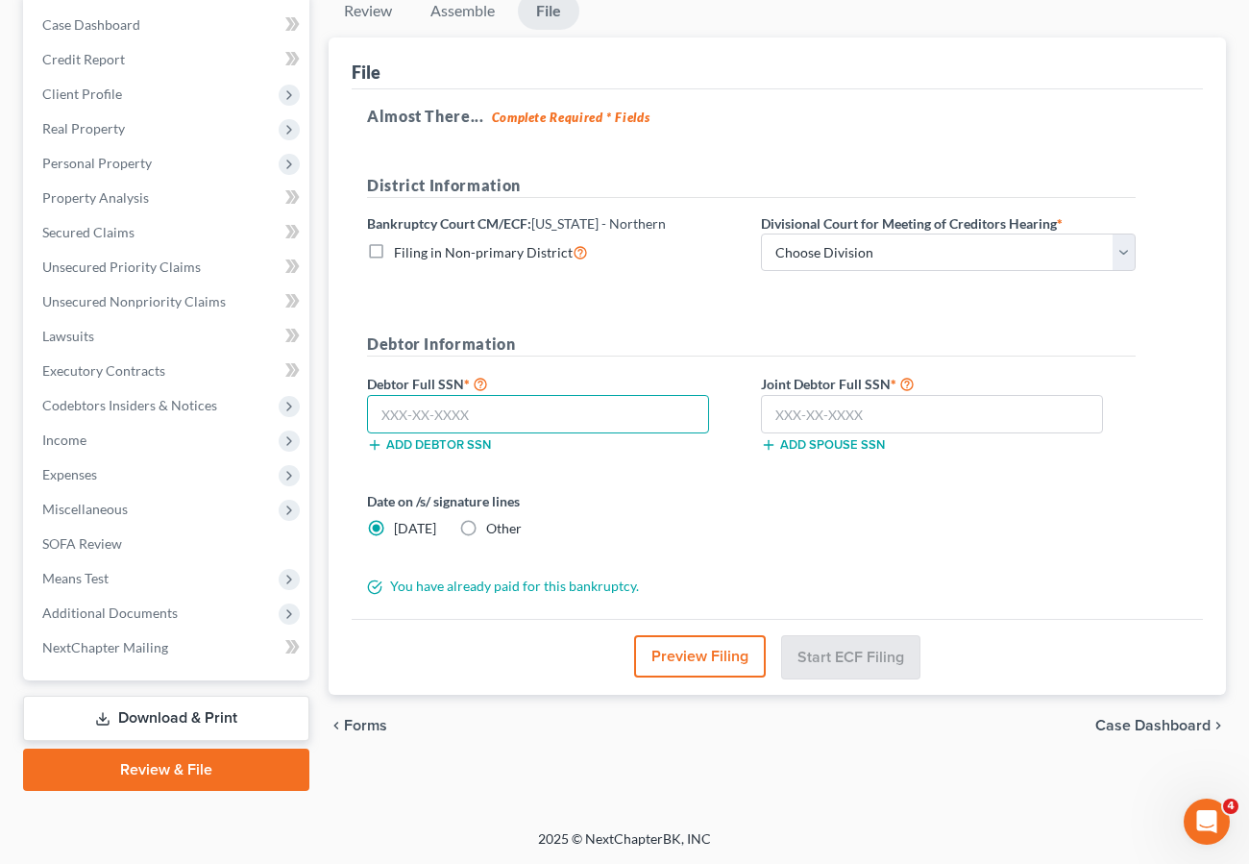
click at [433, 404] on input "text" at bounding box center [538, 414] width 342 height 38
type input "409-63-1512"
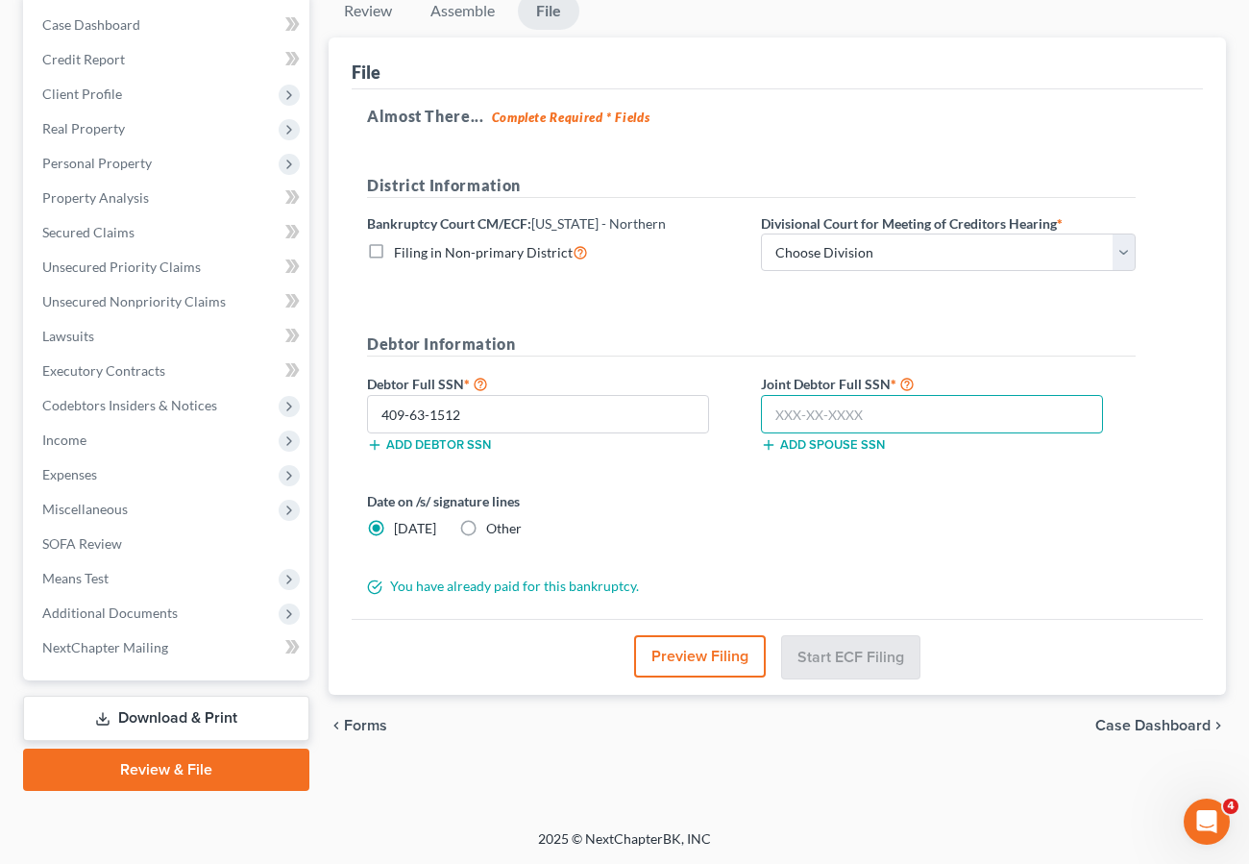
click at [809, 407] on input "text" at bounding box center [932, 414] width 342 height 38
type input "480-17-6217"
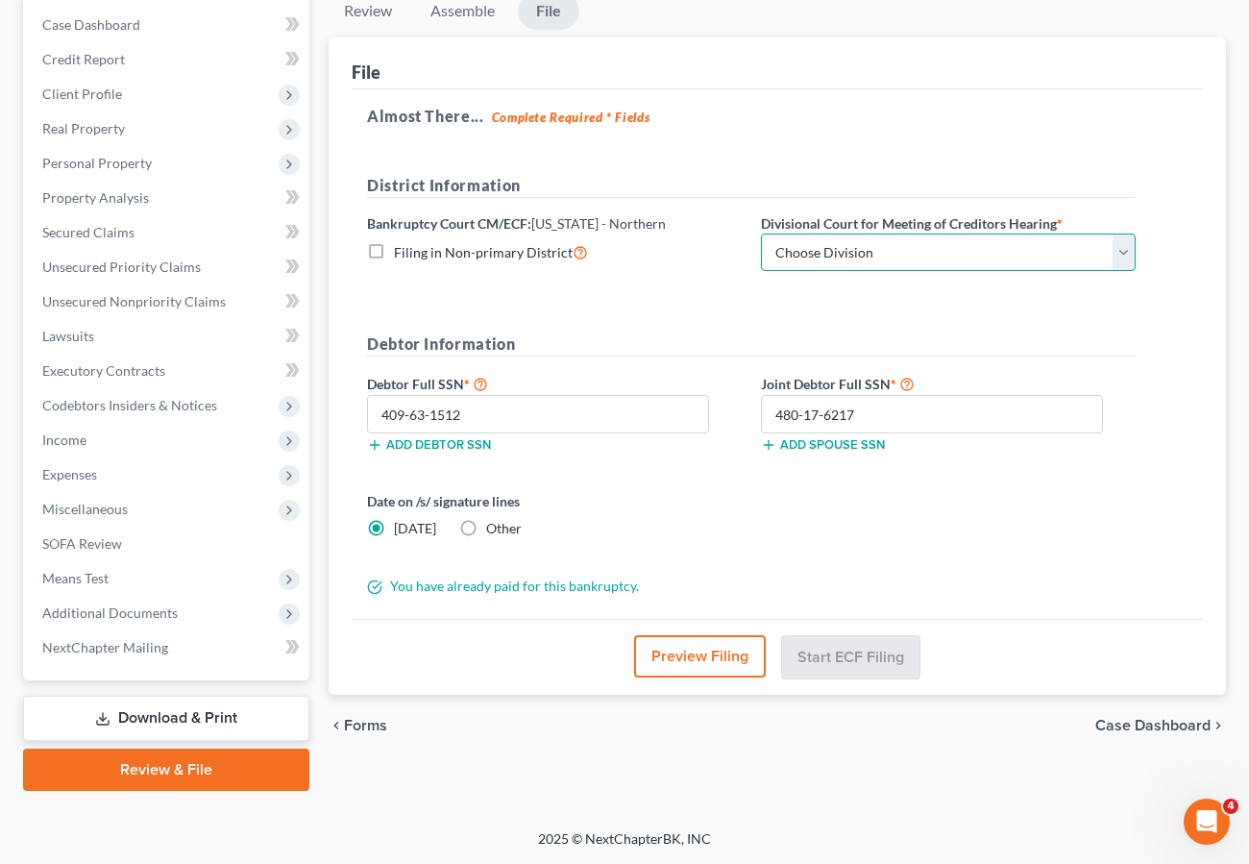
click at [804, 250] on select "Choose Division [GEOGRAPHIC_DATA] [GEOGRAPHIC_DATA] [GEOGRAPHIC_DATA] [GEOGRAPH…" at bounding box center [948, 252] width 375 height 38
select select "1"
click at [761, 233] on select "Choose Division [GEOGRAPHIC_DATA] [GEOGRAPHIC_DATA] [GEOGRAPHIC_DATA] [GEOGRAPH…" at bounding box center [948, 252] width 375 height 38
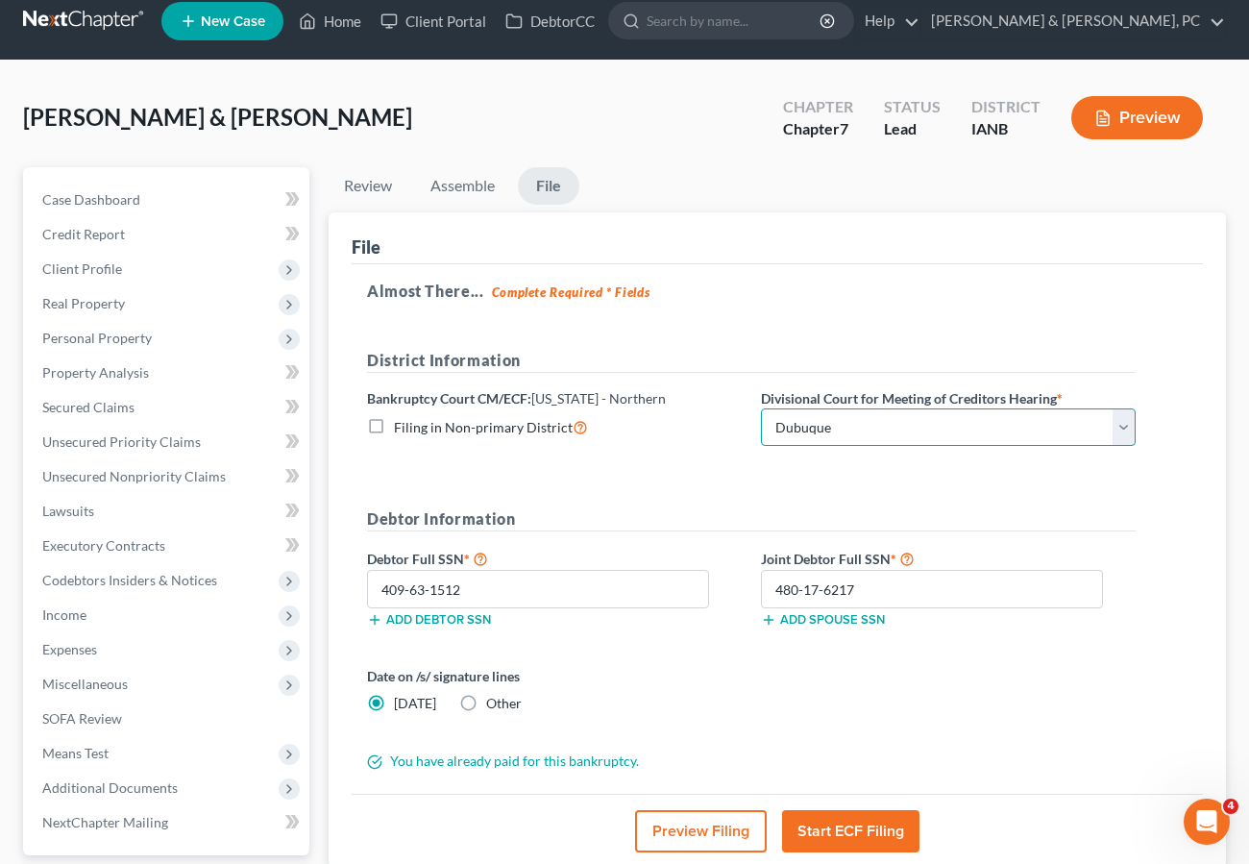
scroll to position [0, 0]
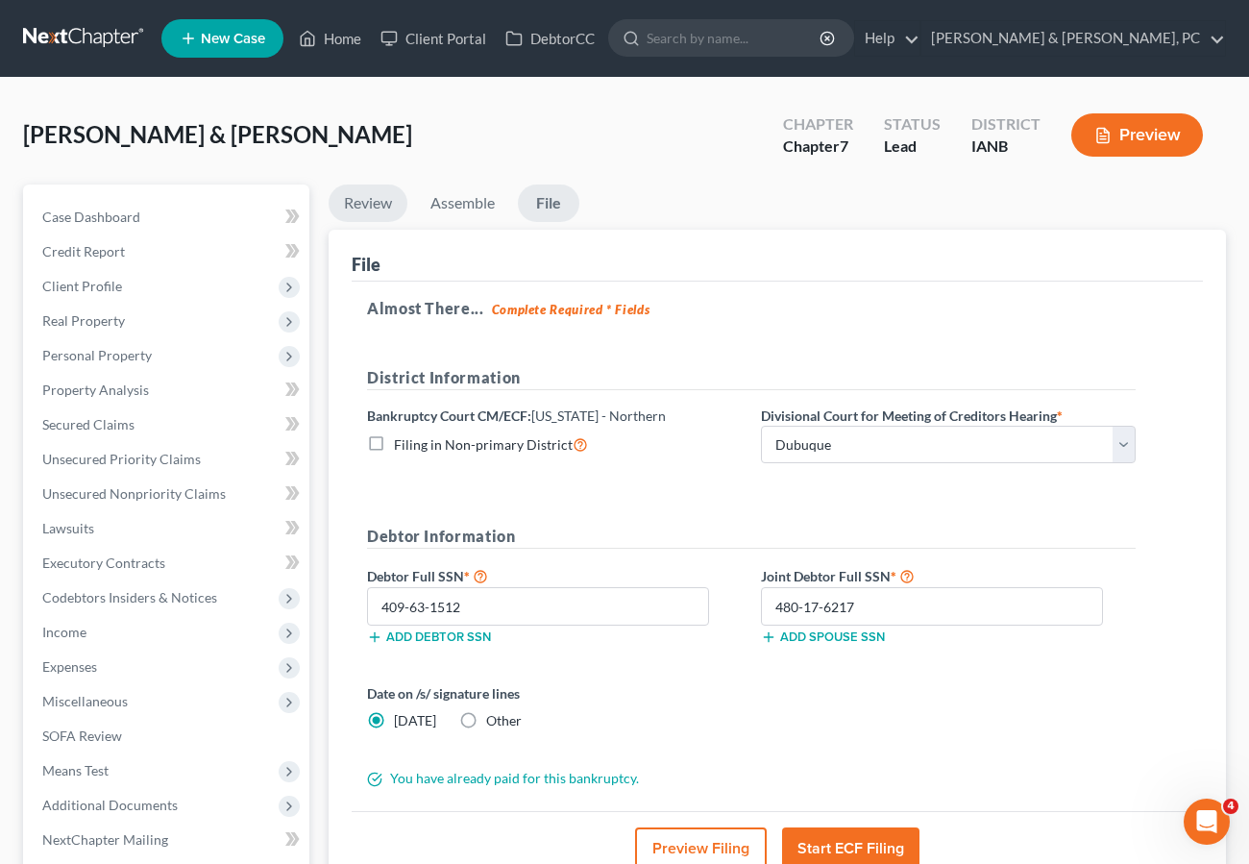
click at [352, 211] on link "Review" at bounding box center [368, 202] width 79 height 37
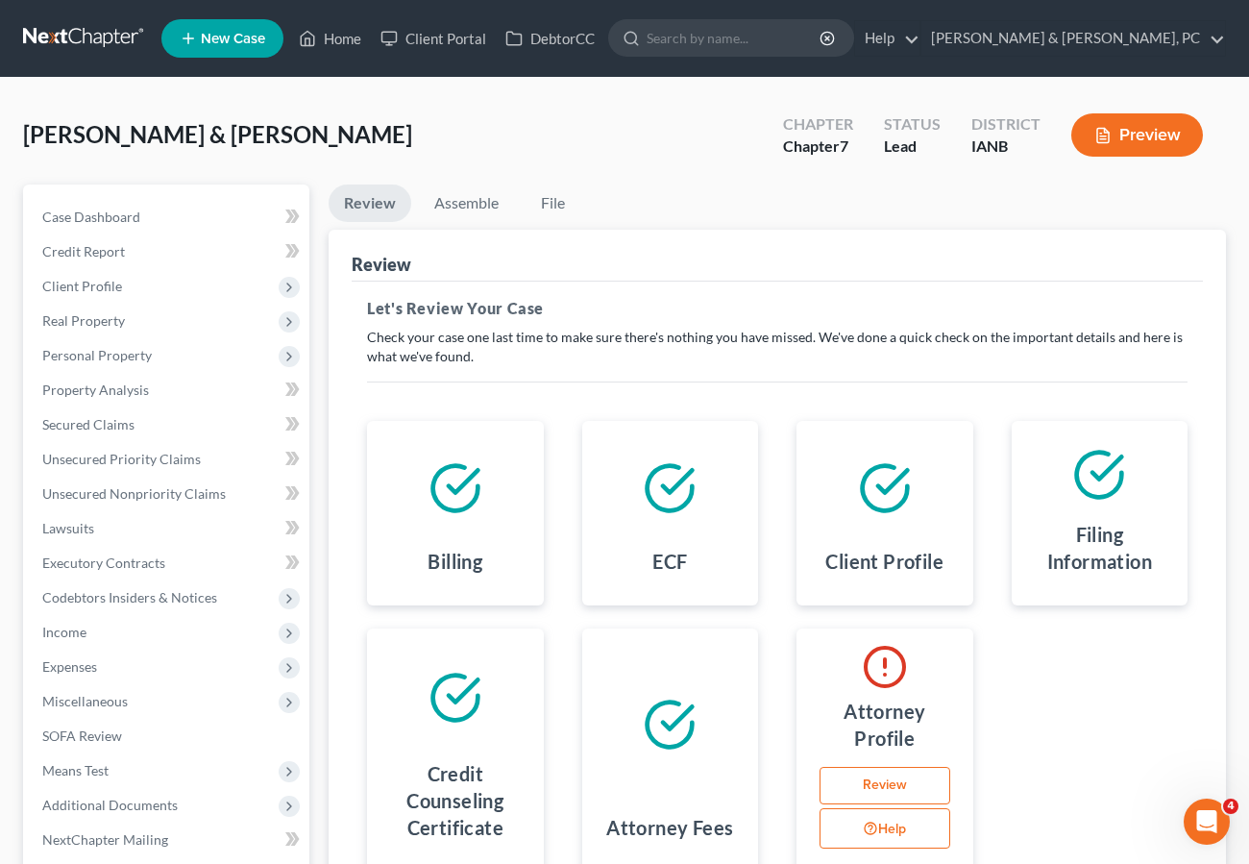
scroll to position [1, 0]
click at [899, 793] on link "Review" at bounding box center [884, 785] width 131 height 38
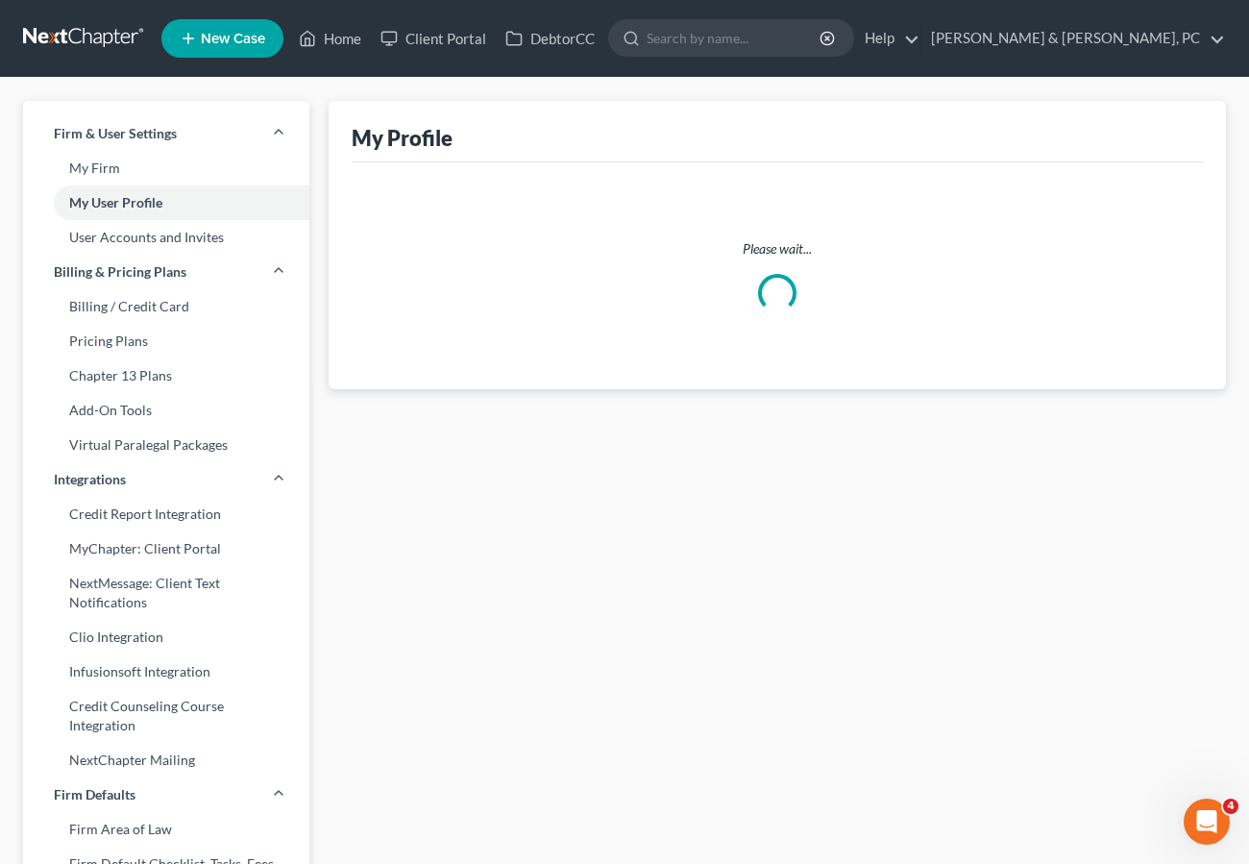
select select "16"
select select "29"
select select "paralegal"
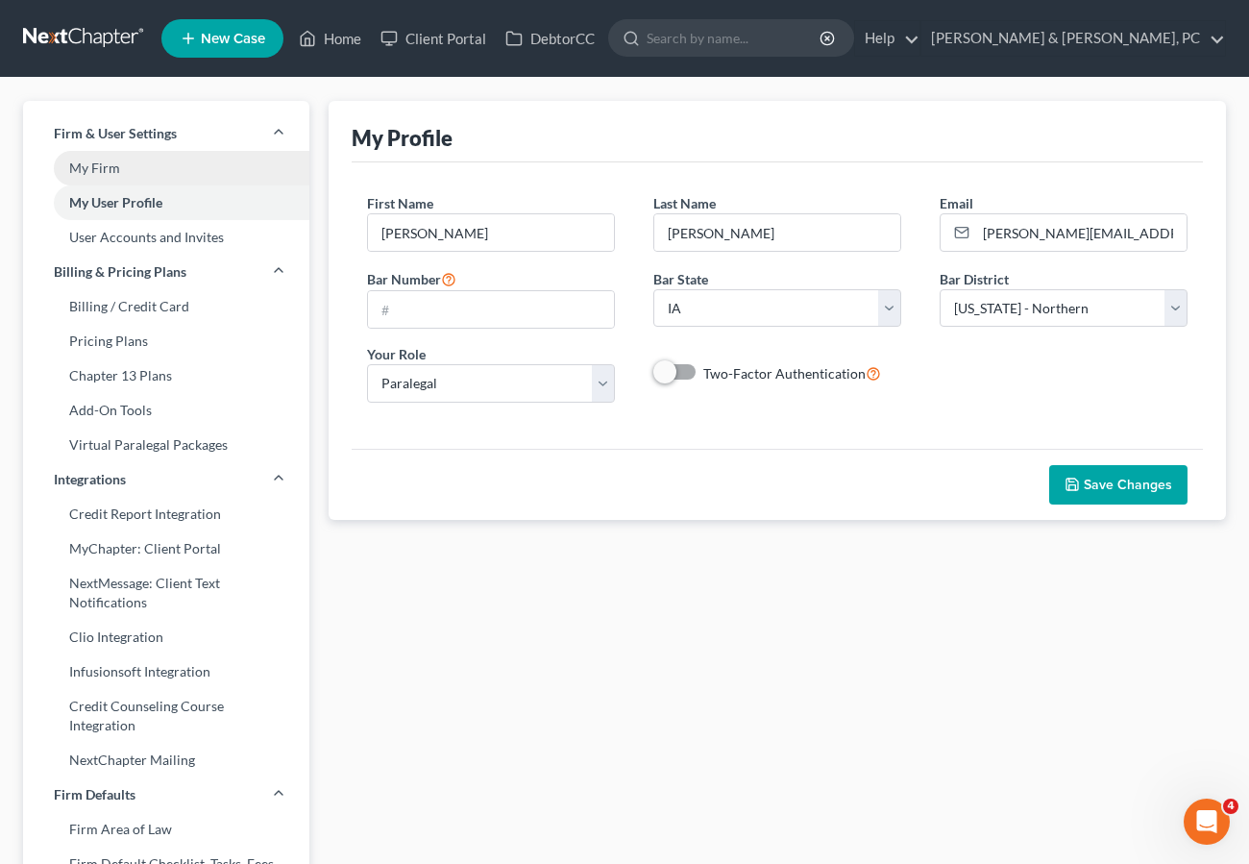
click at [107, 159] on link "My Firm" at bounding box center [166, 168] width 286 height 35
select select "29"
select select "23"
select select "16"
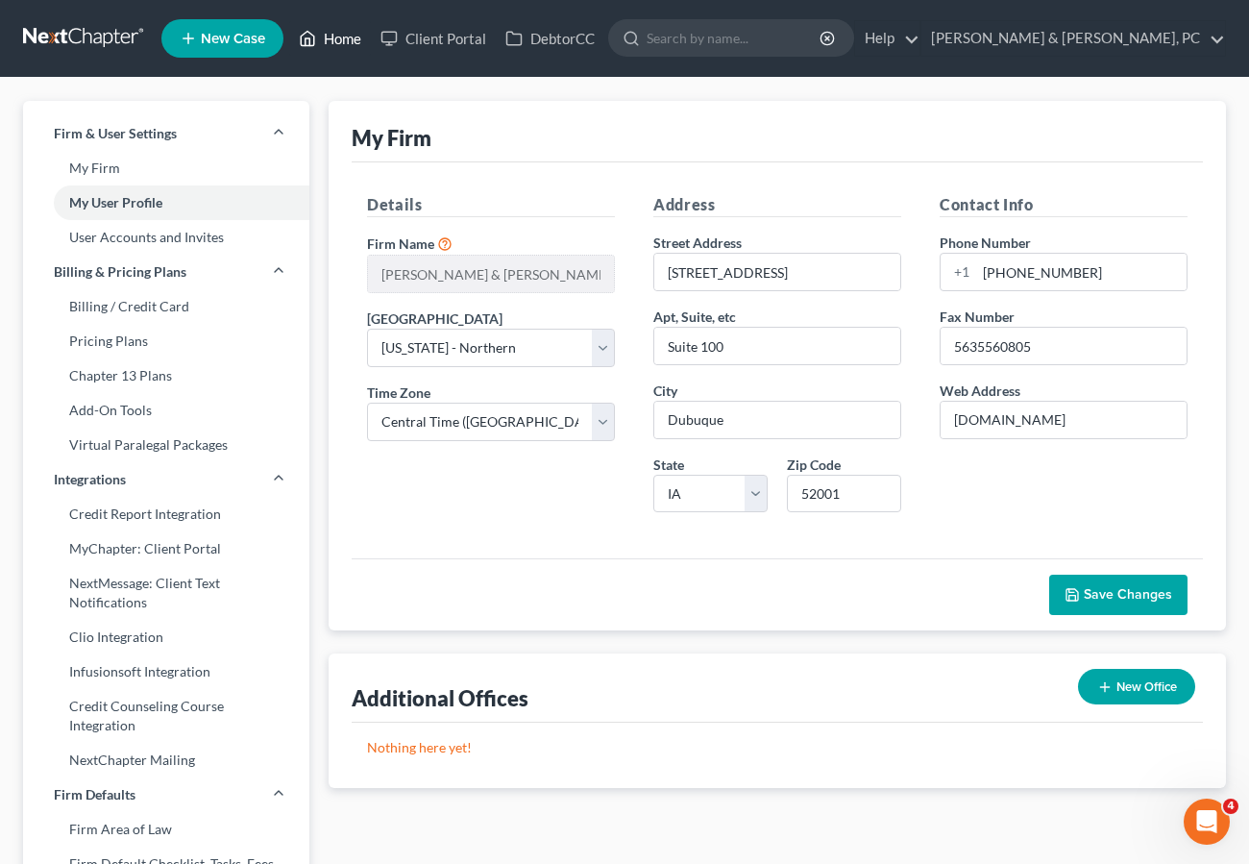
click at [330, 33] on link "Home" at bounding box center [330, 38] width 82 height 35
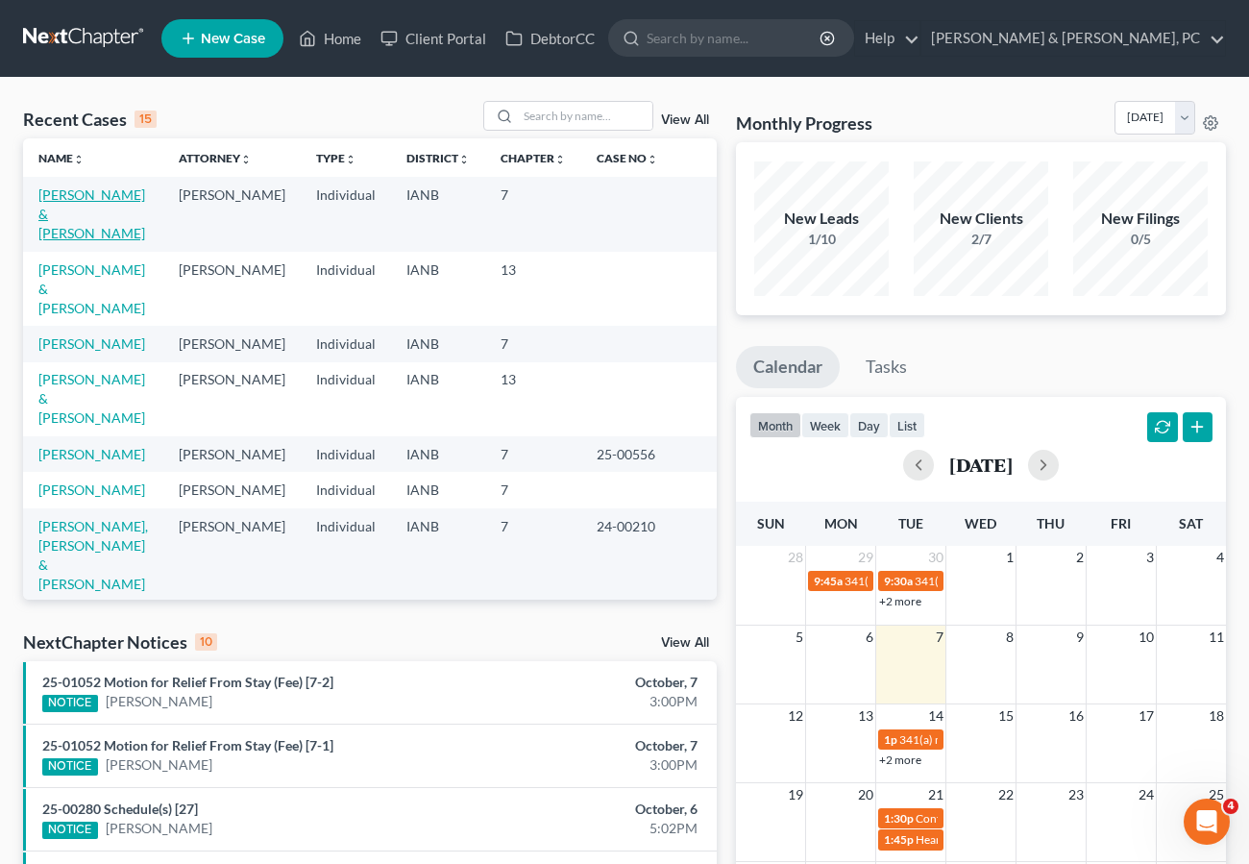
click at [80, 194] on link "[PERSON_NAME] & [PERSON_NAME]" at bounding box center [91, 213] width 107 height 55
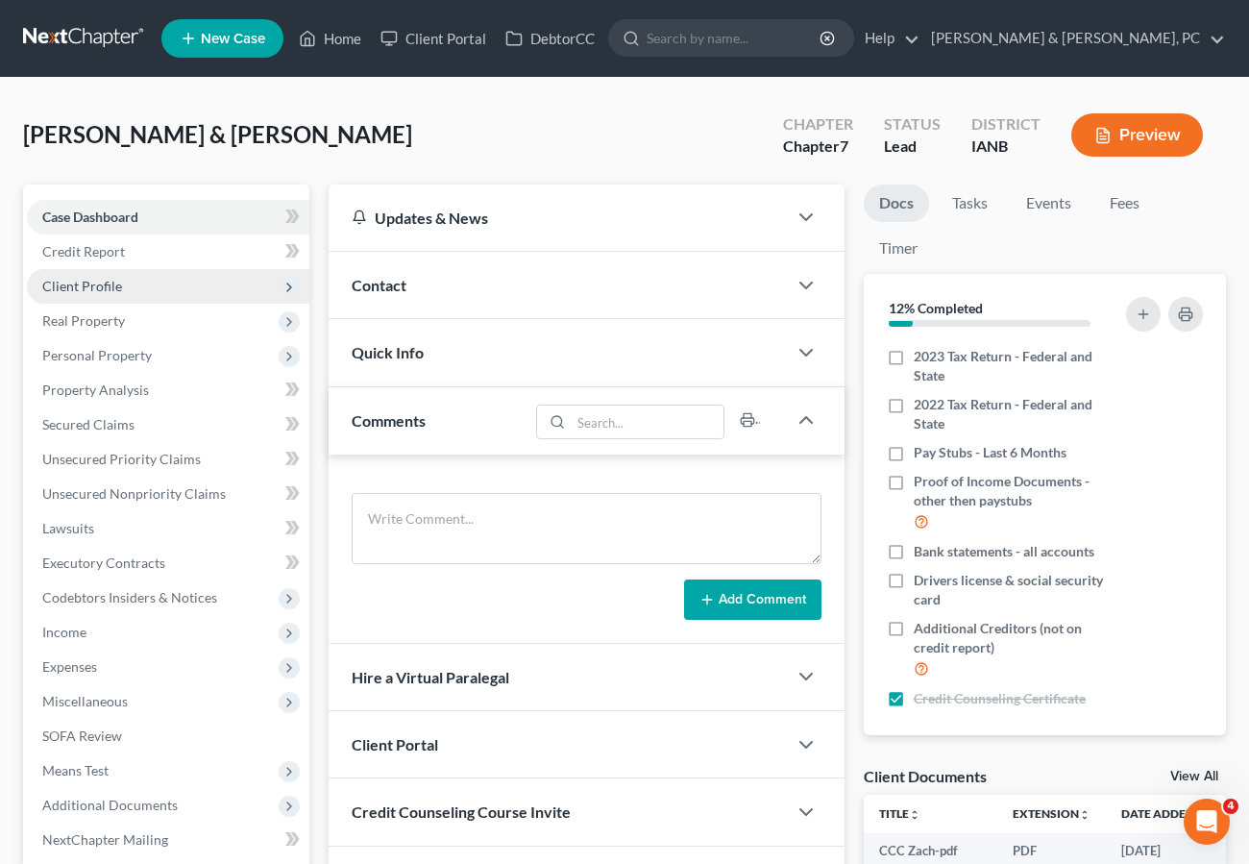
click at [88, 283] on span "Client Profile" at bounding box center [82, 286] width 80 height 16
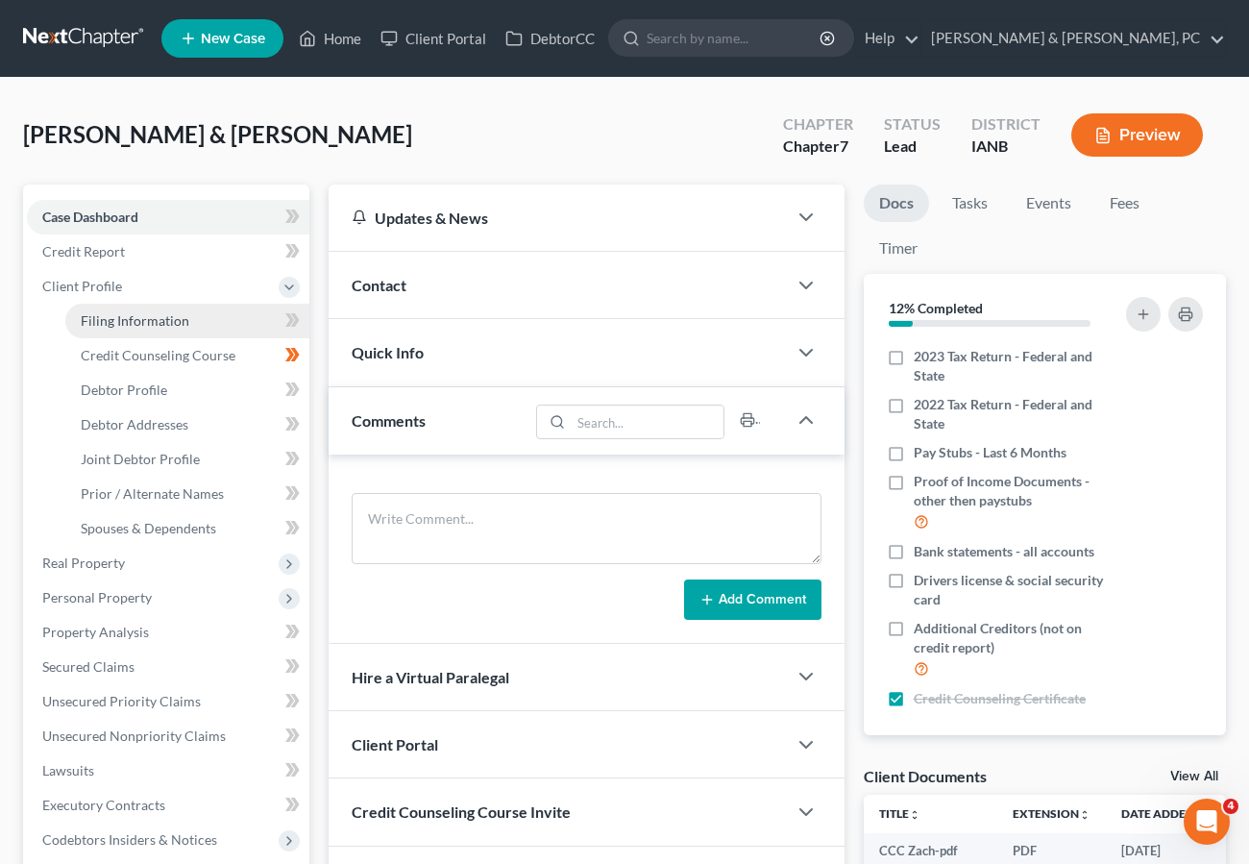
click at [135, 318] on span "Filing Information" at bounding box center [135, 320] width 109 height 16
select select "1"
select select "0"
select select "29"
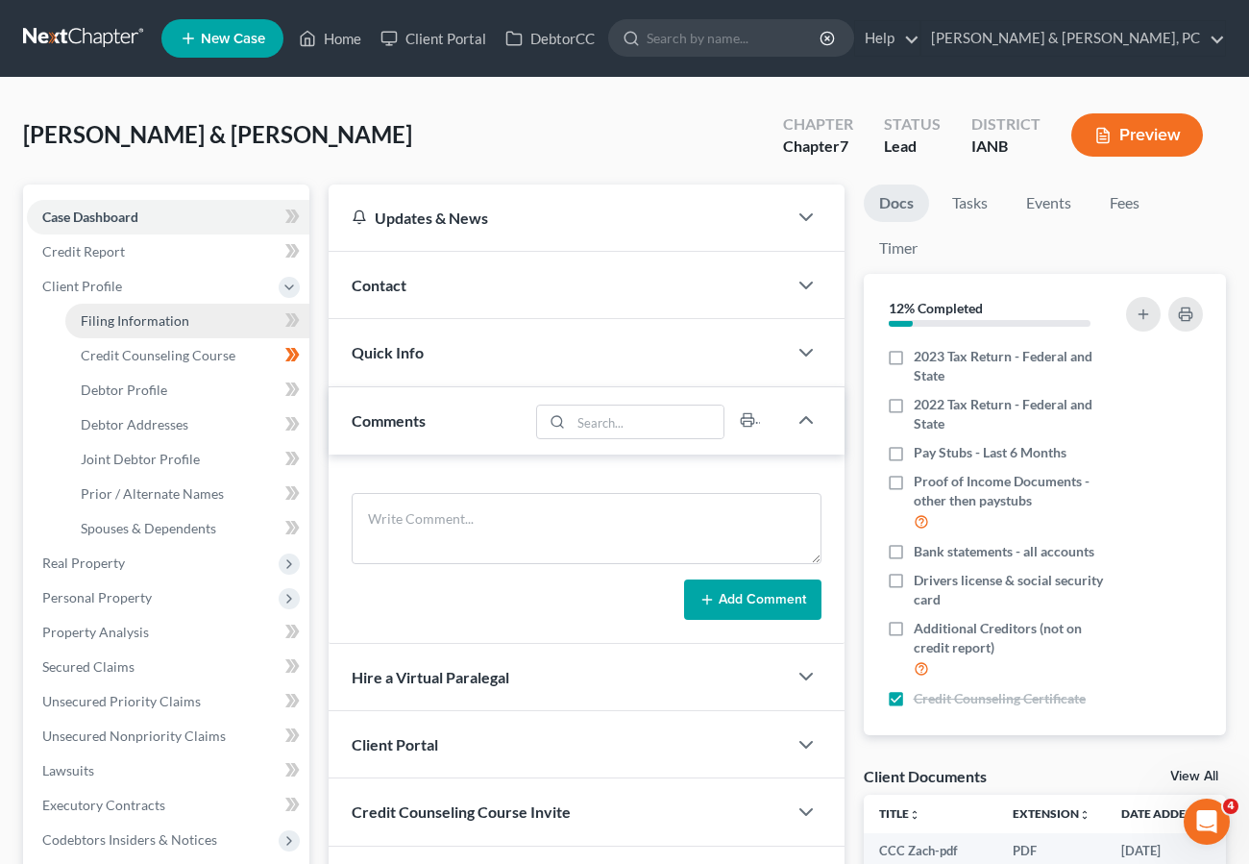
select select "0"
select select "16"
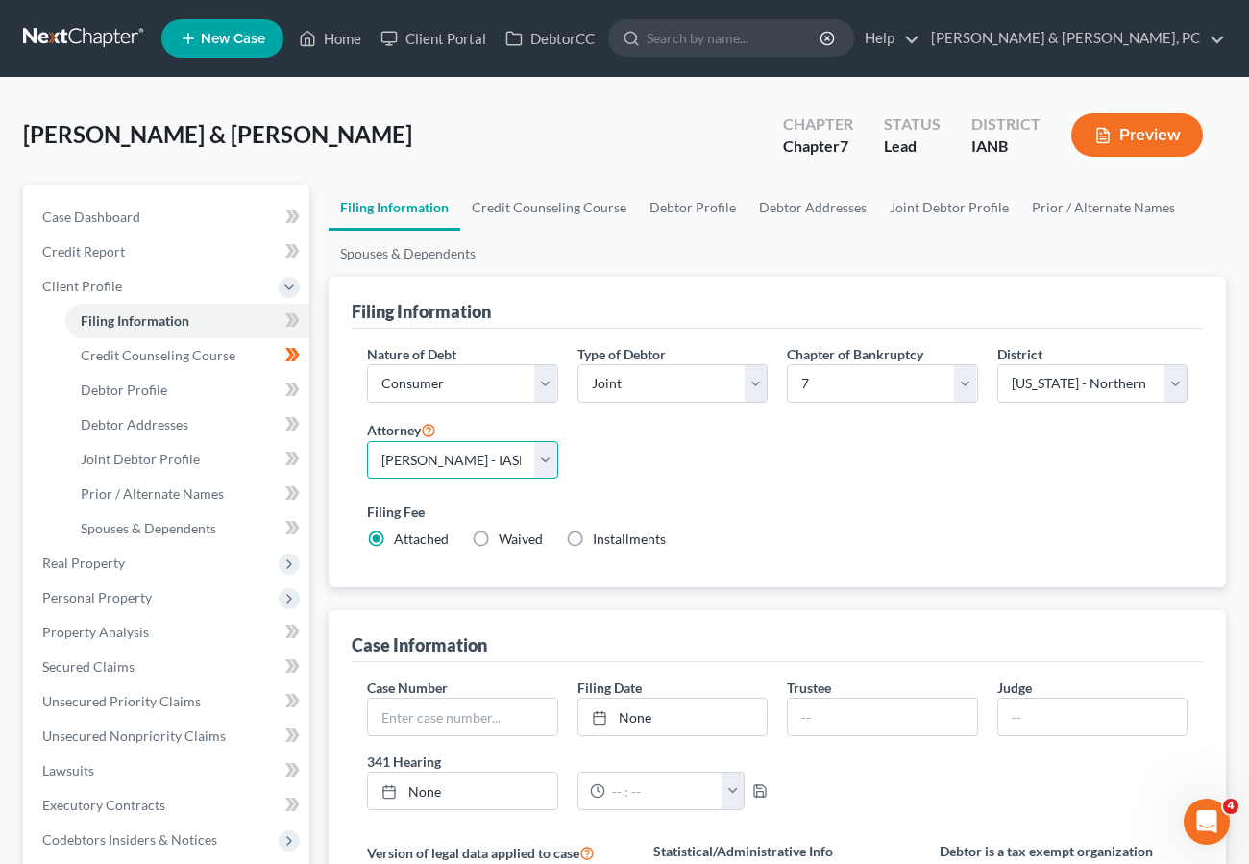
click at [527, 460] on select "Select [PERSON_NAME] - IASB" at bounding box center [462, 460] width 191 height 38
drag, startPoint x: 519, startPoint y: 459, endPoint x: 763, endPoint y: 462, distance: 244.0
click at [519, 459] on select "Select [PERSON_NAME] - IASB" at bounding box center [462, 460] width 191 height 38
click at [696, 474] on div "Nature of Debt Select Business Consumer Other Nature of Business Select Clearin…" at bounding box center [777, 454] width 840 height 221
drag, startPoint x: 696, startPoint y: 260, endPoint x: 206, endPoint y: 399, distance: 509.1
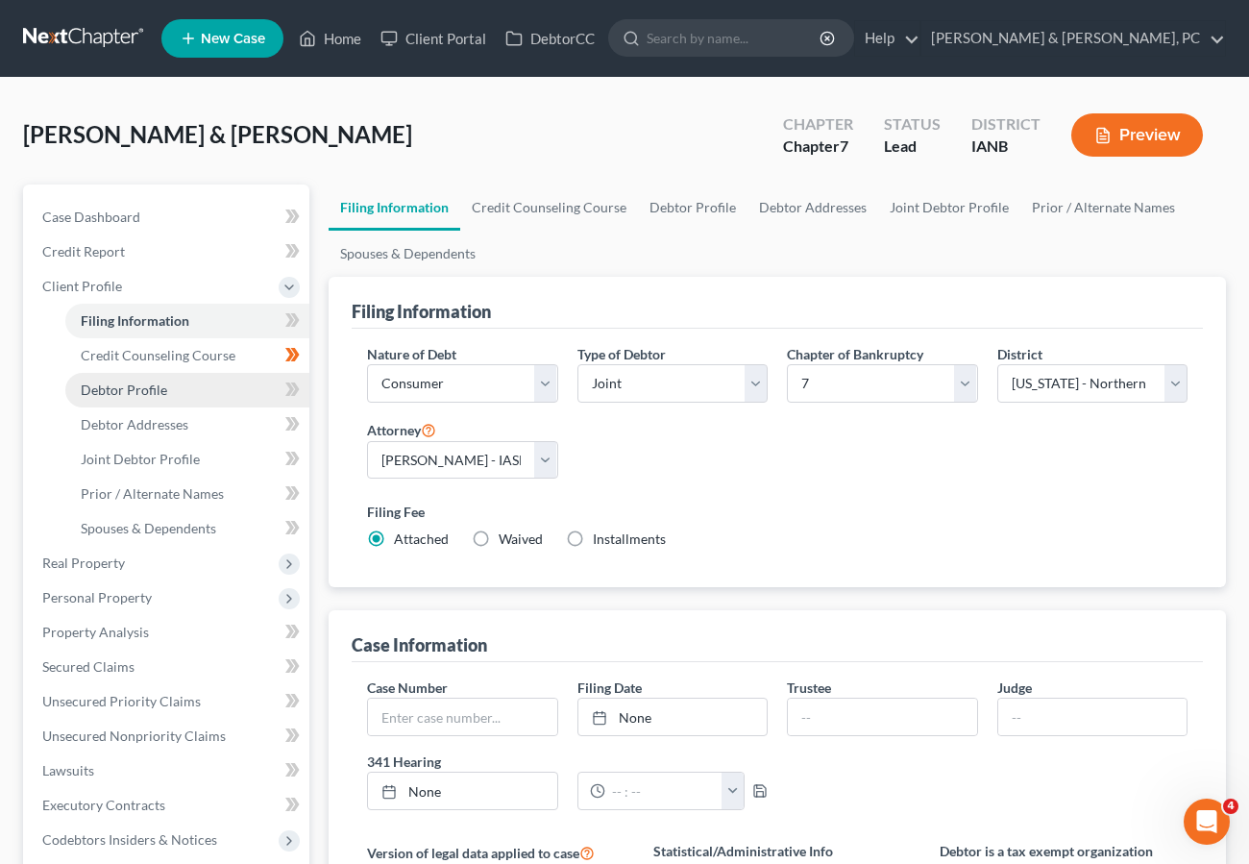
click at [696, 260] on ul "Filing Information Credit Counseling Course Debtor Profile Debtor Addresses Joi…" at bounding box center [777, 230] width 897 height 92
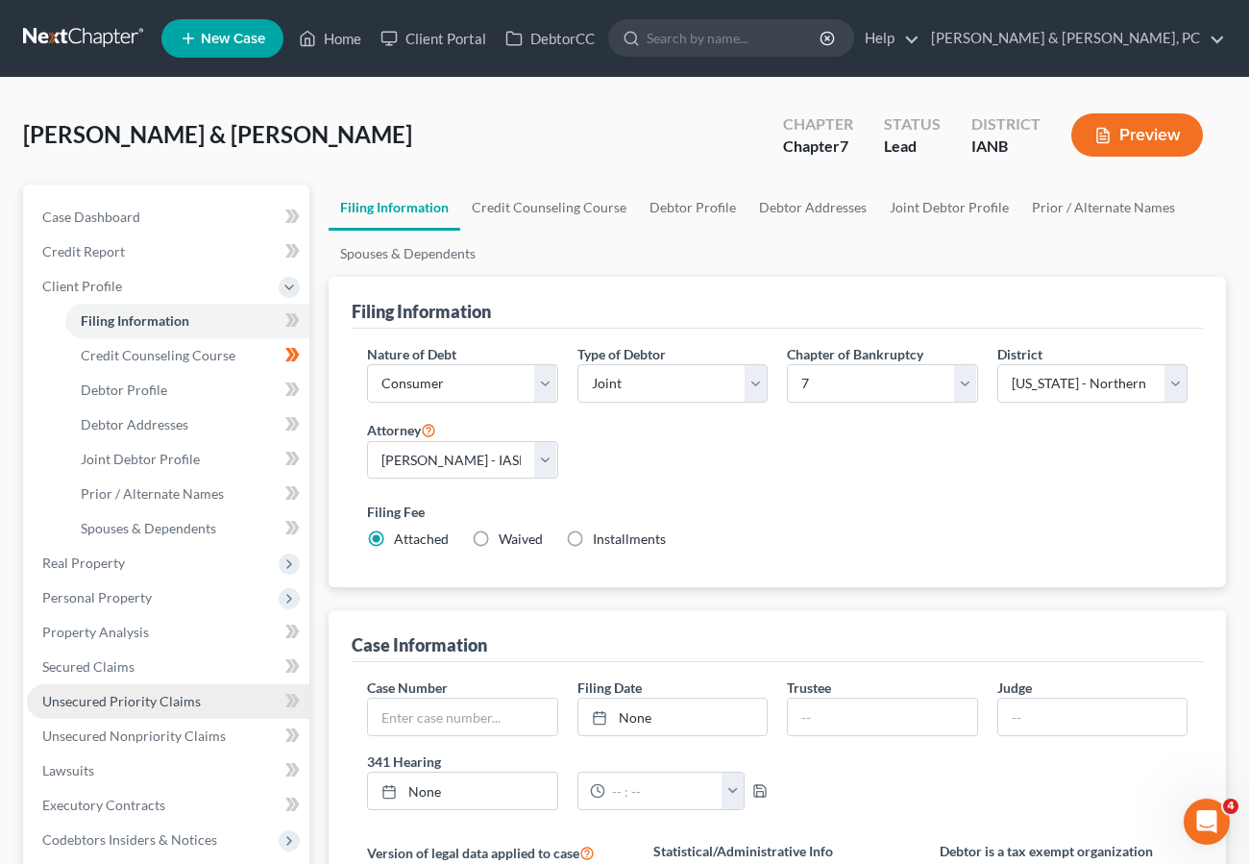
click at [107, 697] on span "Unsecured Priority Claims" at bounding box center [121, 701] width 159 height 16
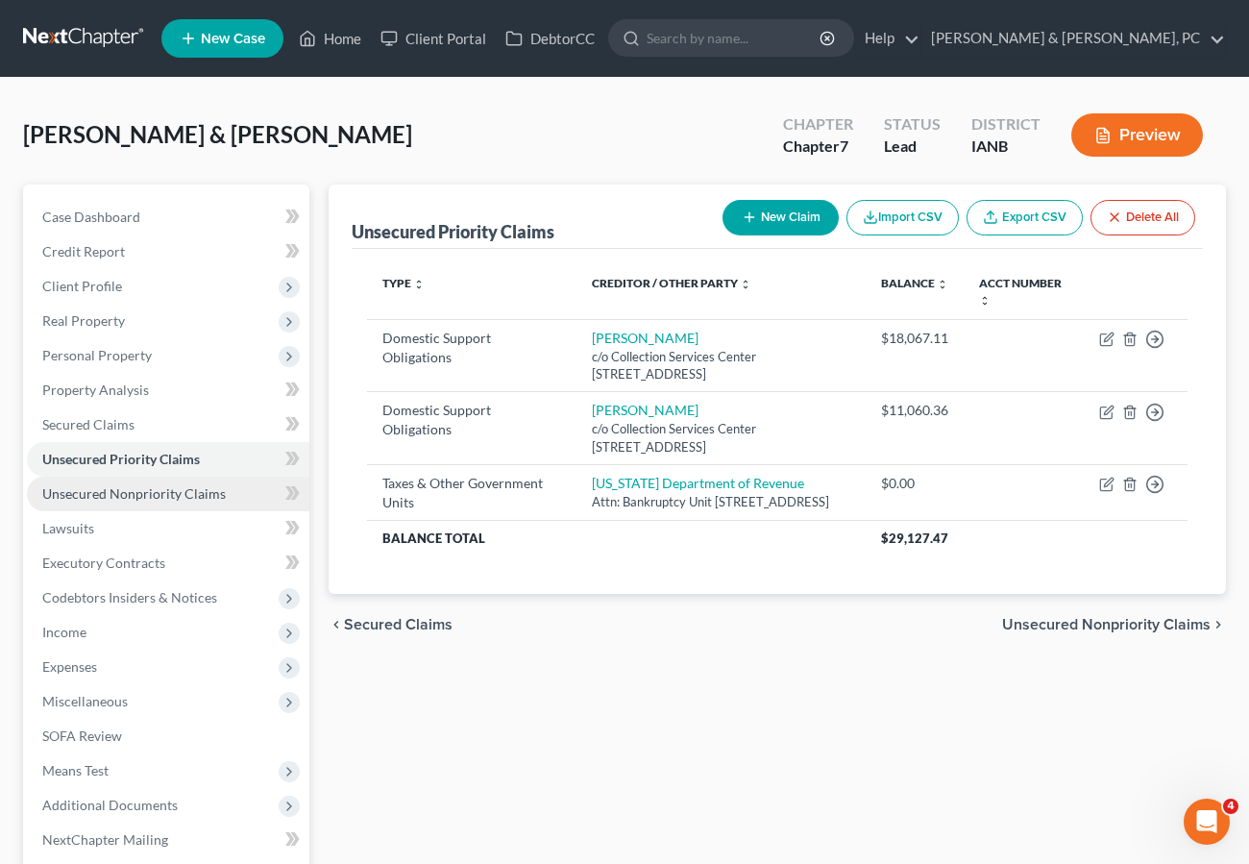
click at [123, 485] on span "Unsecured Nonpriority Claims" at bounding box center [133, 493] width 183 height 16
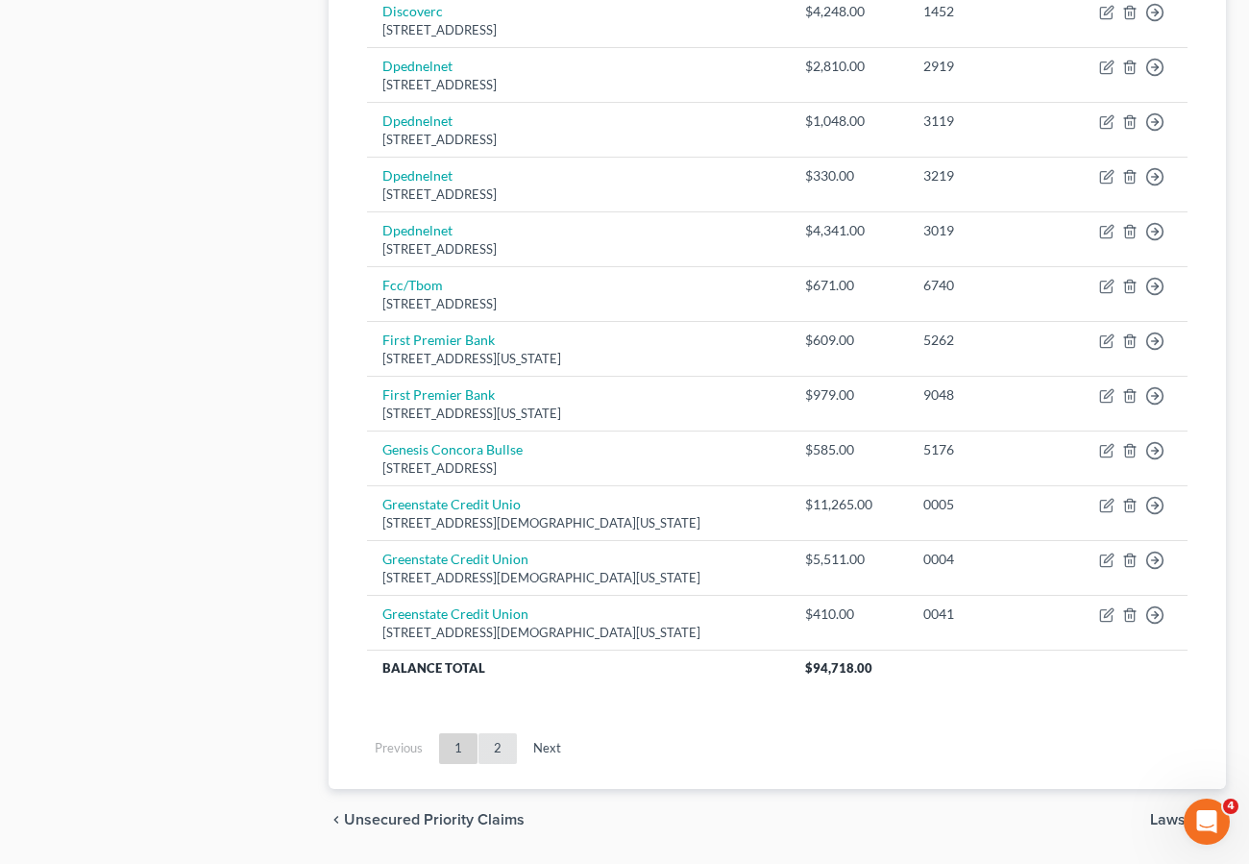
click at [489, 756] on link "2" at bounding box center [497, 748] width 38 height 31
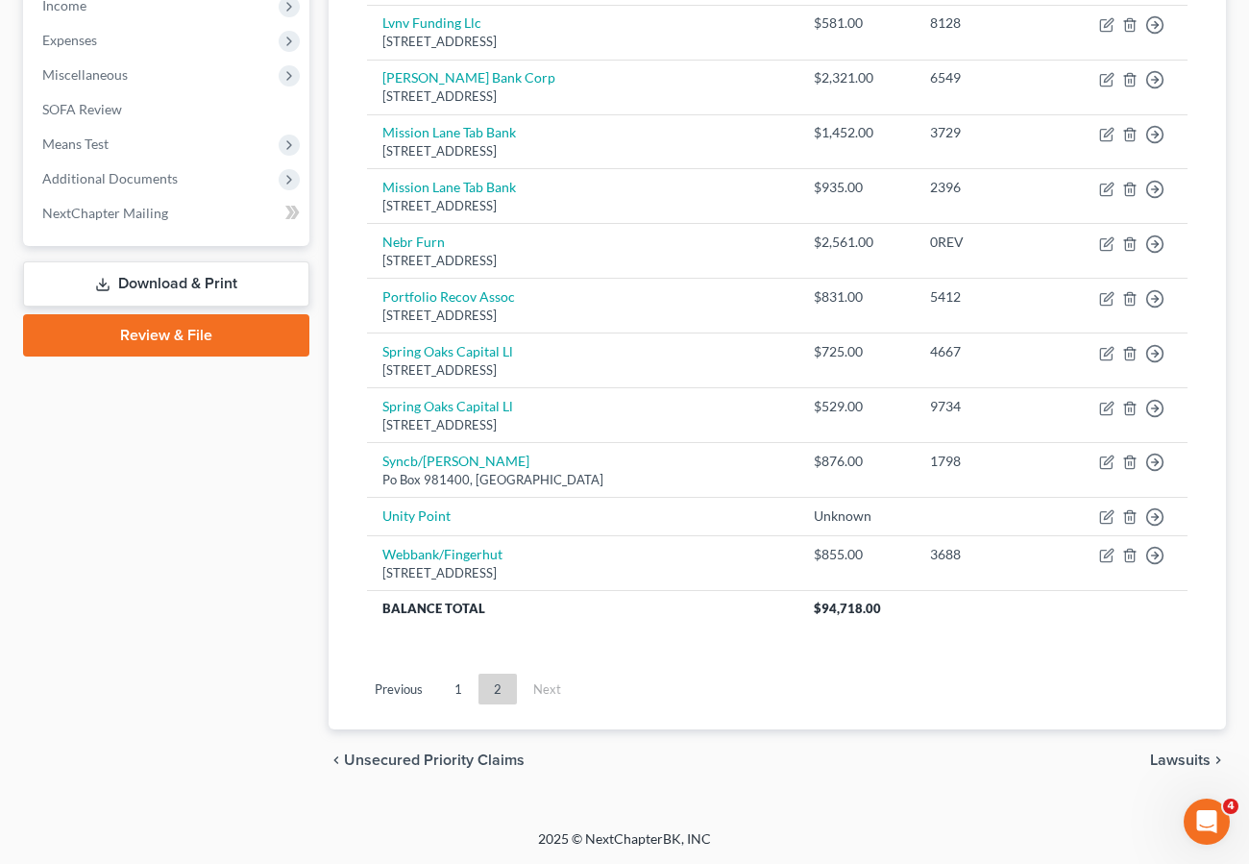
scroll to position [626, 0]
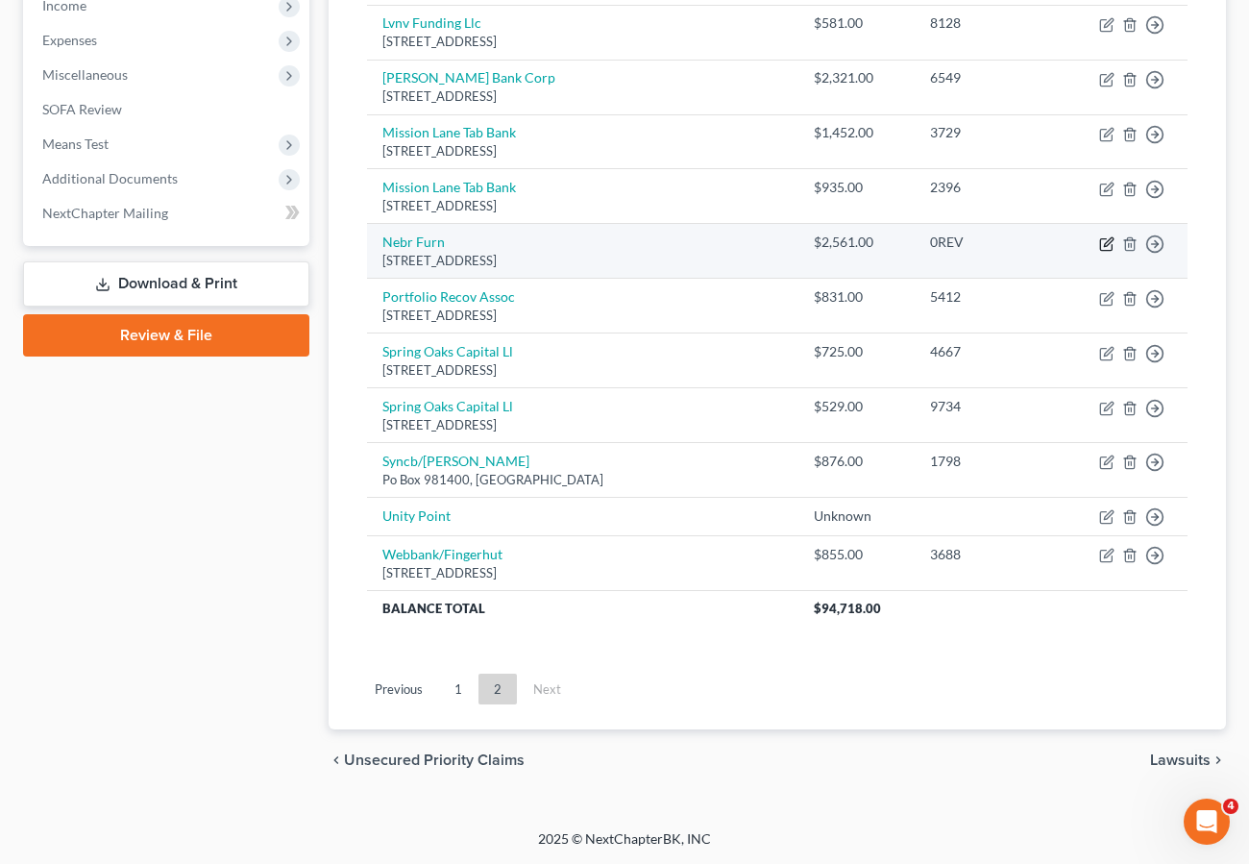
click at [1105, 242] on icon "button" at bounding box center [1106, 243] width 15 height 15
select select "30"
select select "2"
select select "1"
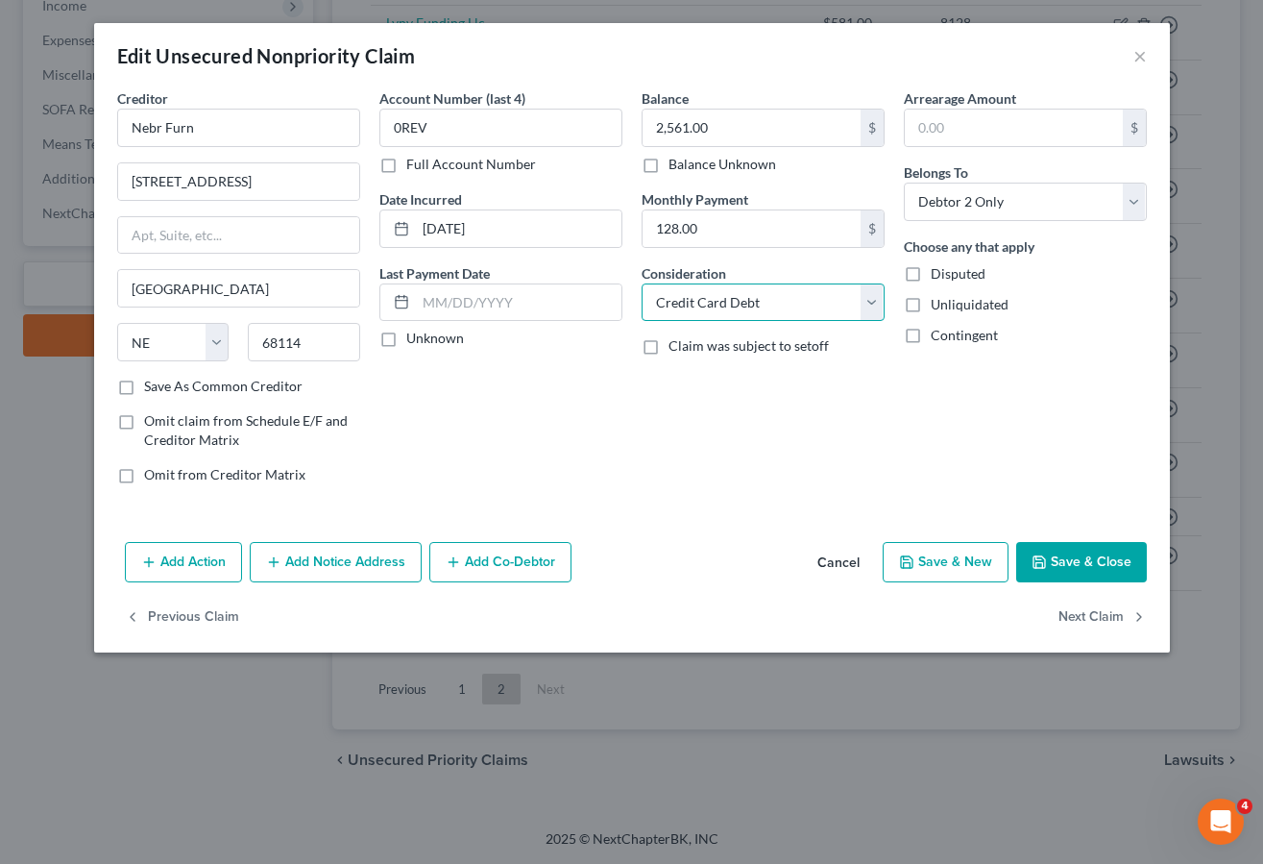
click at [678, 290] on select "Select Cable / Satellite Services Collection Agency Credit Card Debt Debt Couns…" at bounding box center [763, 302] width 243 height 38
drag, startPoint x: 475, startPoint y: 429, endPoint x: 490, endPoint y: 432, distance: 15.6
click at [475, 429] on div "Account Number (last 4) 0REV Full Account Number Date Incurred [DATE] Last Paym…" at bounding box center [501, 293] width 262 height 411
click at [1108, 557] on button "Save & Close" at bounding box center [1081, 562] width 131 height 40
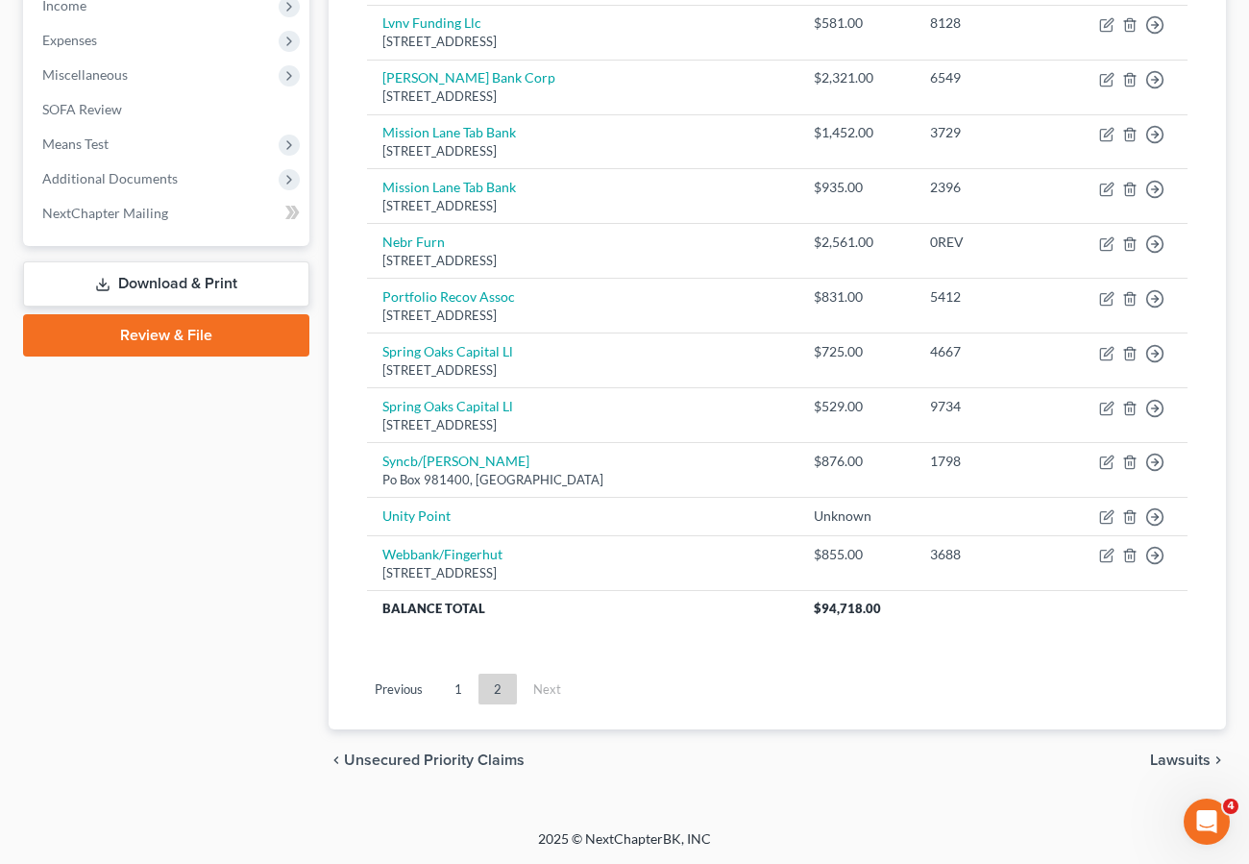
click at [707, 752] on div "chevron_left Unsecured Priority Claims Lawsuits chevron_right" at bounding box center [777, 759] width 897 height 61
click at [770, 773] on div "chevron_left Unsecured Priority Claims Lawsuits chevron_right" at bounding box center [777, 759] width 897 height 61
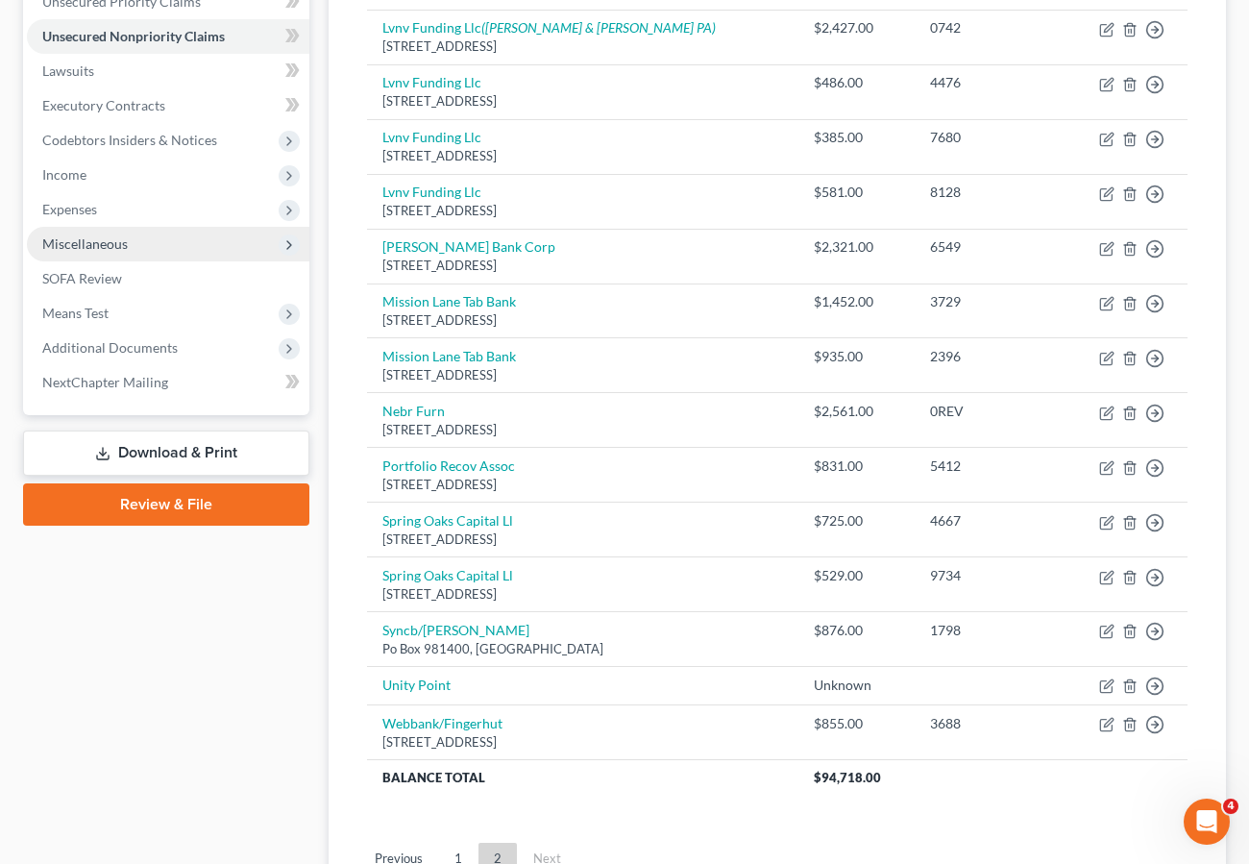
scroll to position [456, 0]
click at [113, 244] on span "Miscellaneous" at bounding box center [85, 244] width 86 height 16
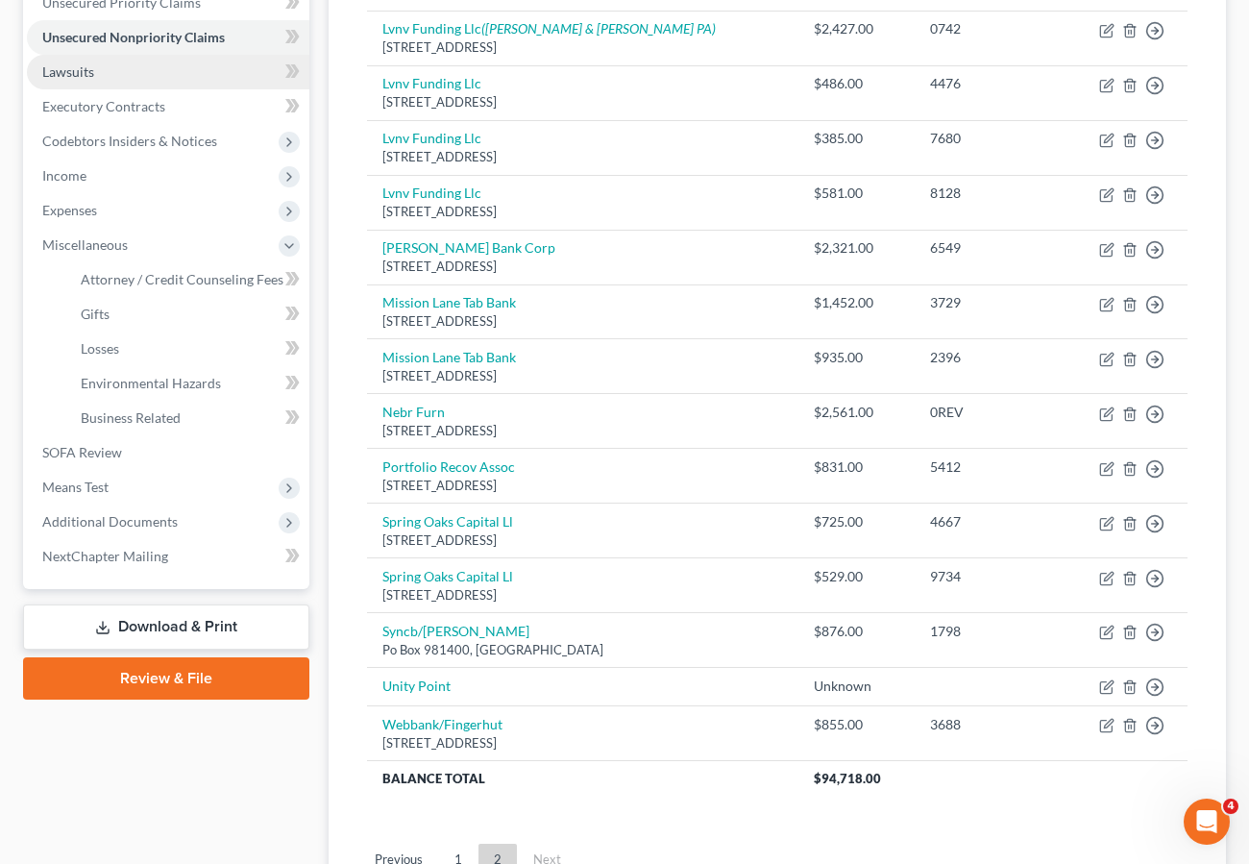
click at [60, 76] on span "Lawsuits" at bounding box center [68, 71] width 52 height 16
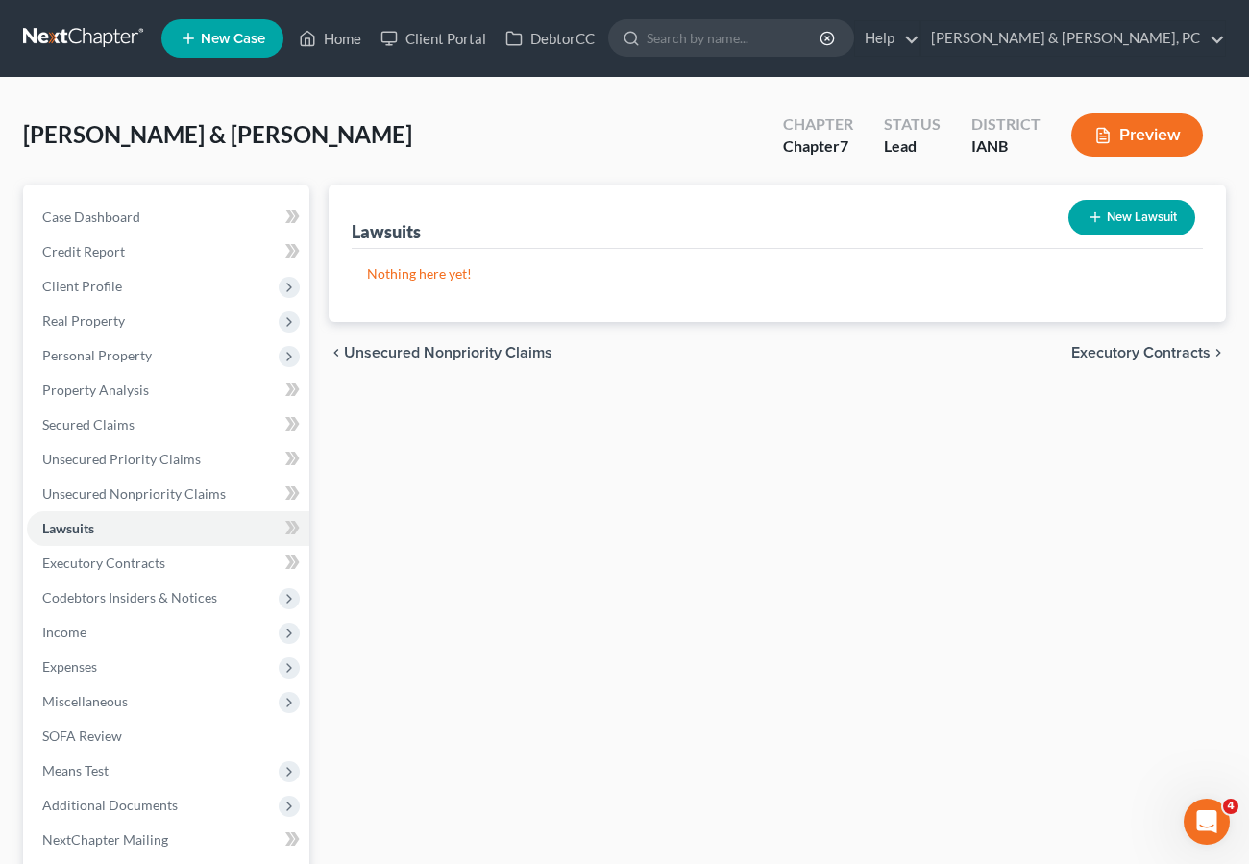
click at [1158, 219] on button "New Lawsuit" at bounding box center [1131, 218] width 127 height 36
select select "0"
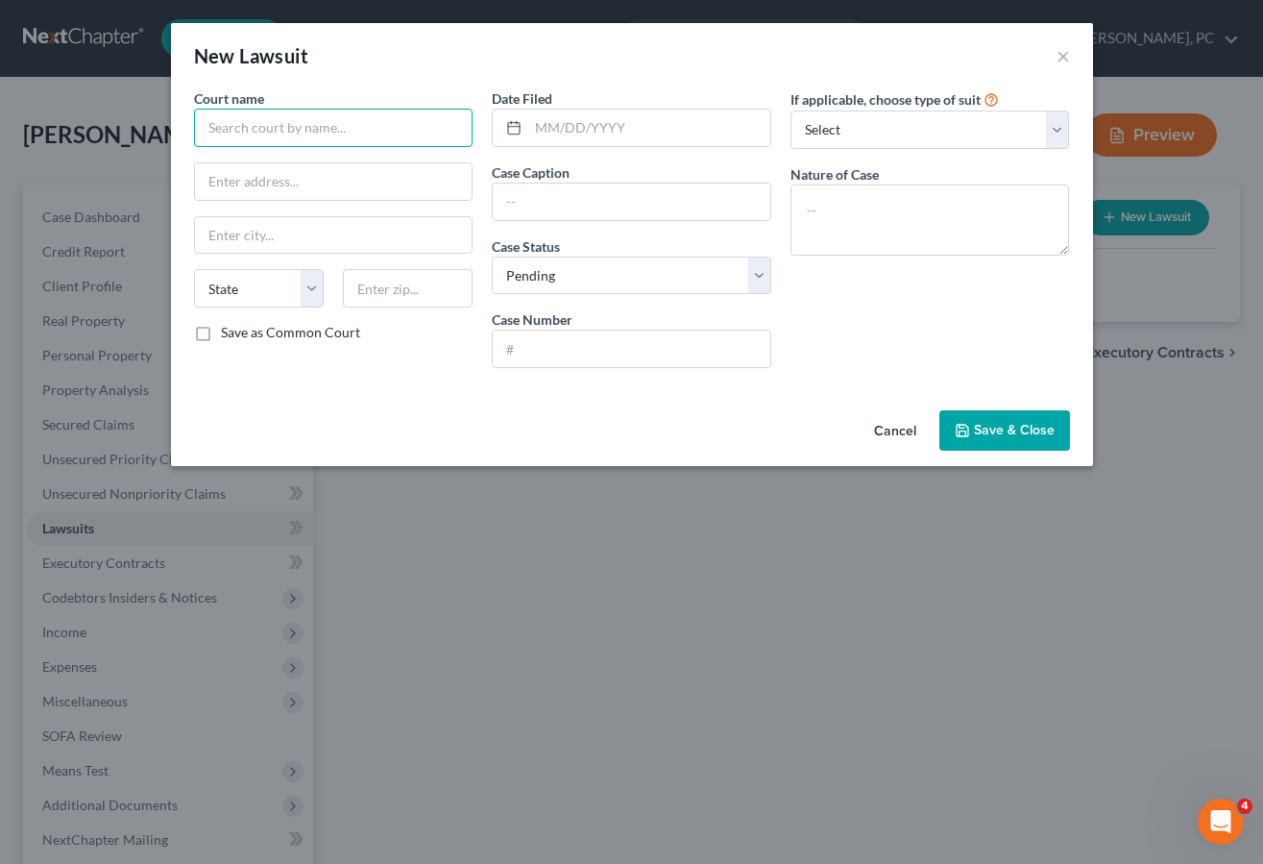
click at [381, 126] on input "text" at bounding box center [334, 128] width 280 height 38
type input "[GEOGRAPHIC_DATA]"
click at [594, 199] on input "text" at bounding box center [632, 201] width 278 height 37
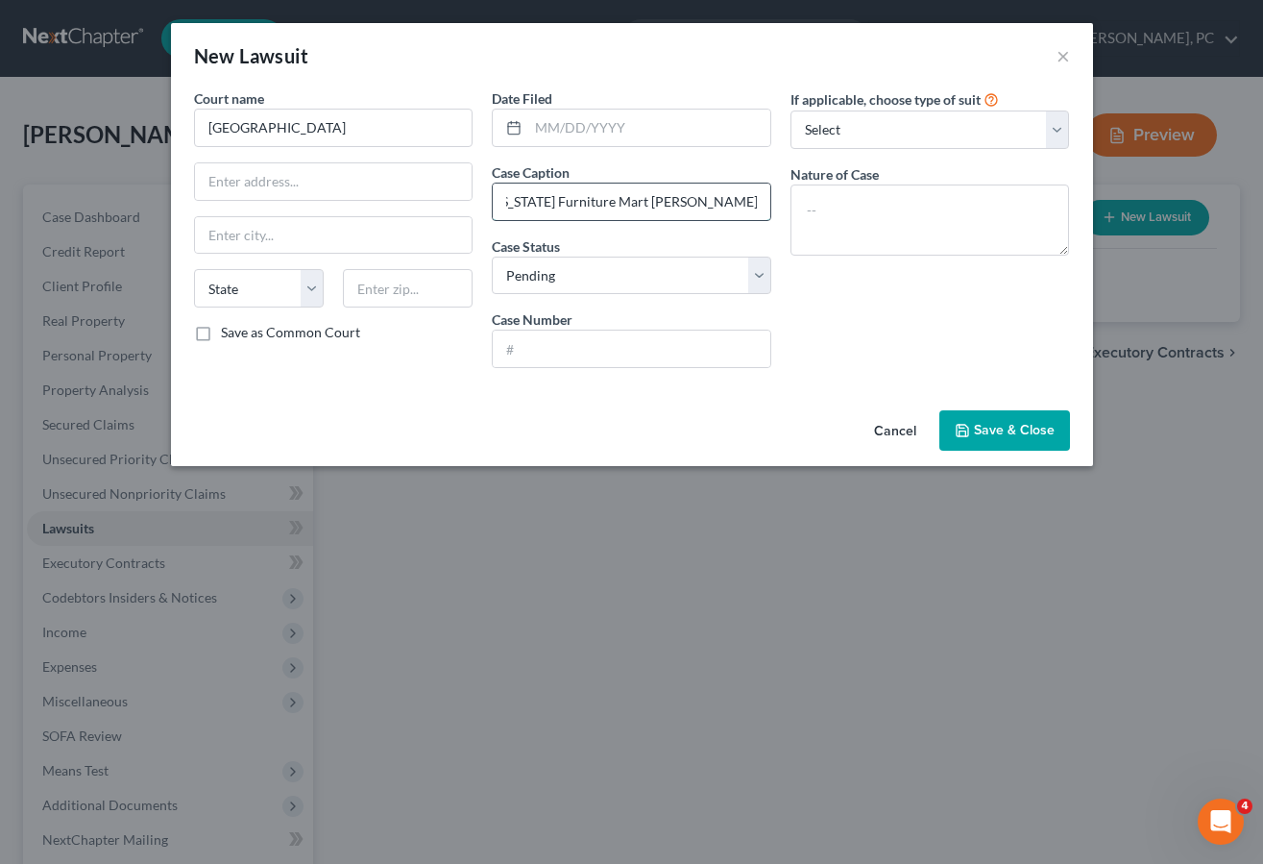
scroll to position [0, 32]
type input "[US_STATE] Furniture Mart v. [PERSON_NAME]"
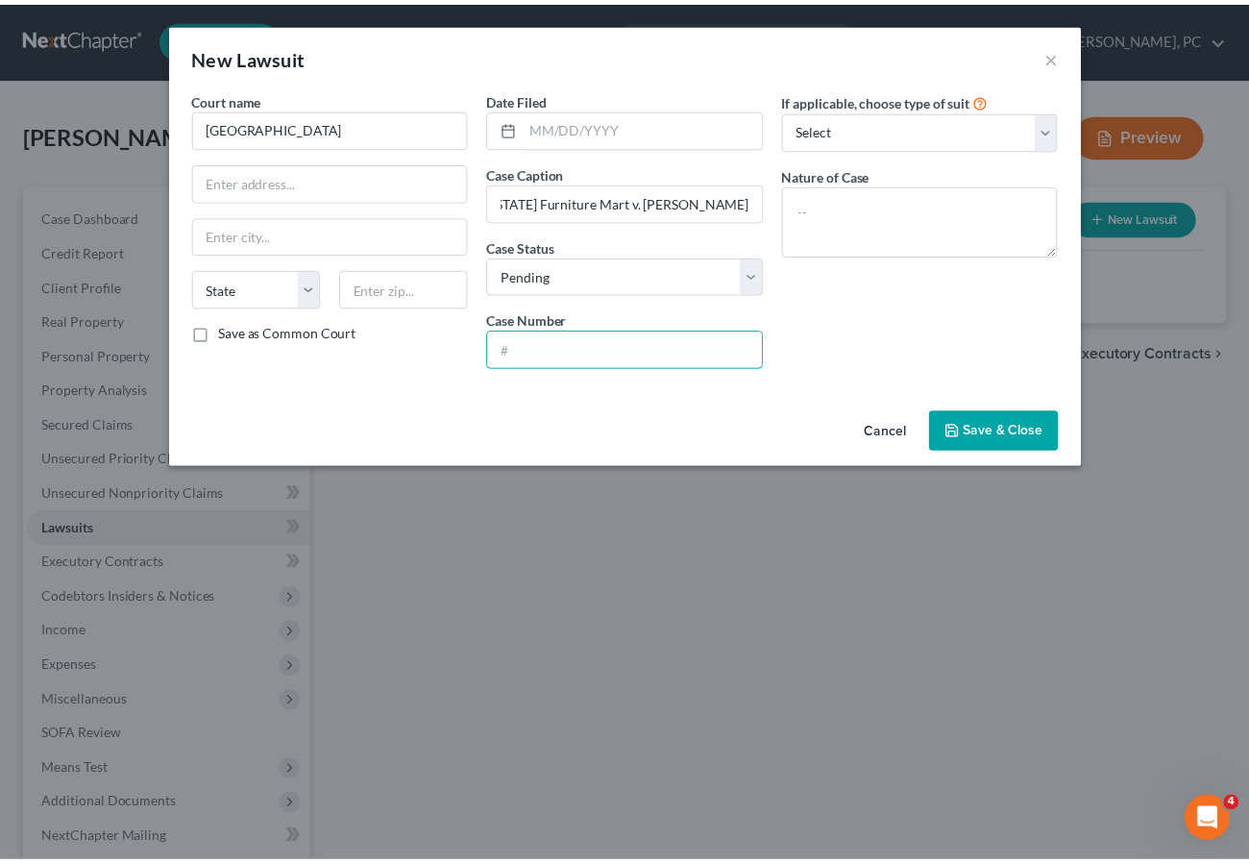
scroll to position [0, 0]
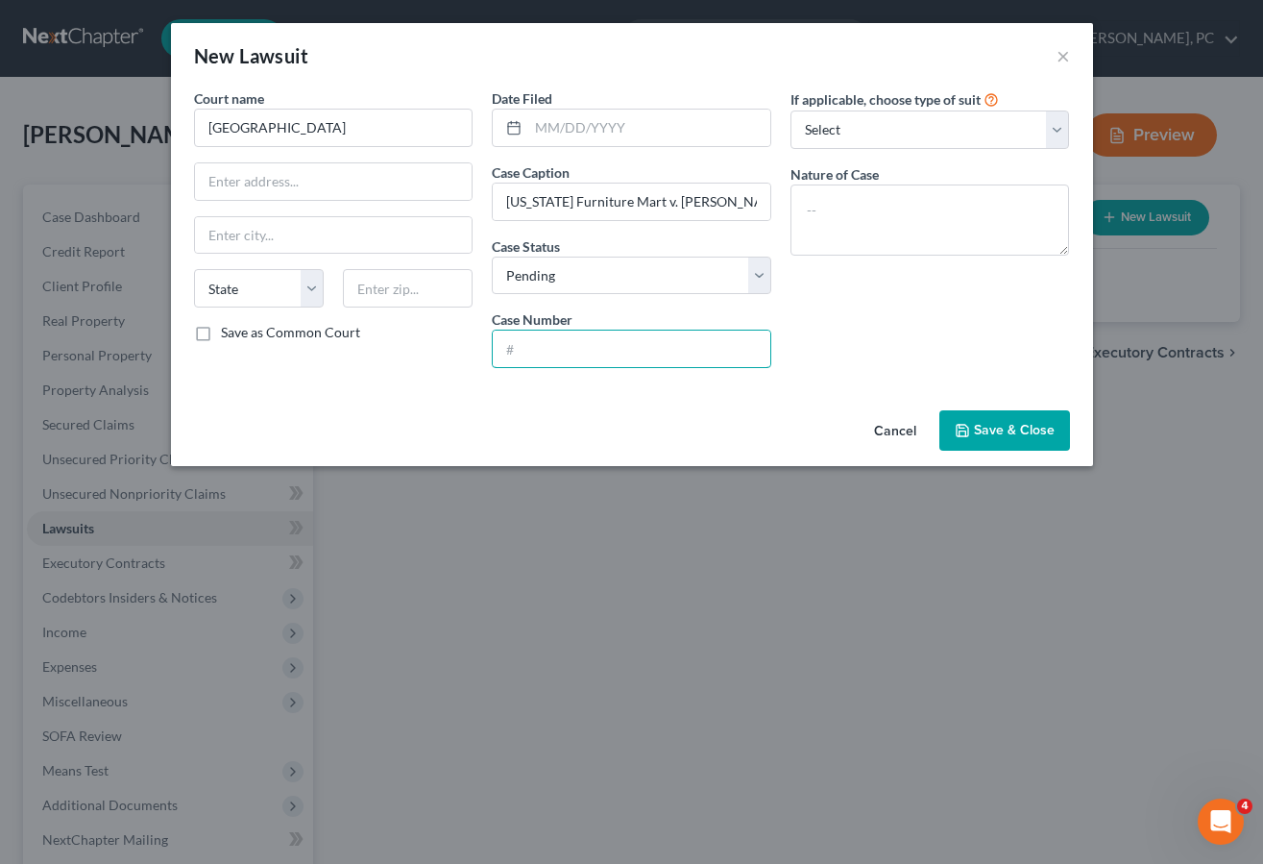
drag, startPoint x: 538, startPoint y: 349, endPoint x: 684, endPoint y: 316, distance: 149.6
click at [538, 349] on input "text" at bounding box center [632, 348] width 278 height 37
click at [625, 344] on input "01311SCSC" at bounding box center [632, 348] width 278 height 37
type input "01311SCSC099199"
click at [916, 212] on textarea at bounding box center [931, 219] width 280 height 71
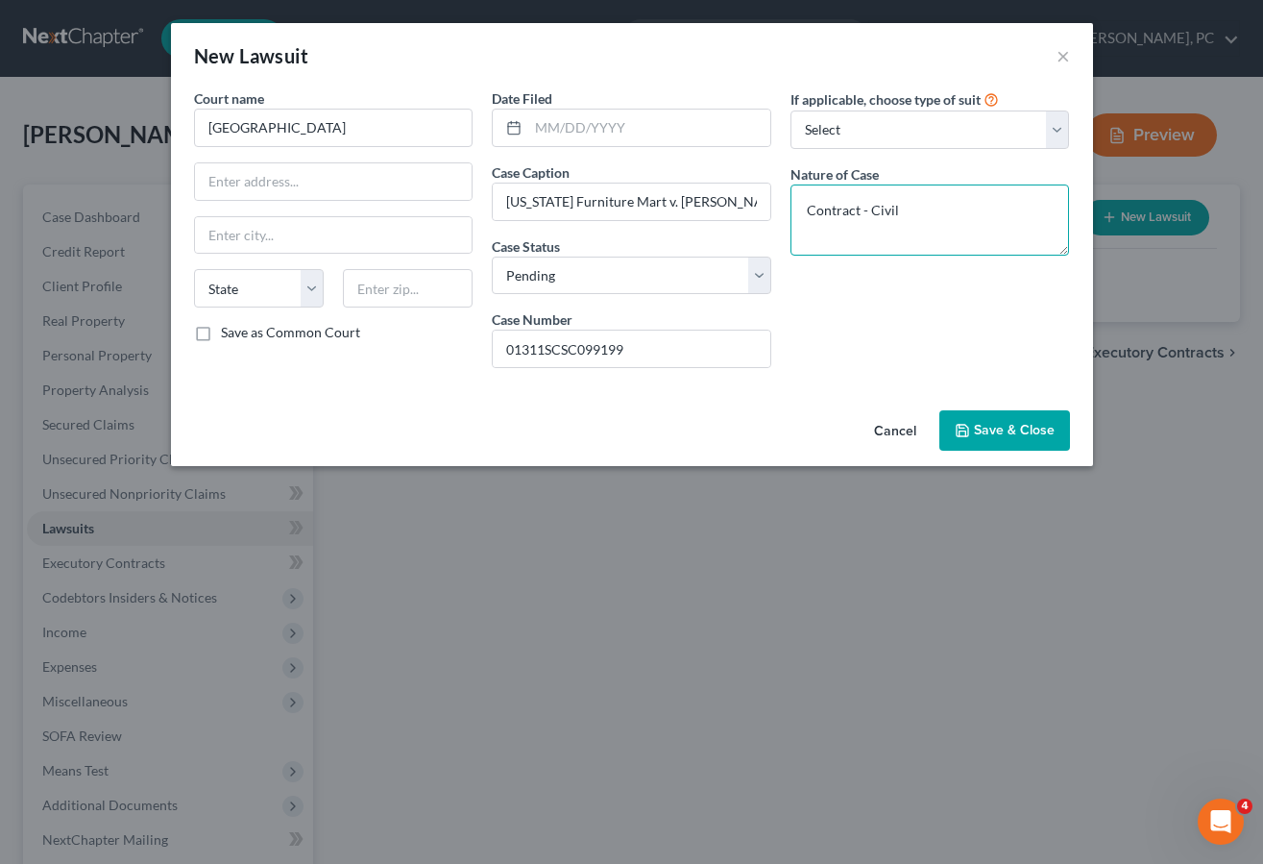
type textarea "Contract - Civil"
drag, startPoint x: 550, startPoint y: 132, endPoint x: 884, endPoint y: 138, distance: 334.4
click at [550, 132] on input "text" at bounding box center [649, 128] width 242 height 37
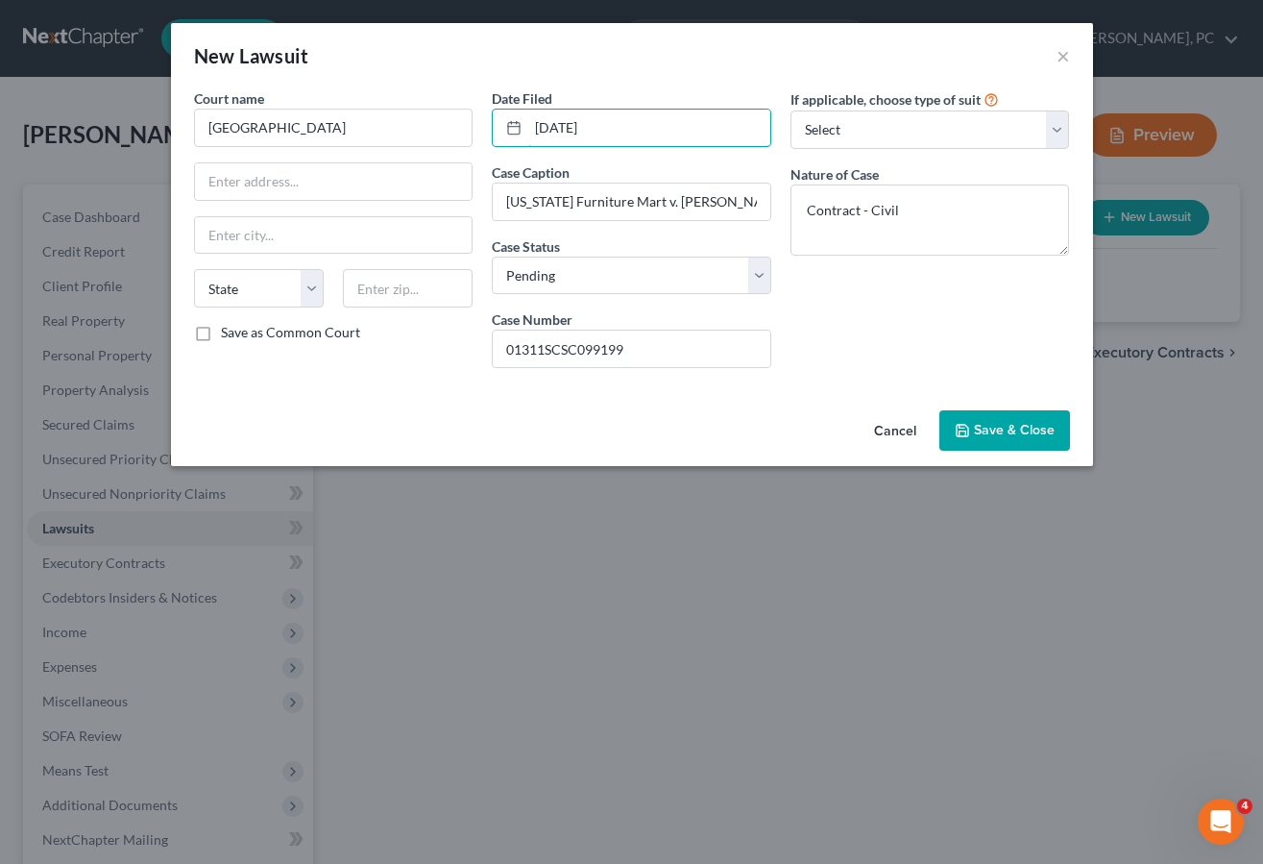
type input "[DATE]"
click at [233, 179] on input "text" at bounding box center [334, 181] width 278 height 37
type input "[STREET_ADDRESS]"
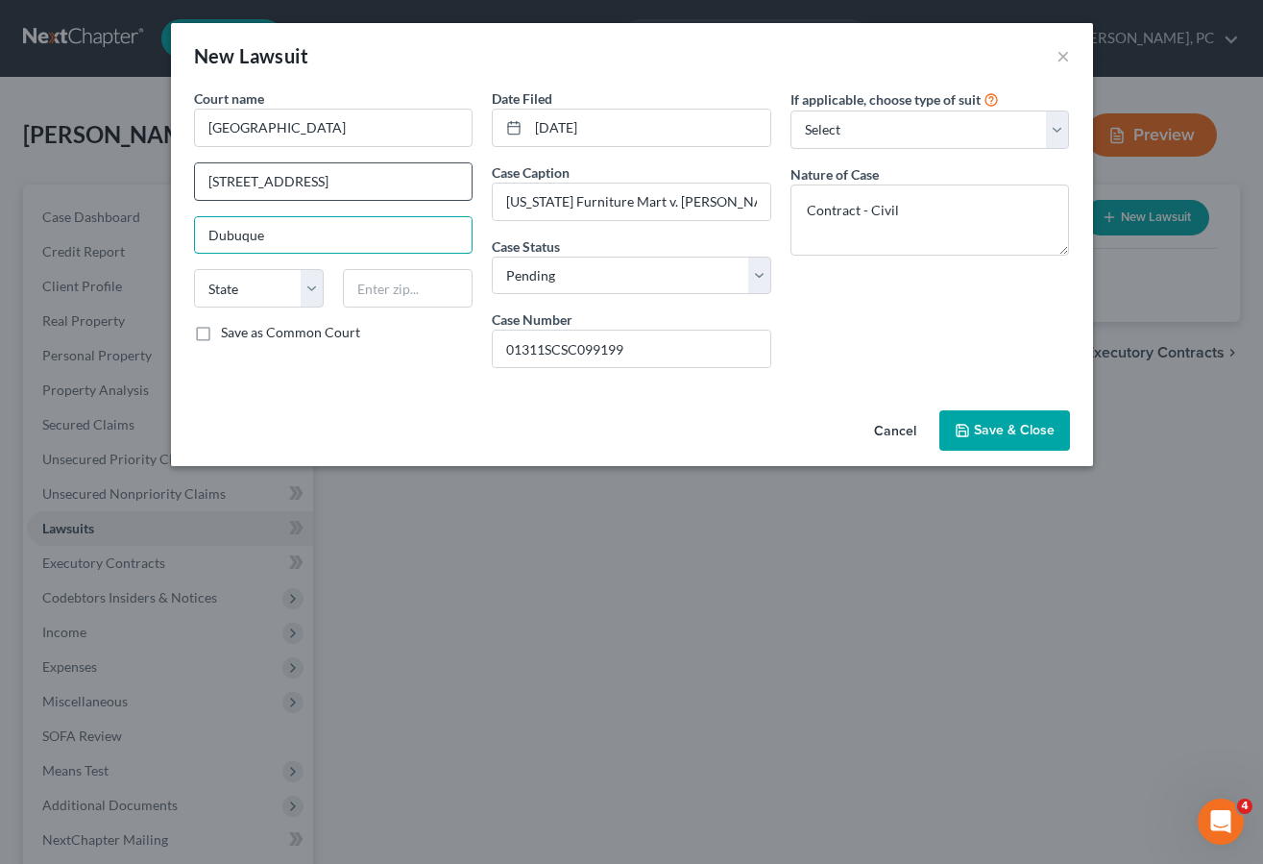
type input "Dubuque"
select select "16"
type input "52001"
click at [994, 431] on span "Save & Close" at bounding box center [1014, 430] width 81 height 16
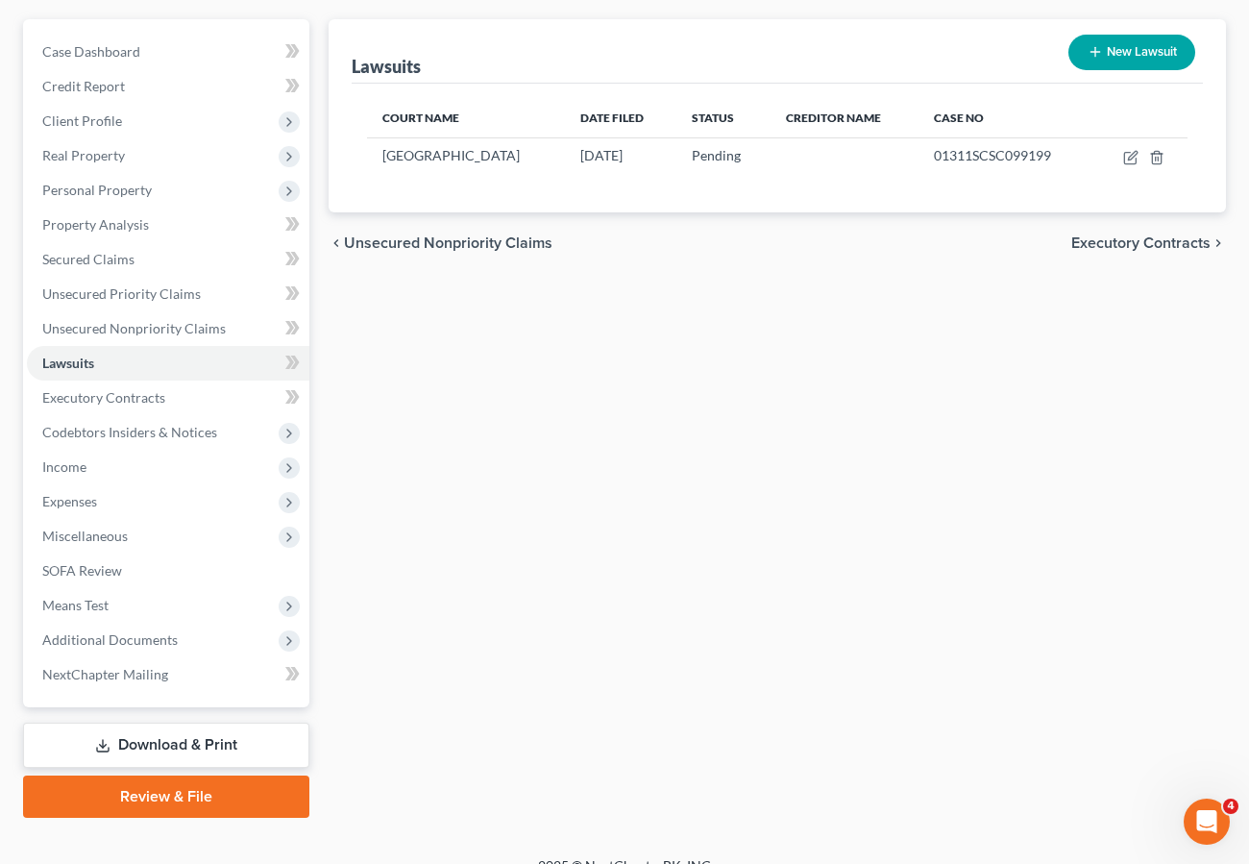
scroll to position [166, 0]
click at [585, 639] on div "Lawsuits New Lawsuit Court Name Date Filed Status Creditor Name Case No [GEOGRA…" at bounding box center [777, 417] width 917 height 798
drag, startPoint x: 185, startPoint y: 798, endPoint x: 453, endPoint y: 818, distance: 268.7
click at [185, 798] on link "Review & File" at bounding box center [166, 795] width 286 height 42
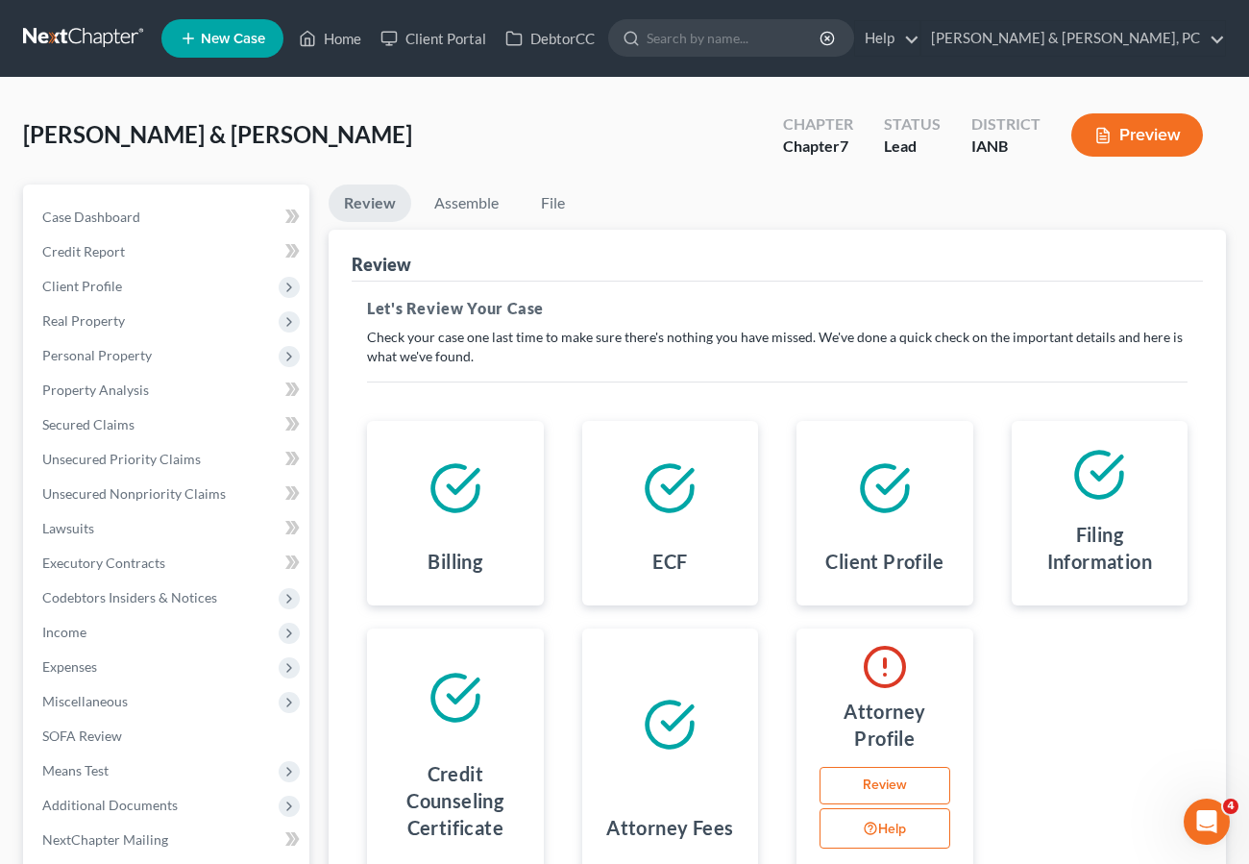
scroll to position [192, 0]
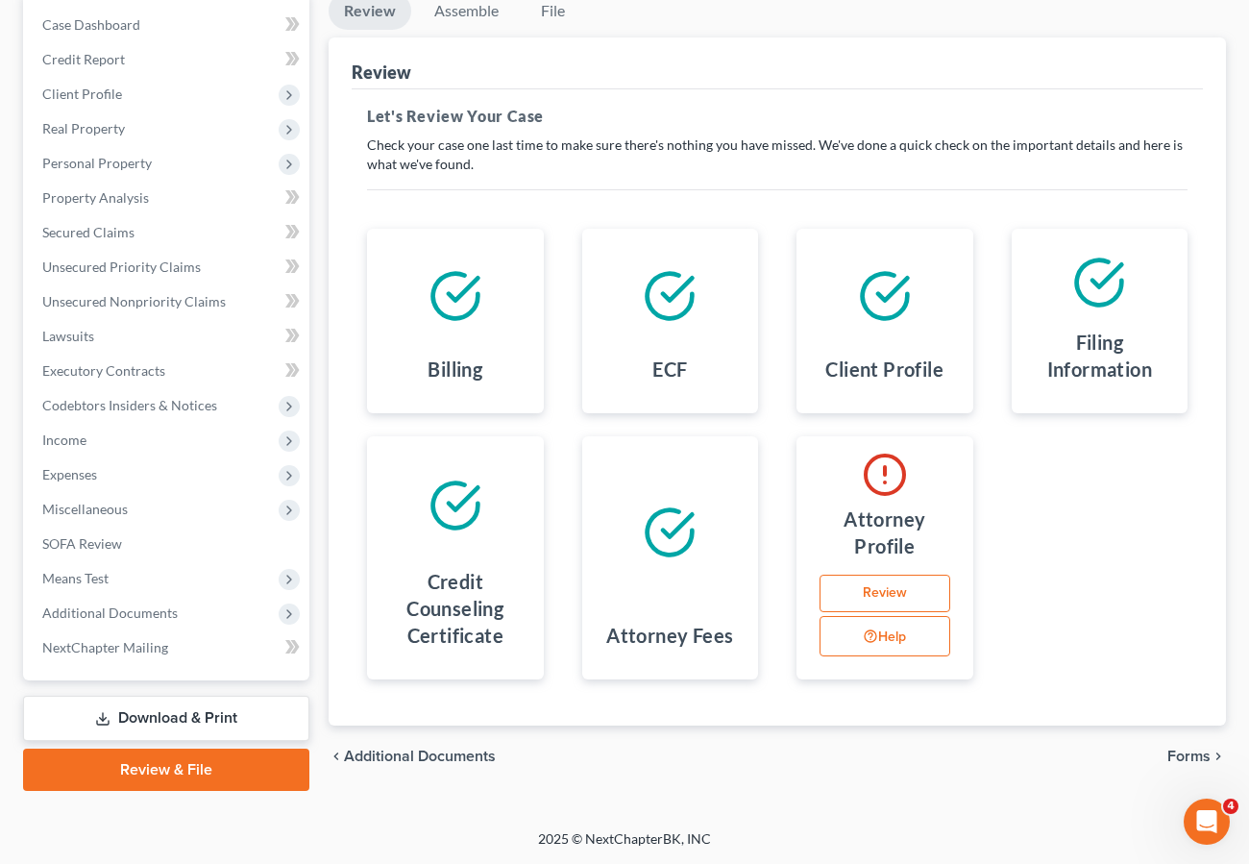
click at [1192, 752] on span "Forms" at bounding box center [1188, 755] width 43 height 15
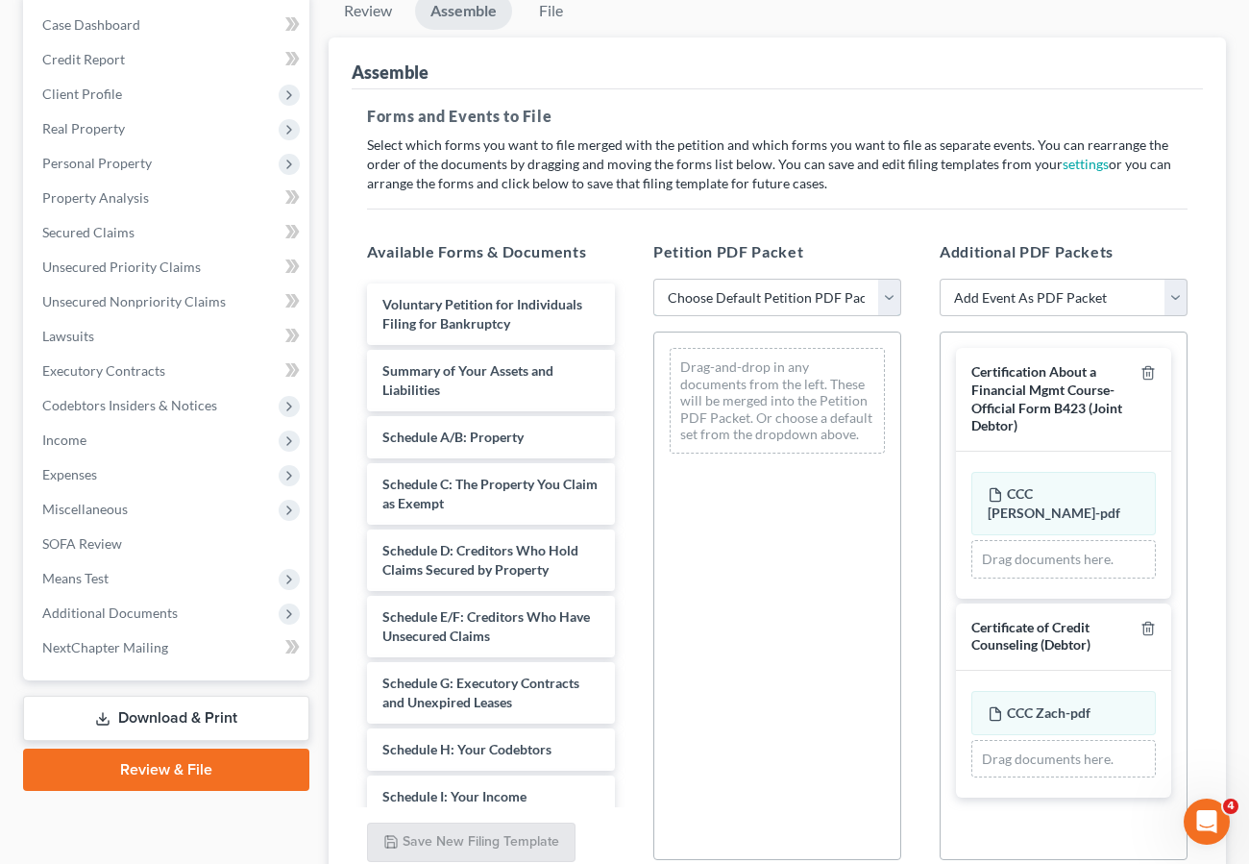
click at [715, 293] on select "Choose Default Petition PDF Packet Complete Bankruptcy Petition (all forms and …" at bounding box center [777, 298] width 248 height 38
select select "0"
click at [653, 279] on select "Choose Default Petition PDF Packet Complete Bankruptcy Petition (all forms and …" at bounding box center [777, 298] width 248 height 38
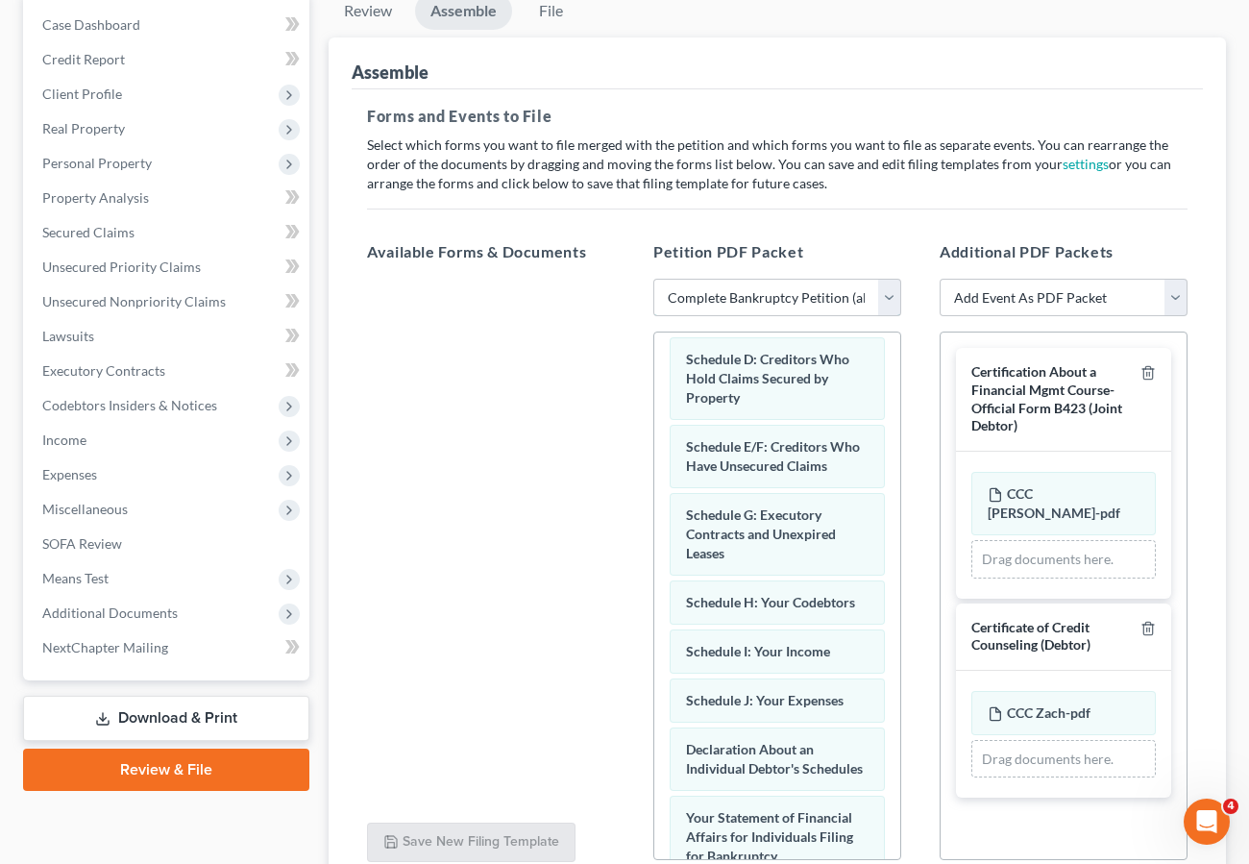
scroll to position [361, 0]
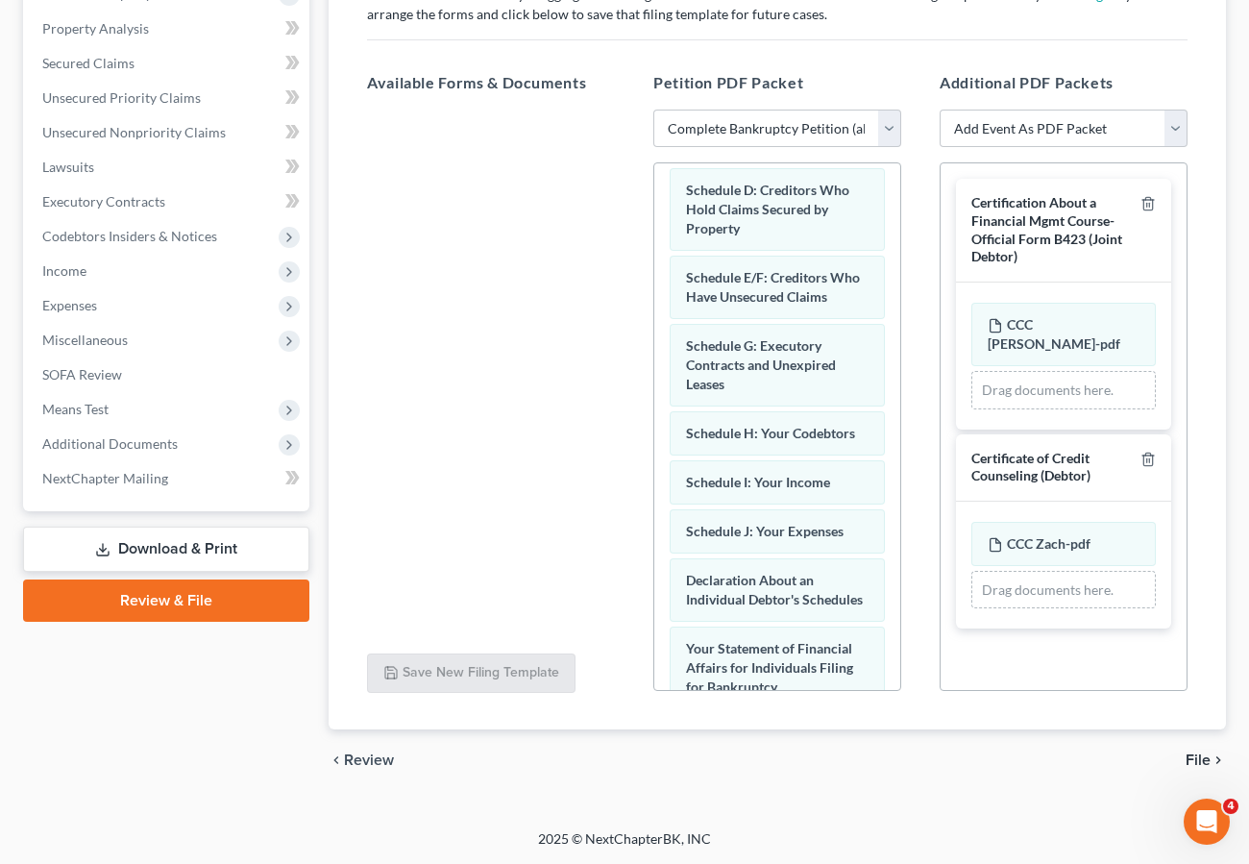
click at [1192, 753] on span "File" at bounding box center [1198, 759] width 25 height 15
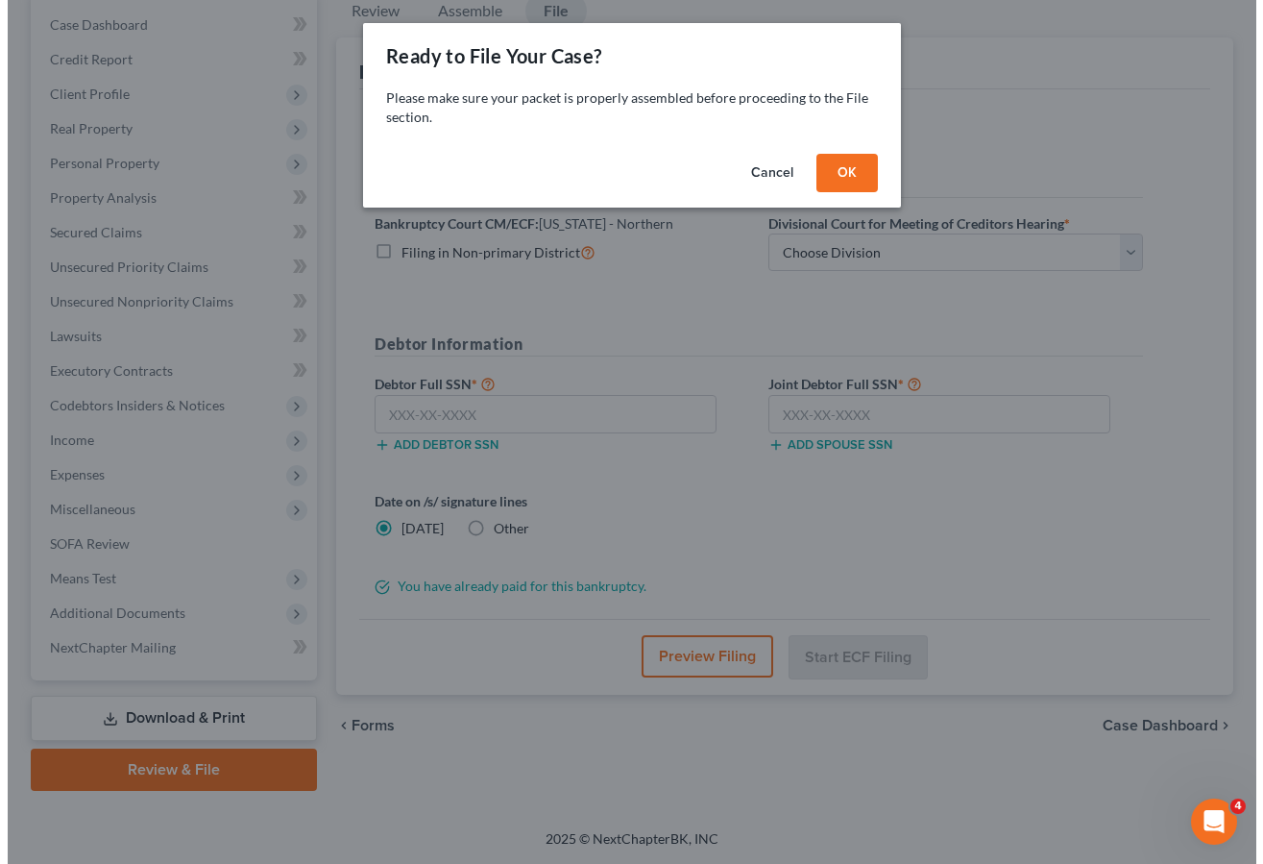
scroll to position [192, 0]
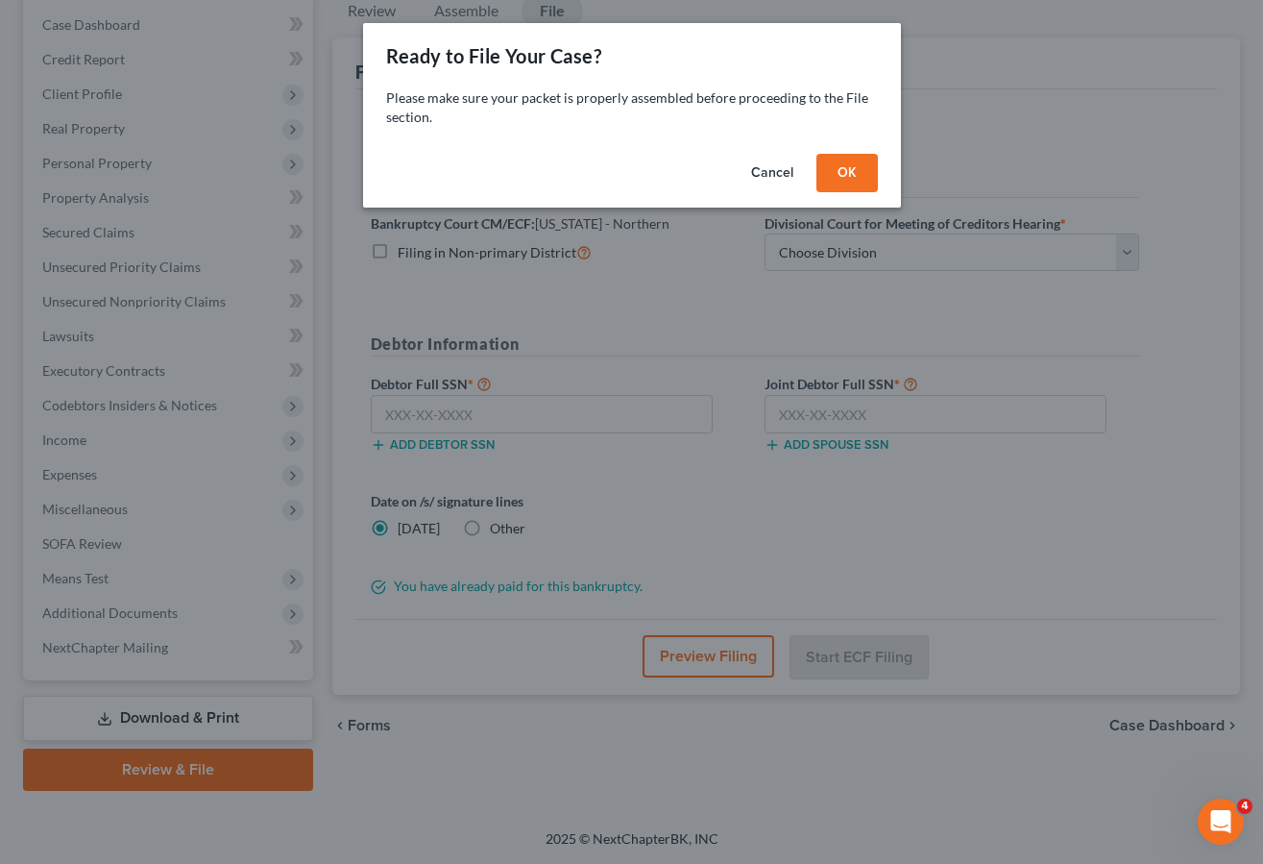
click at [831, 159] on button "OK" at bounding box center [847, 173] width 61 height 38
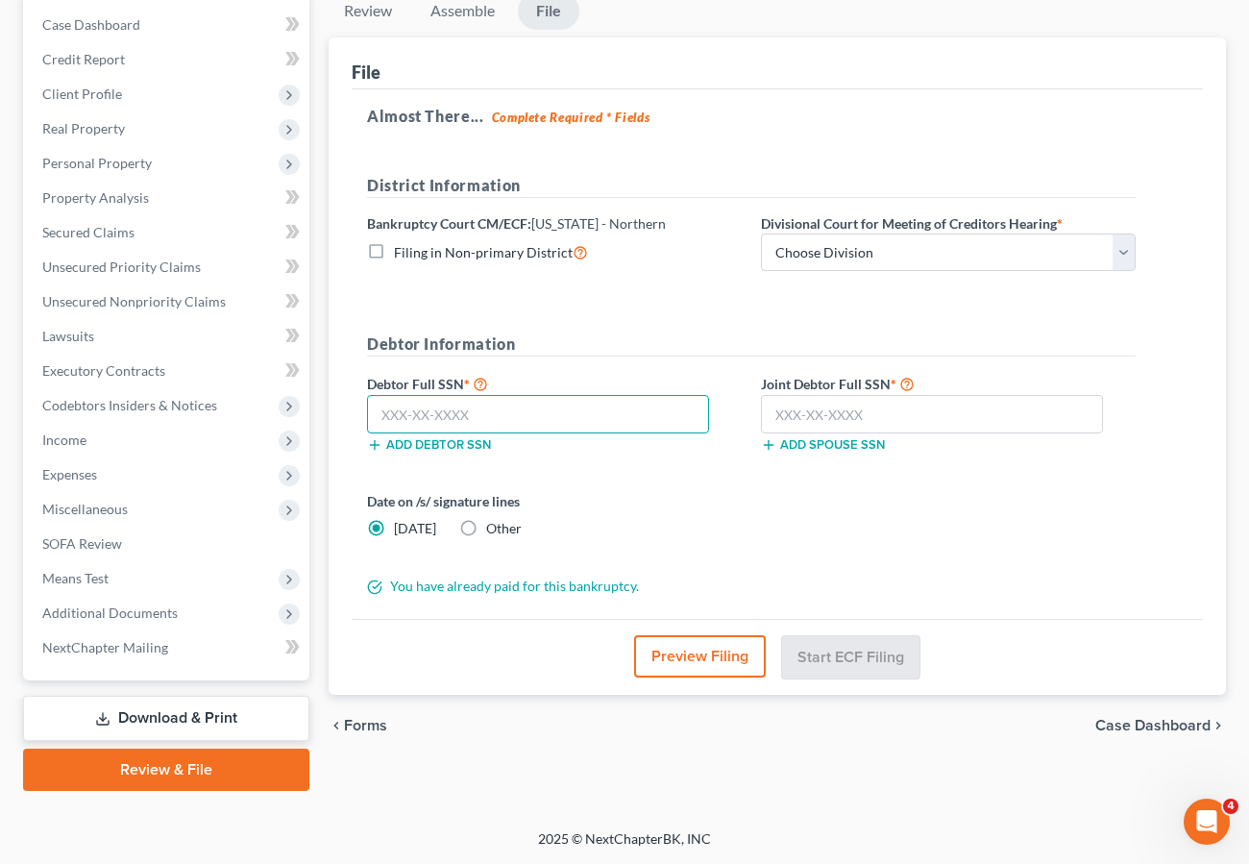
click at [395, 405] on input "text" at bounding box center [538, 414] width 342 height 38
type input "409-63-1512"
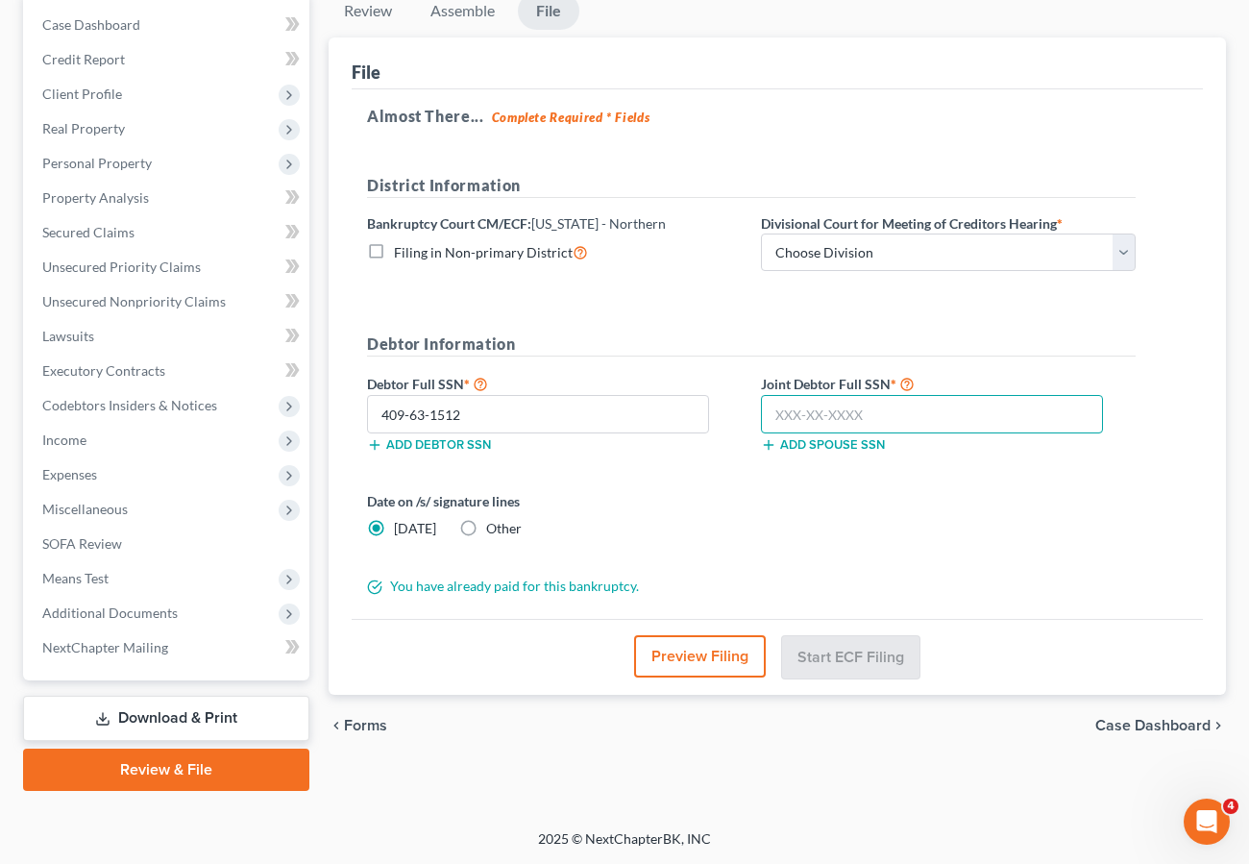
drag, startPoint x: 831, startPoint y: 416, endPoint x: 868, endPoint y: 411, distance: 36.8
click at [831, 416] on input "text" at bounding box center [932, 414] width 342 height 38
type input "480-17-6217"
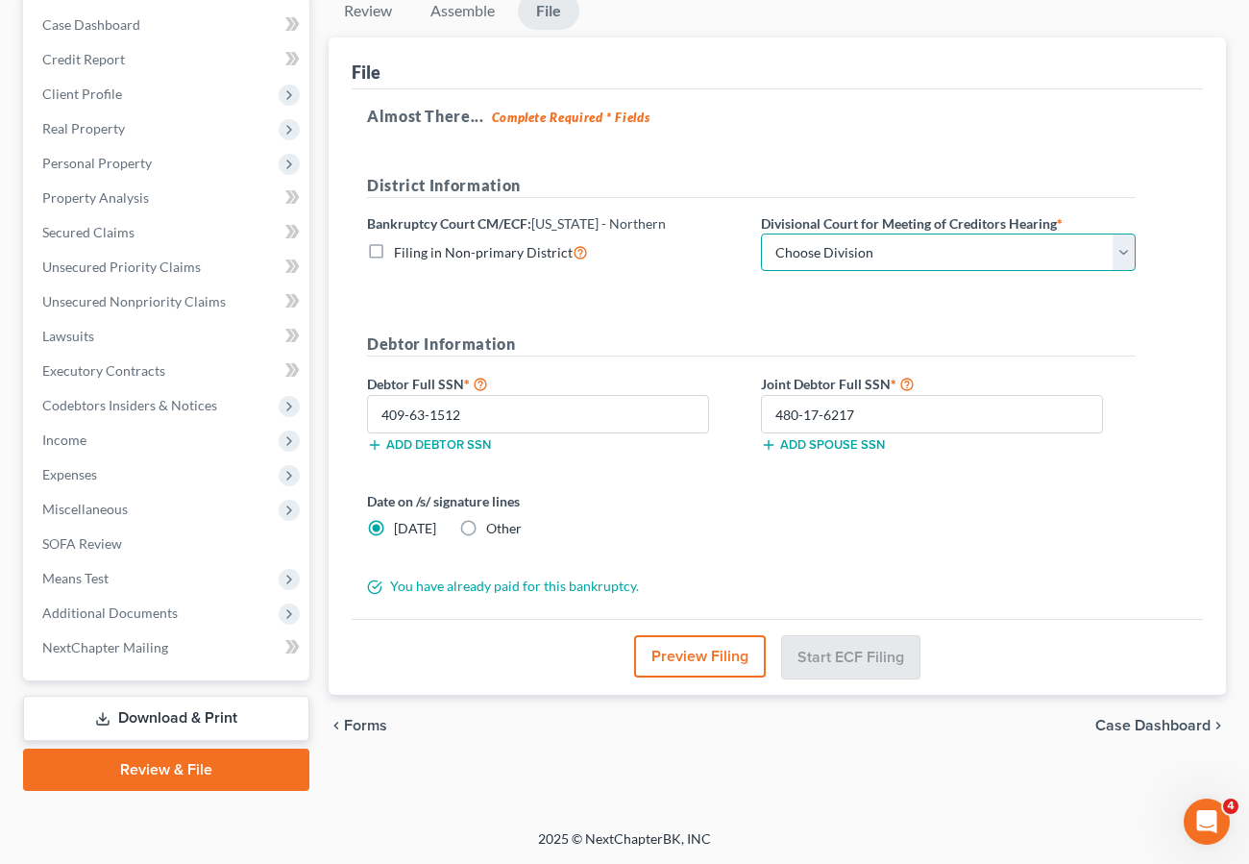
click at [845, 247] on select "Choose Division [GEOGRAPHIC_DATA] [GEOGRAPHIC_DATA] [GEOGRAPHIC_DATA] [GEOGRAPH…" at bounding box center [948, 252] width 375 height 38
select select "1"
click at [761, 233] on select "Choose Division [GEOGRAPHIC_DATA] [GEOGRAPHIC_DATA] [GEOGRAPHIC_DATA] [GEOGRAPH…" at bounding box center [948, 252] width 375 height 38
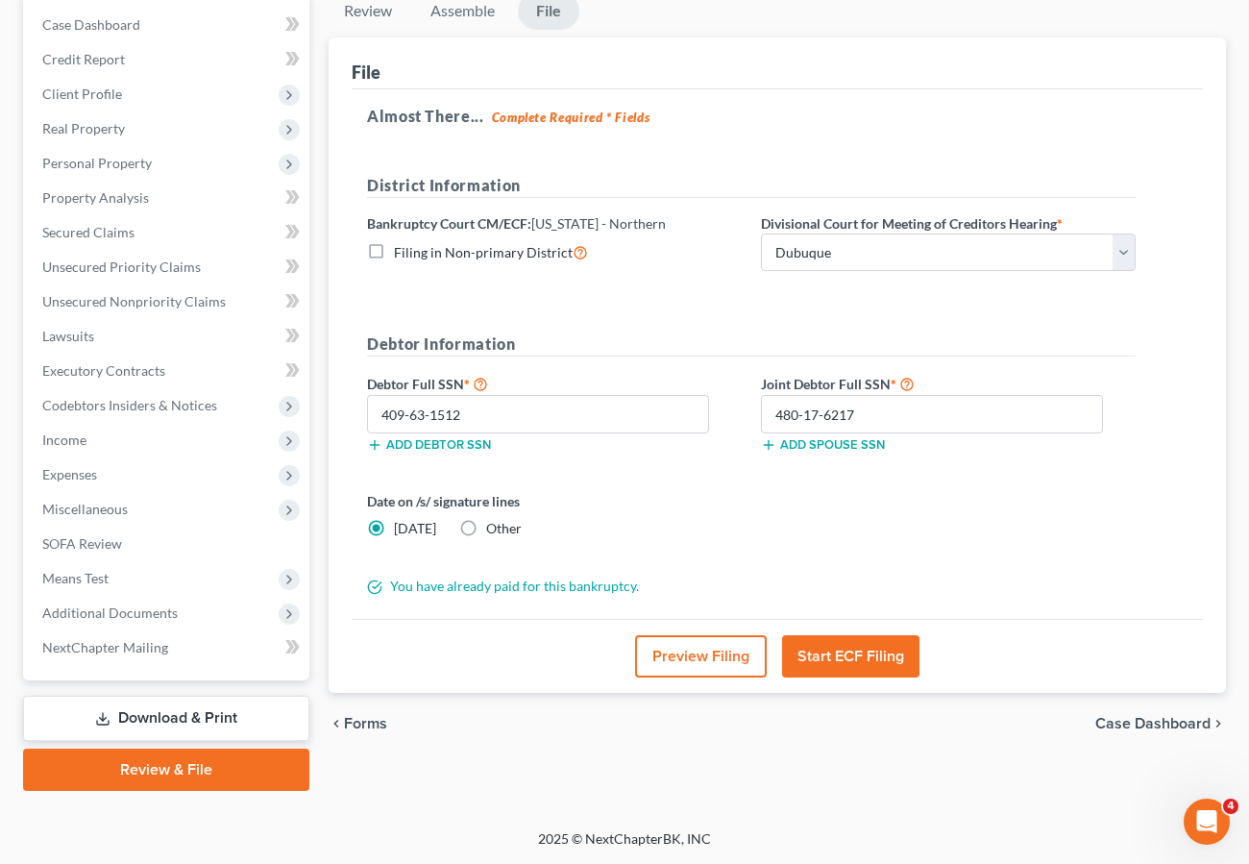
click at [695, 660] on button "Preview Filing" at bounding box center [701, 656] width 132 height 42
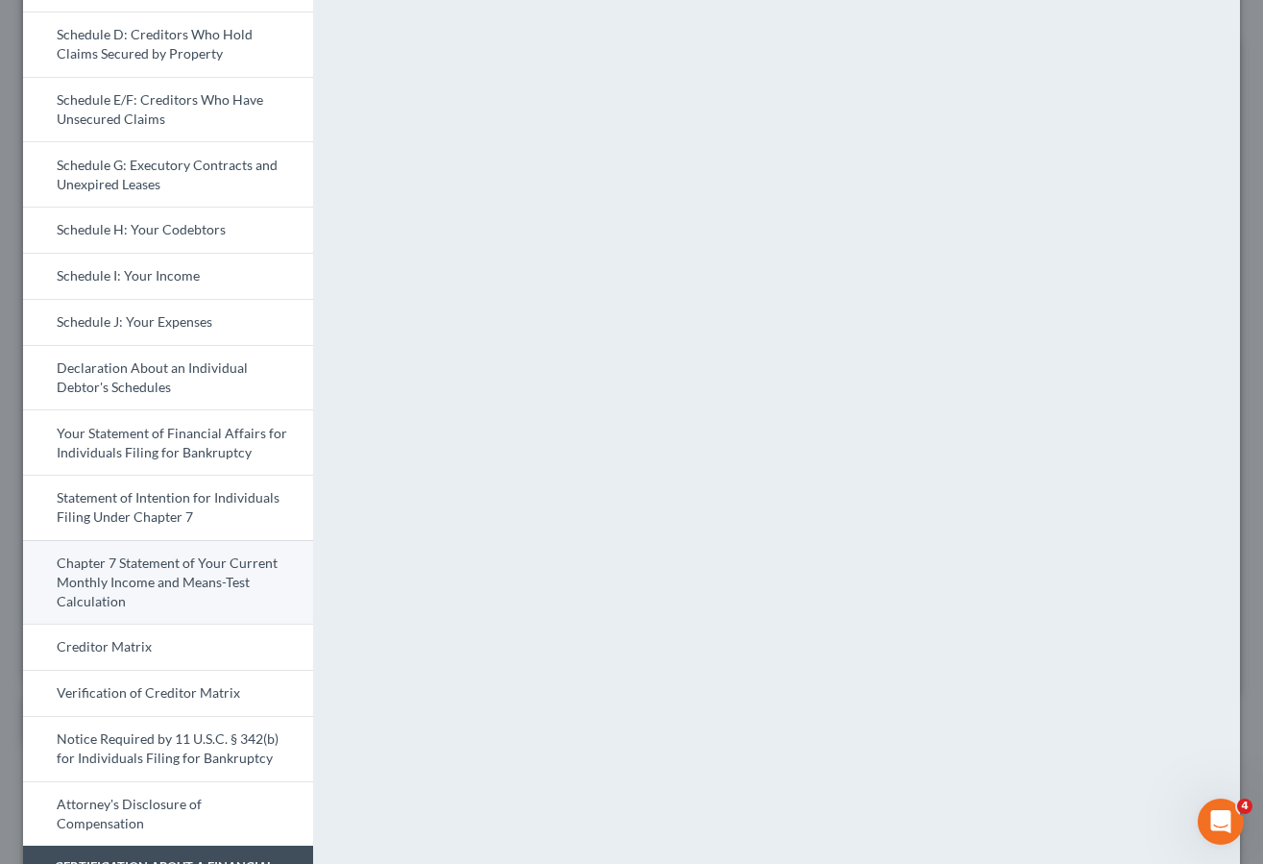
scroll to position [355, 0]
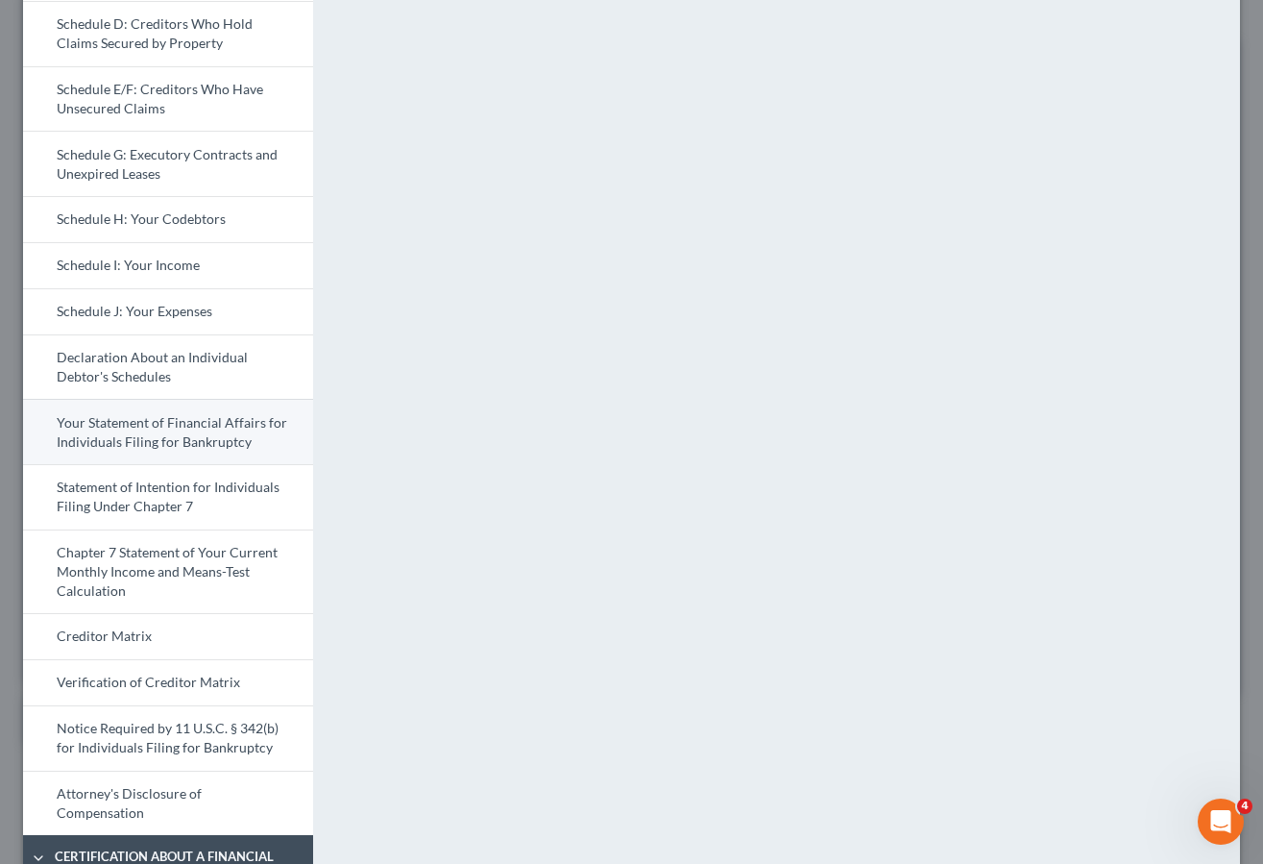
click at [194, 426] on link "Your Statement of Financial Affairs for Individuals Filing for Bankruptcy" at bounding box center [168, 431] width 290 height 65
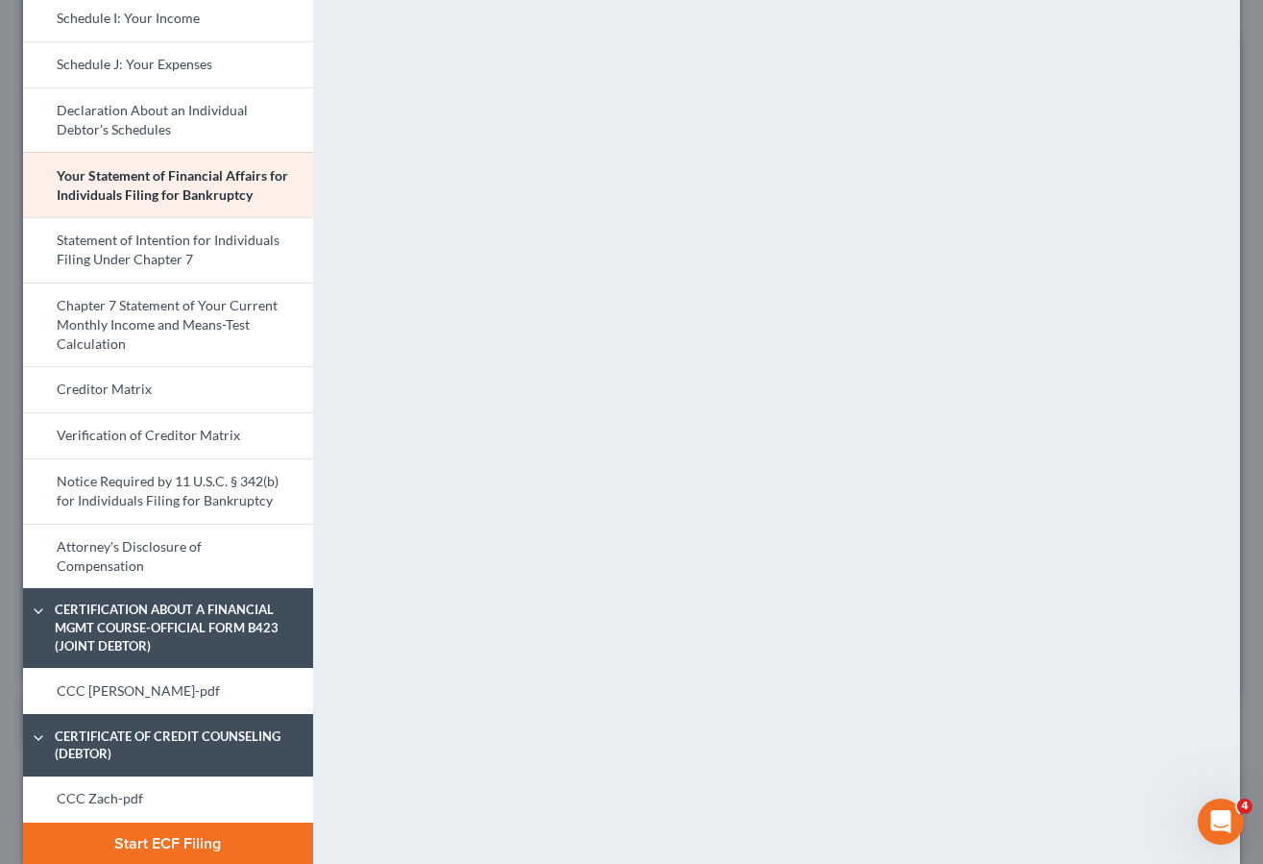
scroll to position [625, 0]
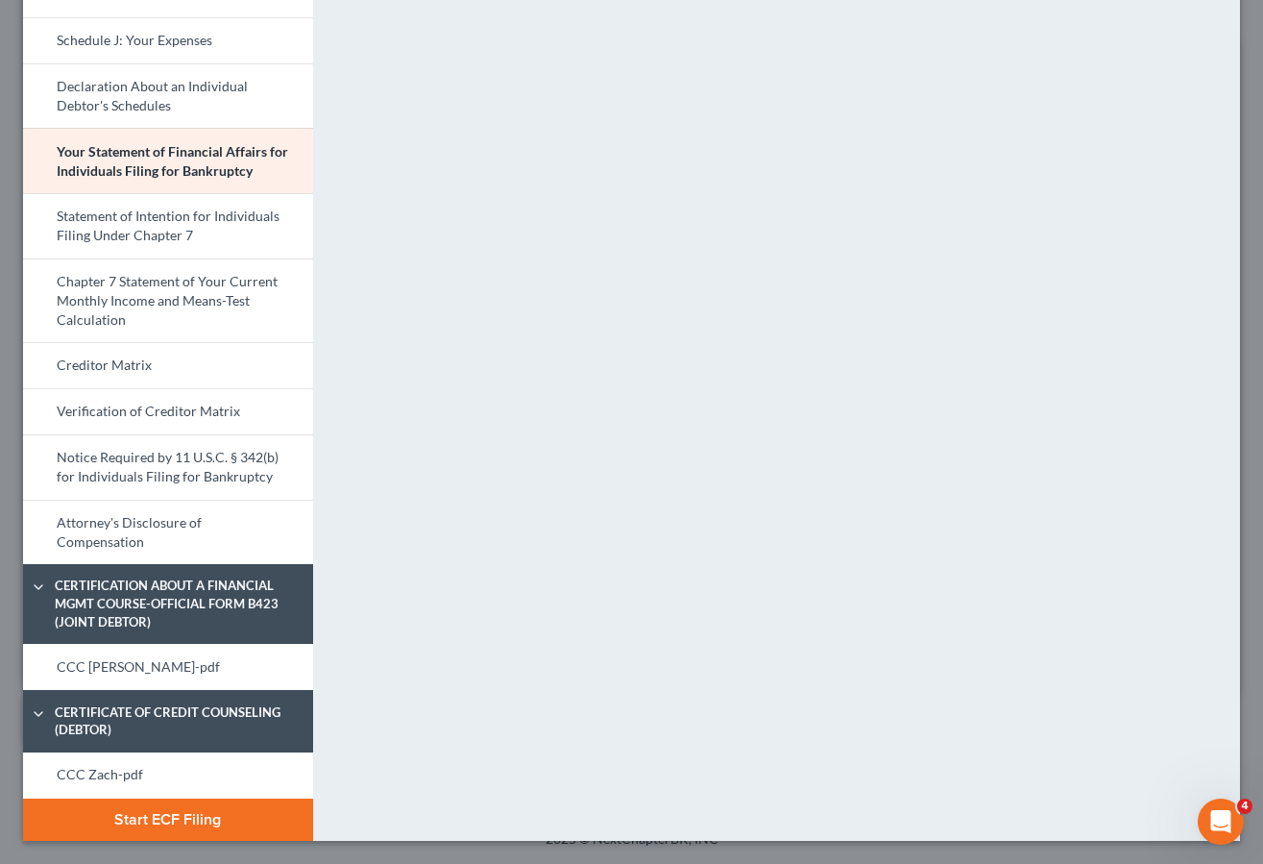
click at [645, 523] on div "<object ng-attr-data='[URL][DOMAIN_NAME]' type='application/pdf' width='100%' h…" at bounding box center [786, 152] width 927 height 1378
click at [115, 664] on link "CCC [PERSON_NAME]-pdf" at bounding box center [168, 667] width 290 height 46
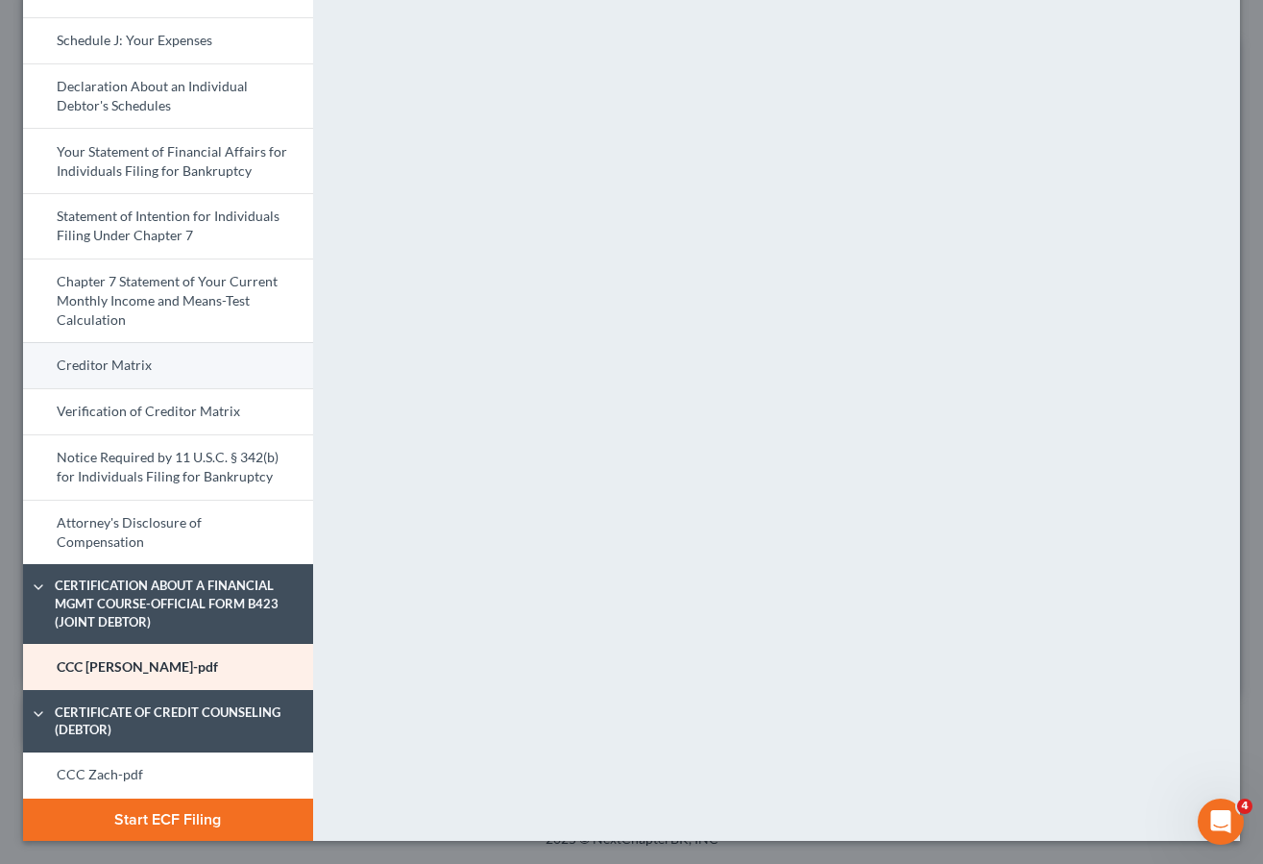
click at [157, 368] on link "Creditor Matrix" at bounding box center [168, 365] width 290 height 46
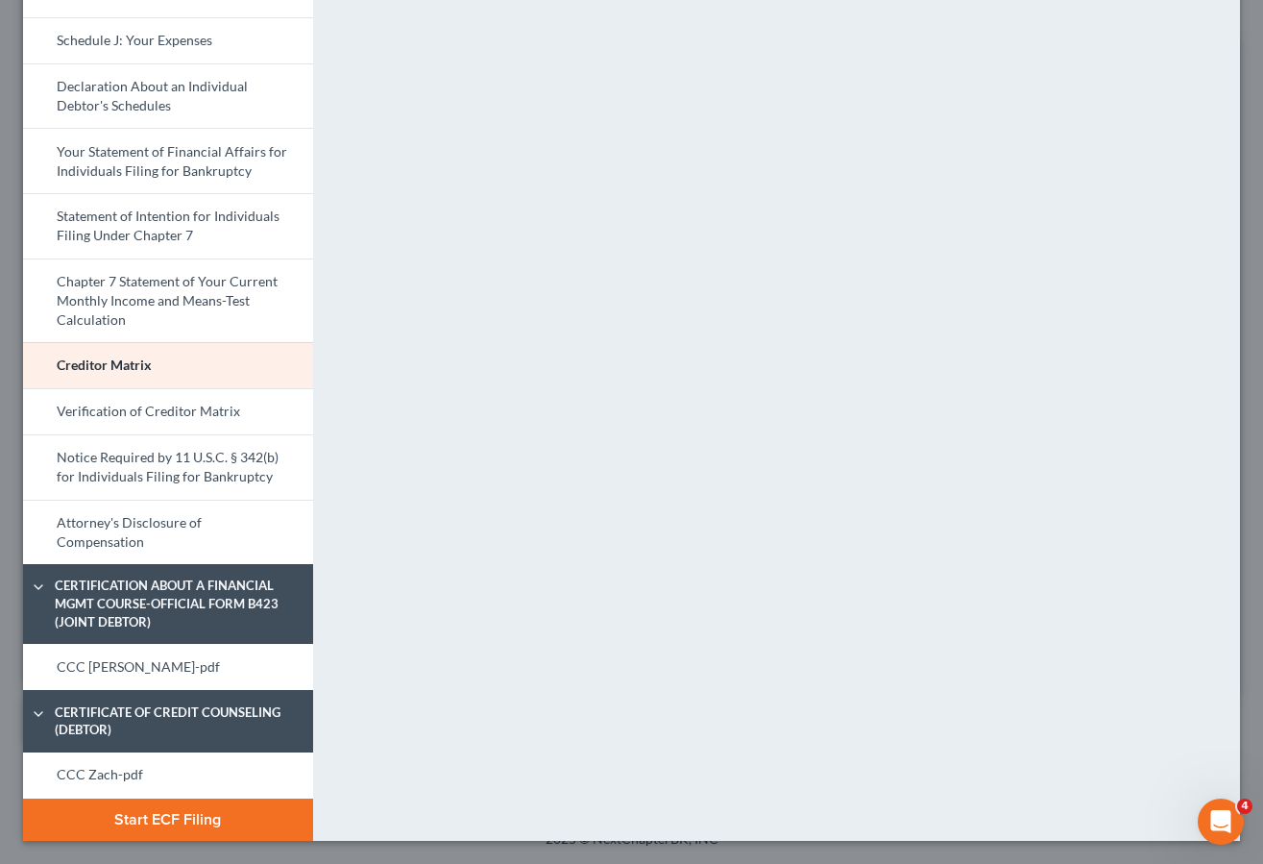
click at [196, 818] on button "Start ECF Filing" at bounding box center [168, 819] width 290 height 42
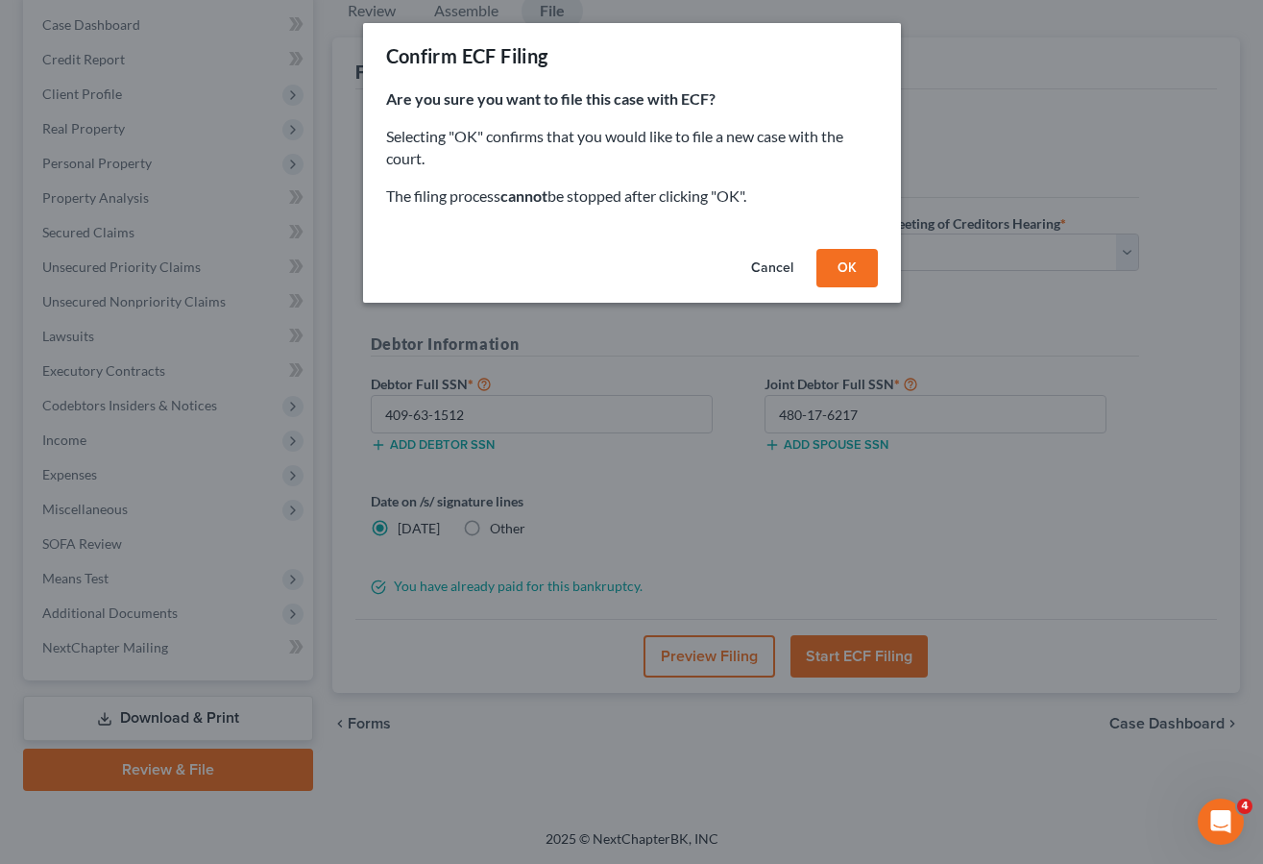
click at [832, 263] on button "OK" at bounding box center [847, 268] width 61 height 38
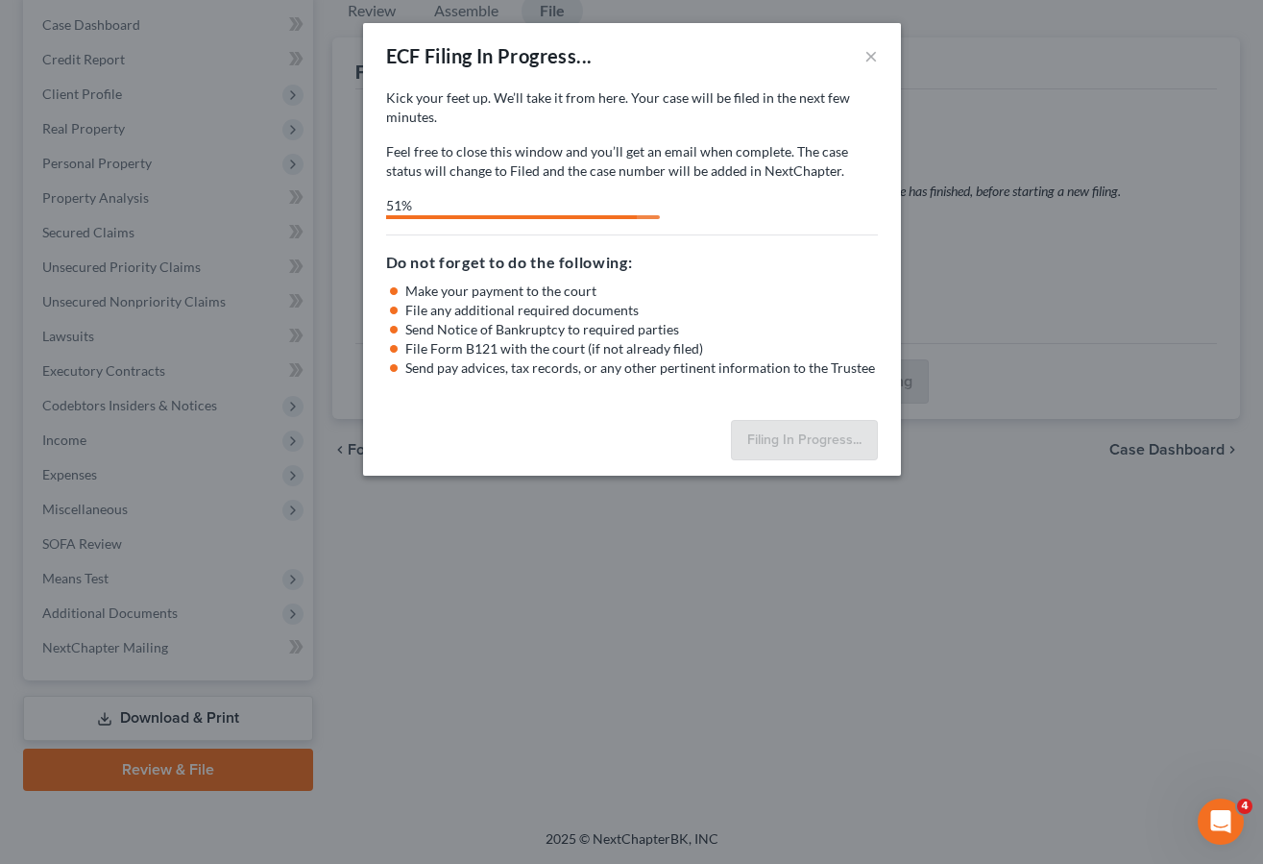
click at [725, 836] on div "ECF Filing In Progress... × Kick your feet up. We’ll take it from here. Your ca…" at bounding box center [631, 432] width 1263 height 864
click at [179, 788] on div "ECF Filing In Progress... × Kick your feet up. We’ll take it from here. Your ca…" at bounding box center [631, 432] width 1263 height 864
click at [178, 829] on div "ECF Filing In Progress... × Kick your feet up. We’ll take it from here. Your ca…" at bounding box center [631, 432] width 1263 height 864
select select "1"
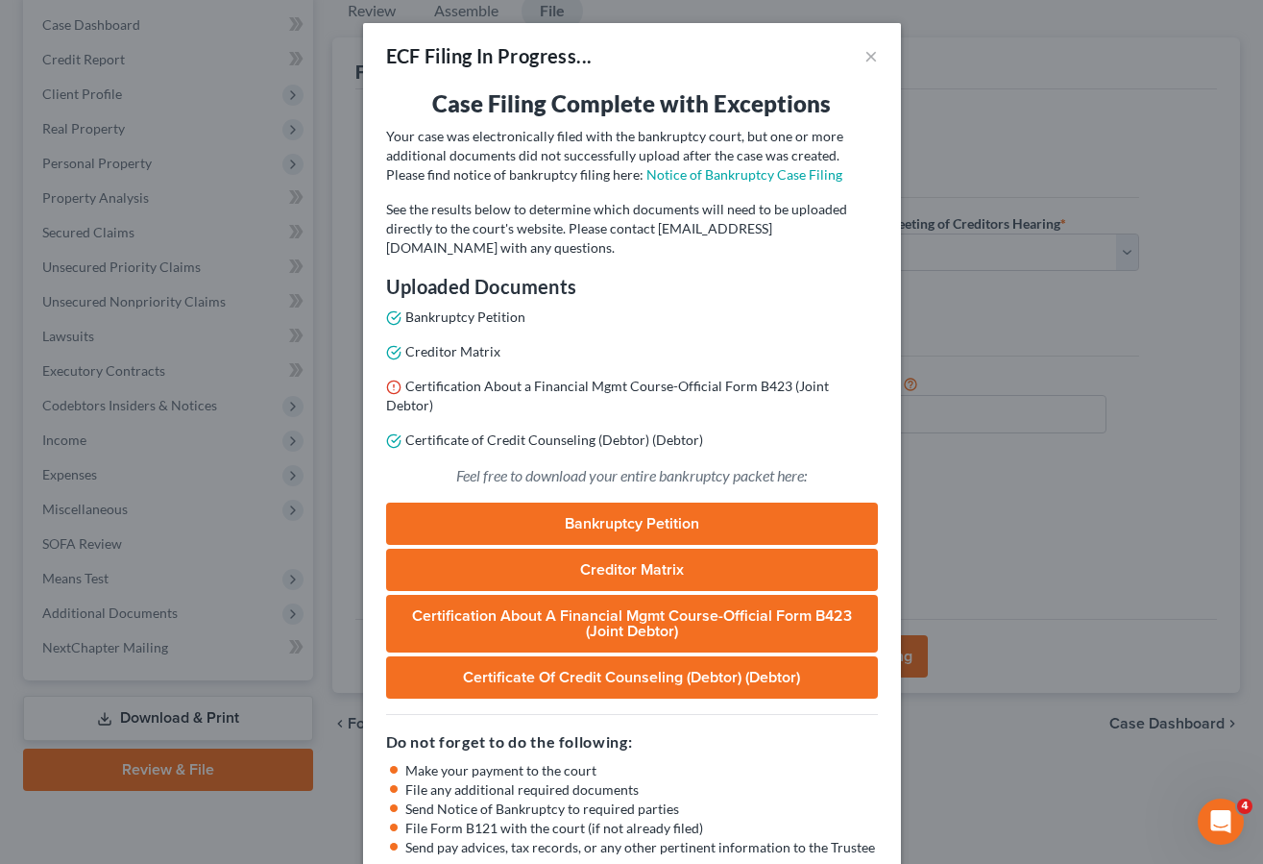
click at [1152, 819] on div "ECF Filing In Progress... × Case Filing Complete with Exceptions Your case was …" at bounding box center [631, 432] width 1263 height 864
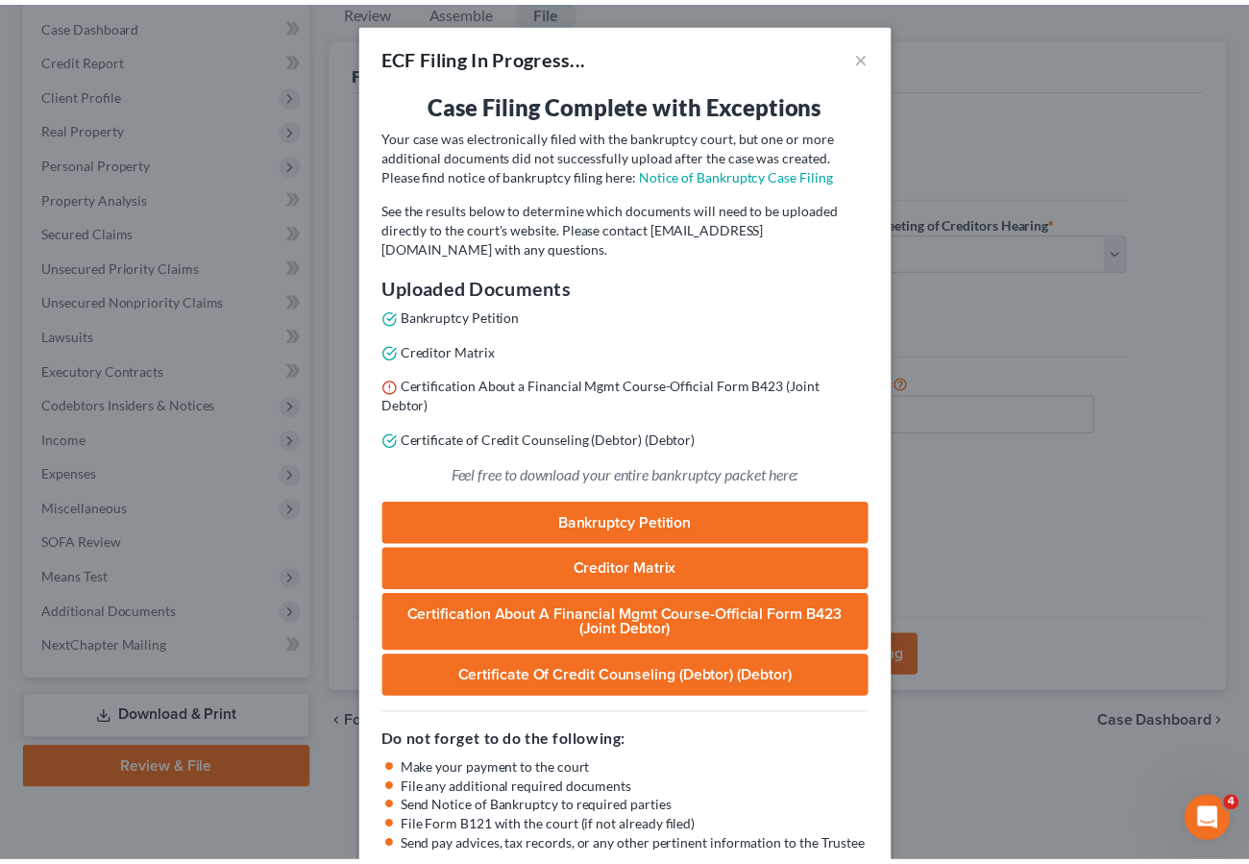
scroll to position [92, 0]
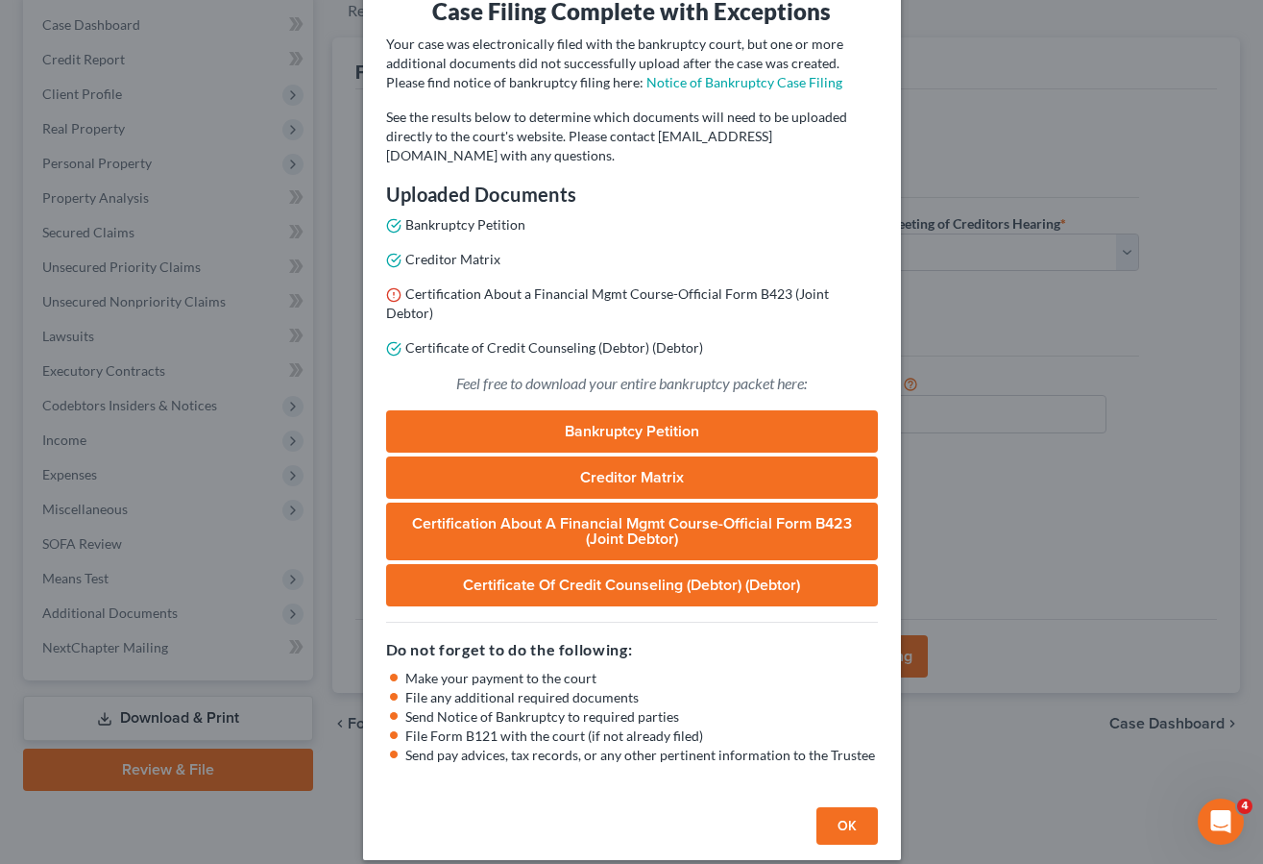
click at [838, 819] on button "OK" at bounding box center [847, 826] width 61 height 38
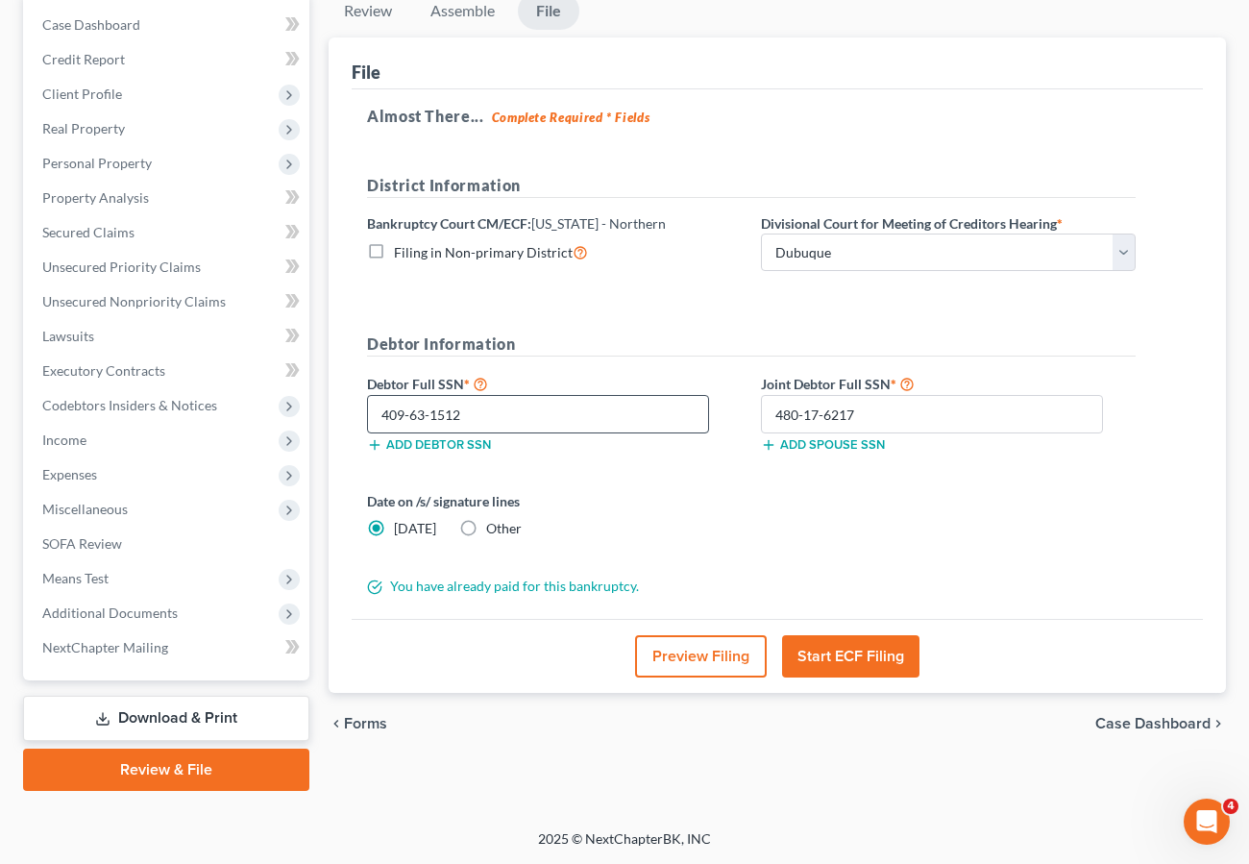
scroll to position [0, 0]
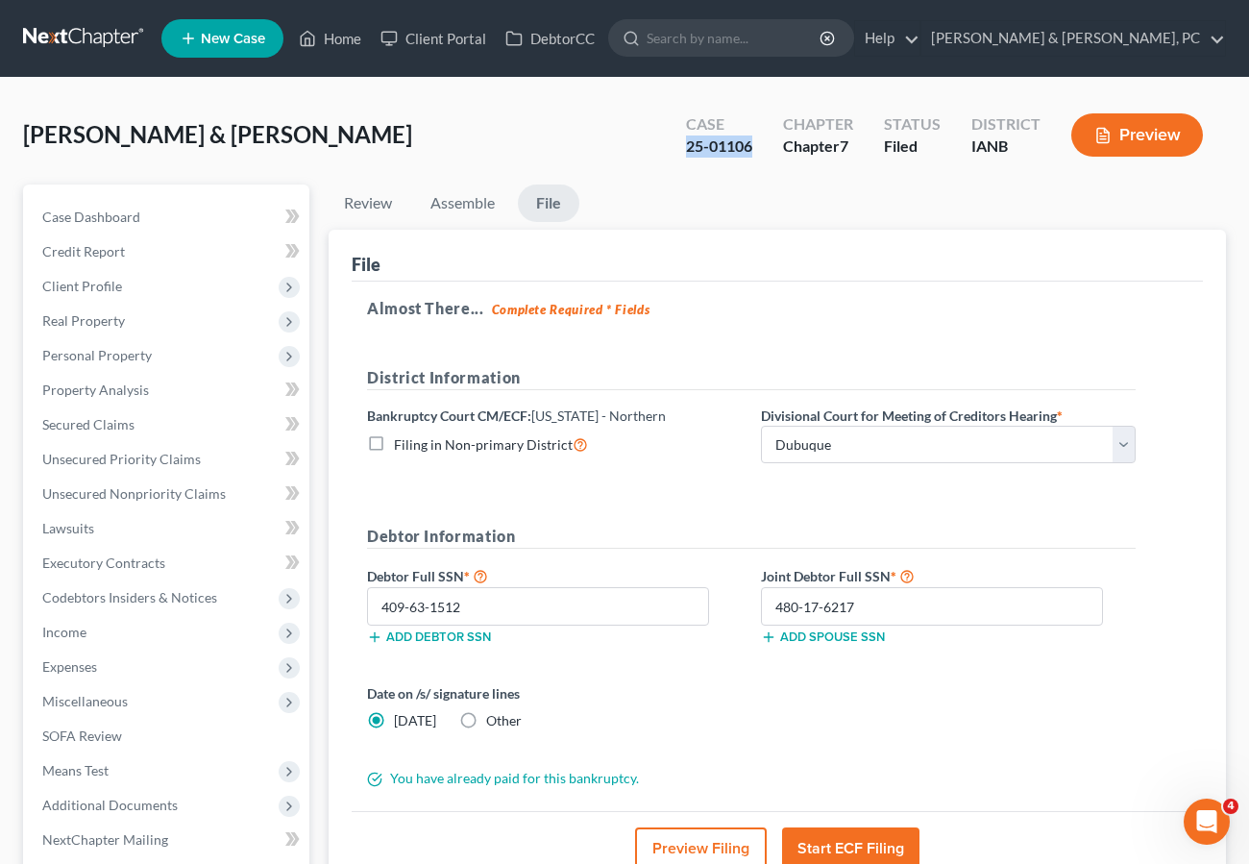
drag, startPoint x: 754, startPoint y: 146, endPoint x: 683, endPoint y: 144, distance: 71.1
click at [683, 144] on div "Case 25-01106" at bounding box center [719, 137] width 97 height 57
copy div "25-01106"
click at [332, 35] on link "Home" at bounding box center [330, 38] width 82 height 35
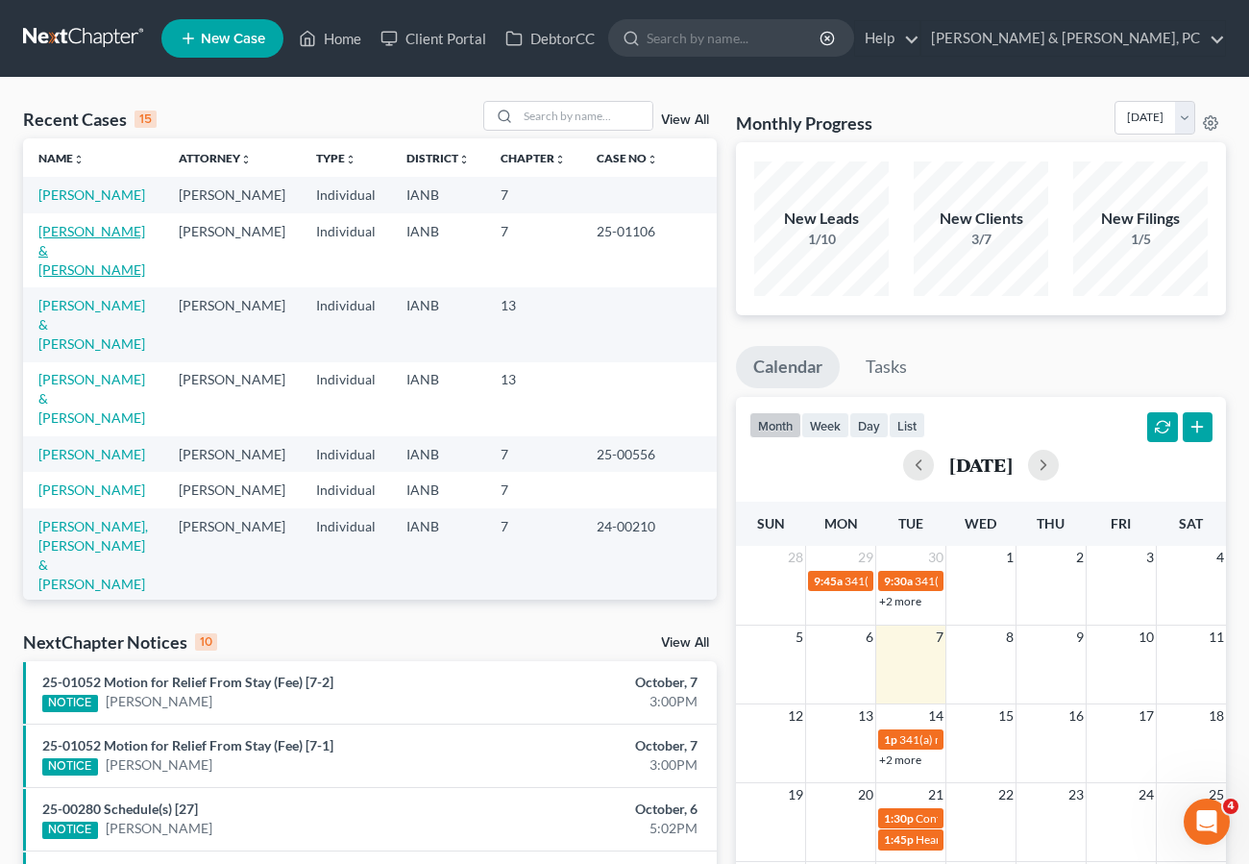
click at [92, 249] on link "[PERSON_NAME] & [PERSON_NAME]" at bounding box center [91, 250] width 107 height 55
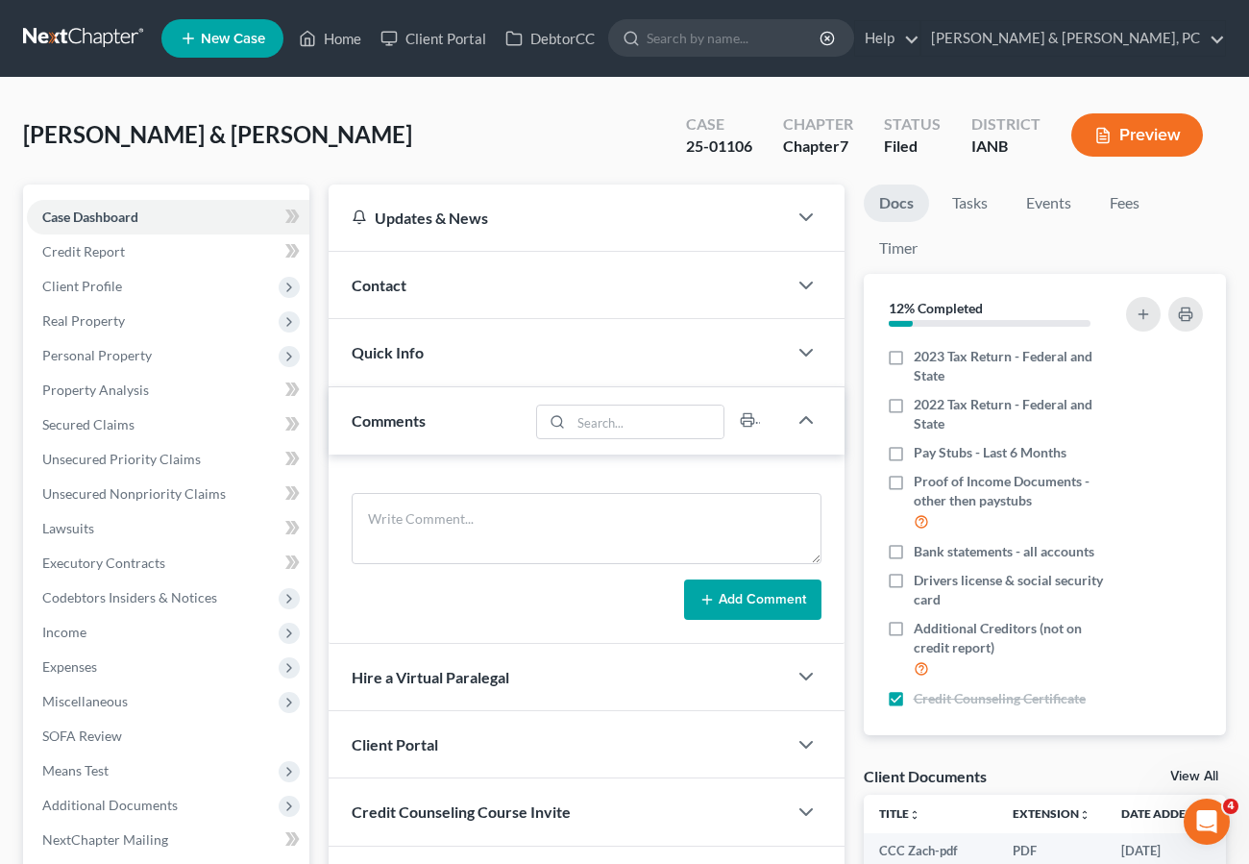
click at [480, 344] on div "Quick Info" at bounding box center [558, 352] width 458 height 66
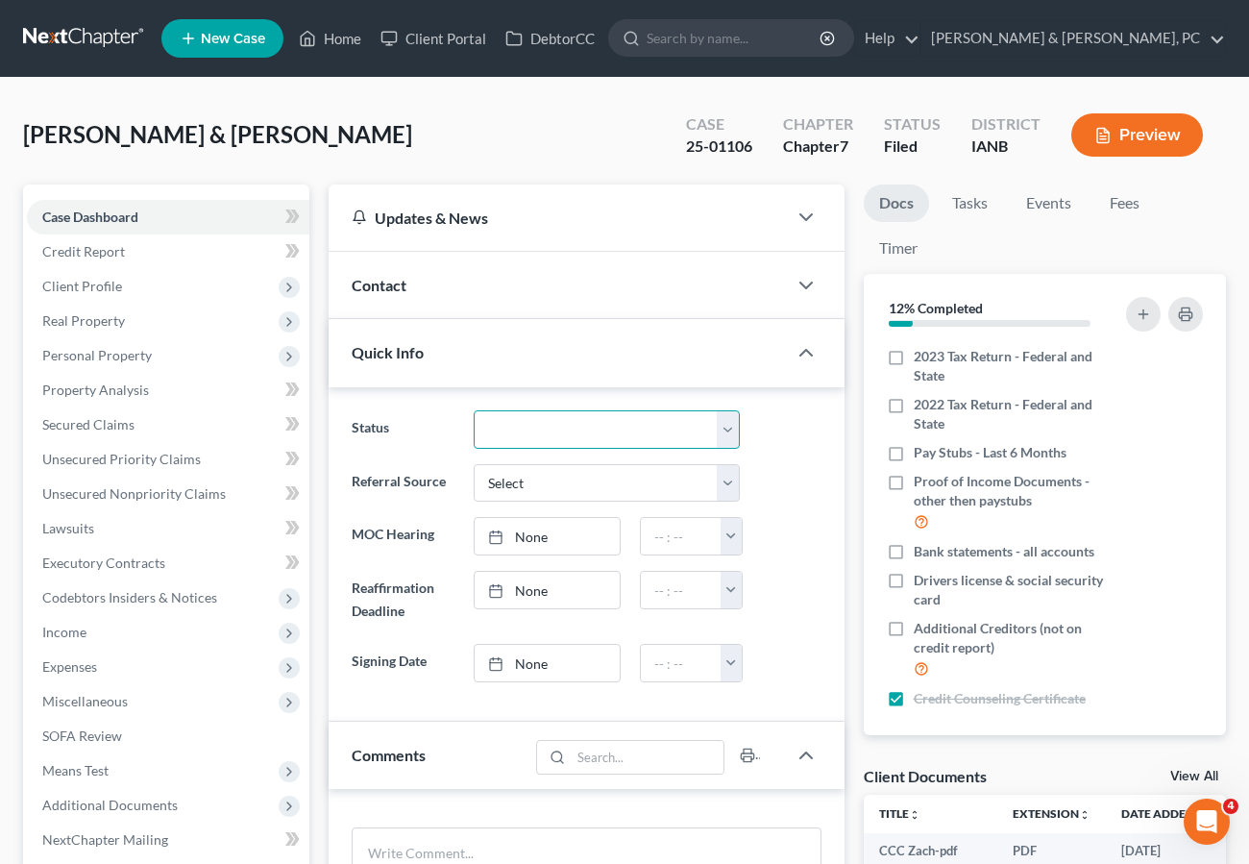
drag, startPoint x: 532, startPoint y: 422, endPoint x: 526, endPoint y: 412, distance: 11.2
click at [532, 422] on select "Discharged Dismissed Filed Filed / Pre 341 Final Course Needed Inactive In Prog…" at bounding box center [607, 429] width 266 height 38
select select "3"
click at [474, 410] on select "Discharged Dismissed Filed Filed / Pre 341 Final Course Needed Inactive In Prog…" at bounding box center [607, 429] width 266 height 38
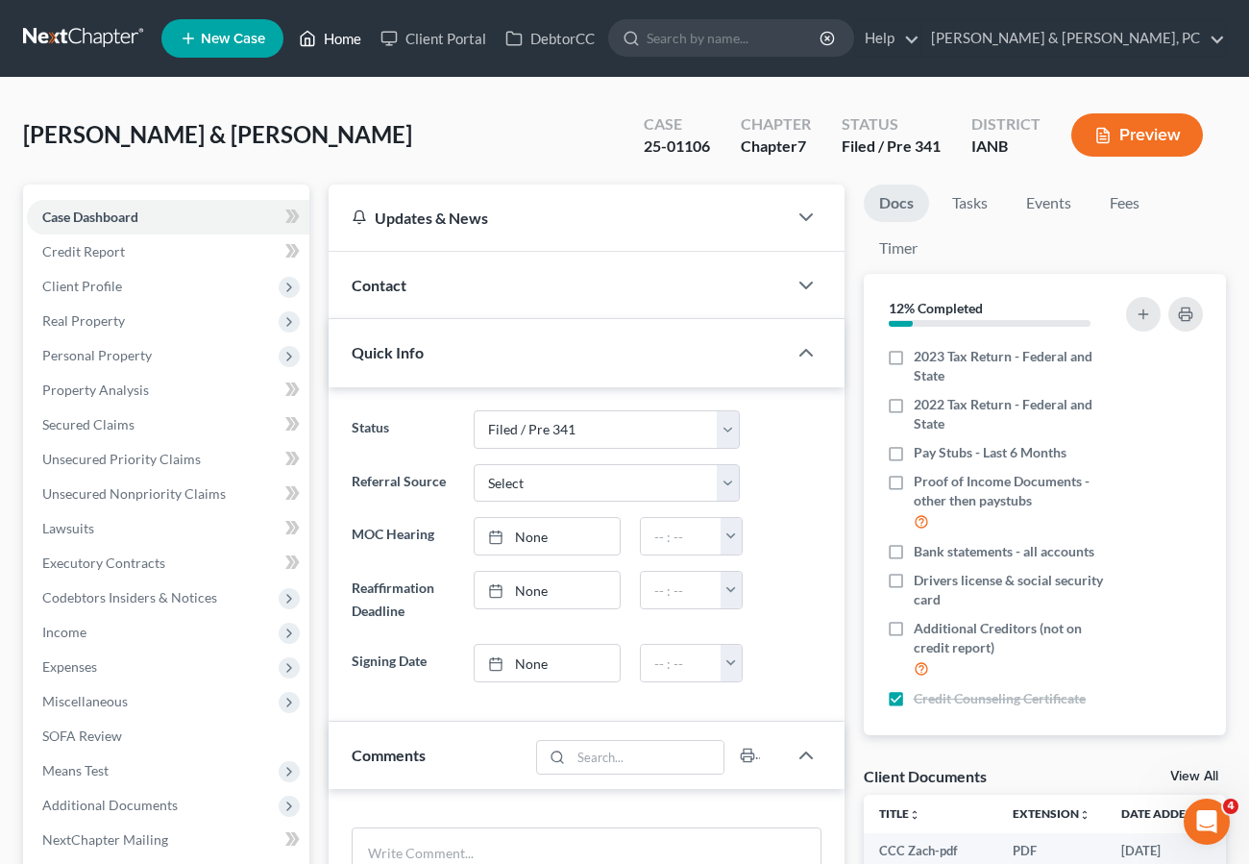
click at [322, 42] on link "Home" at bounding box center [330, 38] width 82 height 35
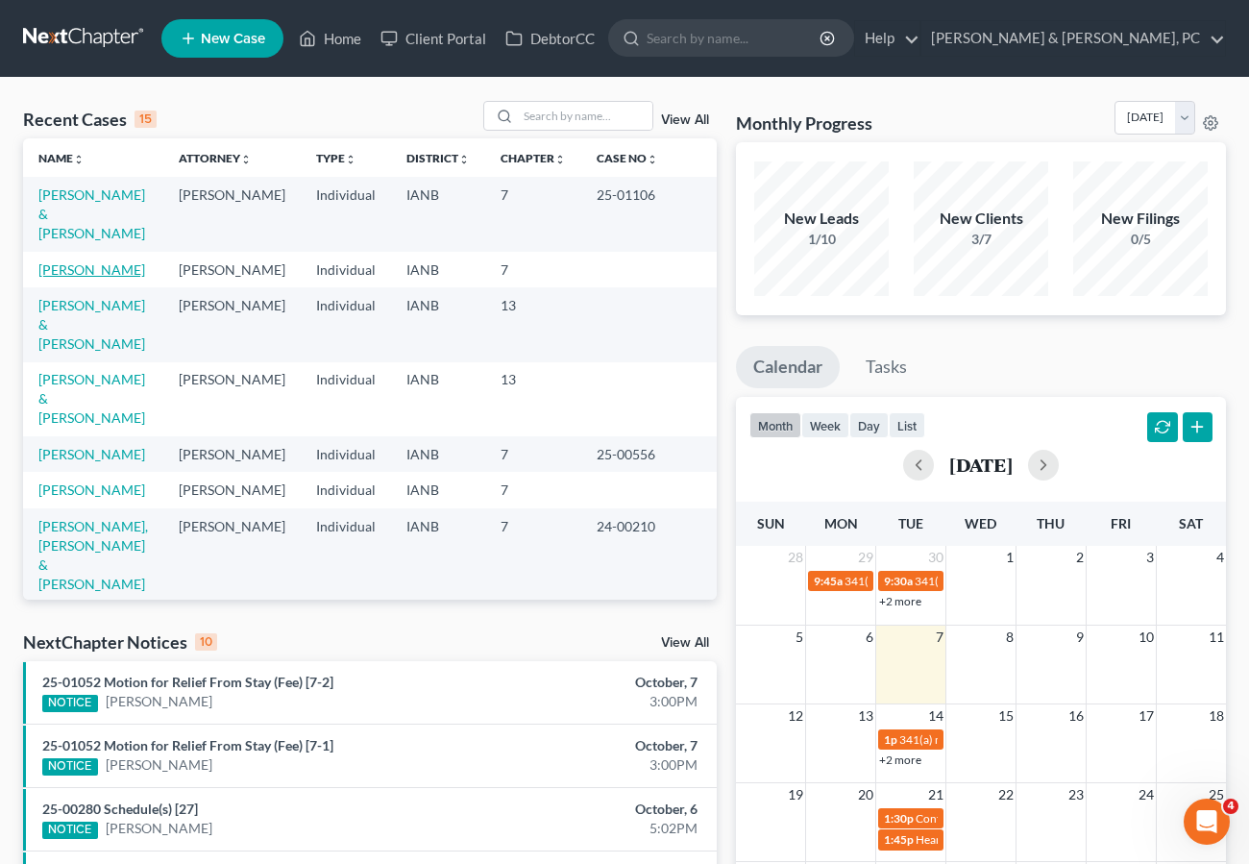
click at [99, 261] on link "[PERSON_NAME]" at bounding box center [91, 269] width 107 height 16
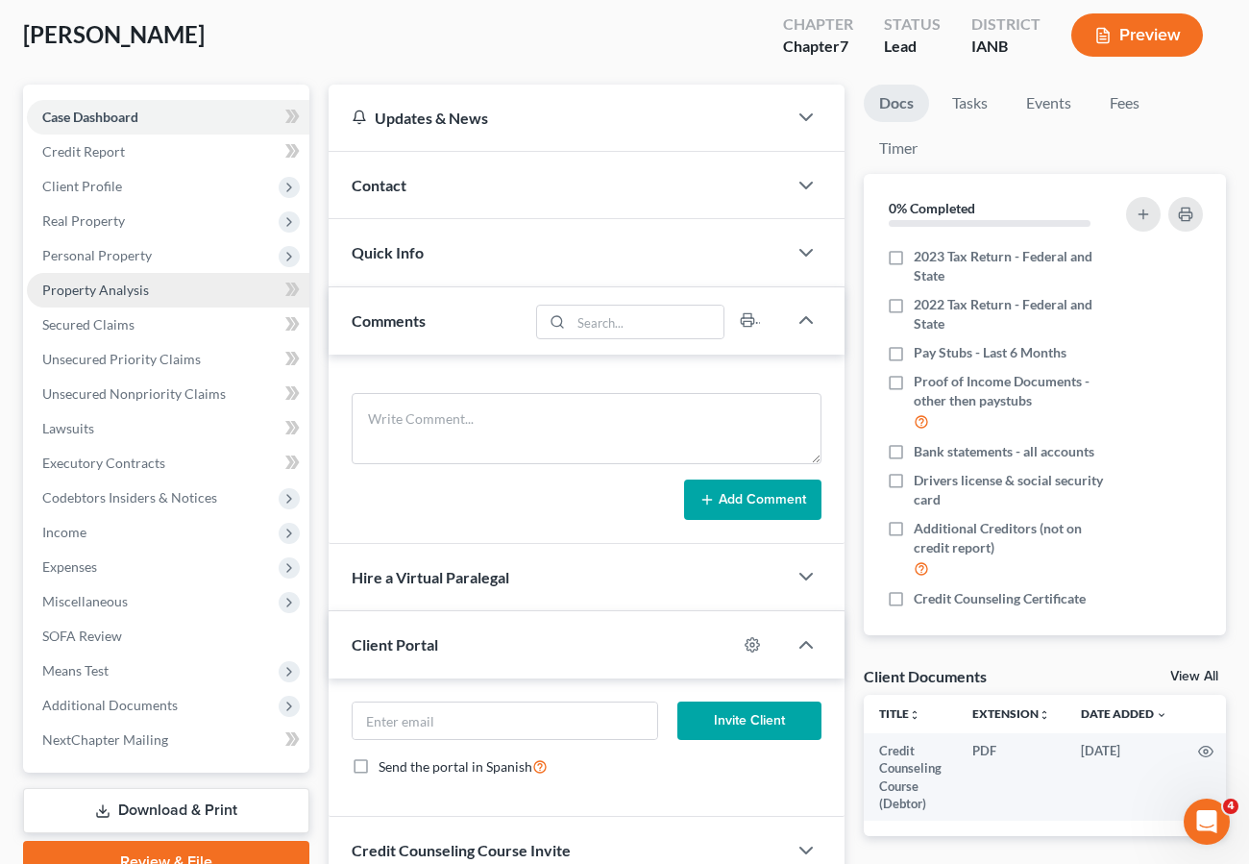
scroll to position [261, 0]
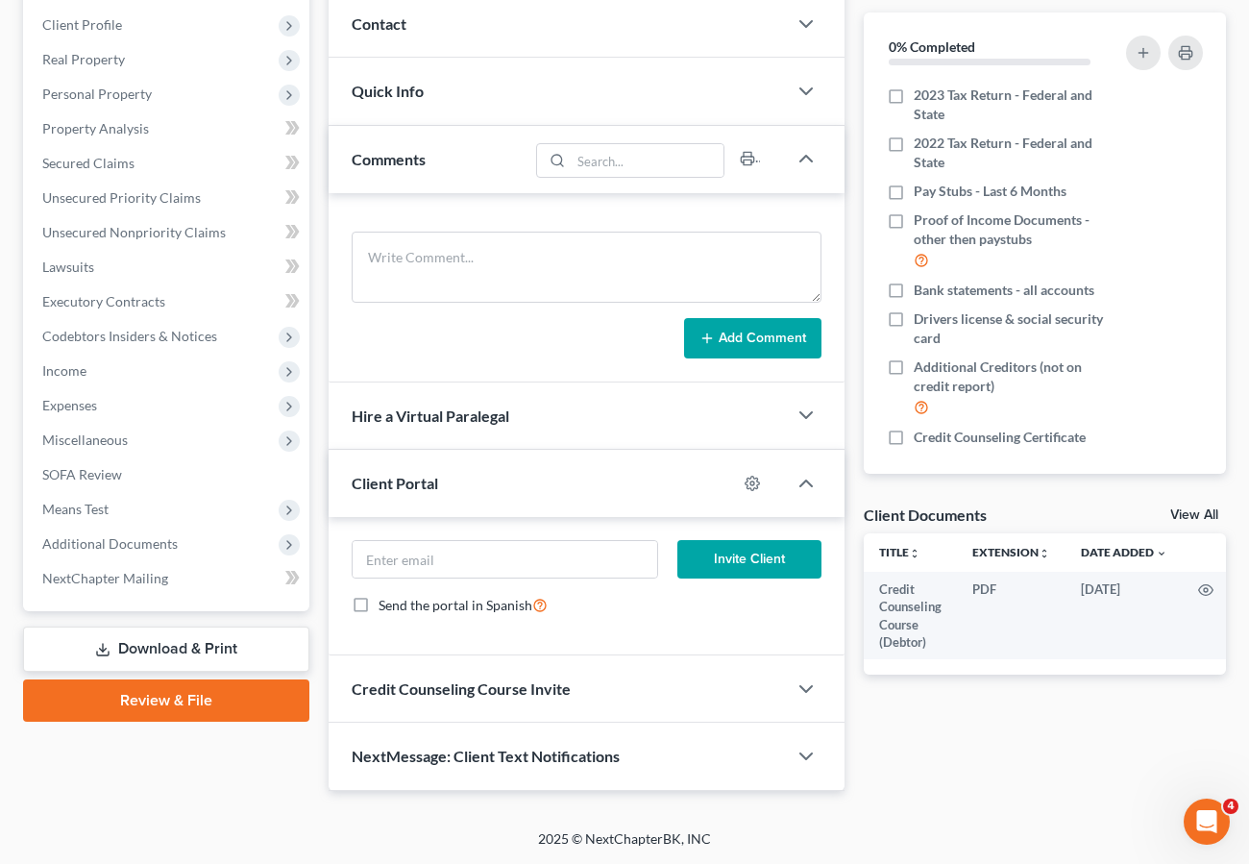
click at [211, 643] on link "Download & Print" at bounding box center [166, 648] width 286 height 45
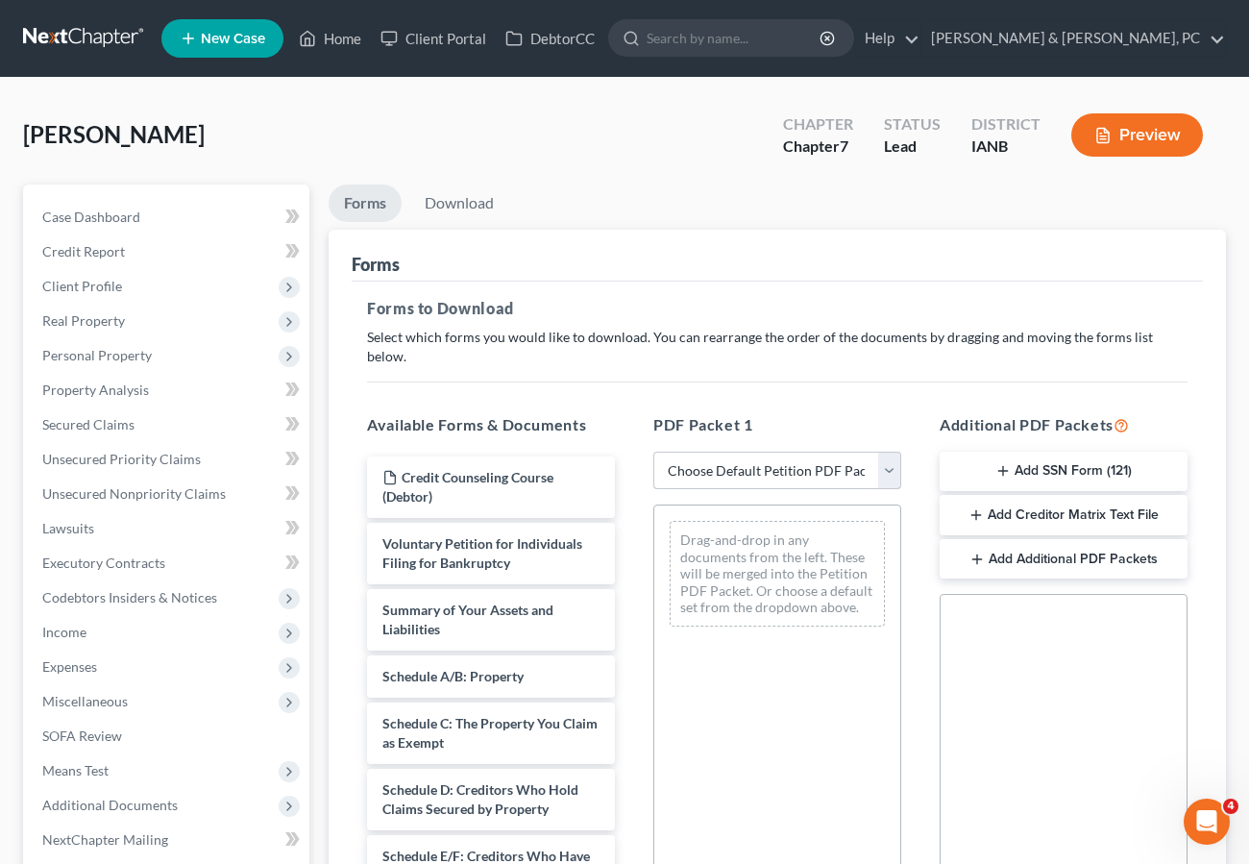
drag, startPoint x: 698, startPoint y: 445, endPoint x: 703, endPoint y: 453, distance: 9.9
click at [698, 452] on select "Choose Default Petition PDF Packet Complete Bankruptcy Petition (all forms and …" at bounding box center [777, 471] width 248 height 38
select select "0"
click at [653, 452] on select "Choose Default Petition PDF Packet Complete Bankruptcy Petition (all forms and …" at bounding box center [777, 471] width 248 height 38
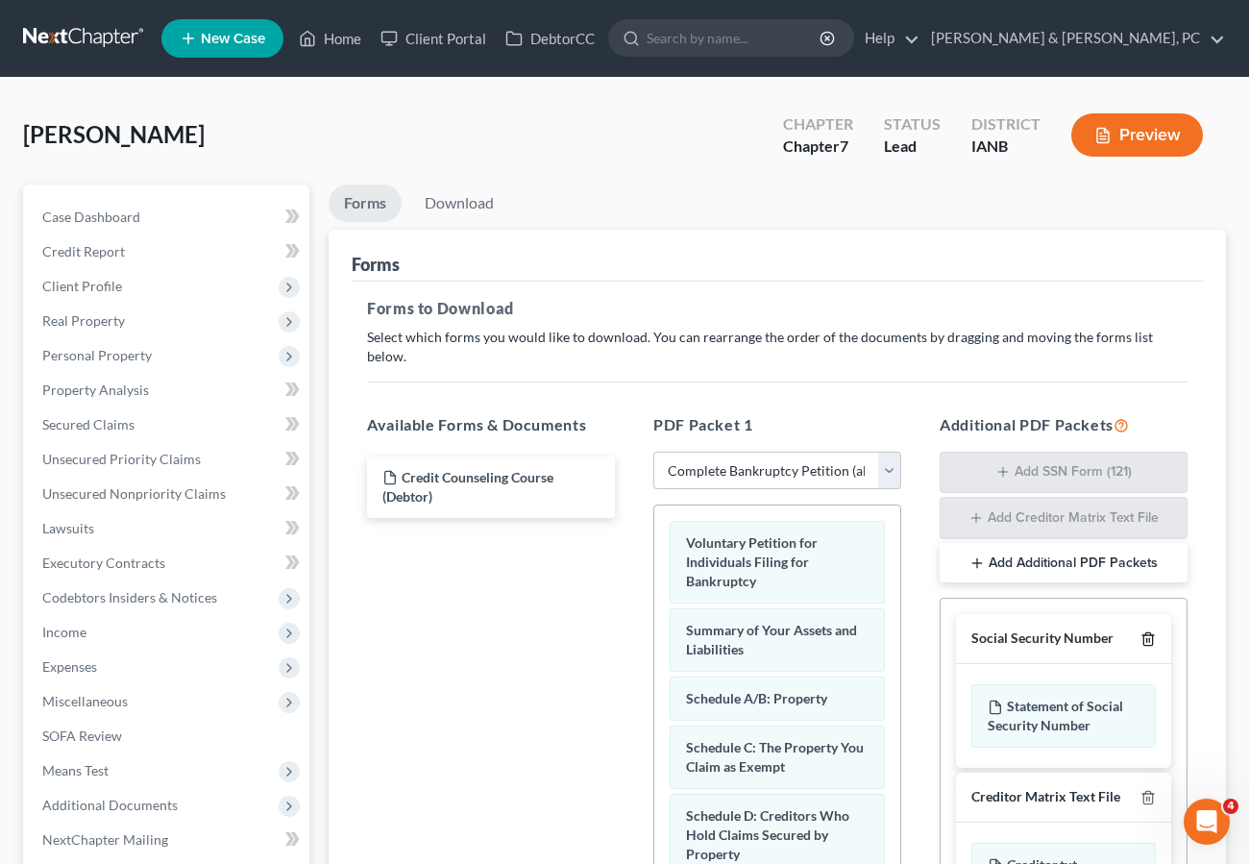
click at [1142, 631] on icon "button" at bounding box center [1147, 638] width 15 height 15
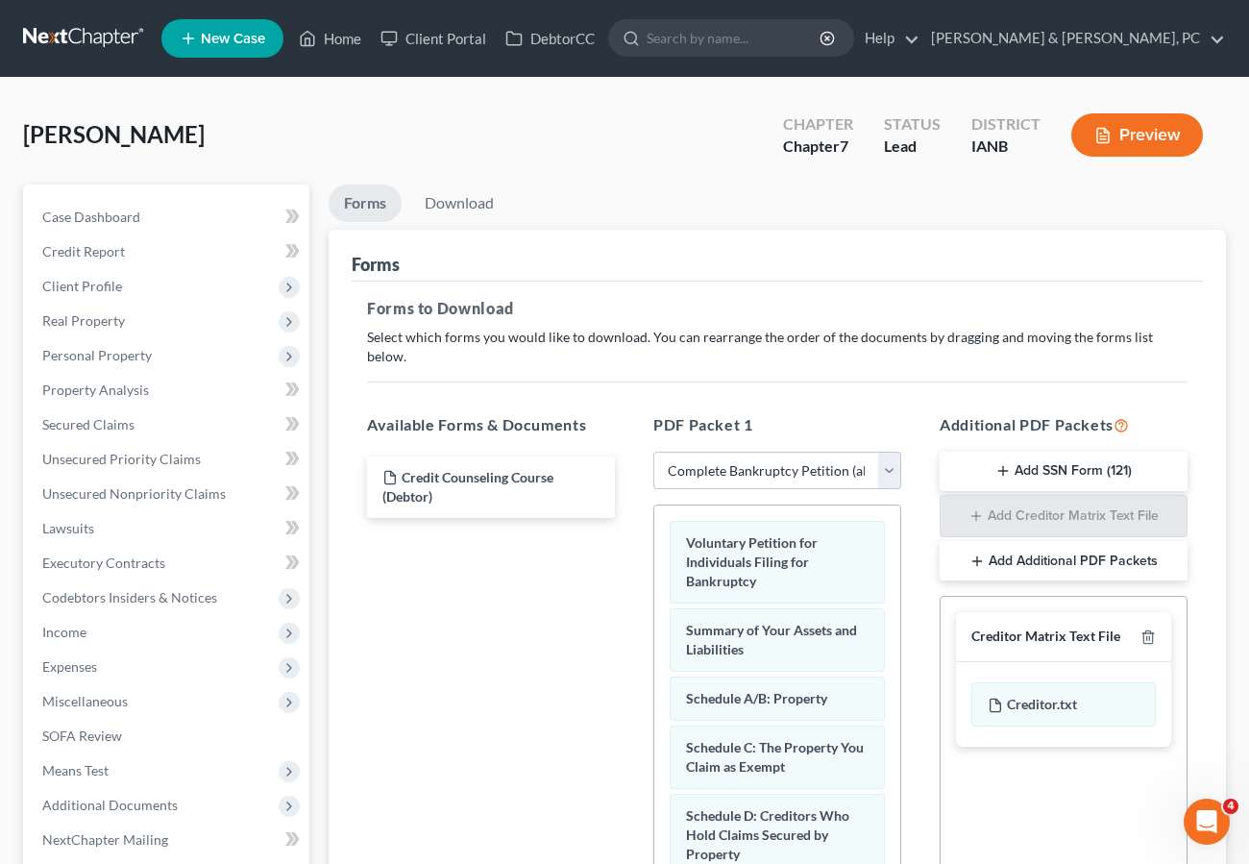
scroll to position [323, 0]
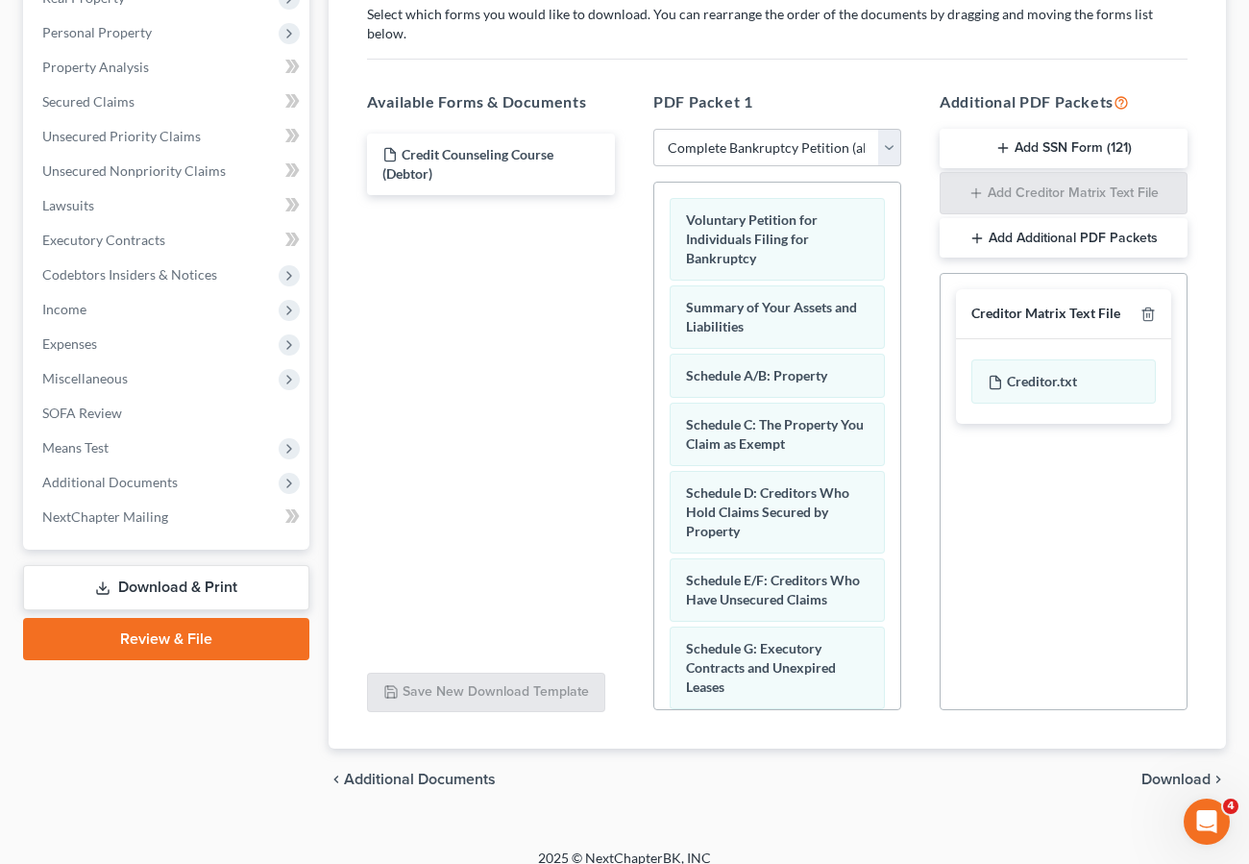
click at [1166, 771] on span "Download" at bounding box center [1175, 778] width 69 height 15
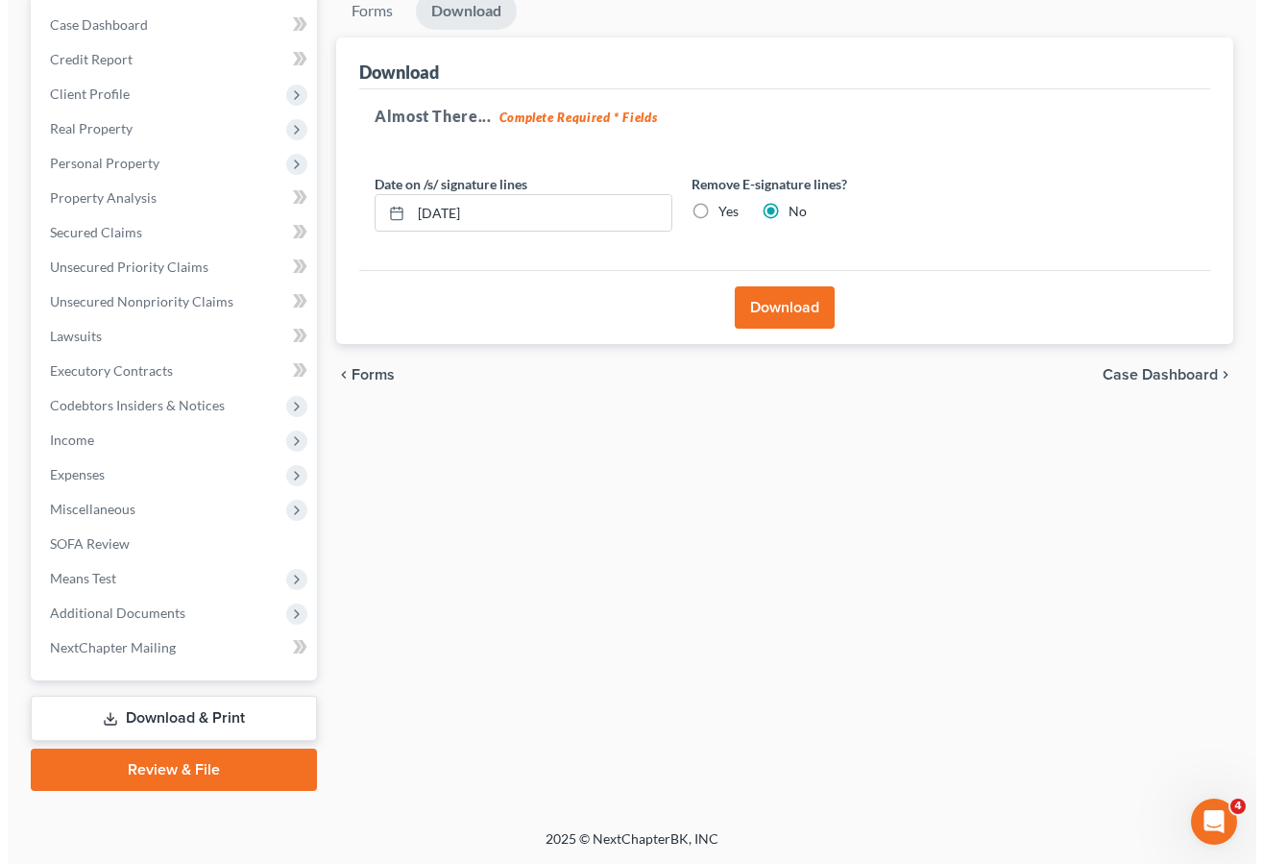
scroll to position [192, 0]
click at [793, 306] on button "Download" at bounding box center [777, 307] width 100 height 42
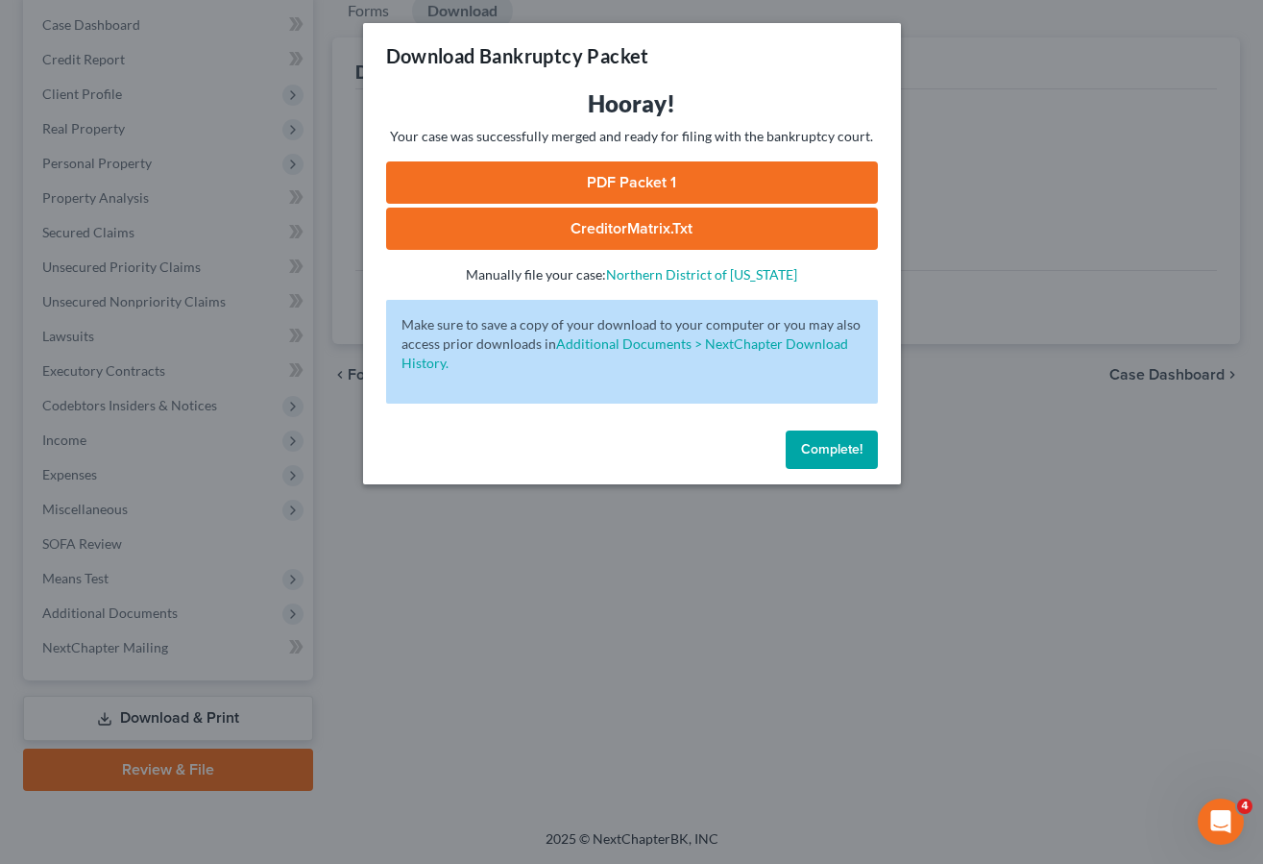
click at [672, 184] on link "PDF Packet 1" at bounding box center [632, 182] width 492 height 42
